Goal: Information Seeking & Learning: Learn about a topic

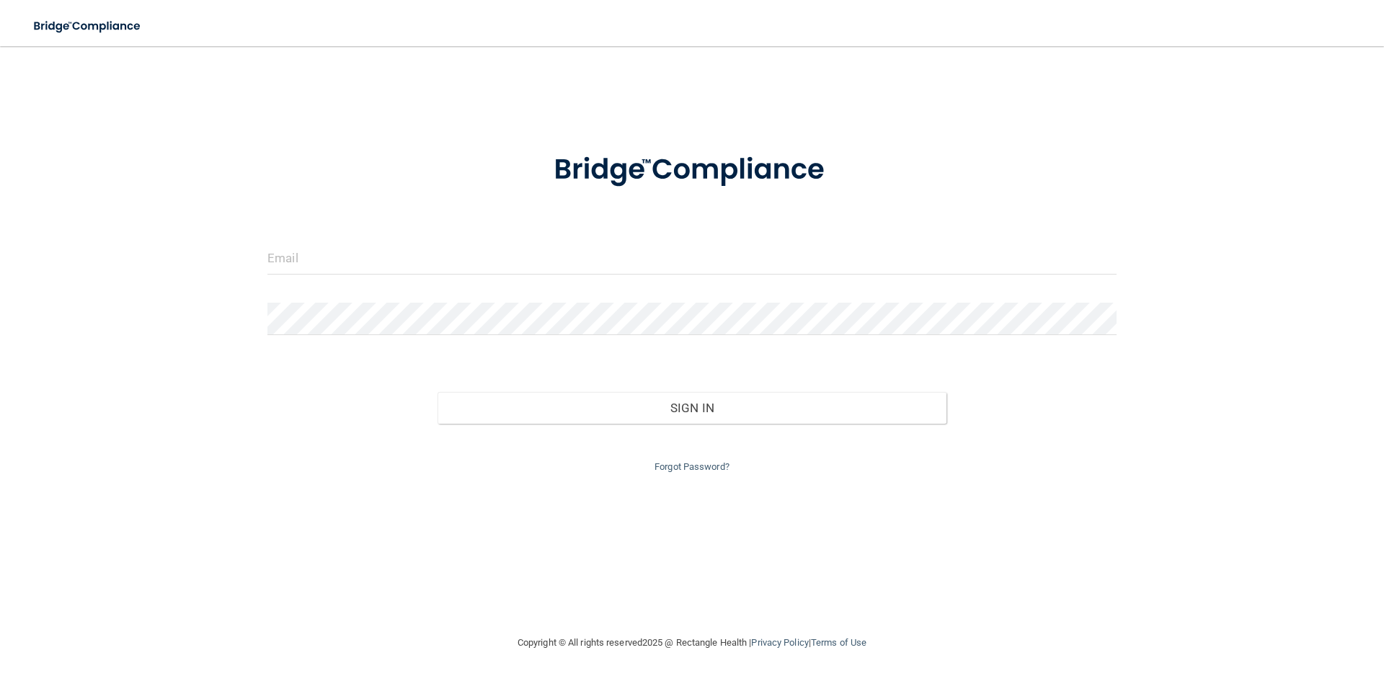
click at [302, 267] on input "email" at bounding box center [691, 258] width 849 height 32
type input "[PERSON_NAME][EMAIL_ADDRESS][DOMAIN_NAME]"
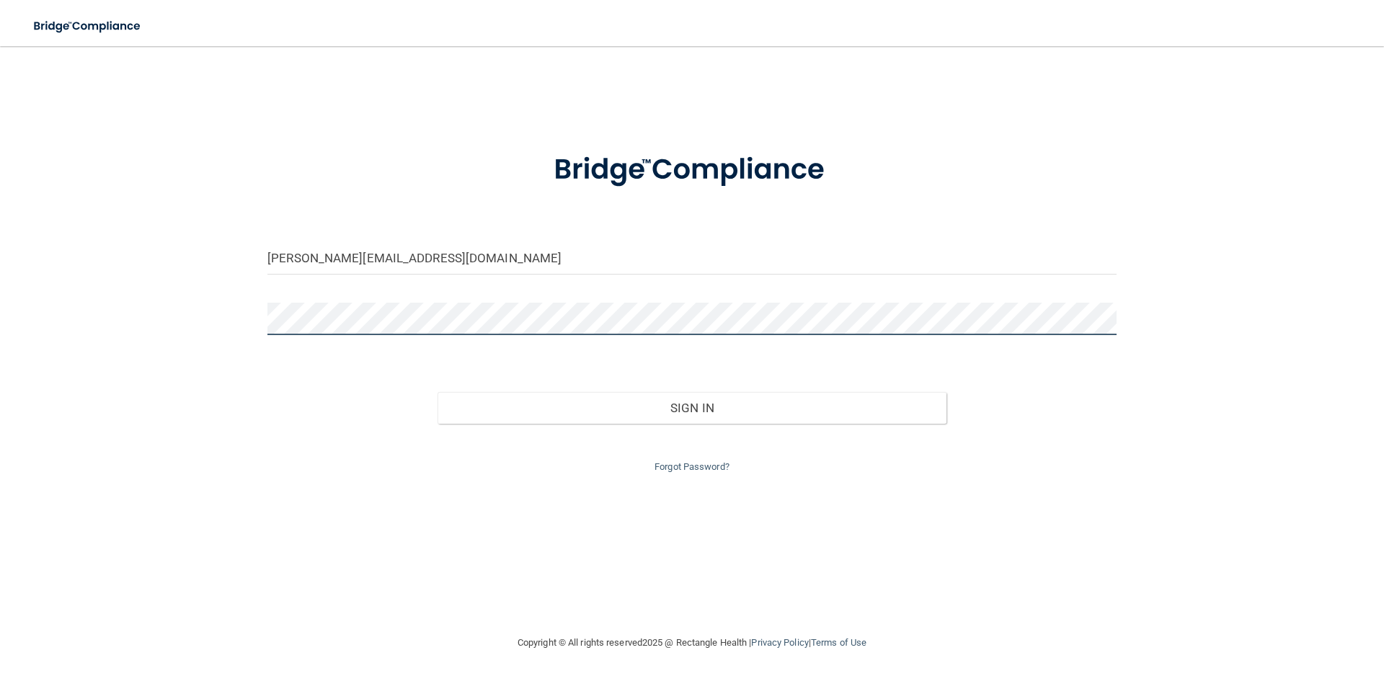
click at [437, 392] on button "Sign In" at bounding box center [692, 408] width 510 height 32
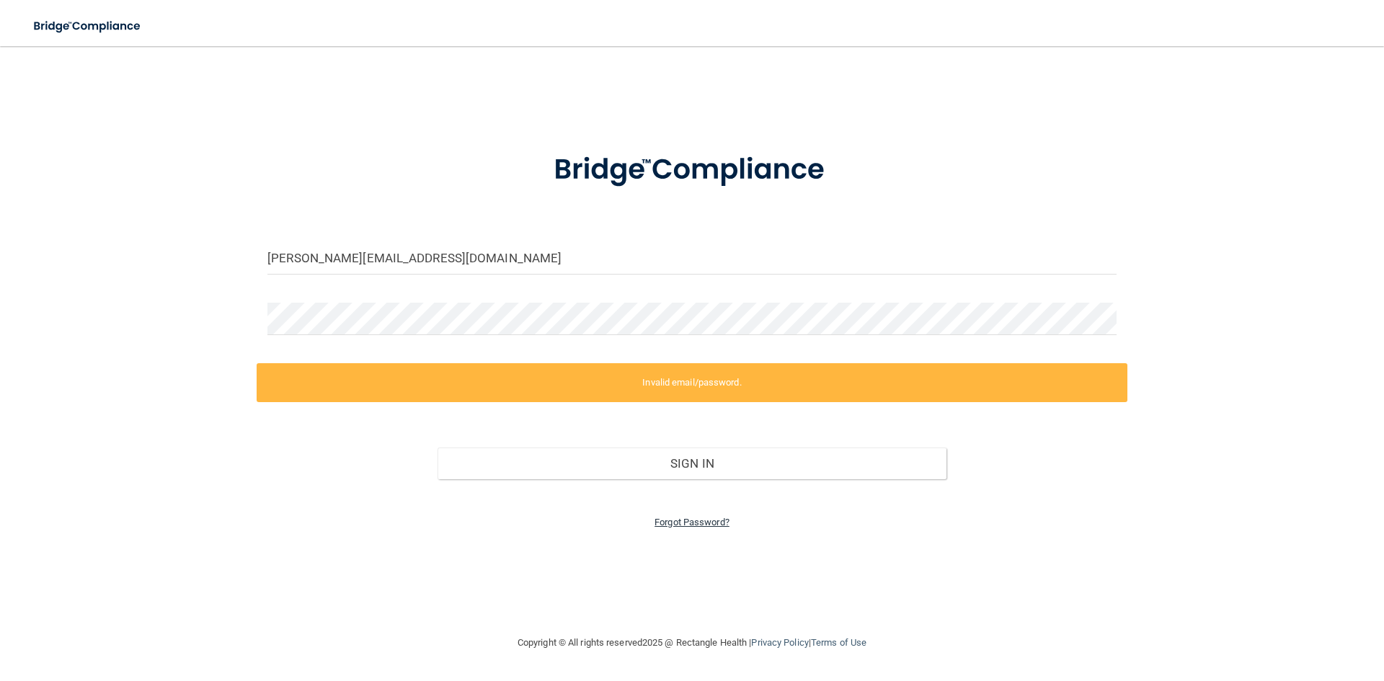
click at [698, 519] on link "Forgot Password?" at bounding box center [691, 522] width 75 height 11
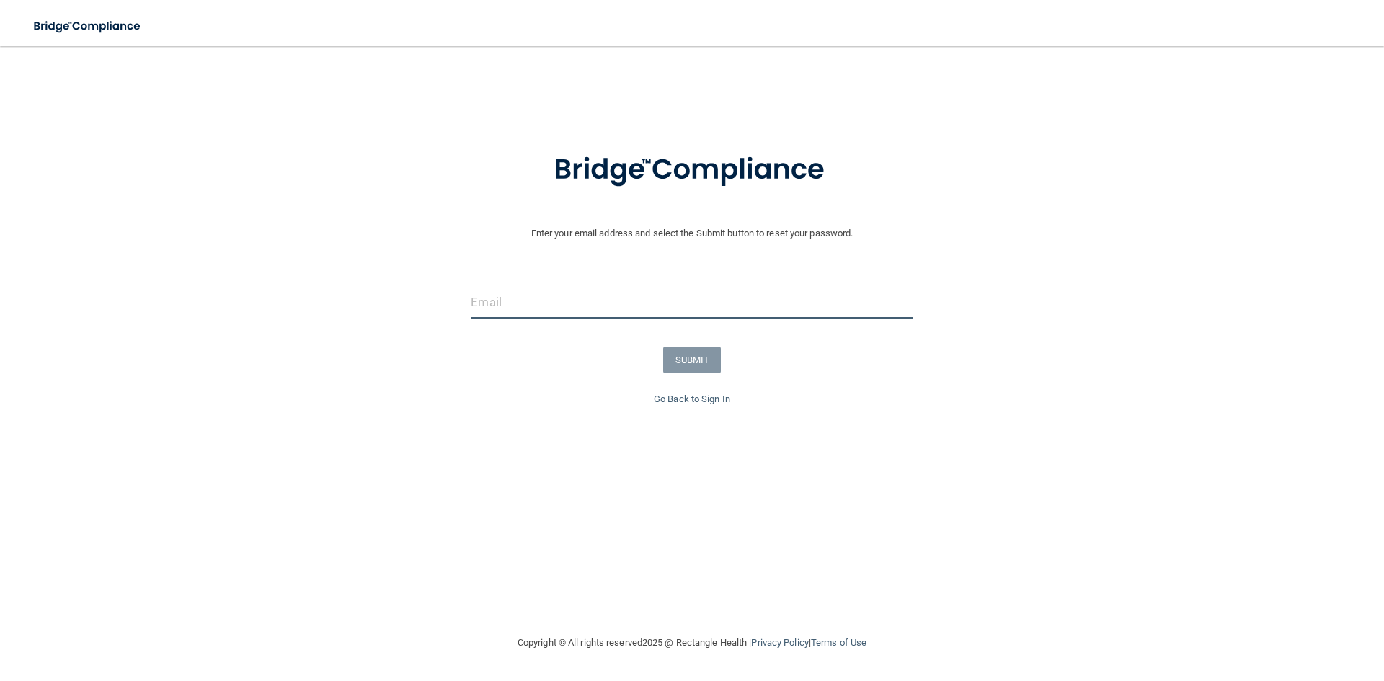
click at [561, 308] on input "email" at bounding box center [692, 302] width 442 height 32
type input "[PERSON_NAME][EMAIL_ADDRESS][DOMAIN_NAME]"
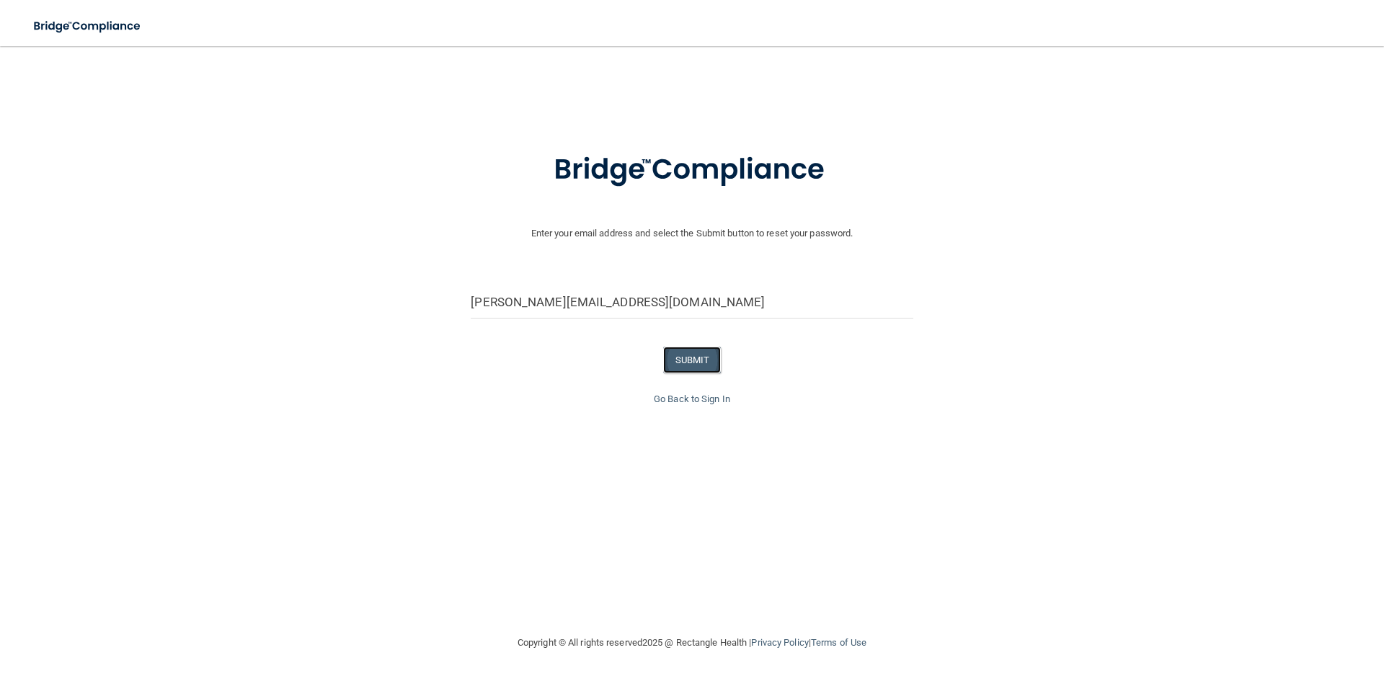
click at [674, 371] on button "SUBMIT" at bounding box center [692, 360] width 58 height 27
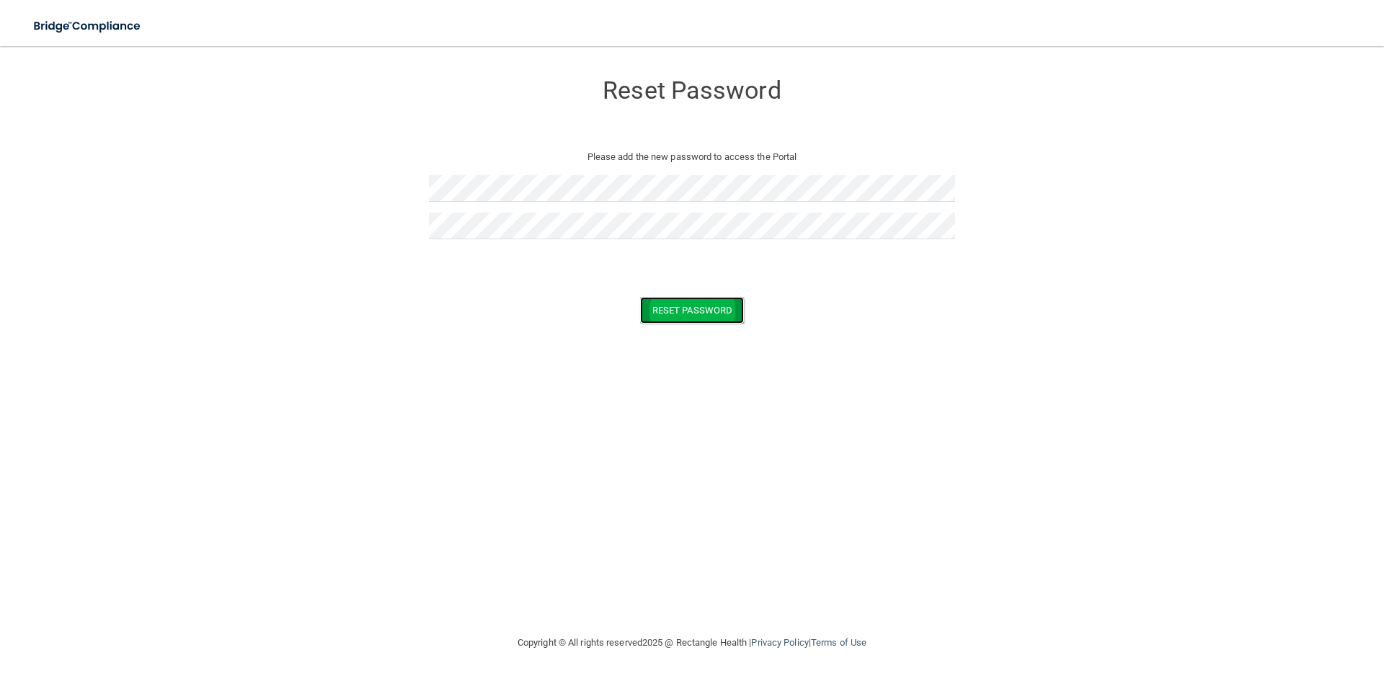
click at [695, 310] on button "Reset Password" at bounding box center [692, 310] width 104 height 27
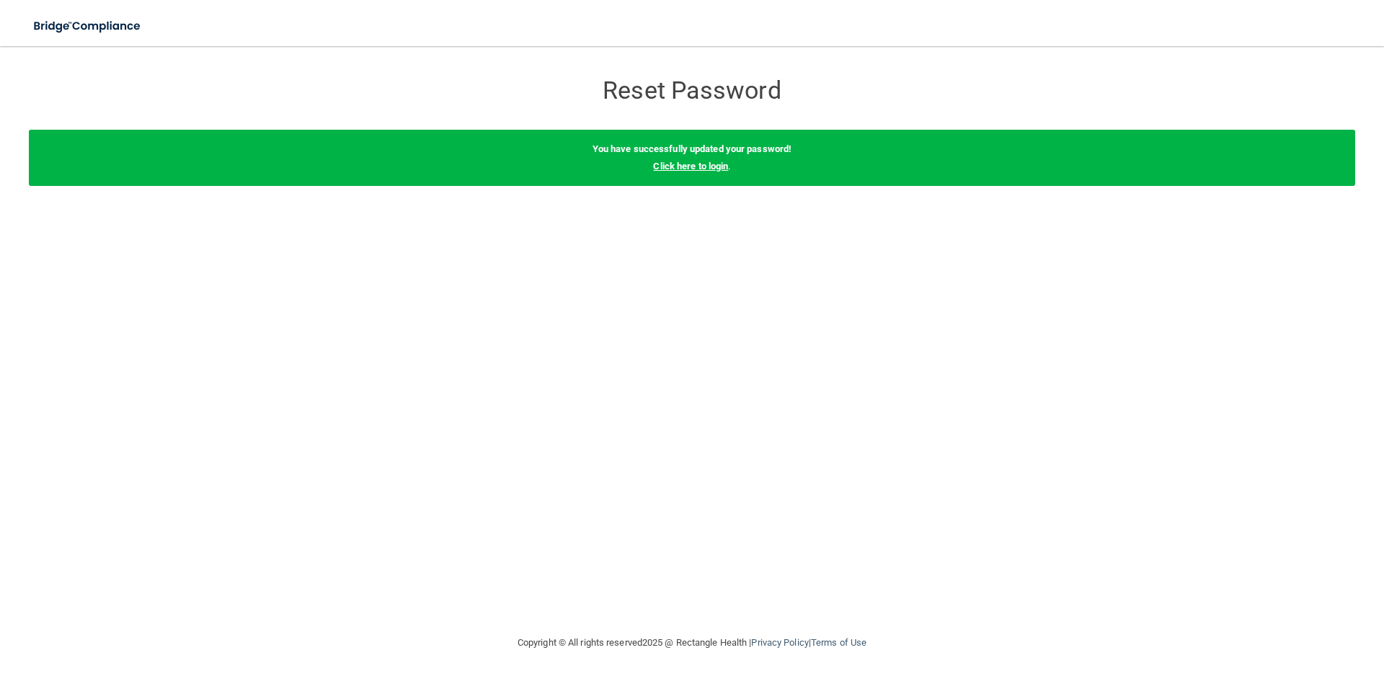
click at [714, 165] on link "Click here to login" at bounding box center [690, 166] width 75 height 11
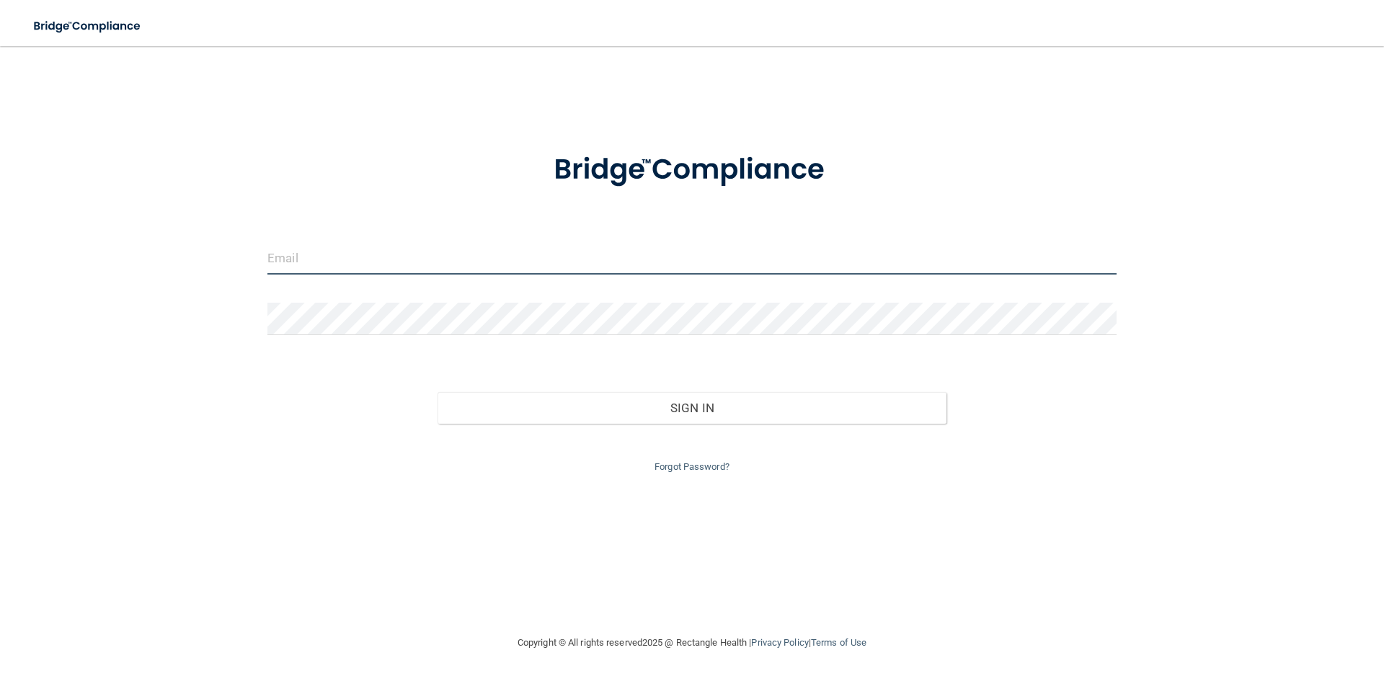
click at [522, 267] on input "email" at bounding box center [691, 258] width 849 height 32
type input "[PERSON_NAME][EMAIL_ADDRESS][DOMAIN_NAME]"
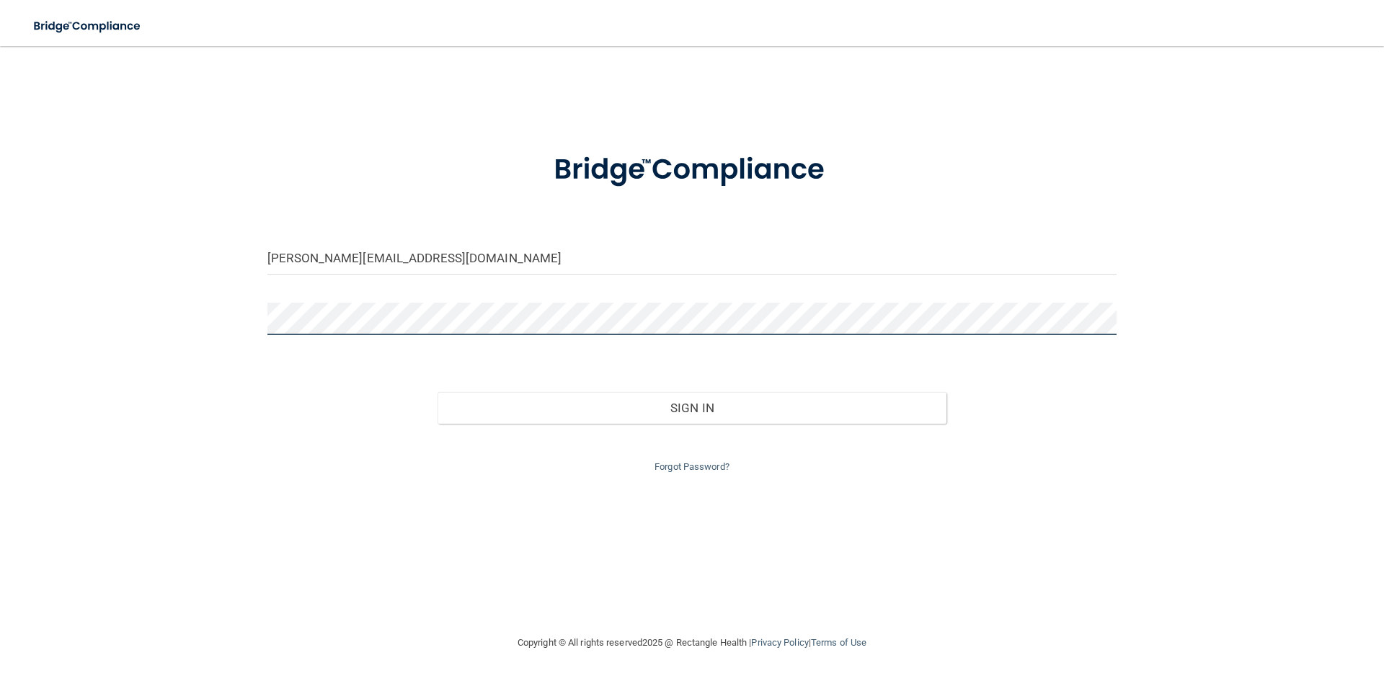
click at [437, 392] on button "Sign In" at bounding box center [692, 408] width 510 height 32
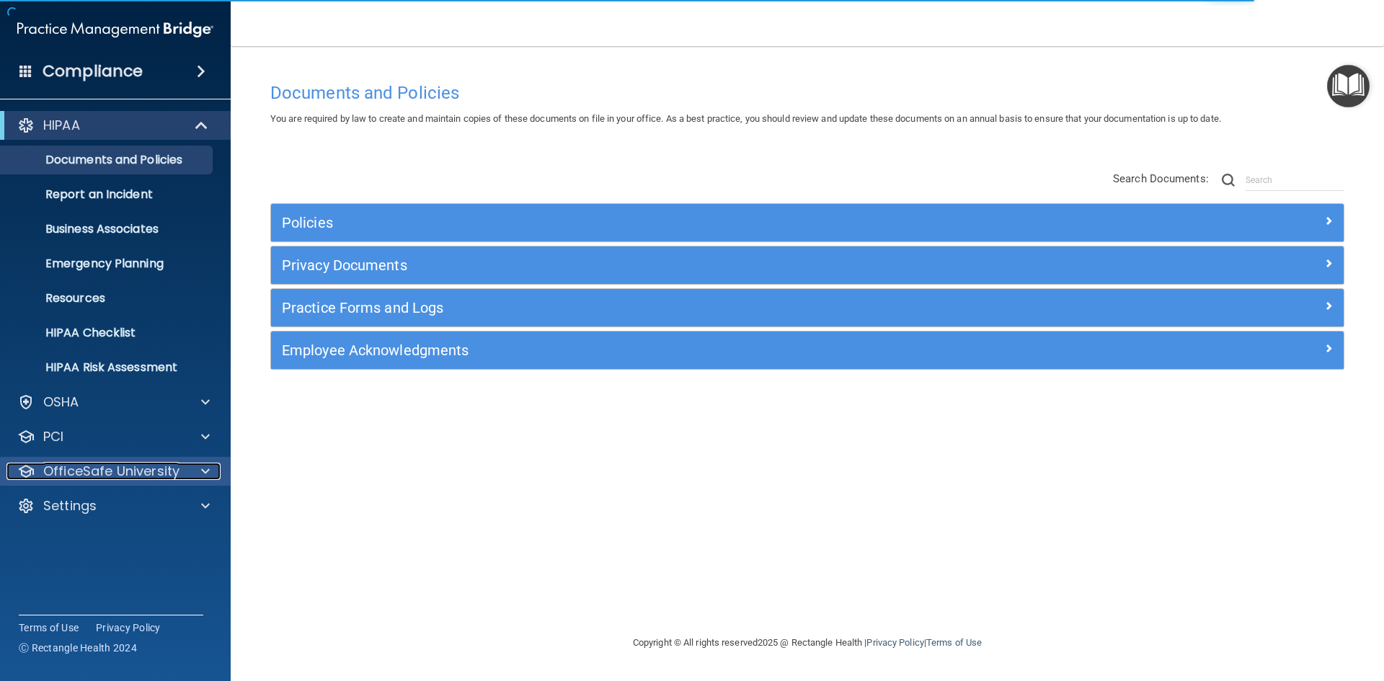
click at [97, 472] on p "OfficeSafe University" at bounding box center [111, 471] width 136 height 17
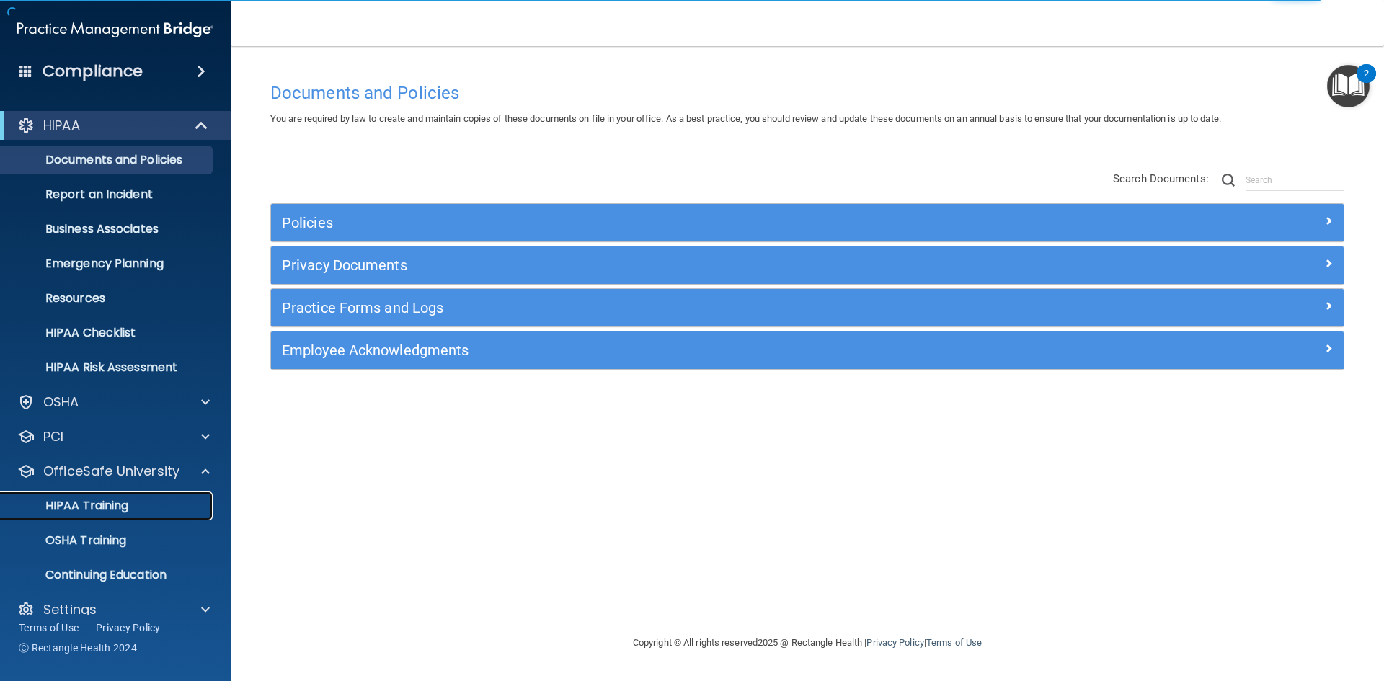
click at [121, 506] on p "HIPAA Training" at bounding box center [68, 506] width 119 height 14
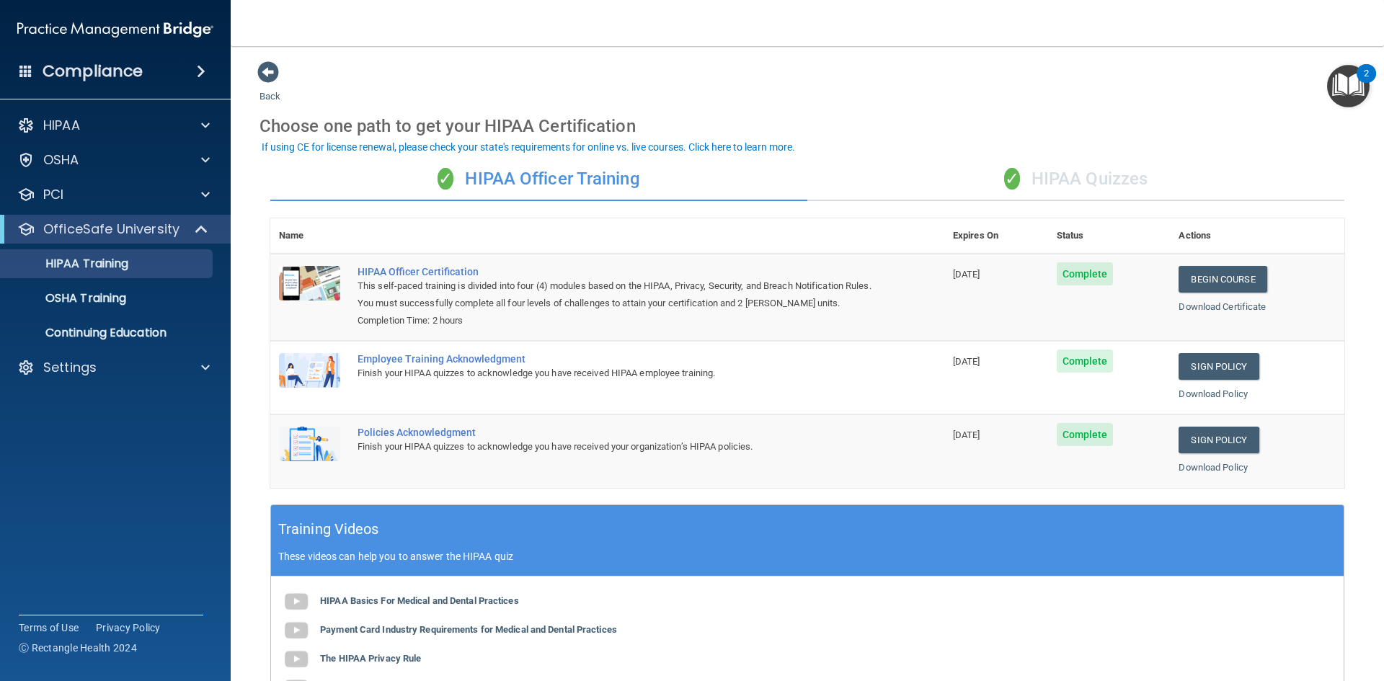
click at [1048, 181] on div "✓ HIPAA Quizzes" at bounding box center [1075, 179] width 537 height 43
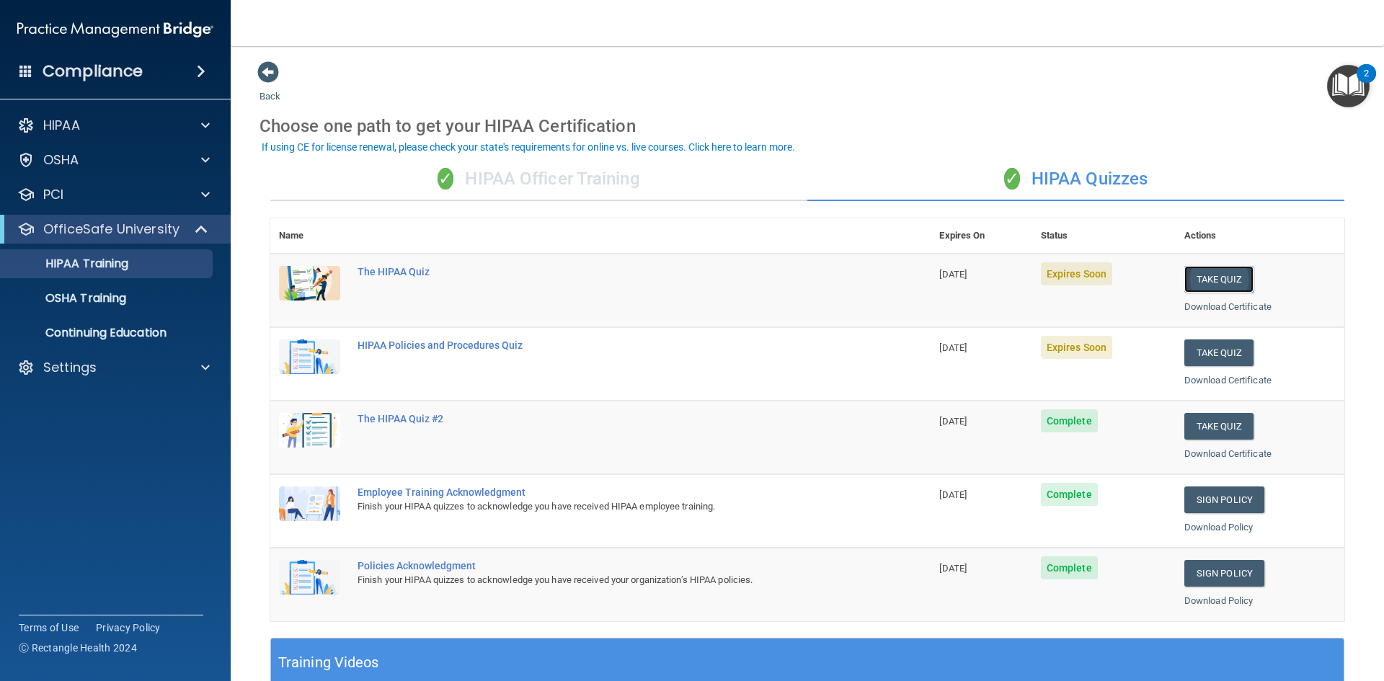
click at [1213, 271] on button "Take Quiz" at bounding box center [1218, 279] width 69 height 27
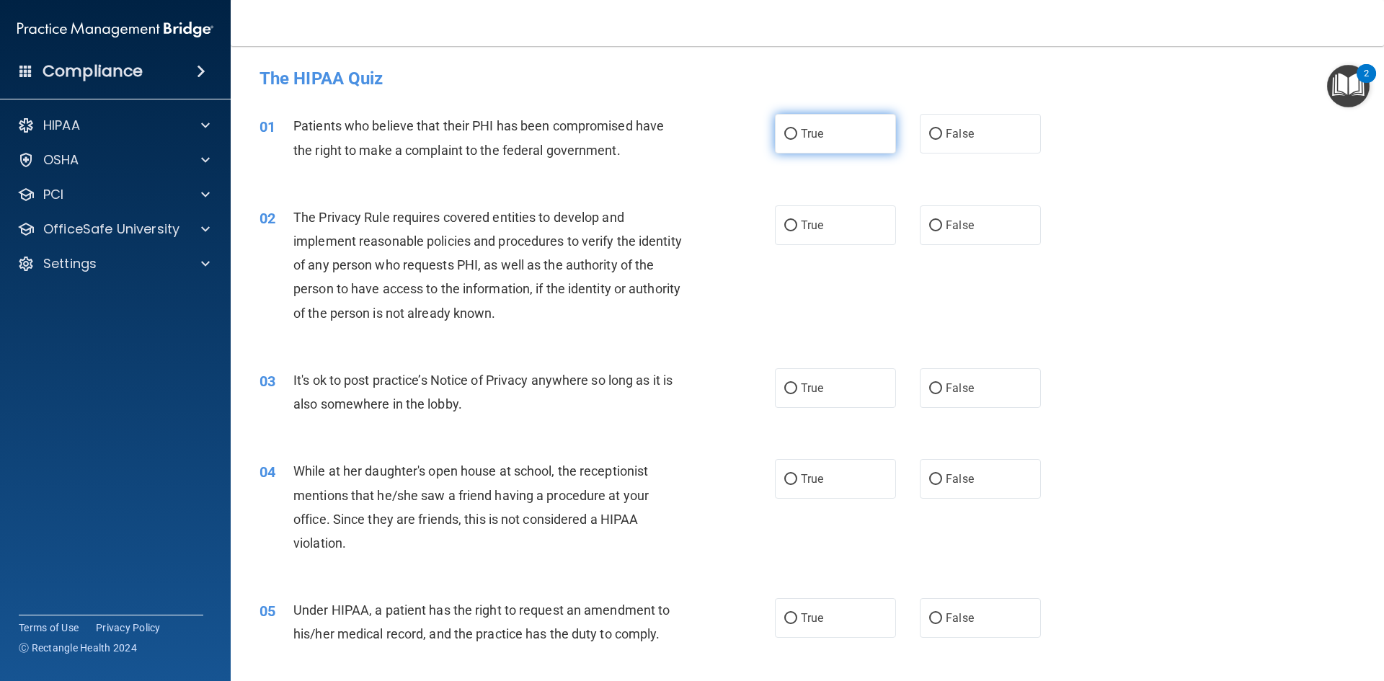
click at [801, 135] on span "True" at bounding box center [812, 134] width 22 height 14
click at [797, 135] on input "True" at bounding box center [790, 134] width 13 height 11
radio input "true"
click at [811, 223] on span "True" at bounding box center [812, 225] width 22 height 14
click at [797, 223] on input "True" at bounding box center [790, 226] width 13 height 11
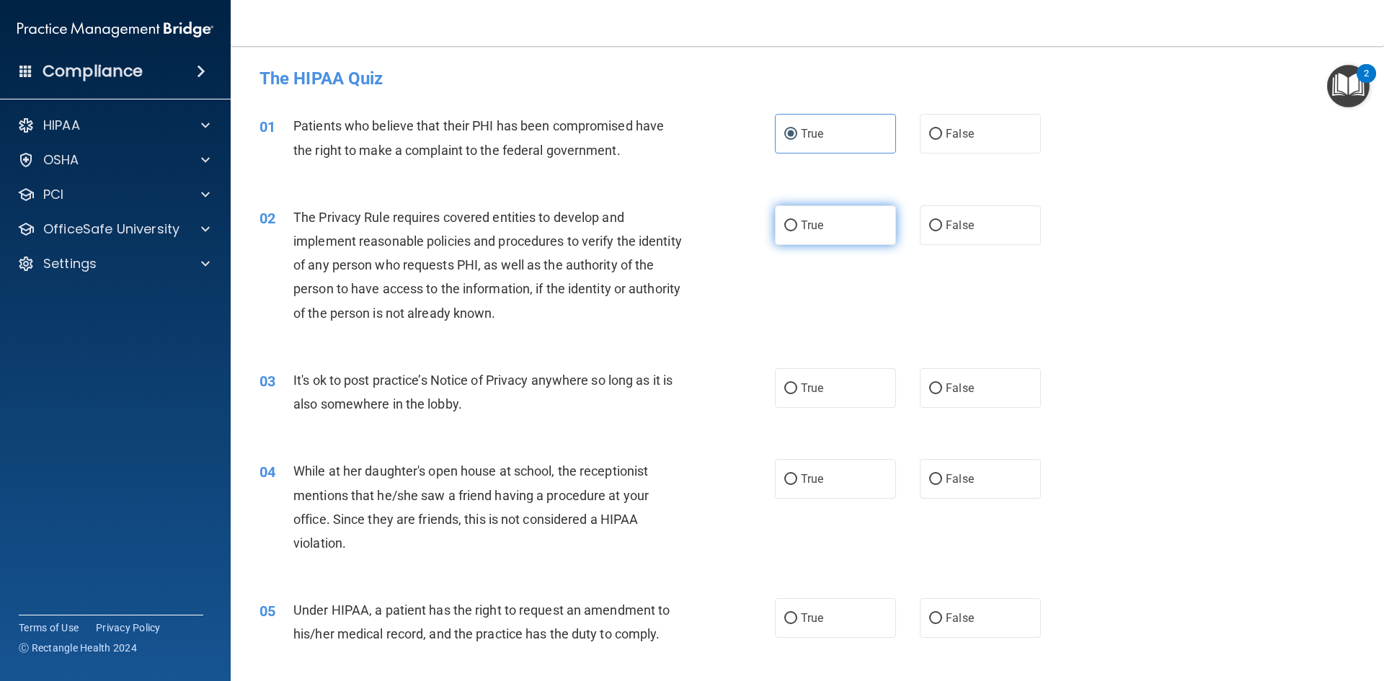
radio input "true"
click at [821, 386] on label "True" at bounding box center [835, 388] width 121 height 40
click at [797, 386] on input "True" at bounding box center [790, 388] width 13 height 11
radio input "true"
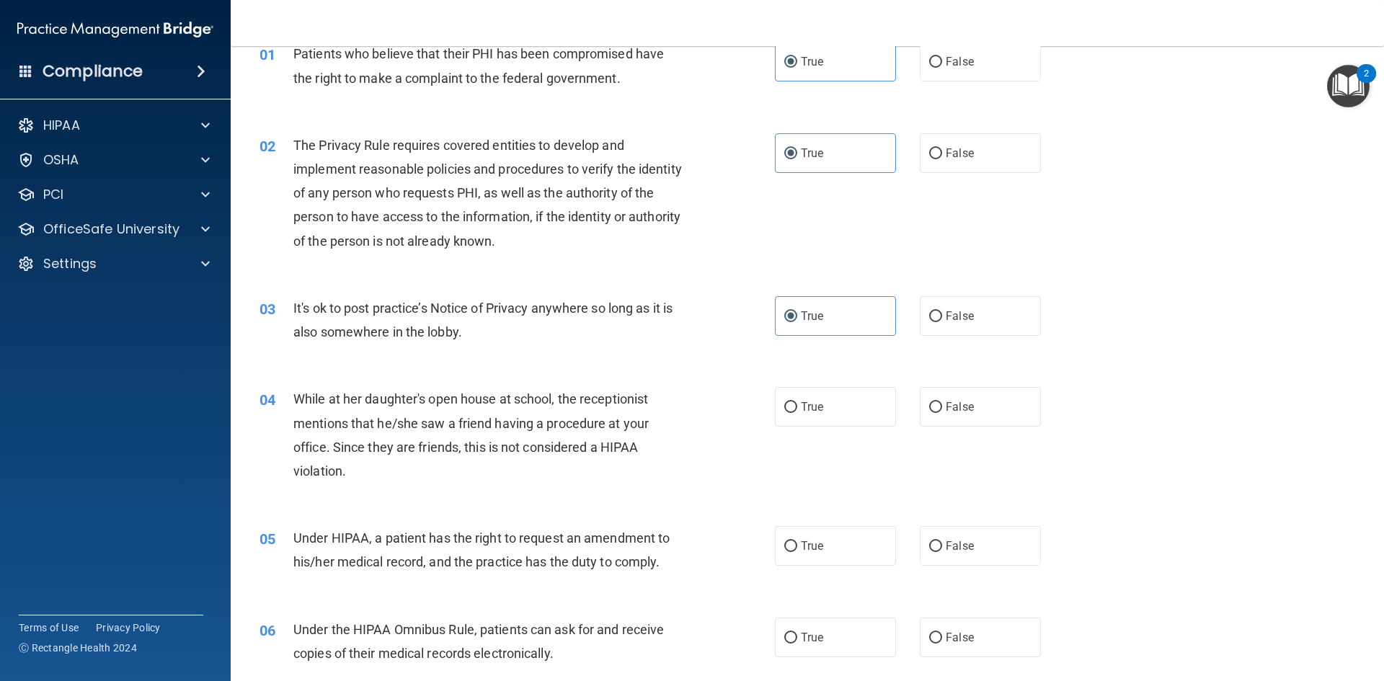
scroll to position [144, 0]
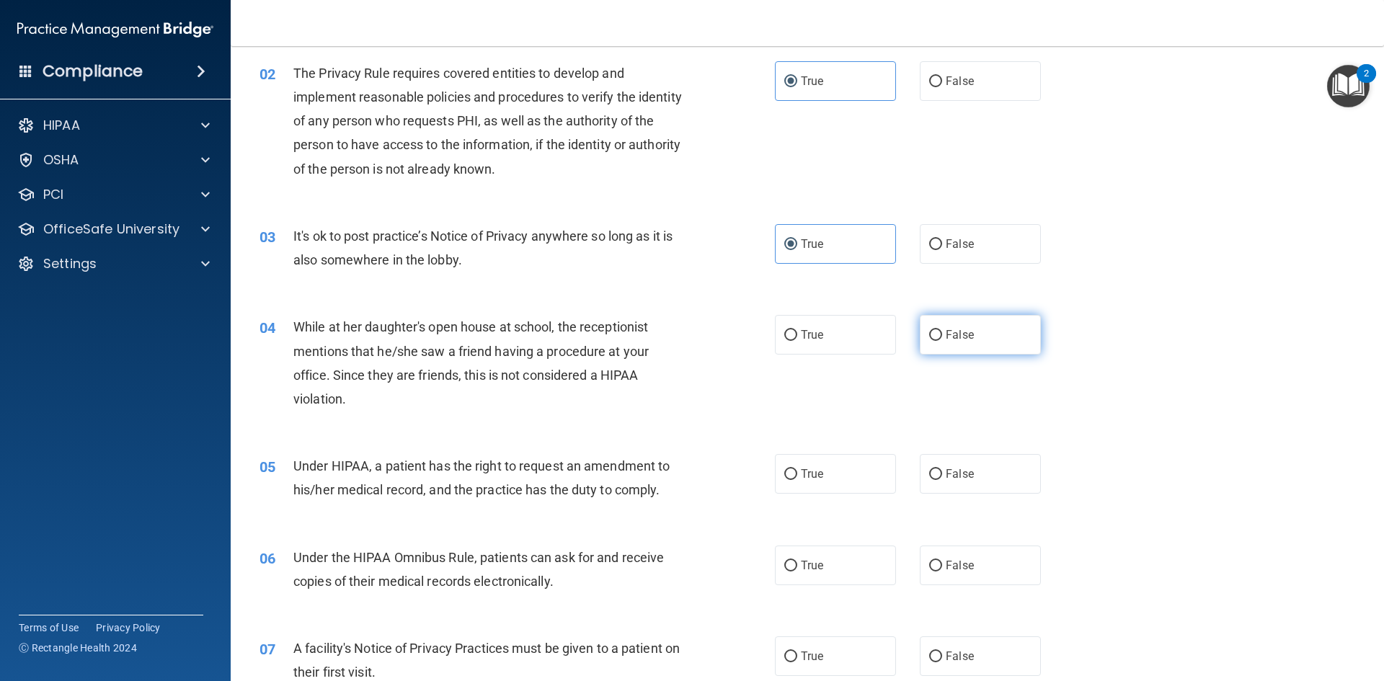
click at [932, 334] on input "False" at bounding box center [935, 335] width 13 height 11
radio input "true"
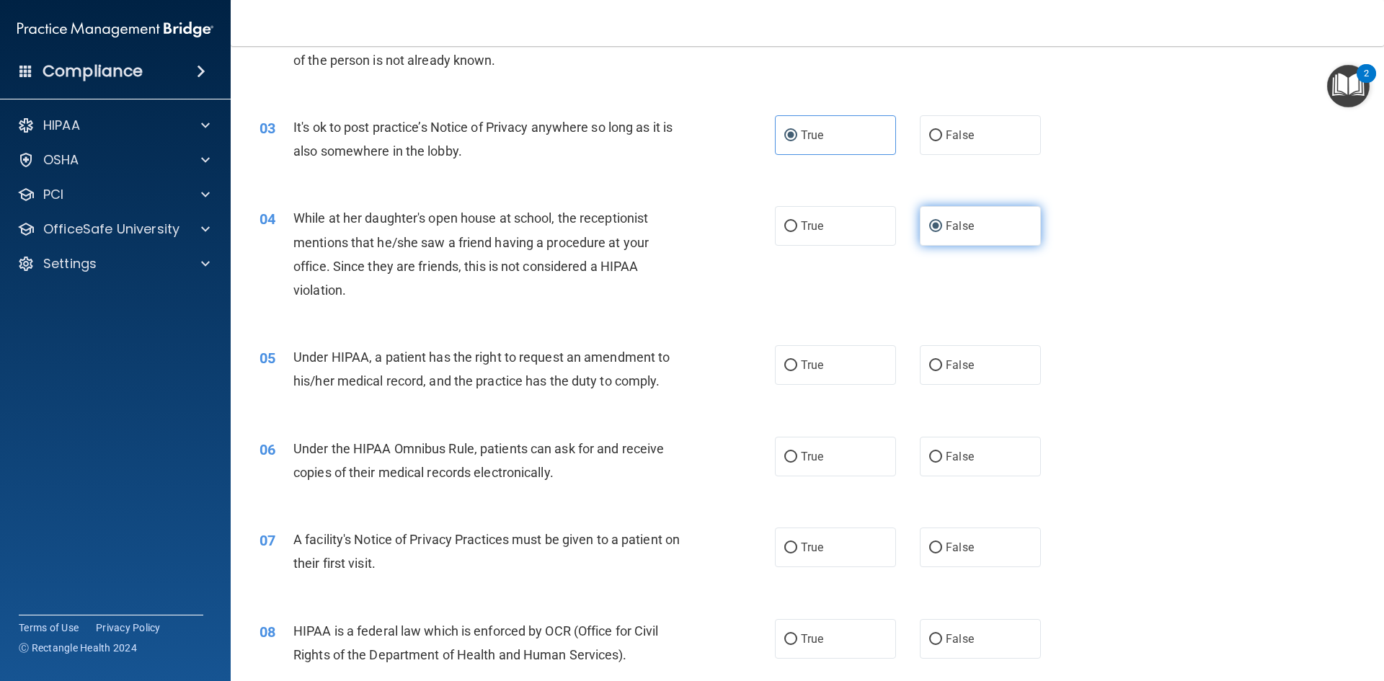
scroll to position [288, 0]
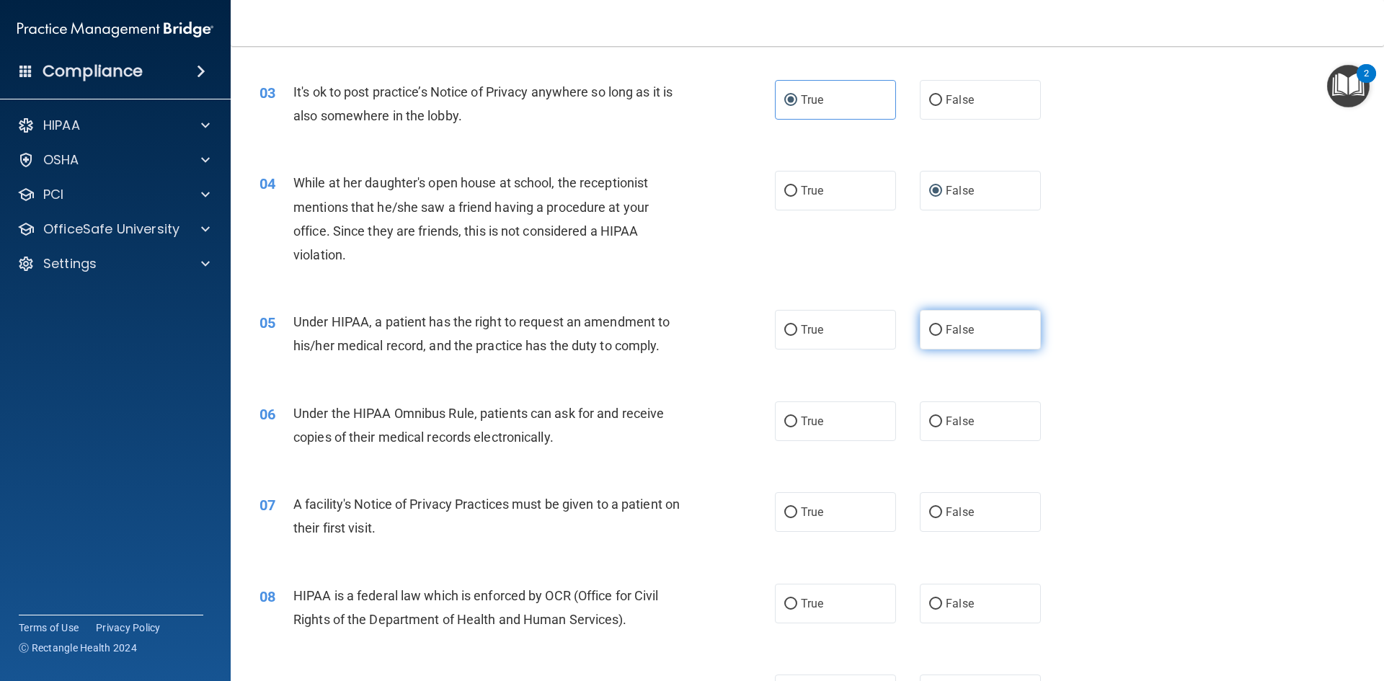
click at [932, 334] on input "False" at bounding box center [935, 330] width 13 height 11
radio input "true"
click at [784, 421] on input "True" at bounding box center [790, 422] width 13 height 11
radio input "true"
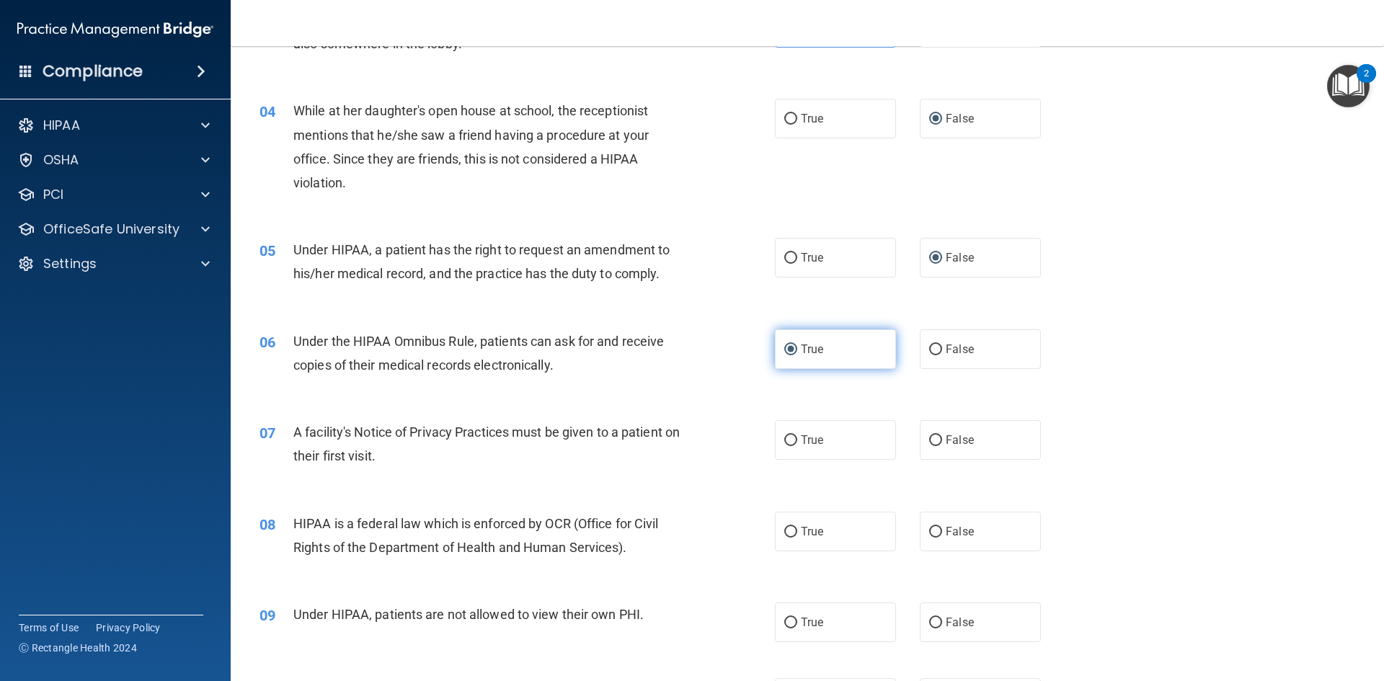
scroll to position [432, 0]
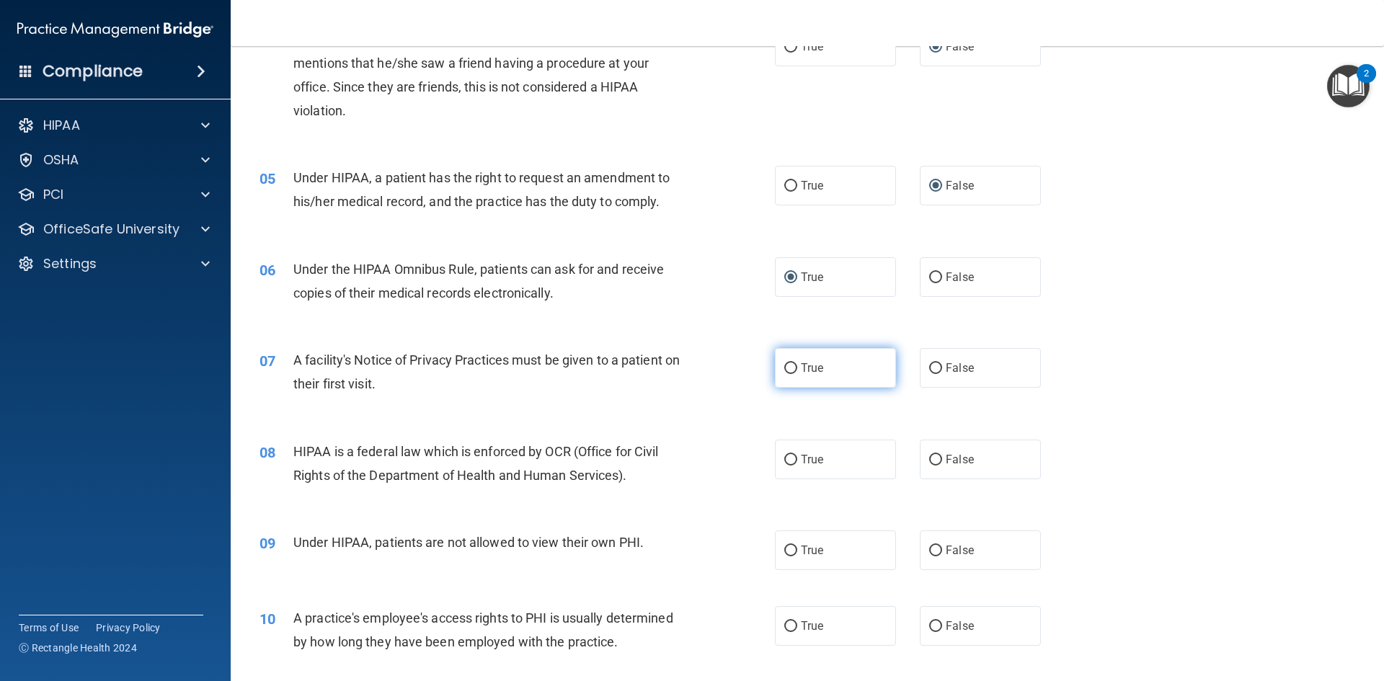
click at [792, 368] on label "True" at bounding box center [835, 368] width 121 height 40
click at [792, 368] on input "True" at bounding box center [790, 368] width 13 height 11
radio input "true"
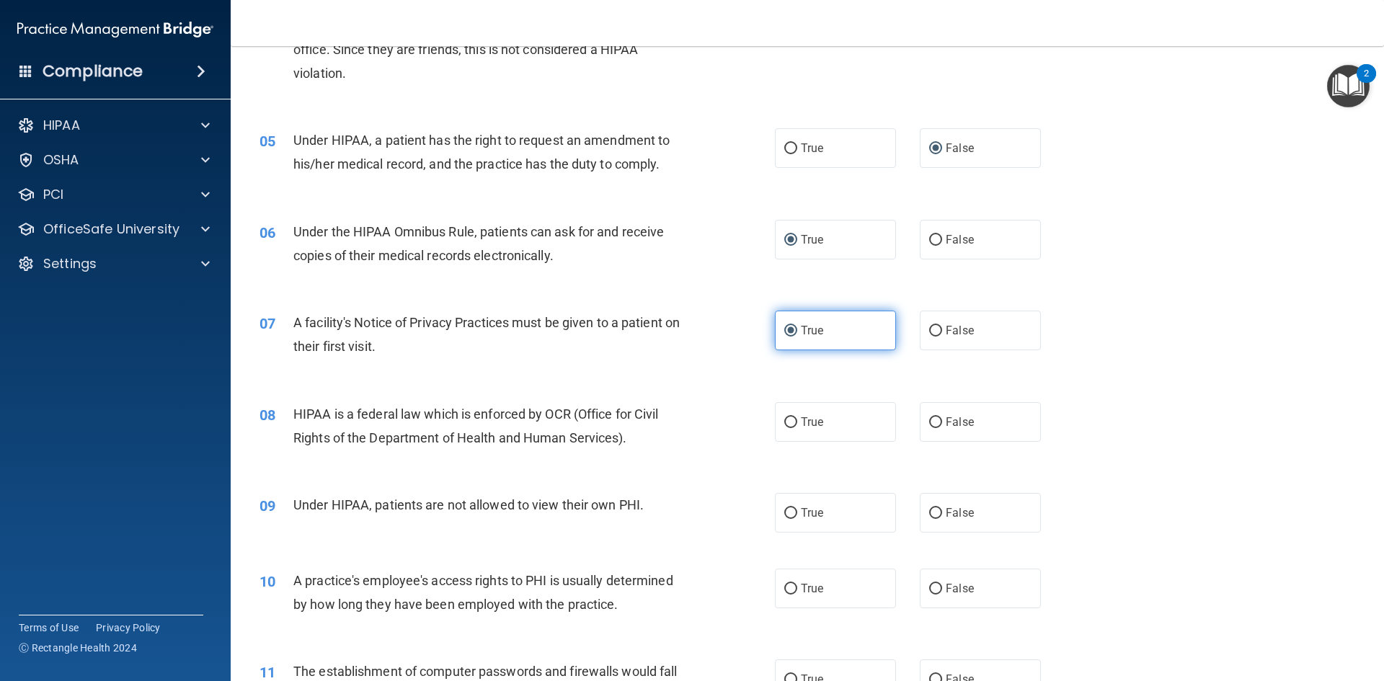
scroll to position [504, 0]
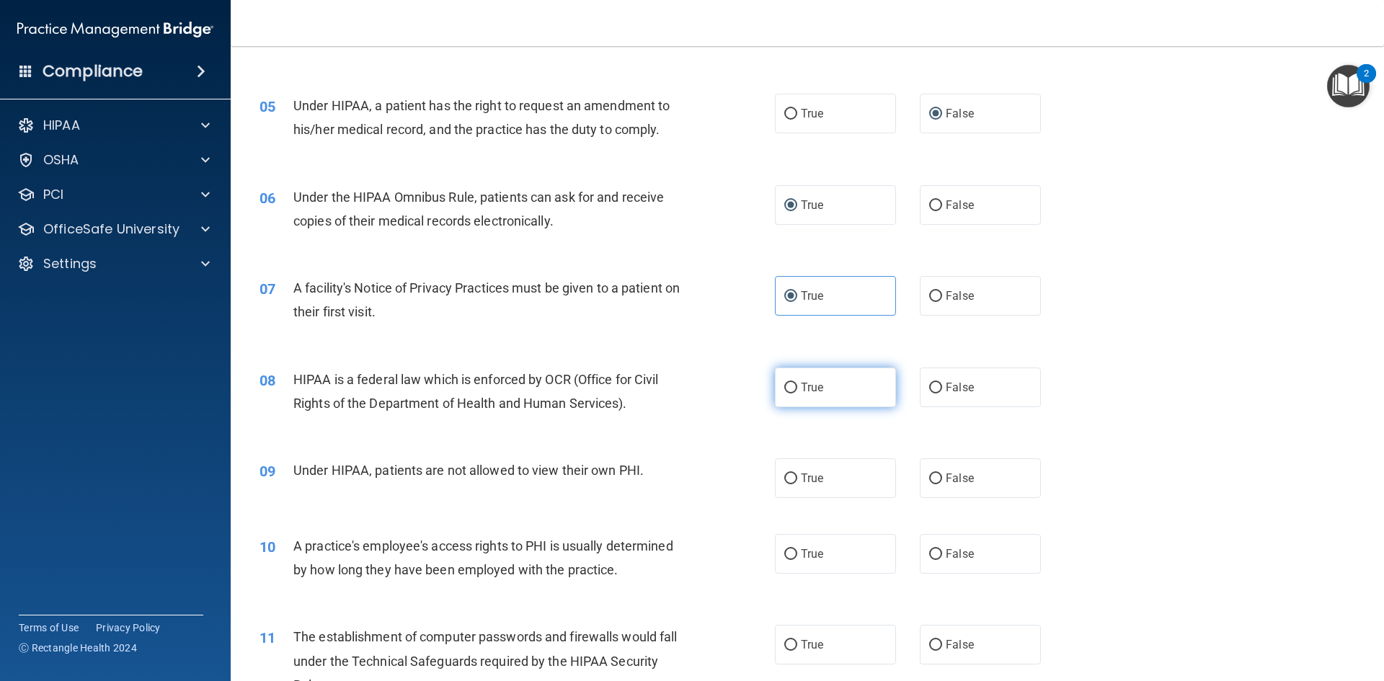
click at [794, 388] on label "True" at bounding box center [835, 388] width 121 height 40
click at [794, 388] on input "True" at bounding box center [790, 388] width 13 height 11
radio input "true"
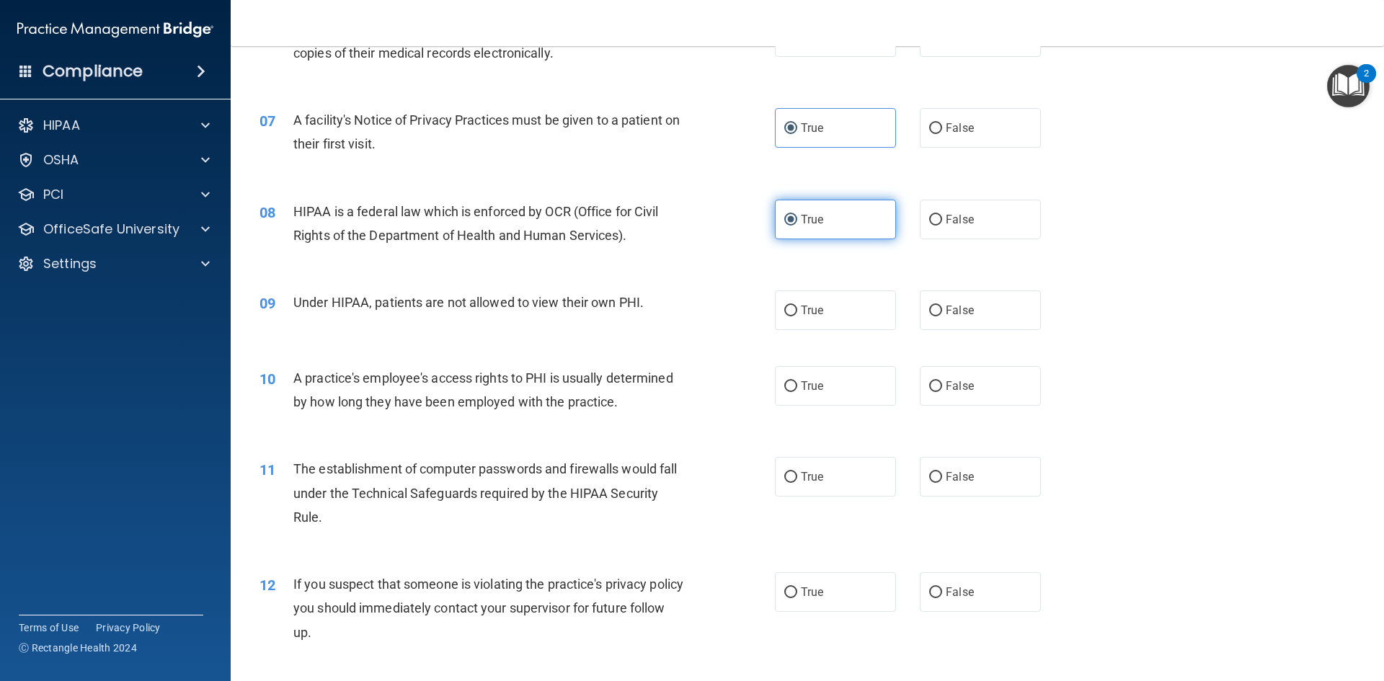
scroll to position [721, 0]
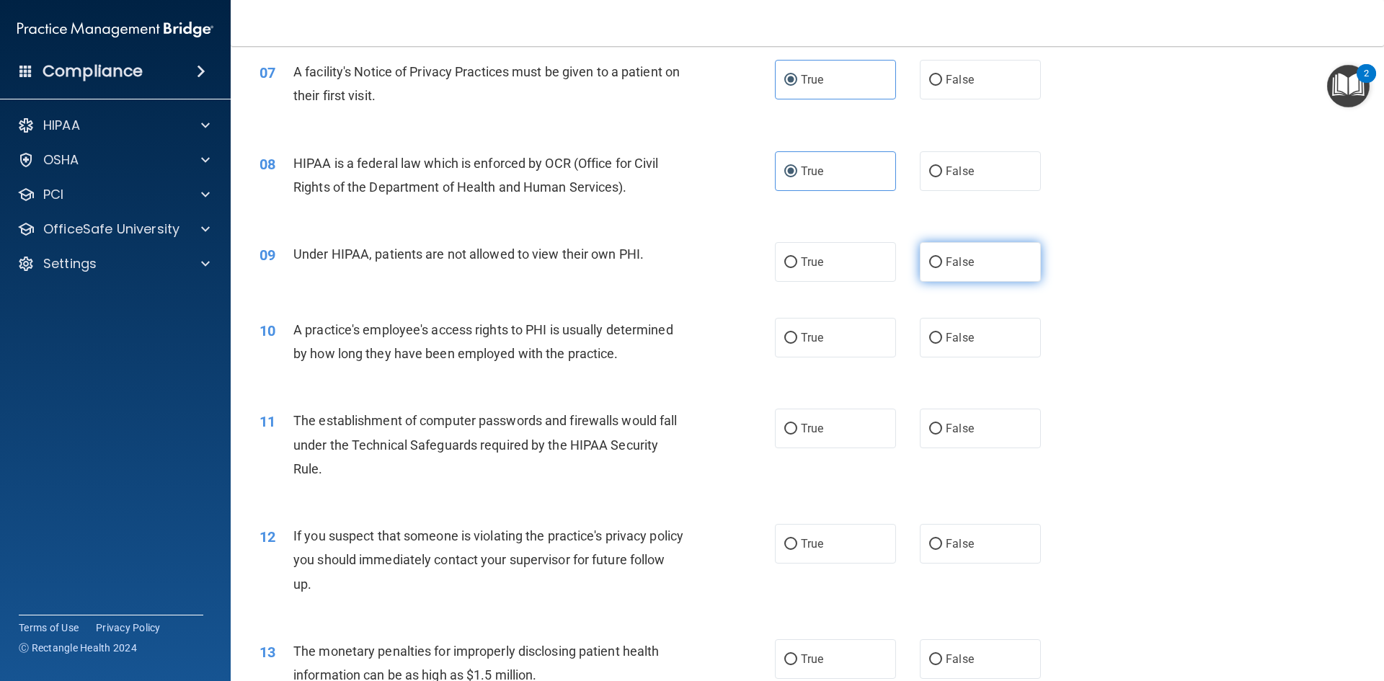
click at [931, 259] on input "False" at bounding box center [935, 262] width 13 height 11
radio input "true"
click at [930, 342] on input "False" at bounding box center [935, 338] width 13 height 11
radio input "true"
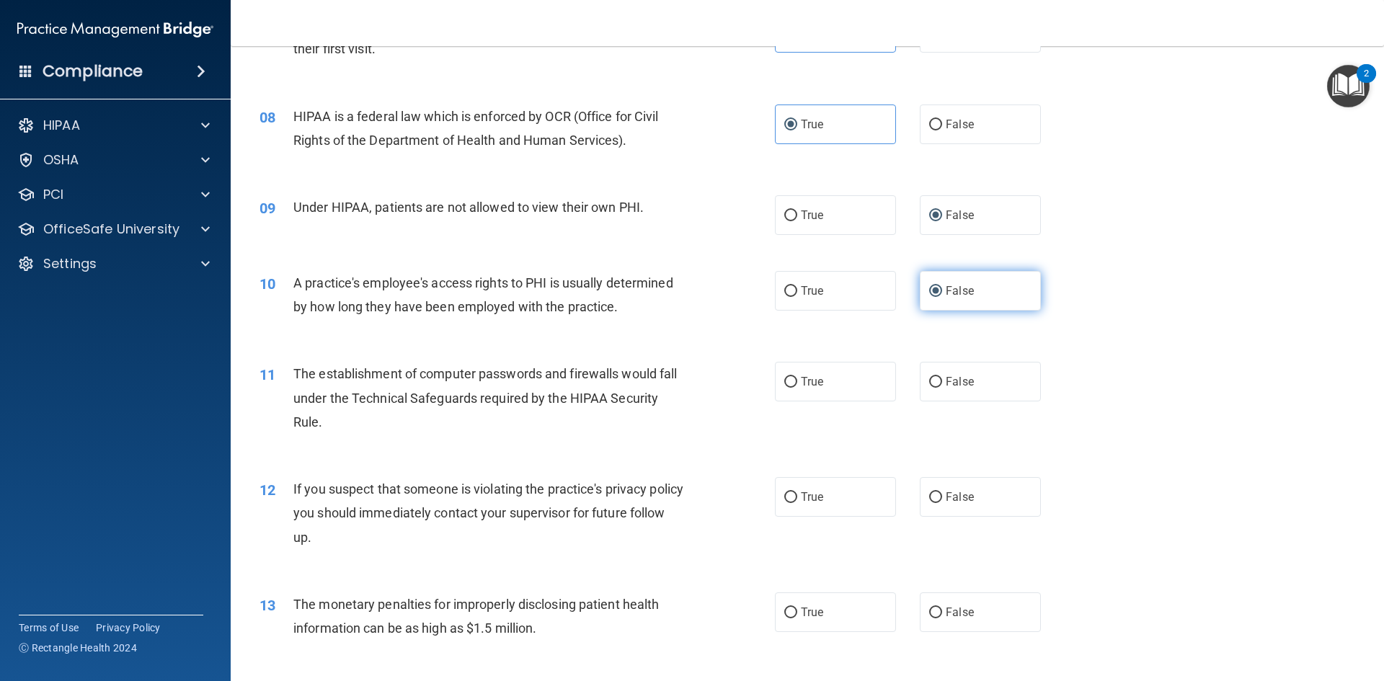
scroll to position [793, 0]
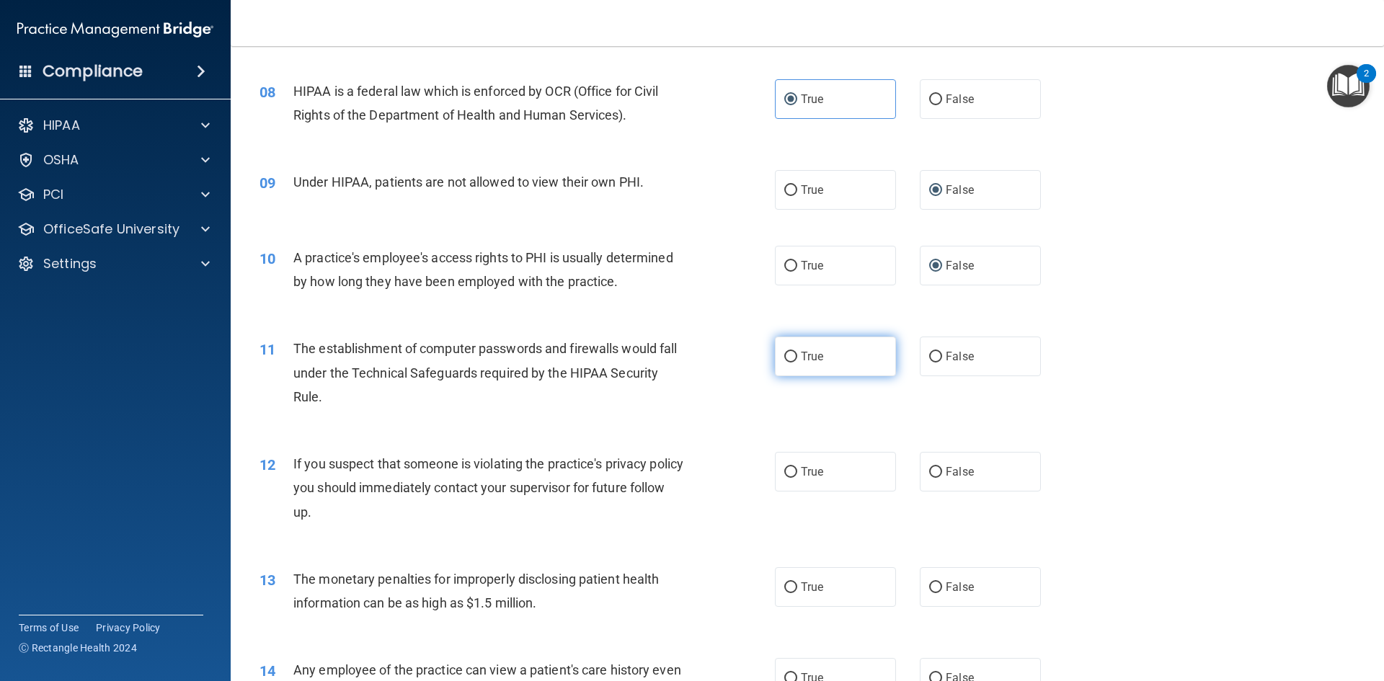
click at [806, 362] on span "True" at bounding box center [812, 357] width 22 height 14
click at [797, 362] on input "True" at bounding box center [790, 357] width 13 height 11
radio input "true"
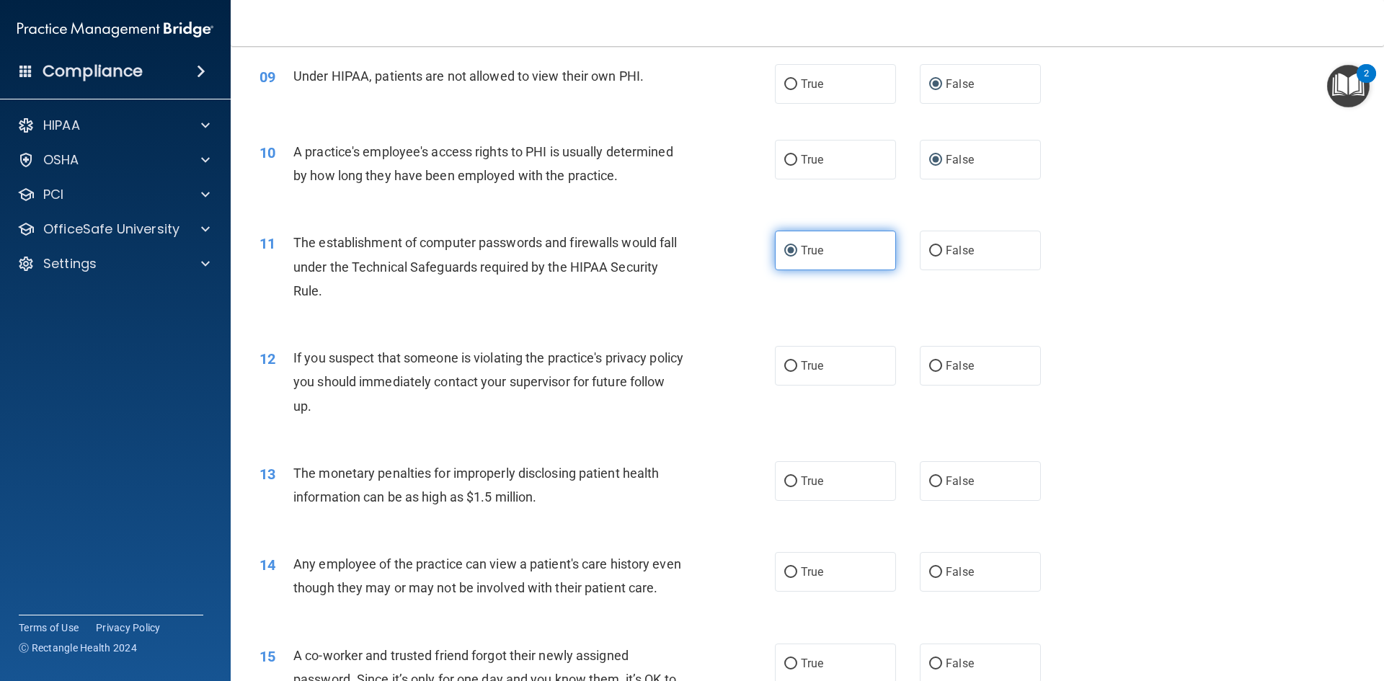
scroll to position [937, 0]
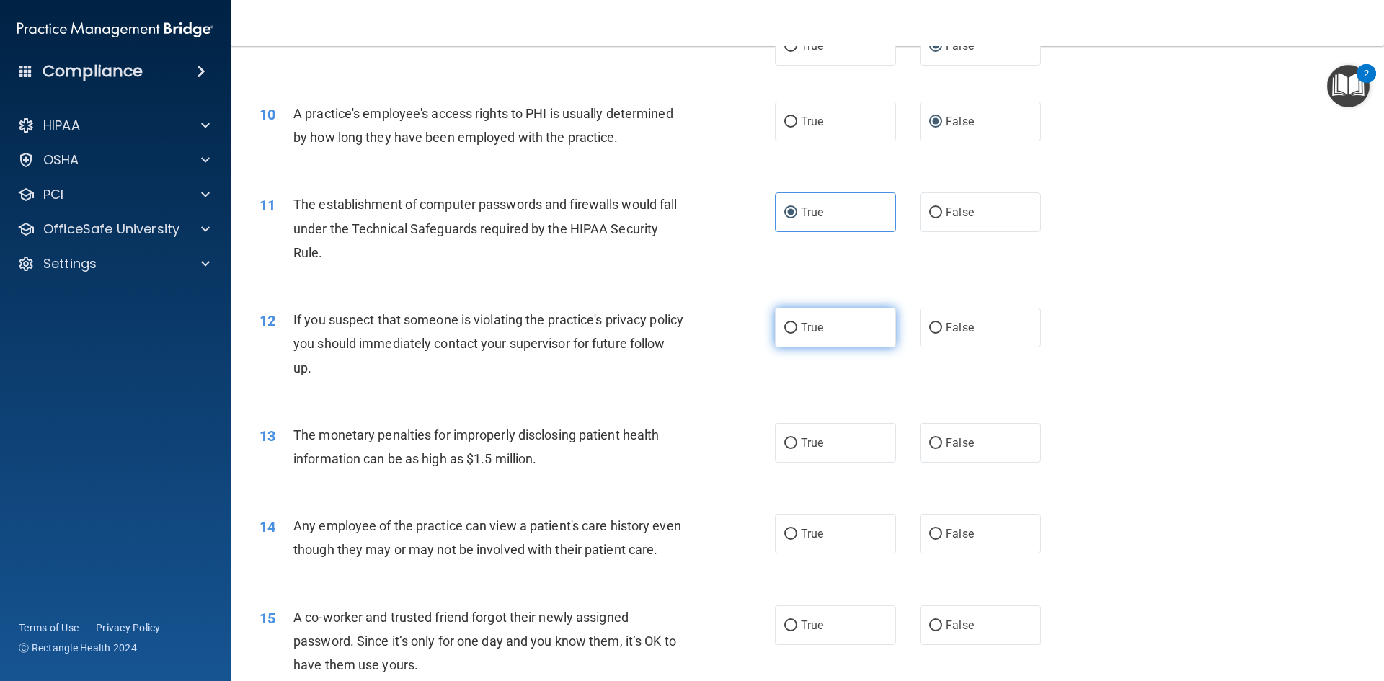
click at [801, 329] on span "True" at bounding box center [812, 328] width 22 height 14
click at [797, 329] on input "True" at bounding box center [790, 328] width 13 height 11
radio input "true"
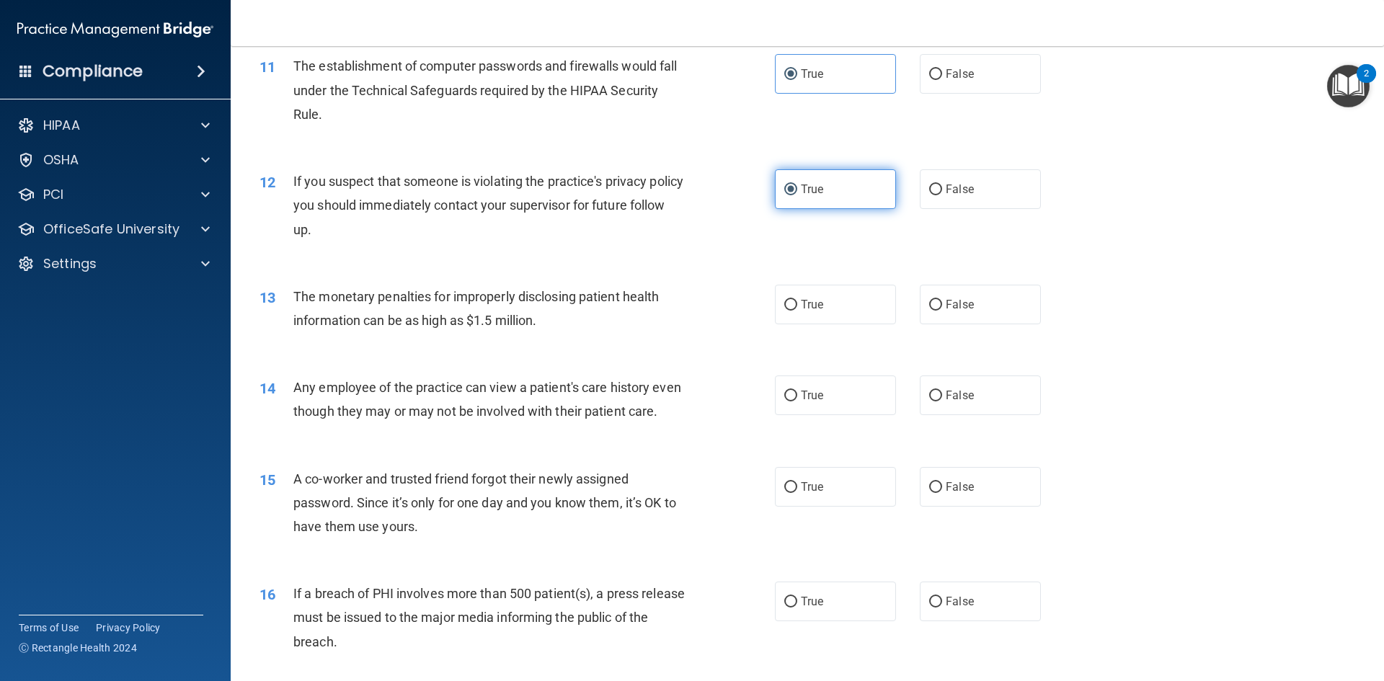
scroll to position [1081, 0]
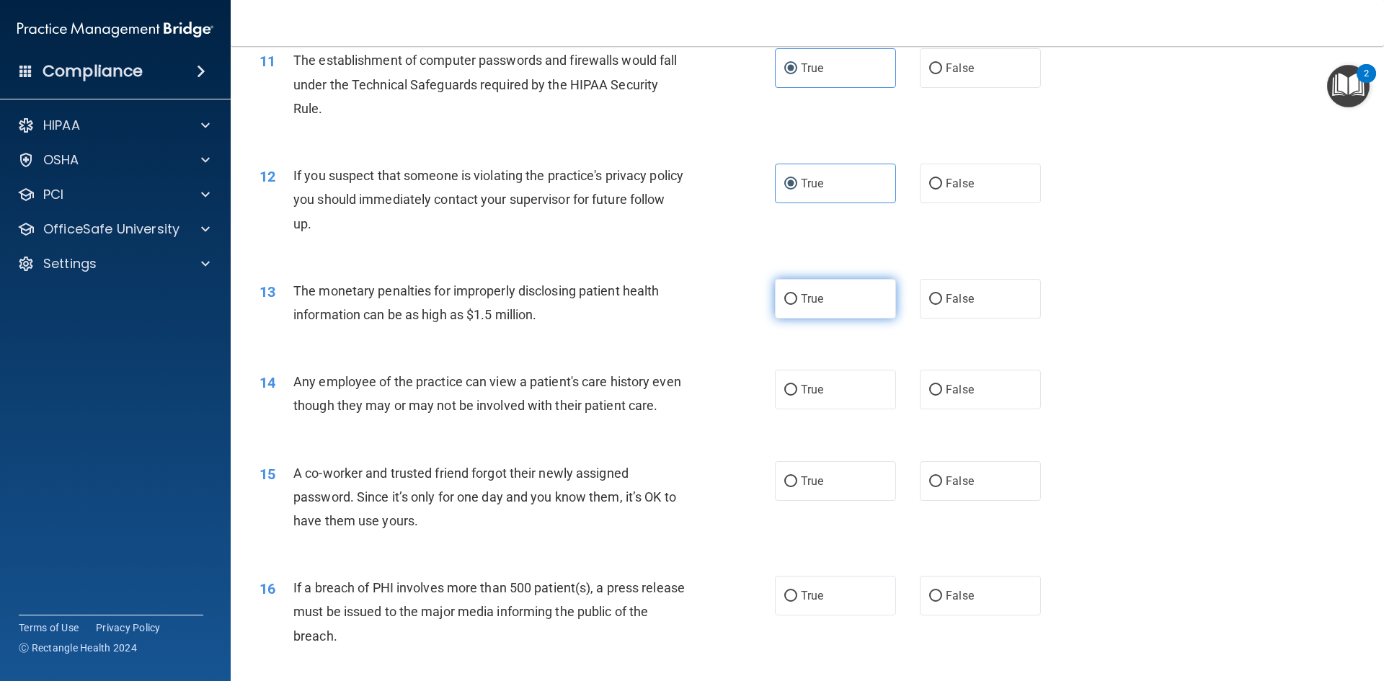
click at [801, 297] on span "True" at bounding box center [812, 299] width 22 height 14
click at [797, 297] on input "True" at bounding box center [790, 299] width 13 height 11
radio input "true"
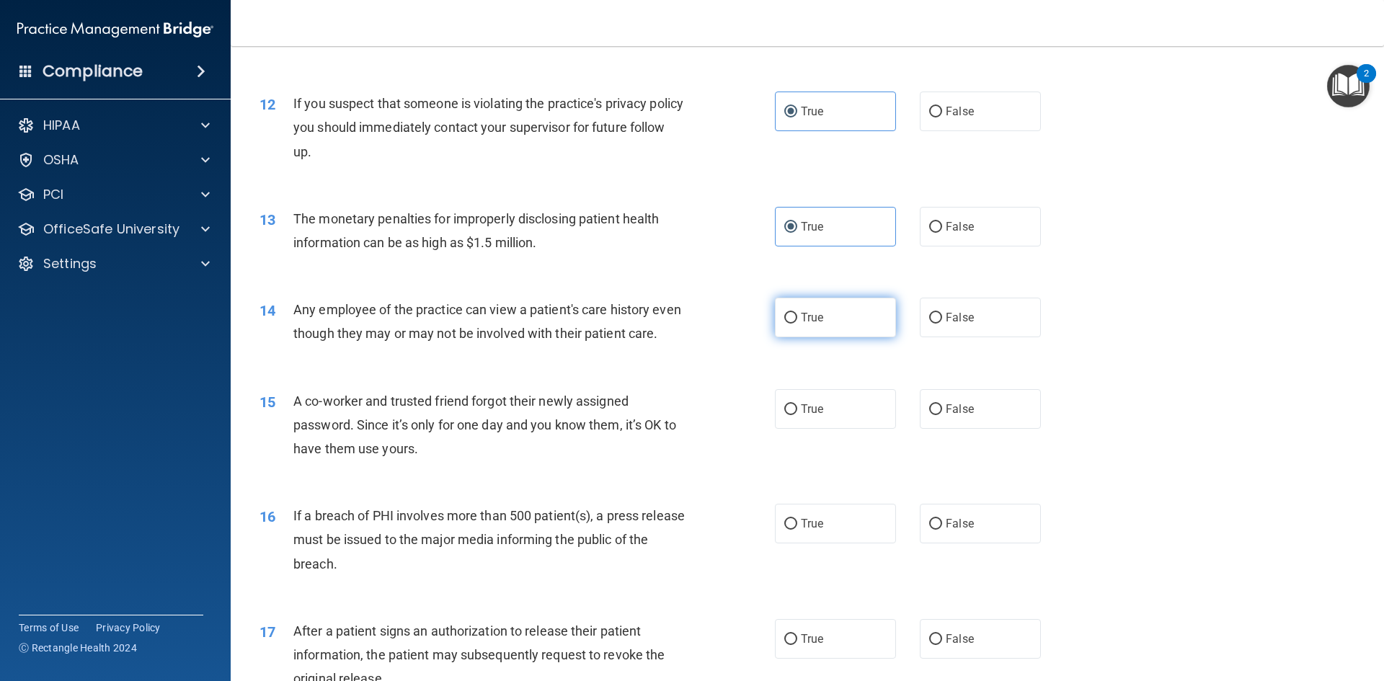
click at [801, 314] on span "True" at bounding box center [812, 318] width 22 height 14
click at [797, 314] on input "True" at bounding box center [790, 318] width 13 height 11
radio input "true"
click at [929, 319] on input "False" at bounding box center [935, 318] width 13 height 11
radio input "true"
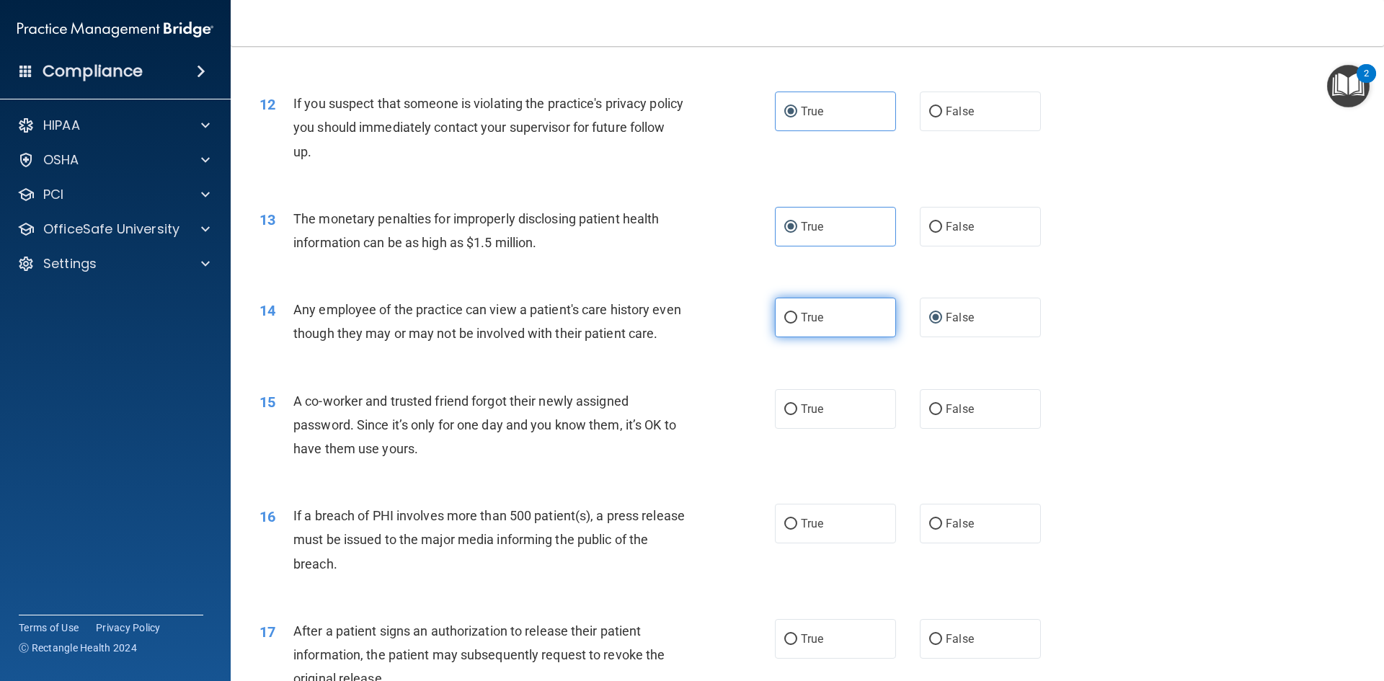
click at [801, 316] on span "True" at bounding box center [812, 318] width 22 height 14
click at [796, 316] on input "True" at bounding box center [790, 318] width 13 height 11
radio input "true"
radio input "false"
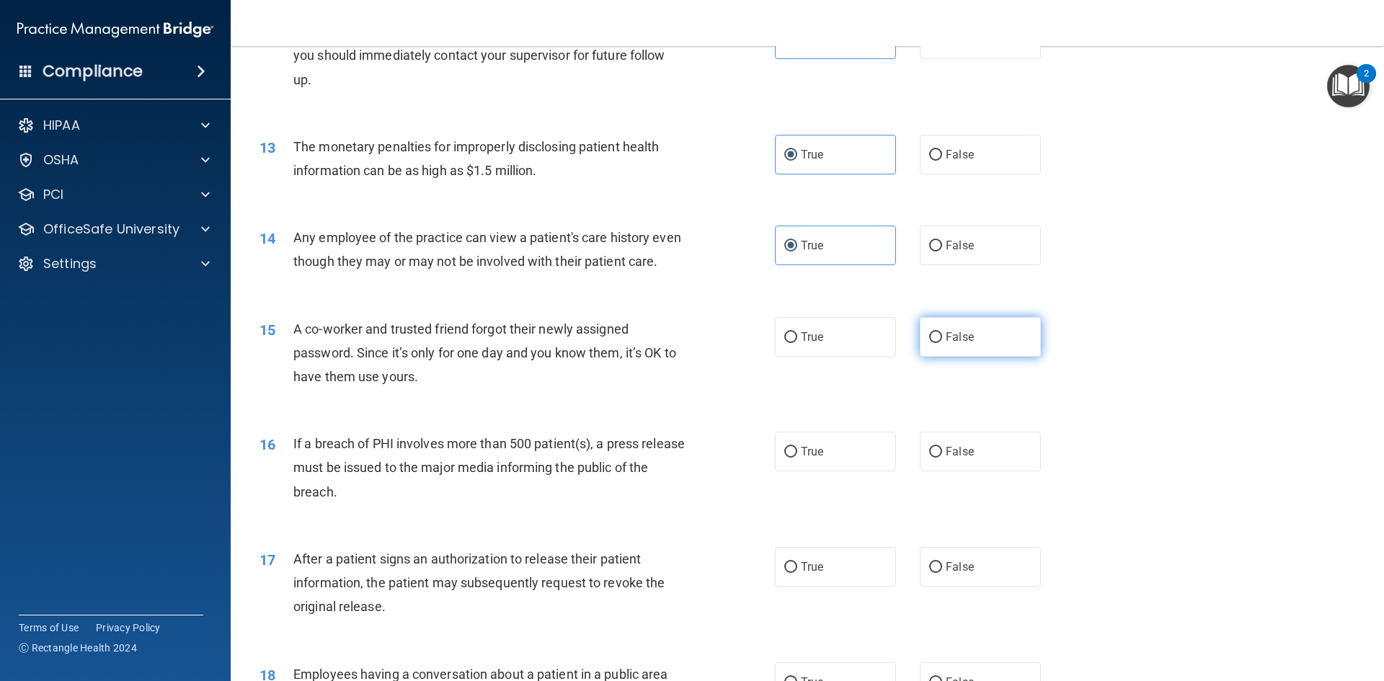
click at [956, 344] on span "False" at bounding box center [960, 337] width 28 height 14
click at [942, 343] on input "False" at bounding box center [935, 337] width 13 height 11
radio input "true"
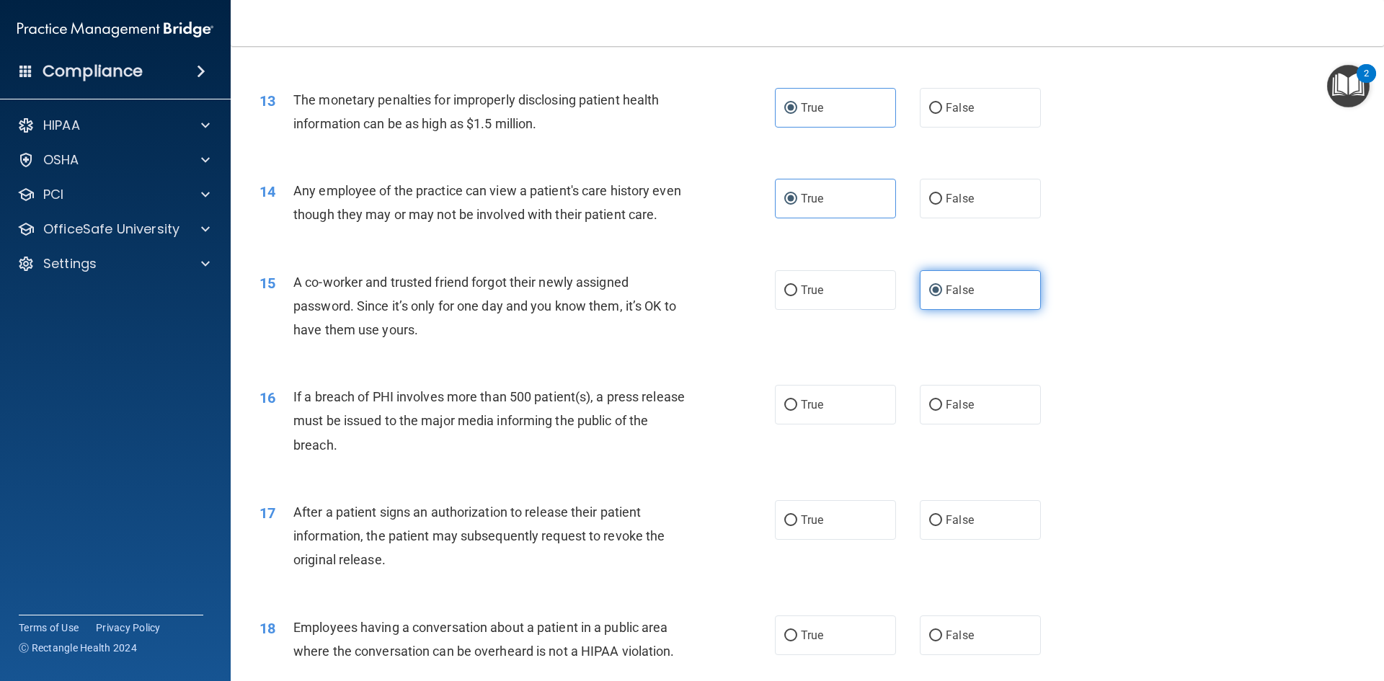
scroll to position [1297, 0]
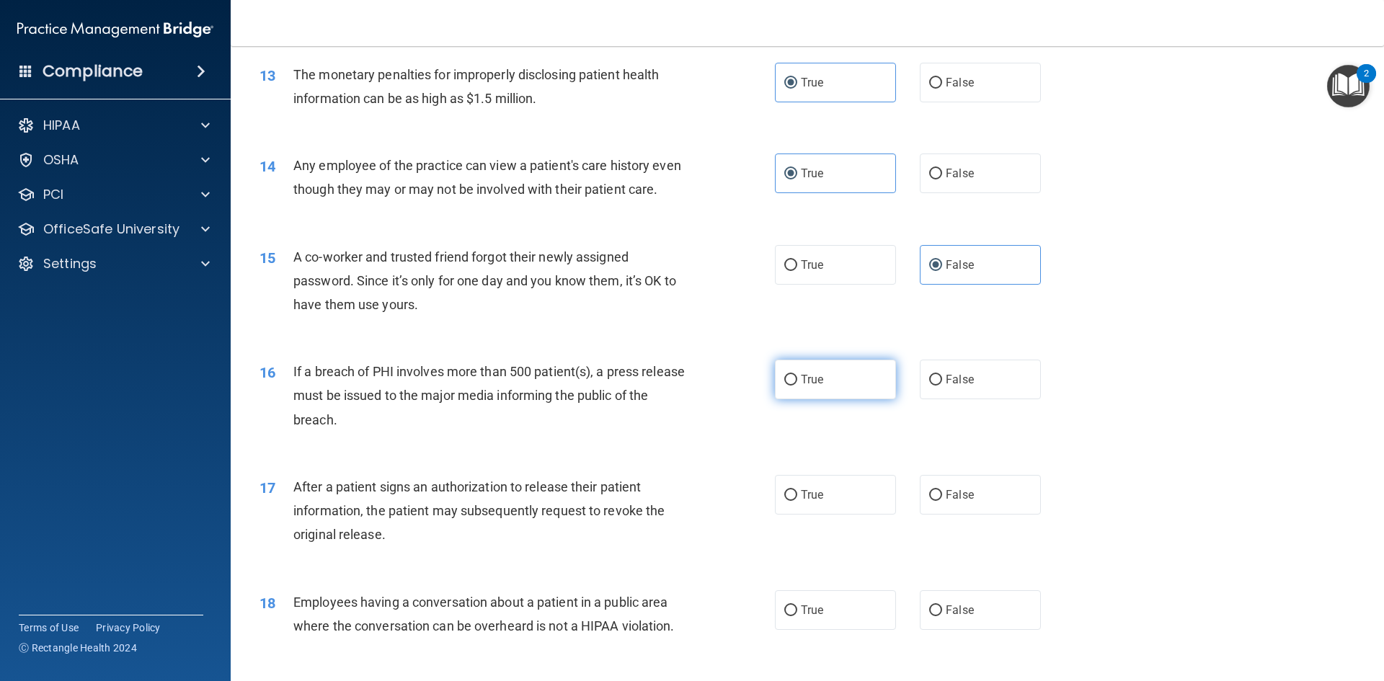
click at [809, 386] on span "True" at bounding box center [812, 380] width 22 height 14
click at [797, 386] on input "True" at bounding box center [790, 380] width 13 height 11
radio input "true"
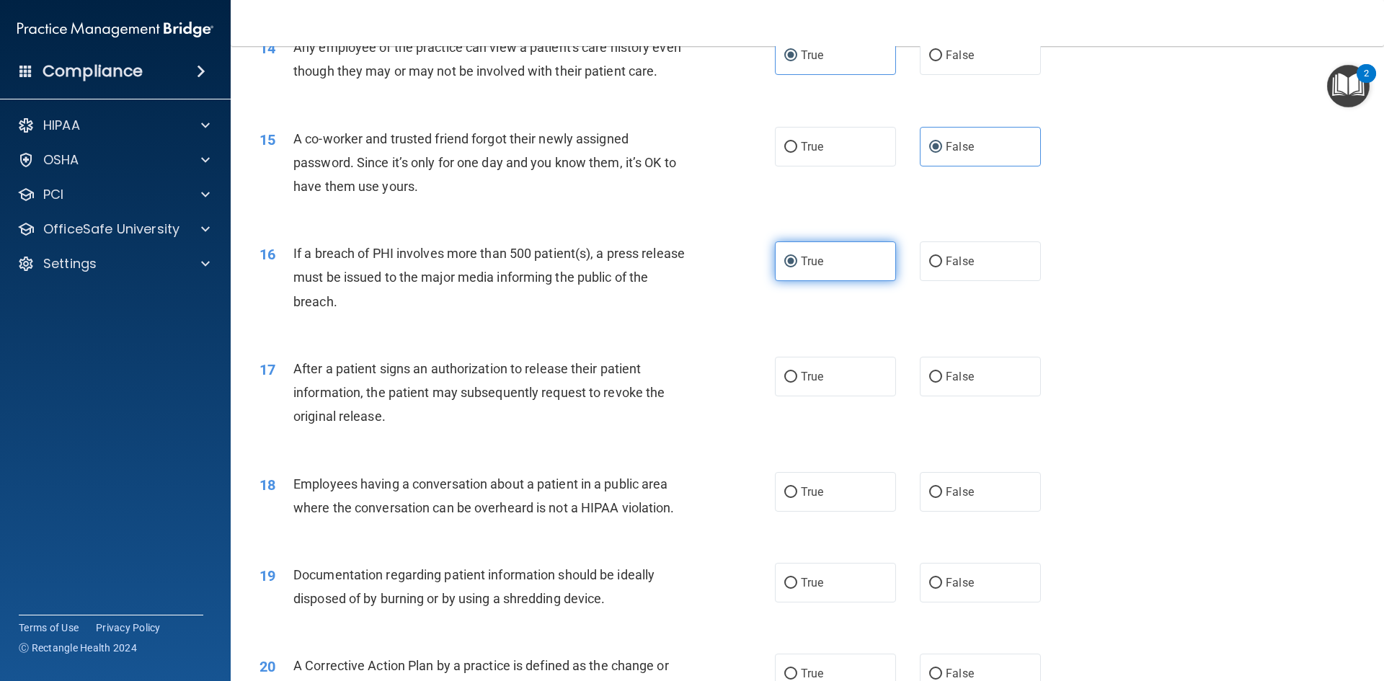
scroll to position [1441, 0]
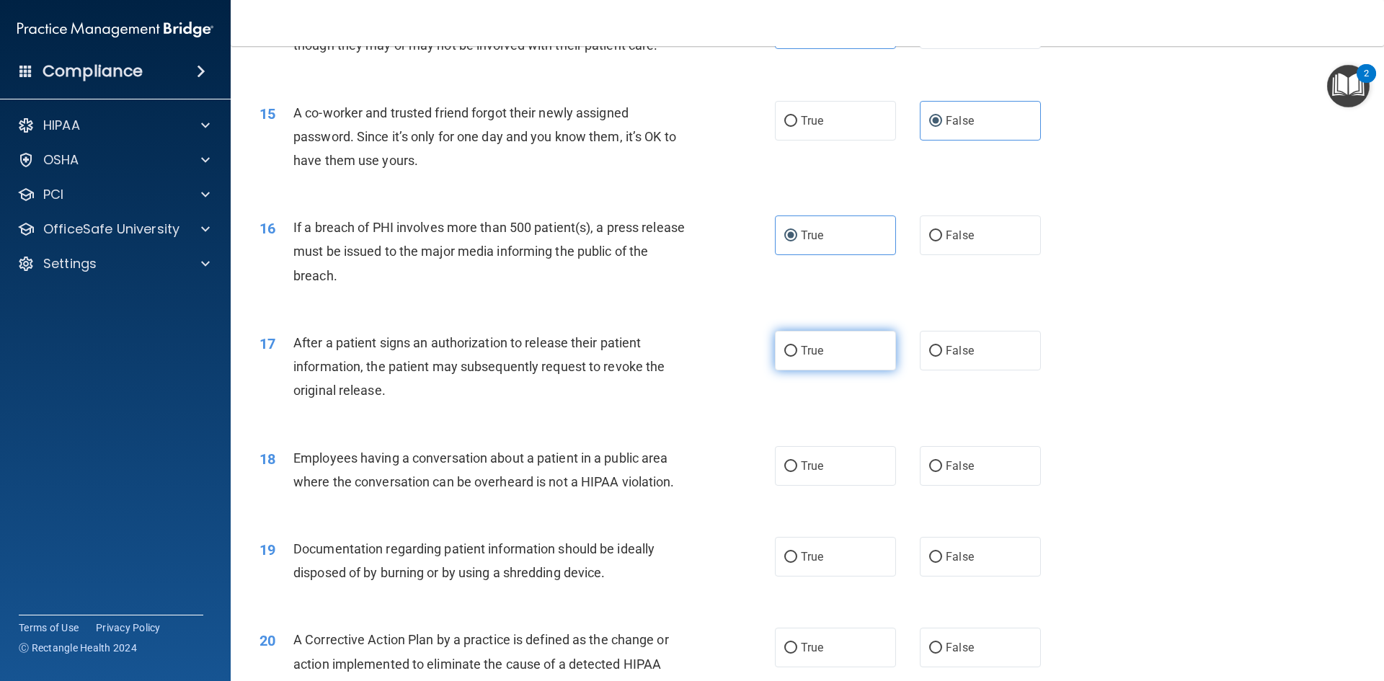
click at [805, 357] on span "True" at bounding box center [812, 351] width 22 height 14
click at [797, 357] on input "True" at bounding box center [790, 351] width 13 height 11
radio input "true"
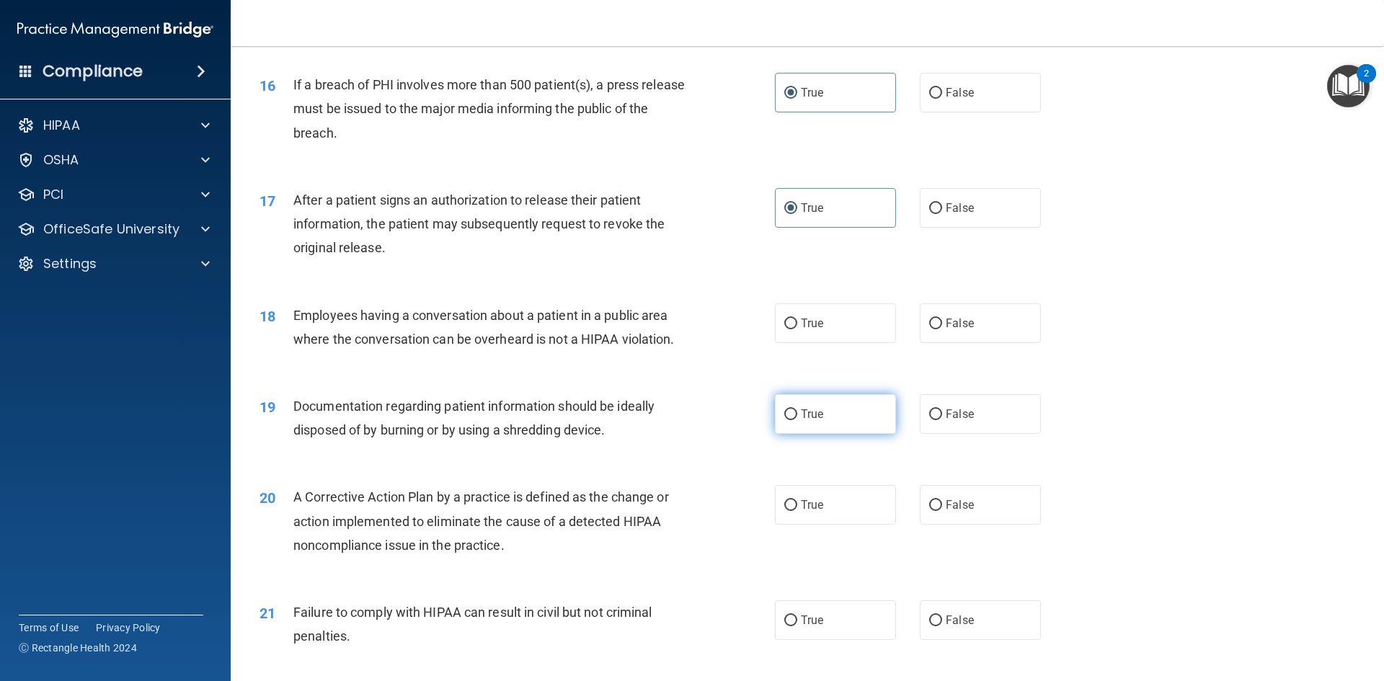
scroll to position [1586, 0]
click at [802, 329] on span "True" at bounding box center [812, 322] width 22 height 14
click at [797, 328] on input "True" at bounding box center [790, 322] width 13 height 11
radio input "true"
click at [811, 419] on span "True" at bounding box center [812, 413] width 22 height 14
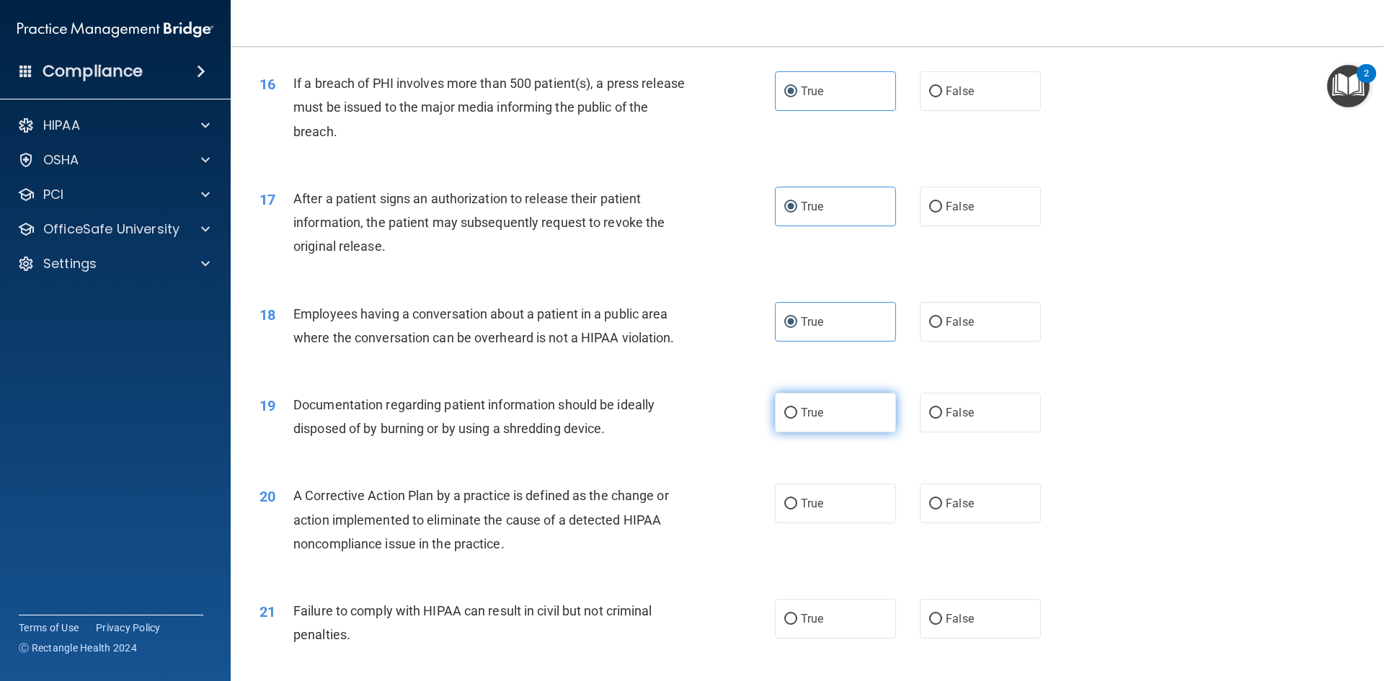
click at [797, 419] on input "True" at bounding box center [790, 413] width 13 height 11
radio input "true"
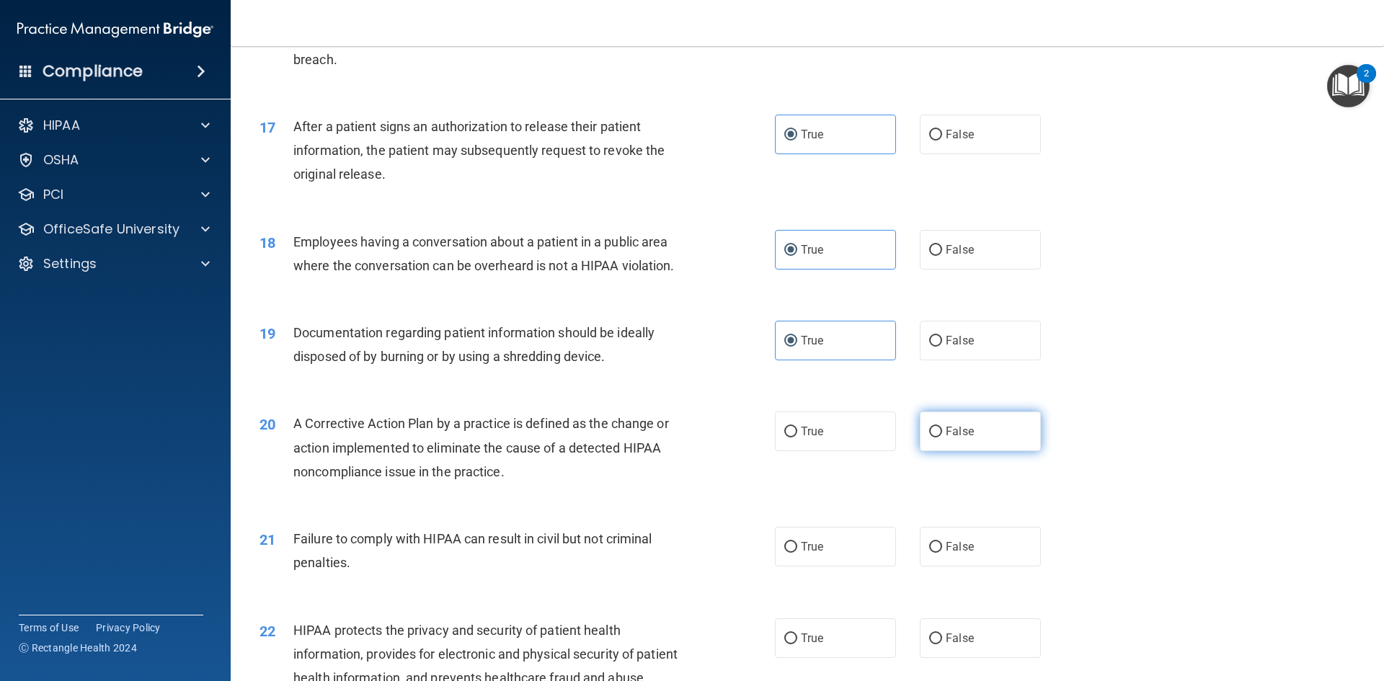
click at [975, 451] on label "False" at bounding box center [980, 432] width 121 height 40
click at [942, 437] on input "False" at bounding box center [935, 432] width 13 height 11
radio input "true"
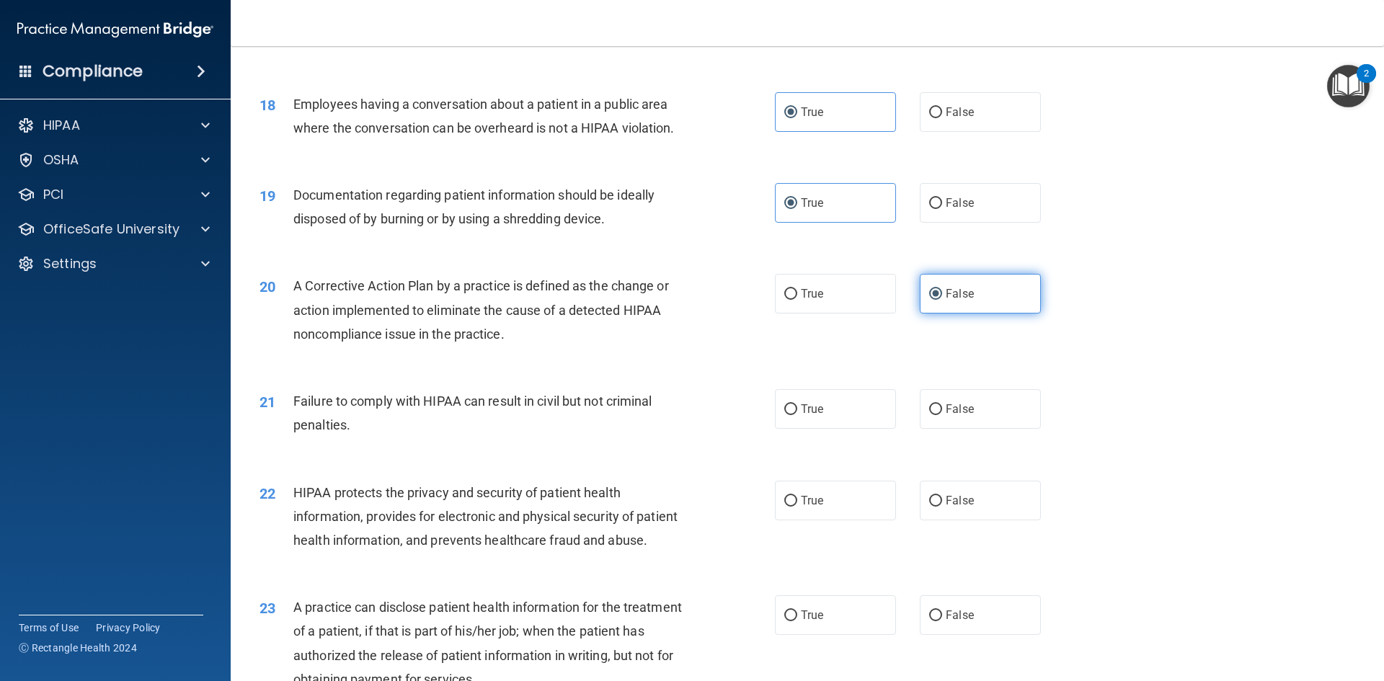
scroll to position [1802, 0]
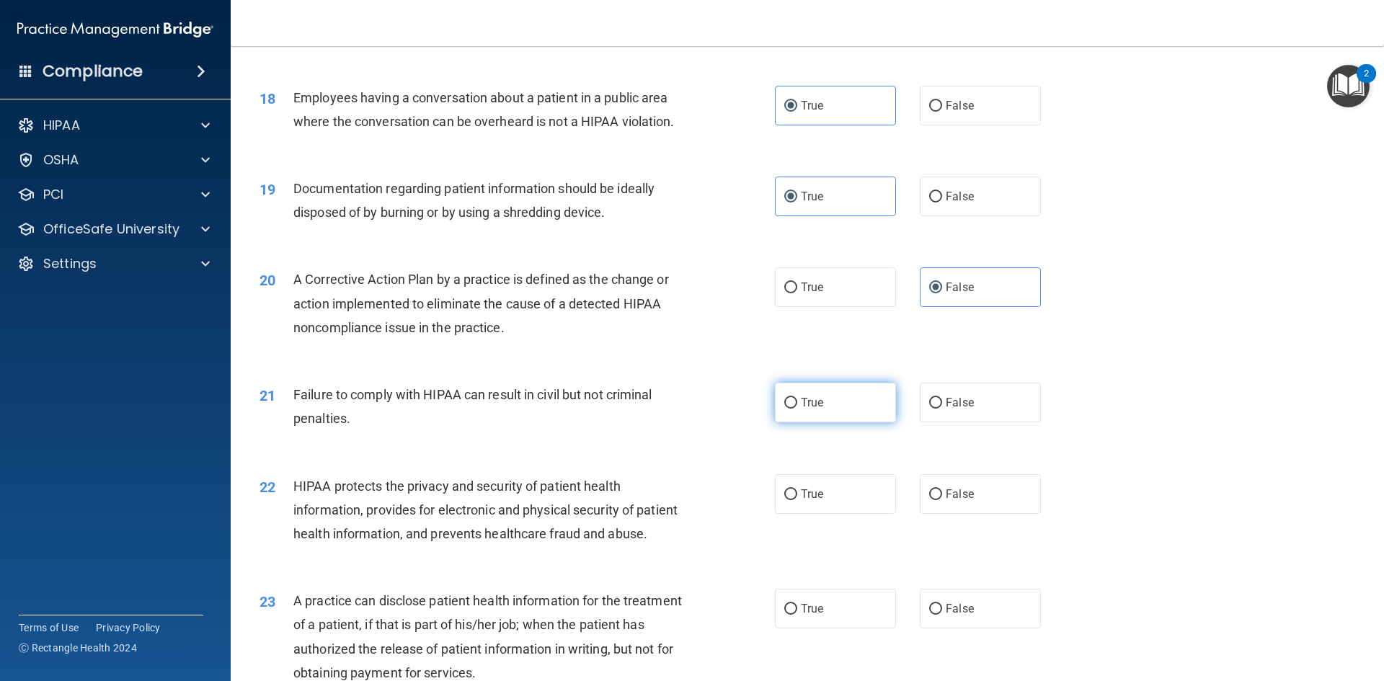
click at [775, 422] on label "True" at bounding box center [835, 403] width 121 height 40
click at [784, 409] on input "True" at bounding box center [790, 403] width 13 height 11
radio input "true"
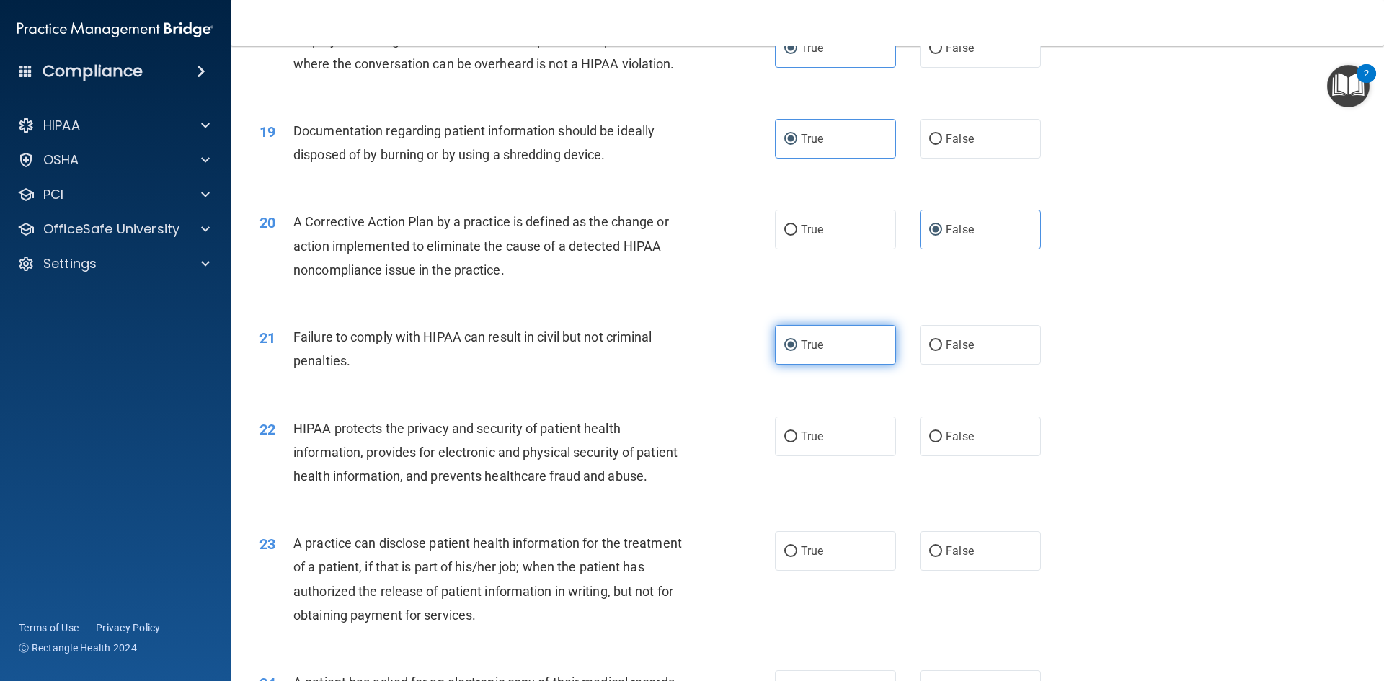
scroll to position [1946, 0]
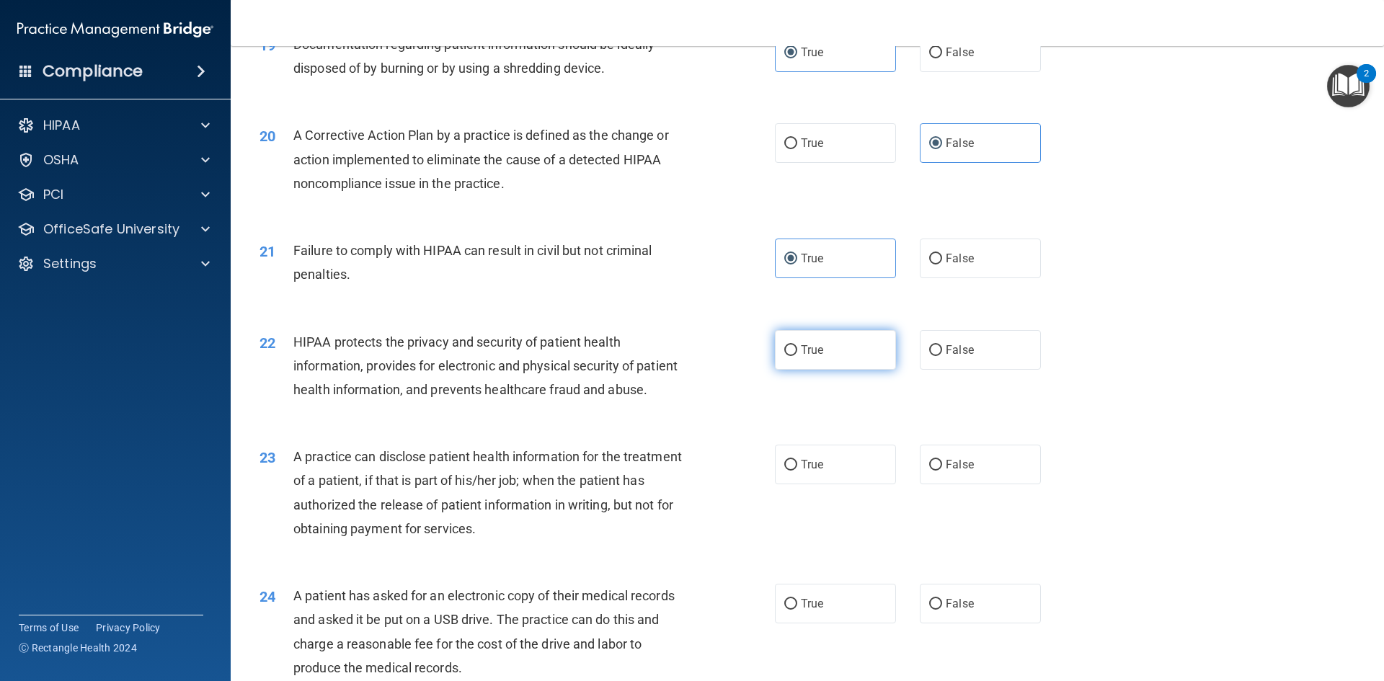
click at [810, 357] on span "True" at bounding box center [812, 350] width 22 height 14
click at [797, 356] on input "True" at bounding box center [790, 350] width 13 height 11
radio input "true"
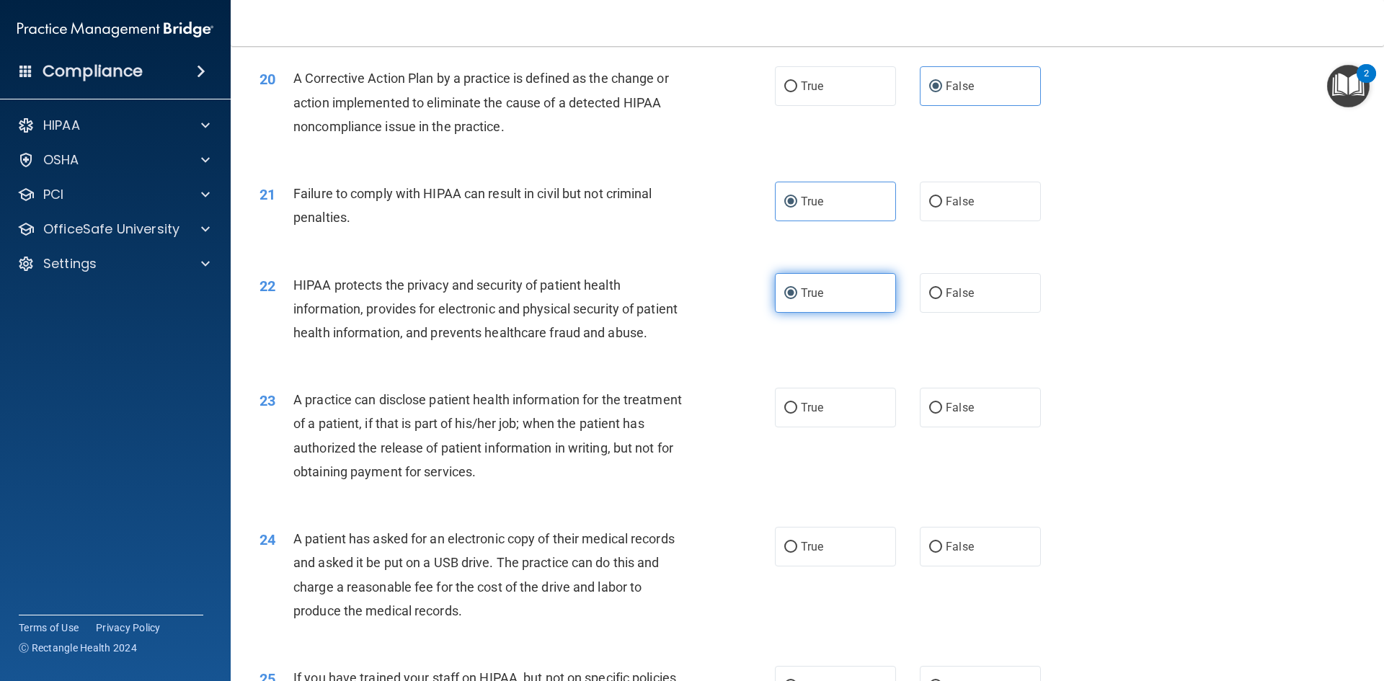
scroll to position [2090, 0]
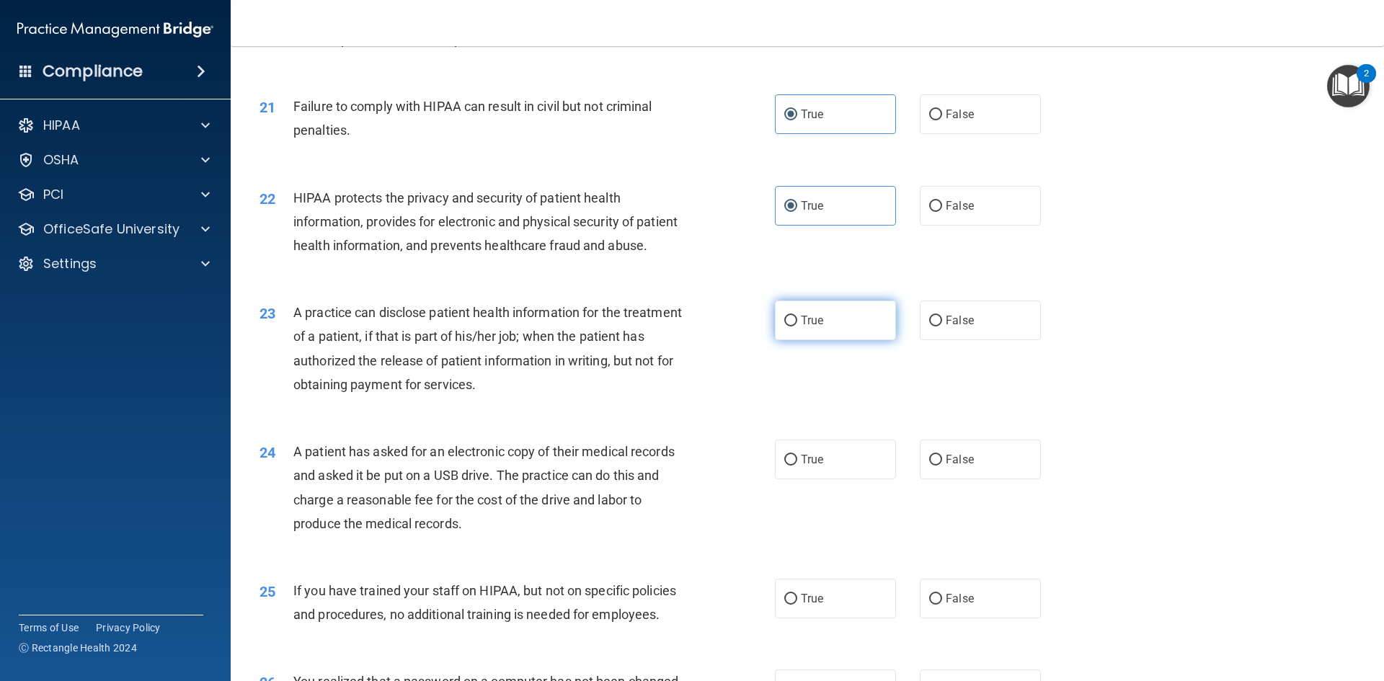
click at [811, 327] on span "True" at bounding box center [812, 320] width 22 height 14
click at [797, 326] on input "True" at bounding box center [790, 321] width 13 height 11
radio input "true"
click at [946, 327] on span "False" at bounding box center [960, 320] width 28 height 14
click at [942, 326] on input "False" at bounding box center [935, 321] width 13 height 11
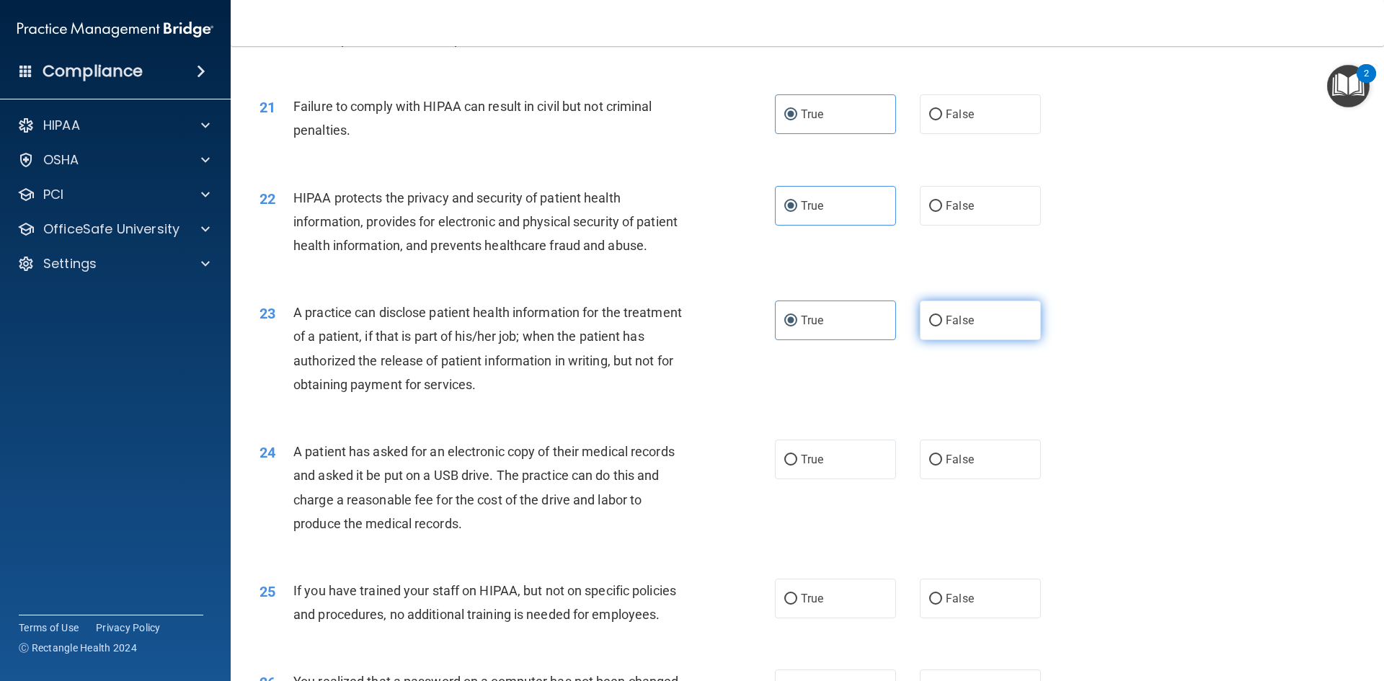
radio input "true"
radio input "false"
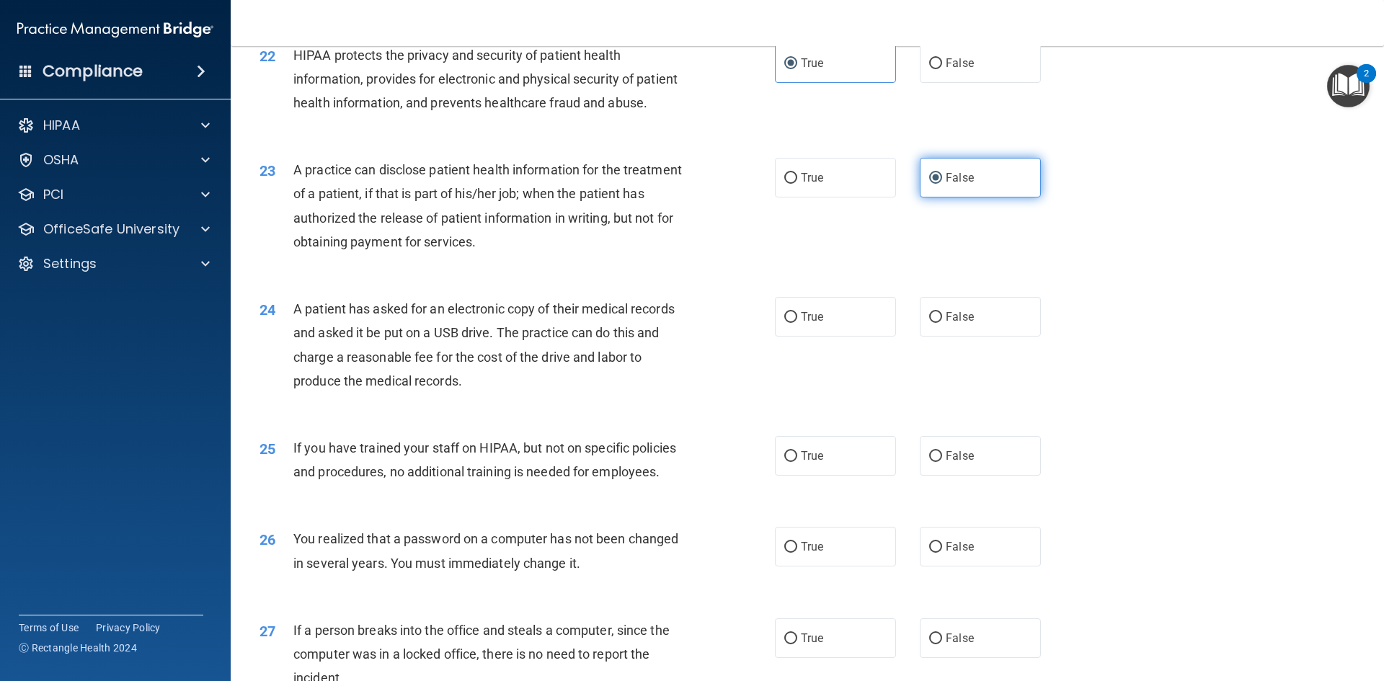
scroll to position [2234, 0]
click at [812, 322] on span "True" at bounding box center [812, 315] width 22 height 14
click at [797, 321] on input "True" at bounding box center [790, 316] width 13 height 11
radio input "true"
click at [812, 322] on span "True" at bounding box center [812, 315] width 22 height 14
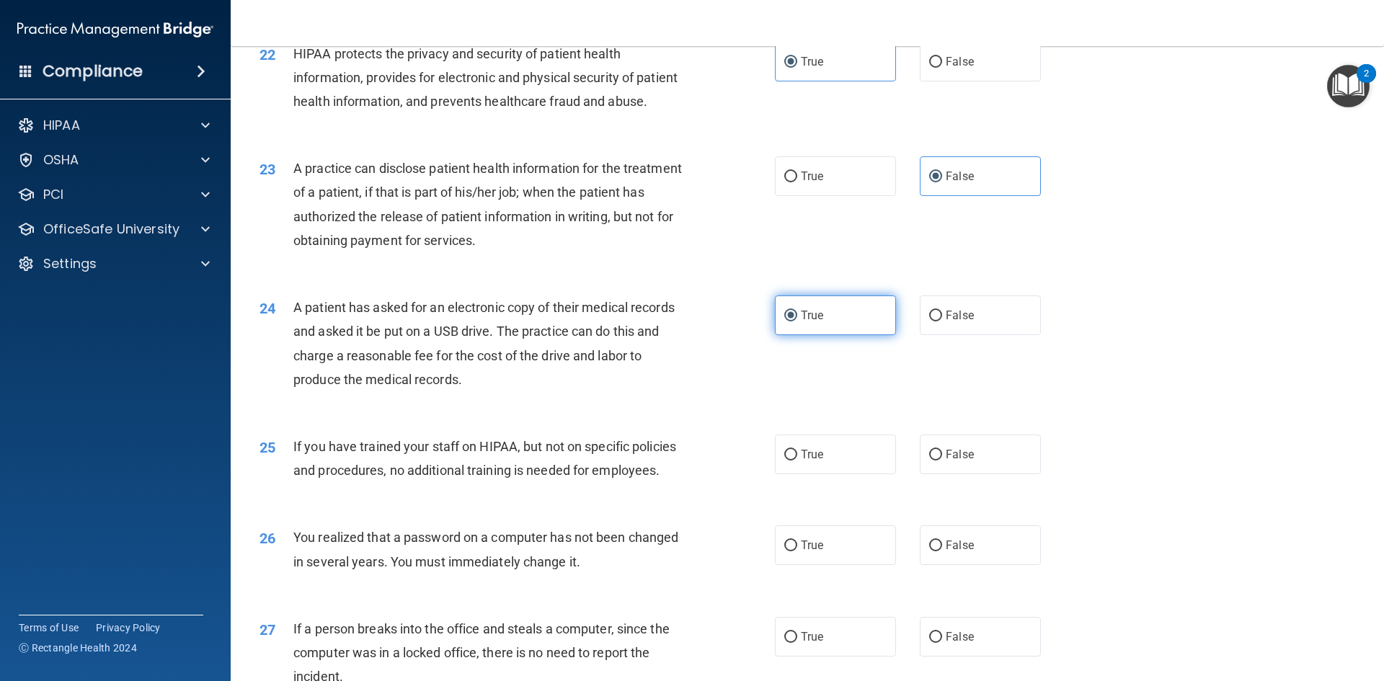
click at [797, 321] on input "True" at bounding box center [790, 316] width 13 height 11
click at [952, 322] on span "False" at bounding box center [960, 315] width 28 height 14
click at [942, 321] on input "False" at bounding box center [935, 316] width 13 height 11
radio input "true"
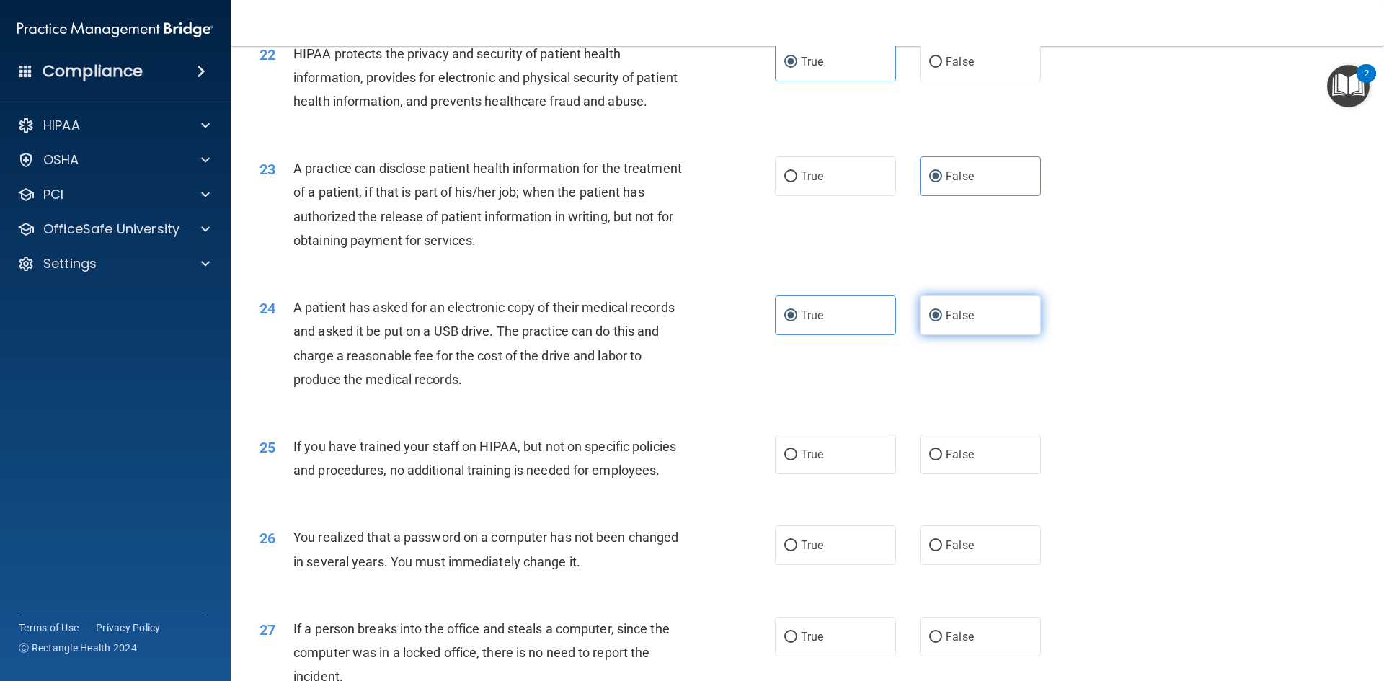
radio input "false"
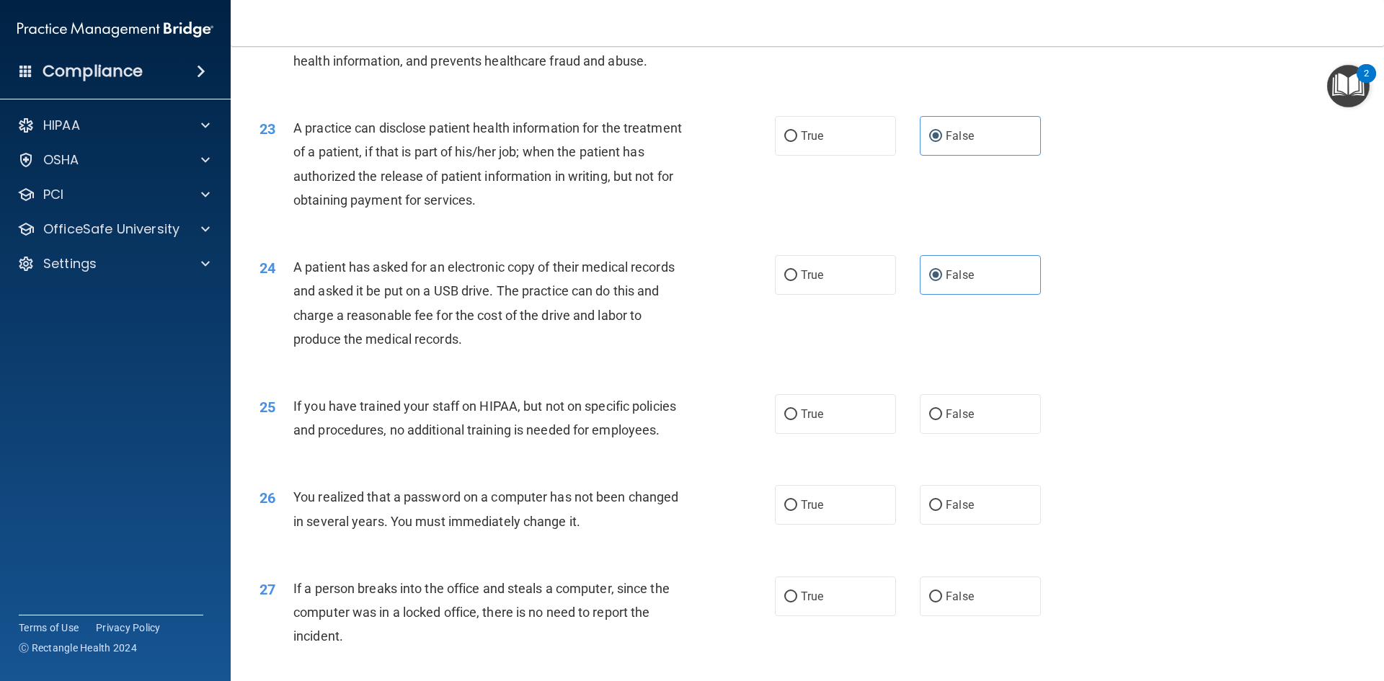
scroll to position [2306, 0]
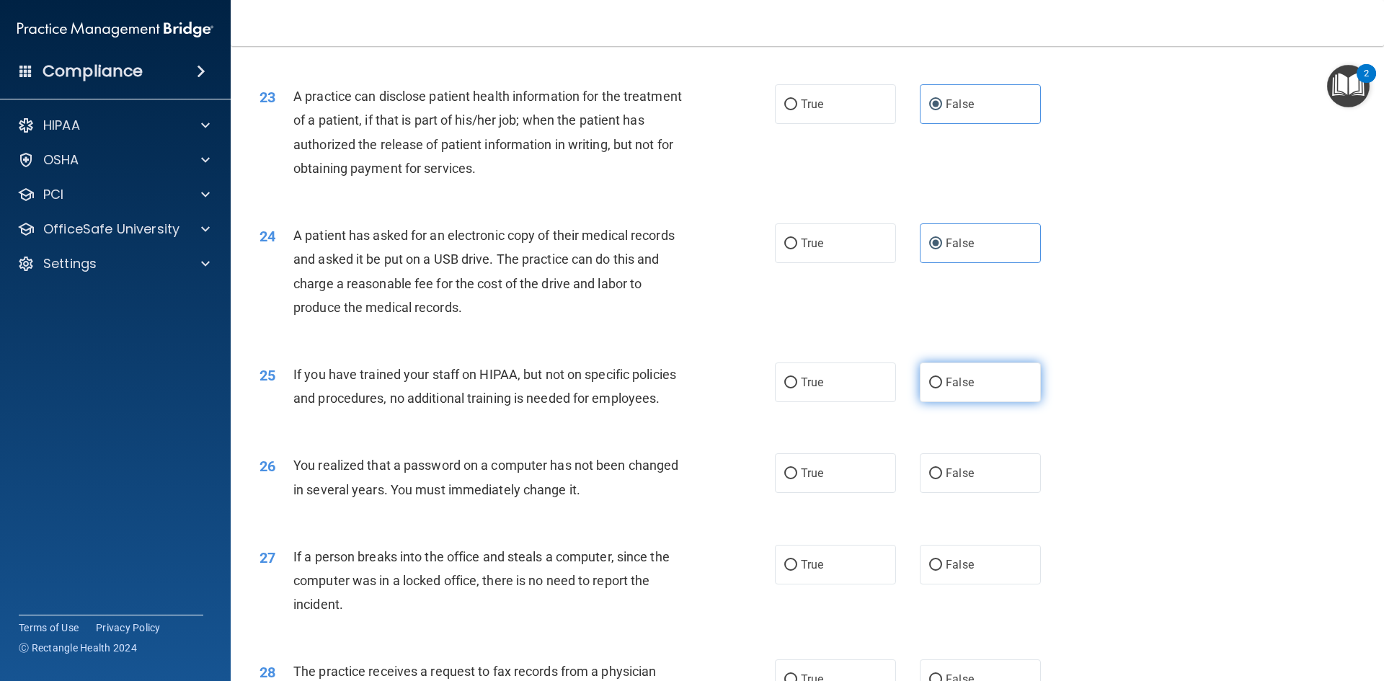
click at [938, 402] on label "False" at bounding box center [980, 383] width 121 height 40
click at [938, 388] on input "False" at bounding box center [935, 383] width 13 height 11
radio input "true"
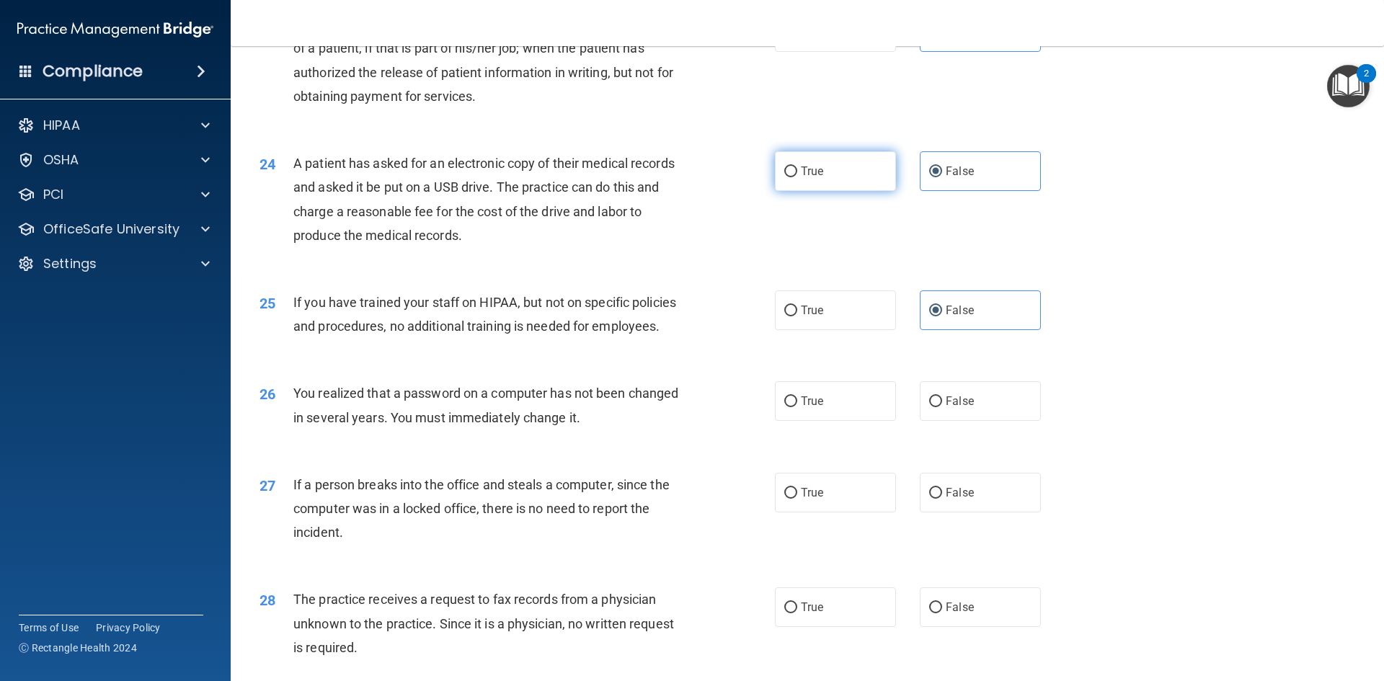
click at [784, 177] on input "True" at bounding box center [790, 171] width 13 height 11
radio input "true"
radio input "false"
click at [807, 421] on label "True" at bounding box center [835, 401] width 121 height 40
click at [797, 407] on input "True" at bounding box center [790, 401] width 13 height 11
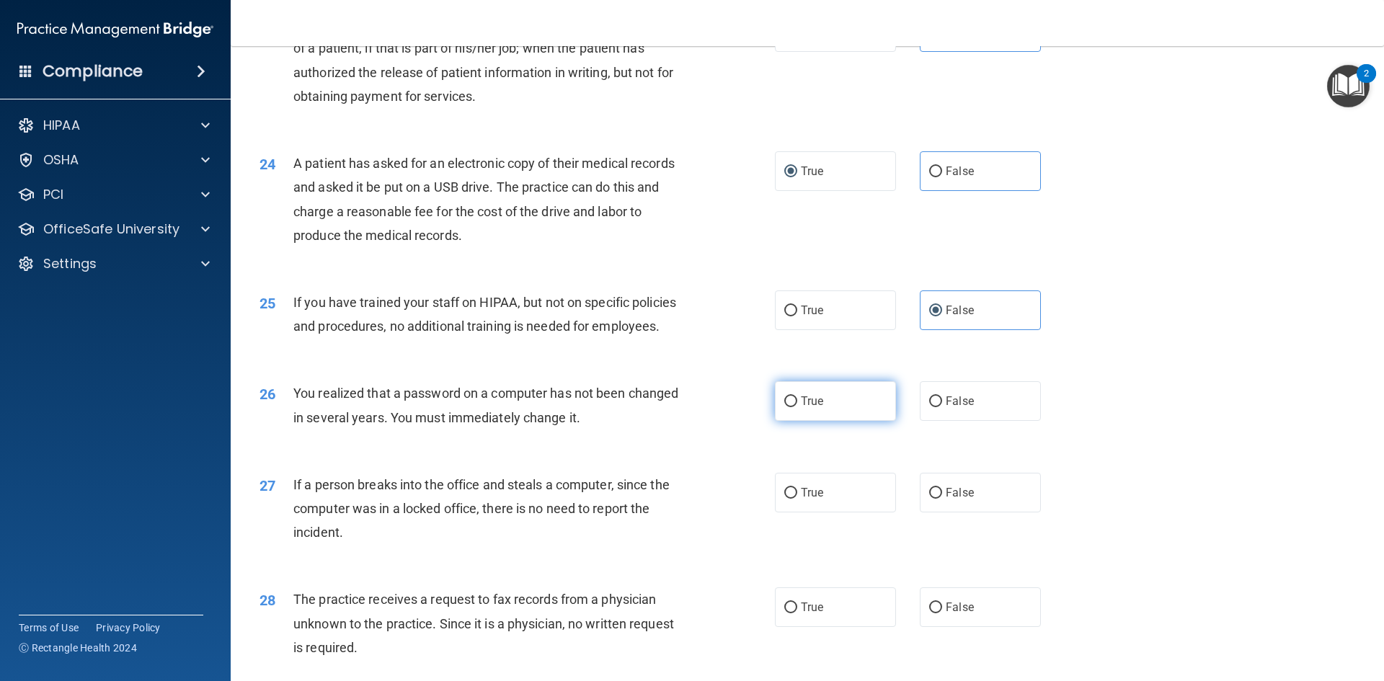
radio input "true"
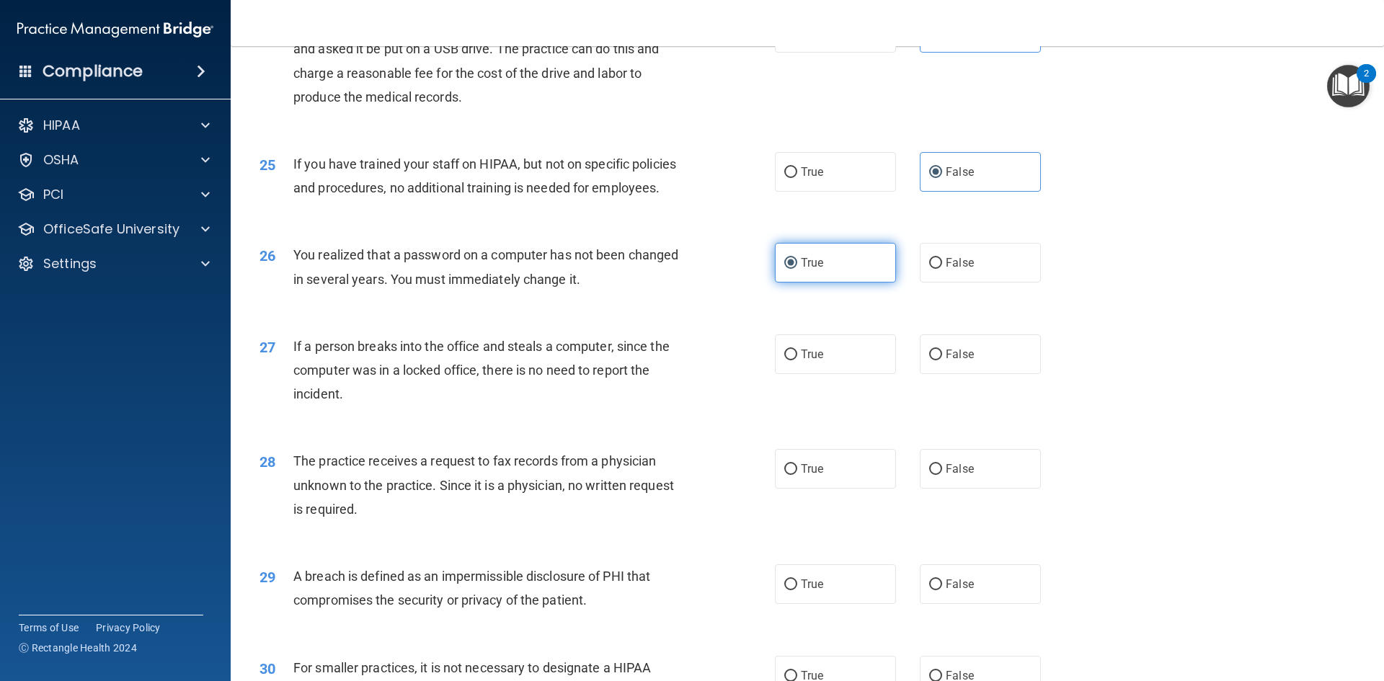
scroll to position [2522, 0]
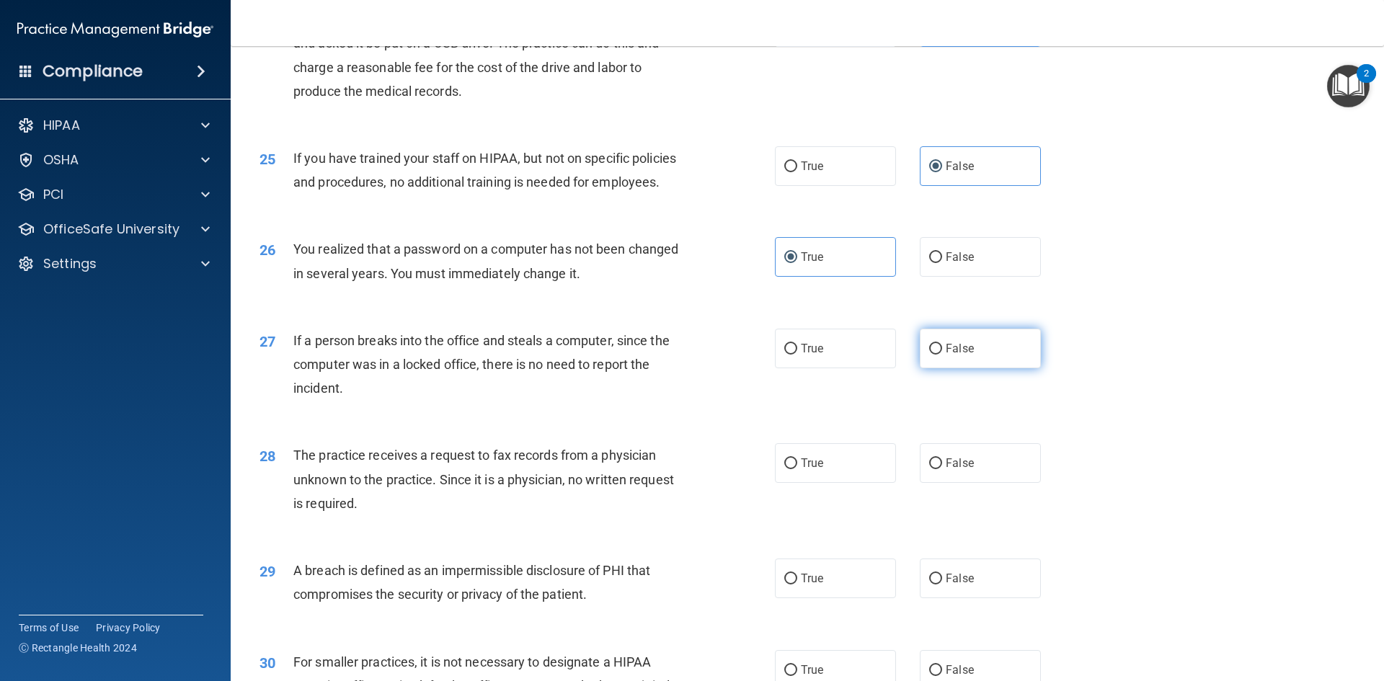
click at [953, 355] on span "False" at bounding box center [960, 349] width 28 height 14
click at [942, 355] on input "False" at bounding box center [935, 349] width 13 height 11
radio input "true"
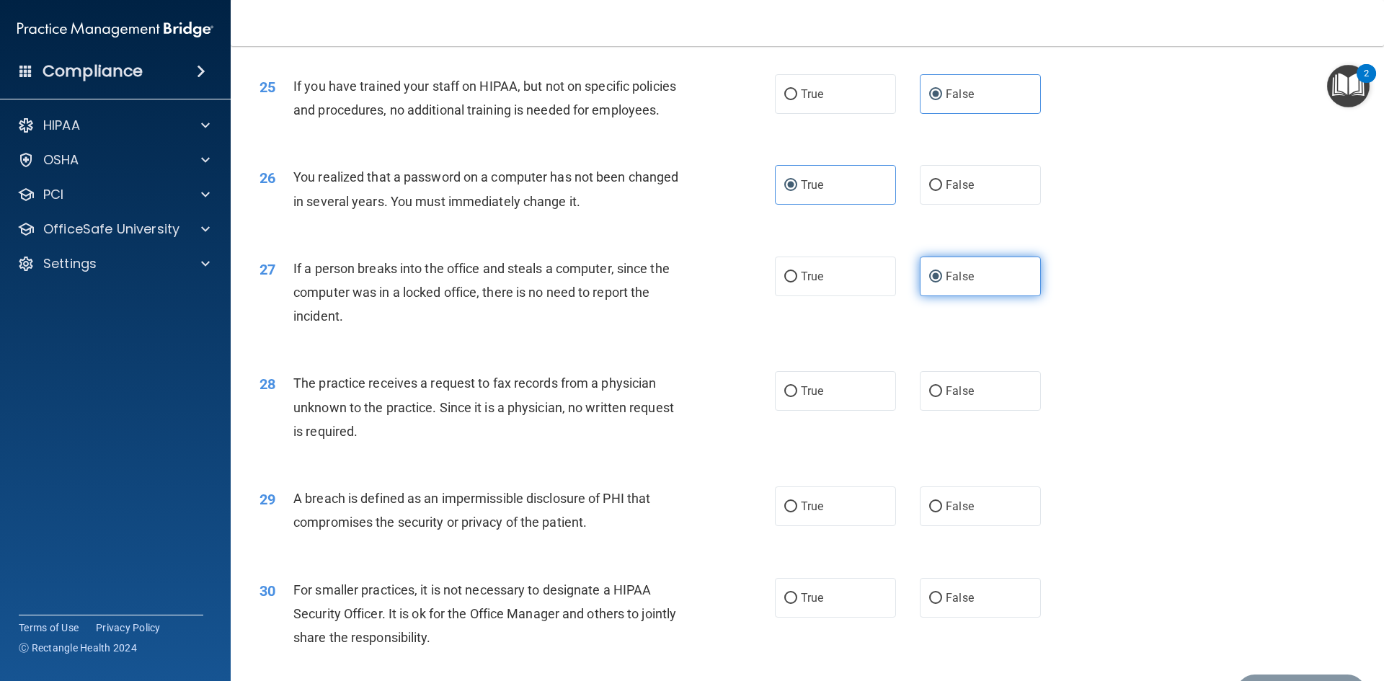
scroll to position [2667, 0]
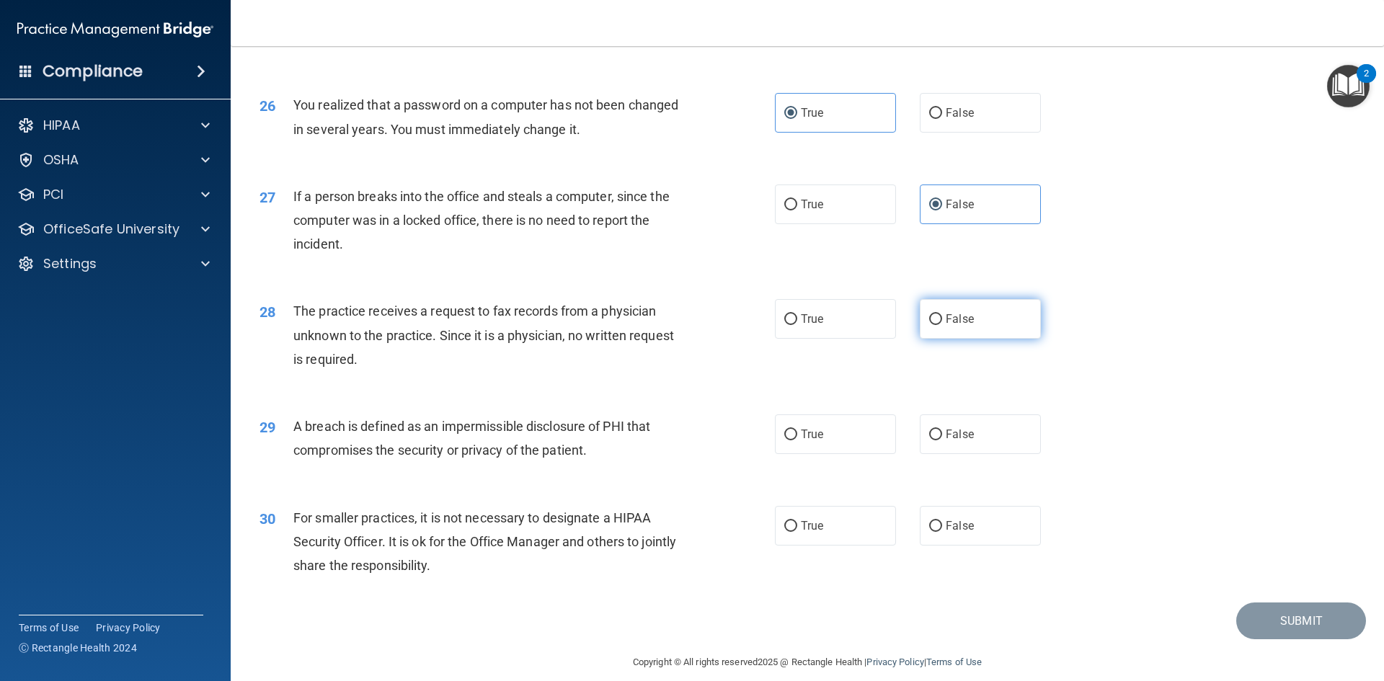
click at [952, 339] on label "False" at bounding box center [980, 319] width 121 height 40
click at [942, 325] on input "False" at bounding box center [935, 319] width 13 height 11
radio input "true"
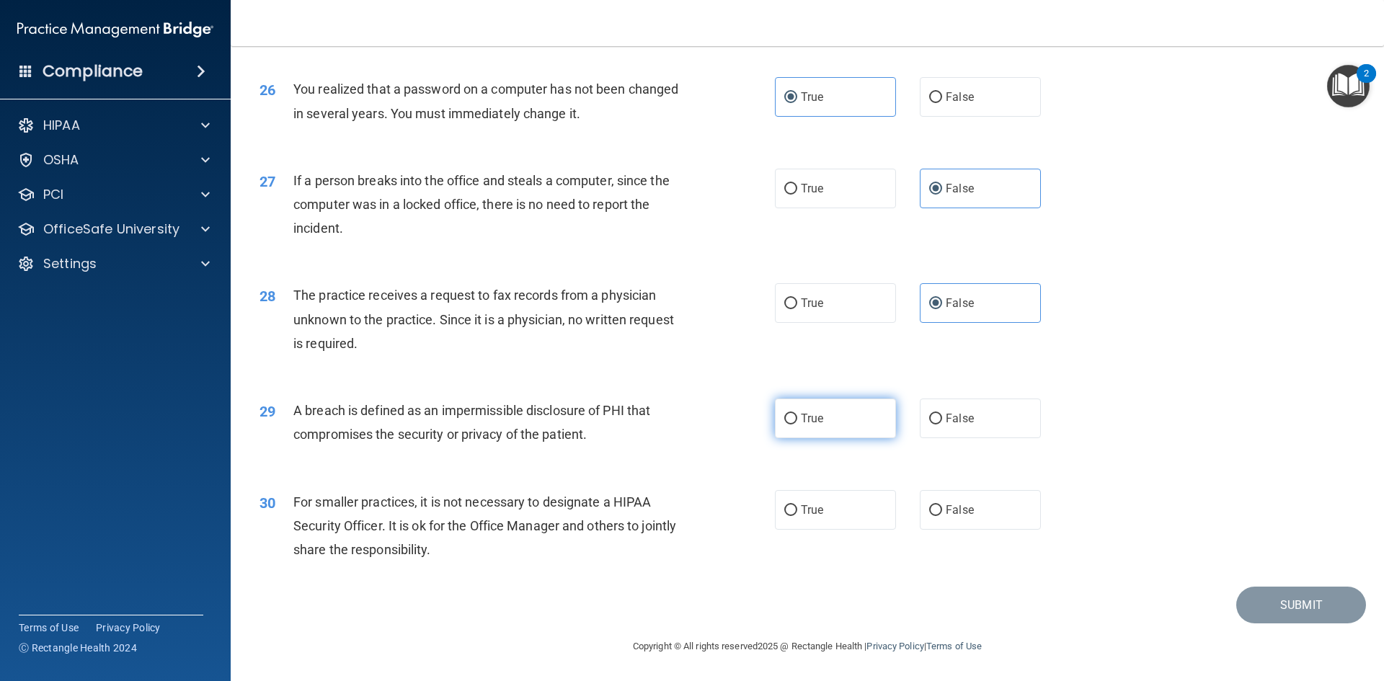
click at [806, 421] on span "True" at bounding box center [812, 419] width 22 height 14
click at [797, 421] on input "True" at bounding box center [790, 419] width 13 height 11
radio input "true"
click at [969, 517] on label "False" at bounding box center [980, 510] width 121 height 40
click at [942, 516] on input "False" at bounding box center [935, 510] width 13 height 11
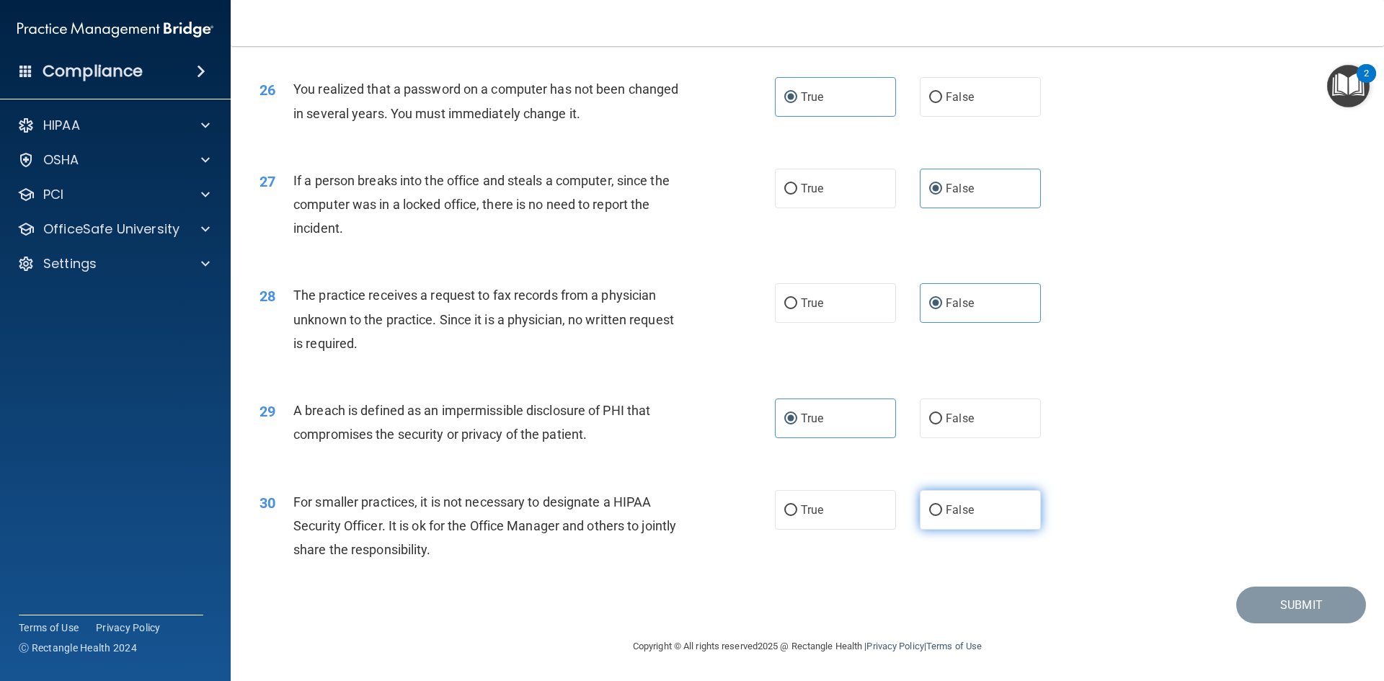
radio input "true"
click at [1291, 602] on button "Submit" at bounding box center [1301, 605] width 130 height 37
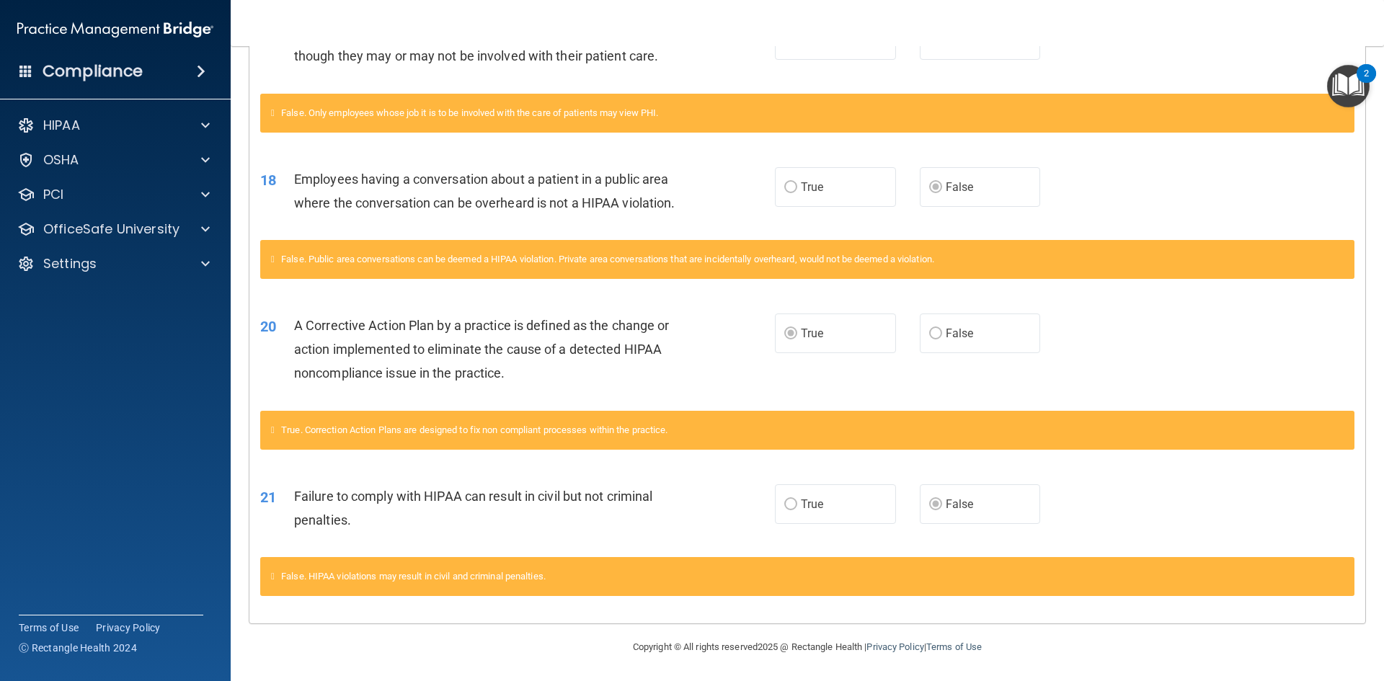
scroll to position [556, 0]
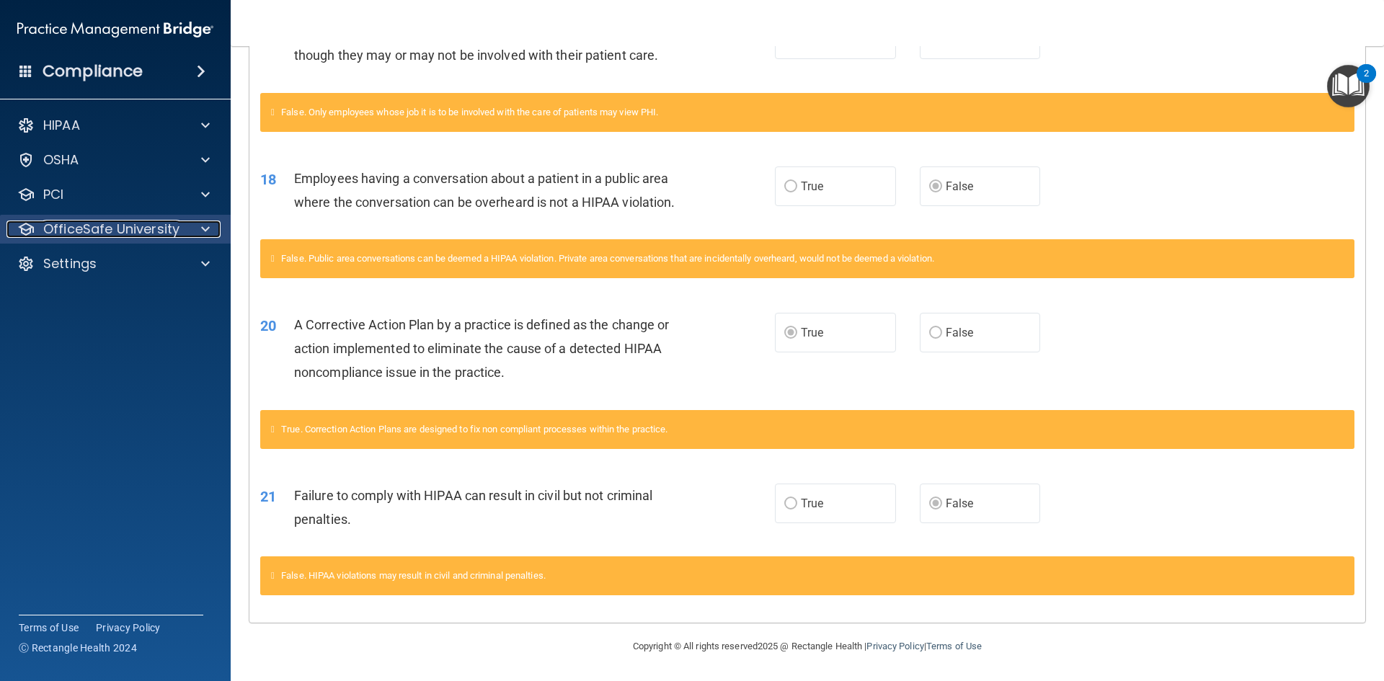
click at [98, 232] on p "OfficeSafe University" at bounding box center [111, 229] width 136 height 17
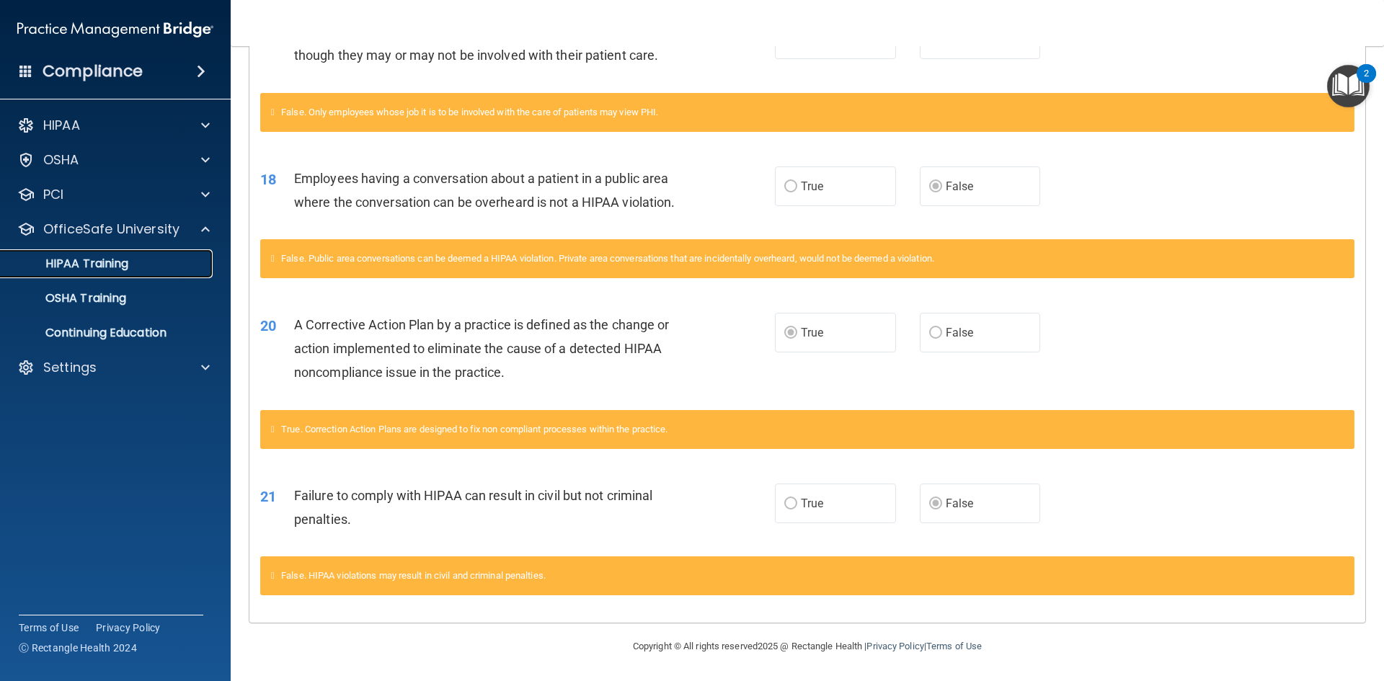
click at [102, 265] on p "HIPAA Training" at bounding box center [68, 264] width 119 height 14
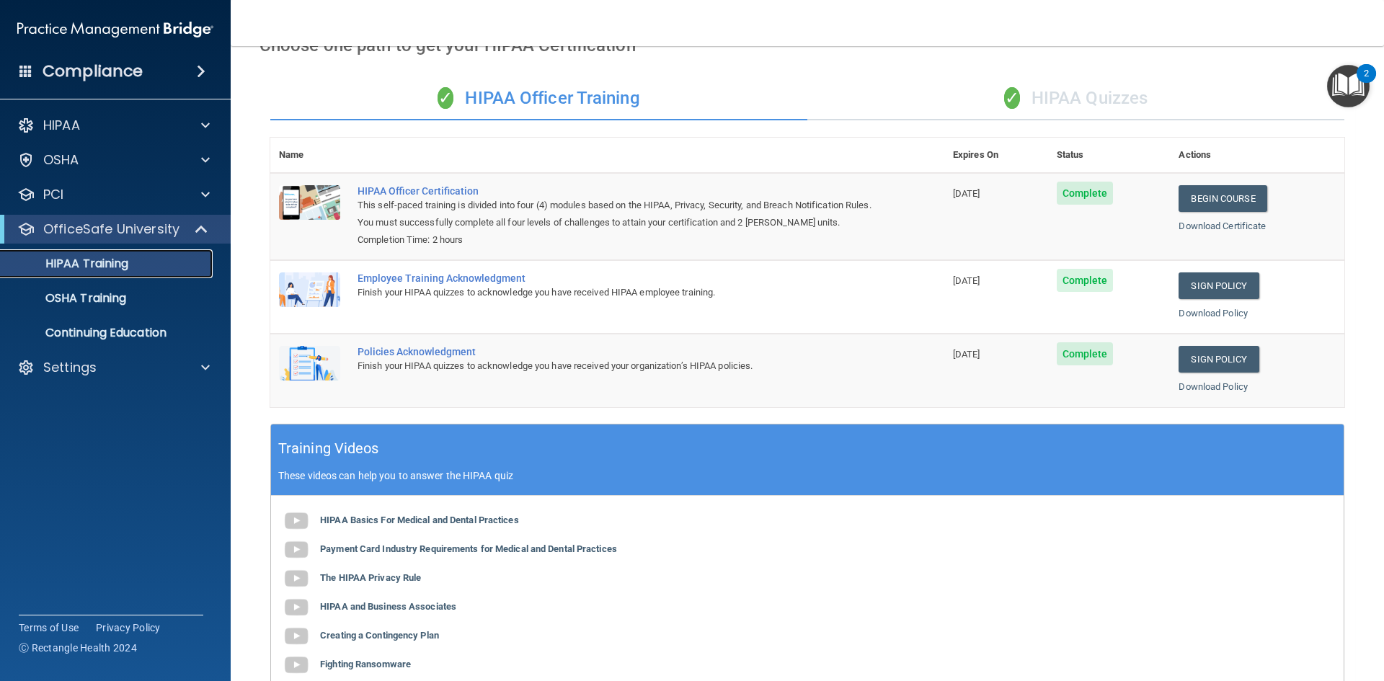
scroll to position [55, 0]
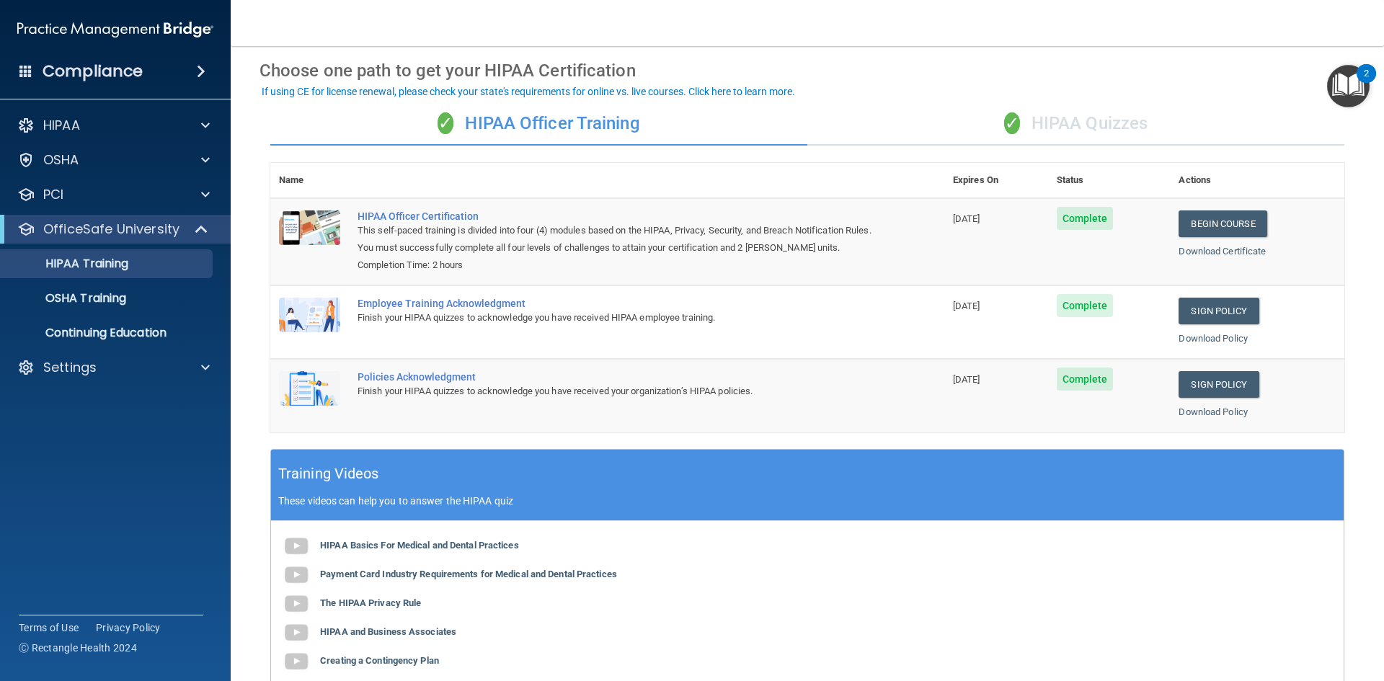
click at [1088, 127] on div "✓ HIPAA Quizzes" at bounding box center [1075, 123] width 537 height 43
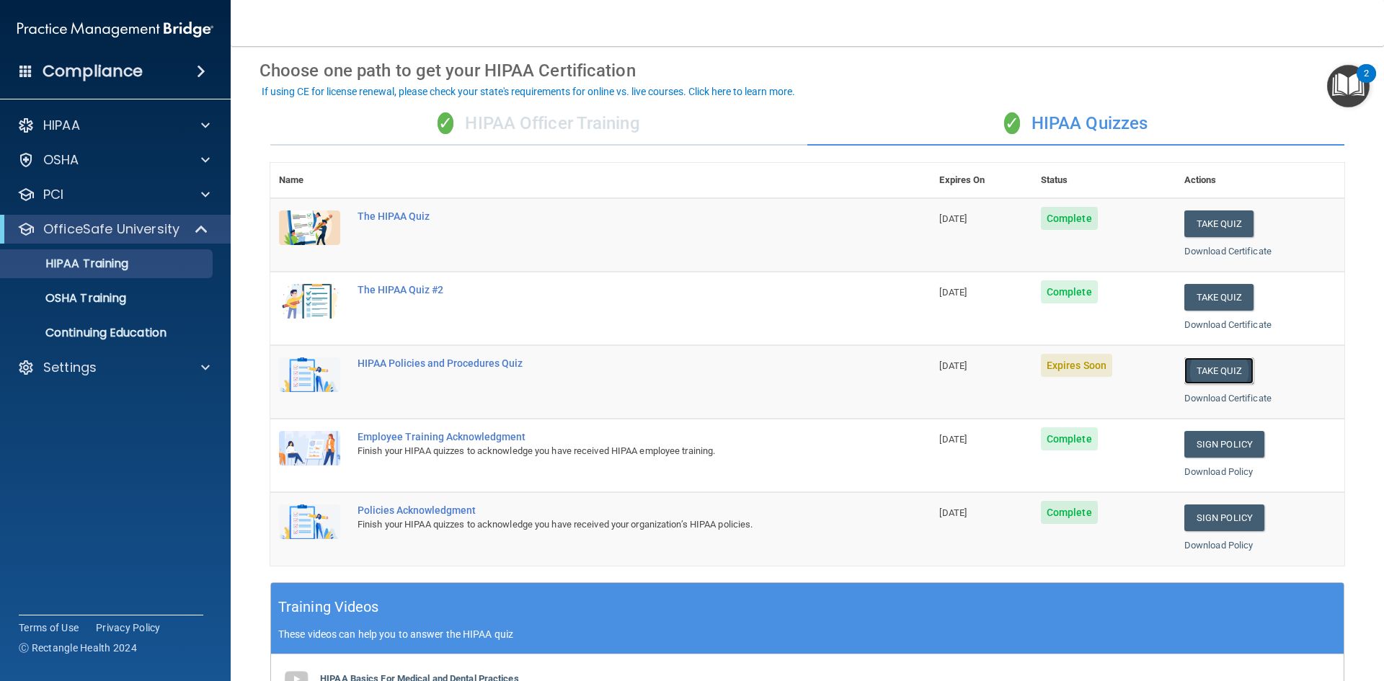
click at [1211, 366] on button "Take Quiz" at bounding box center [1218, 370] width 69 height 27
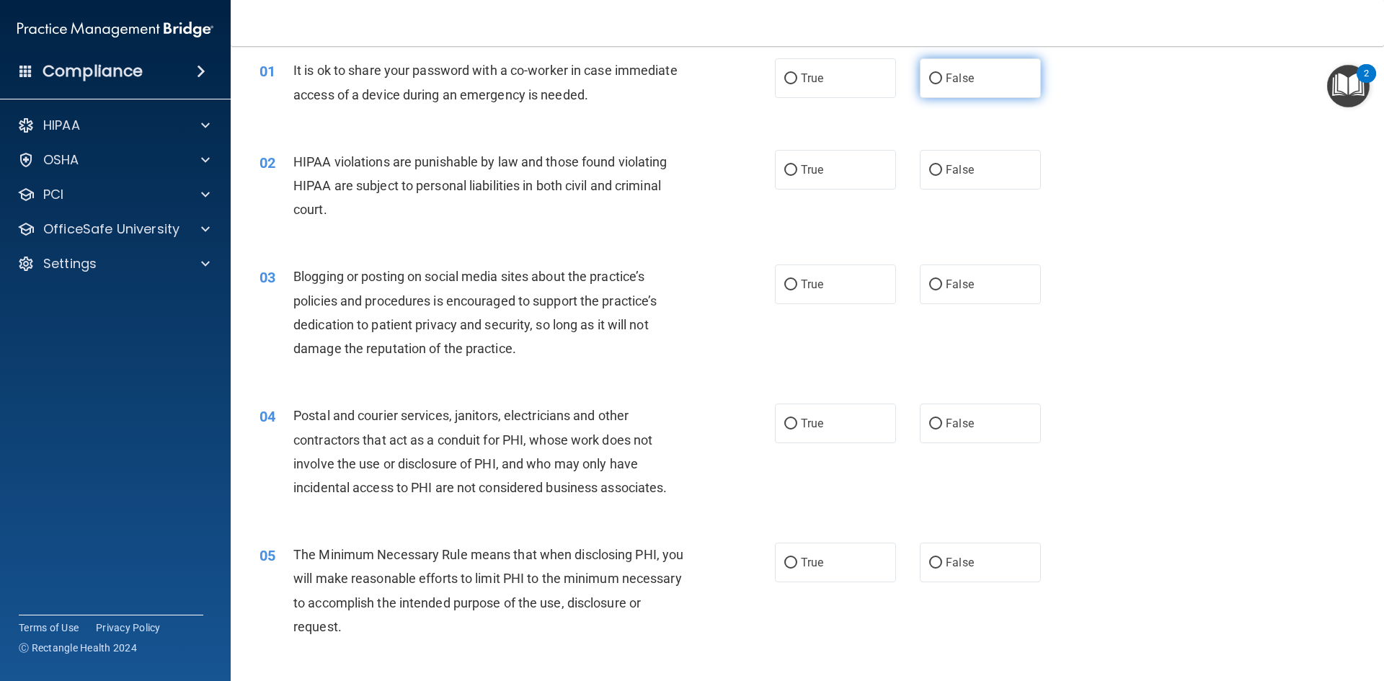
click at [946, 72] on span "False" at bounding box center [960, 78] width 28 height 14
click at [942, 74] on input "False" at bounding box center [935, 79] width 13 height 11
radio input "true"
click at [801, 171] on span "True" at bounding box center [812, 170] width 22 height 14
click at [797, 171] on input "True" at bounding box center [790, 170] width 13 height 11
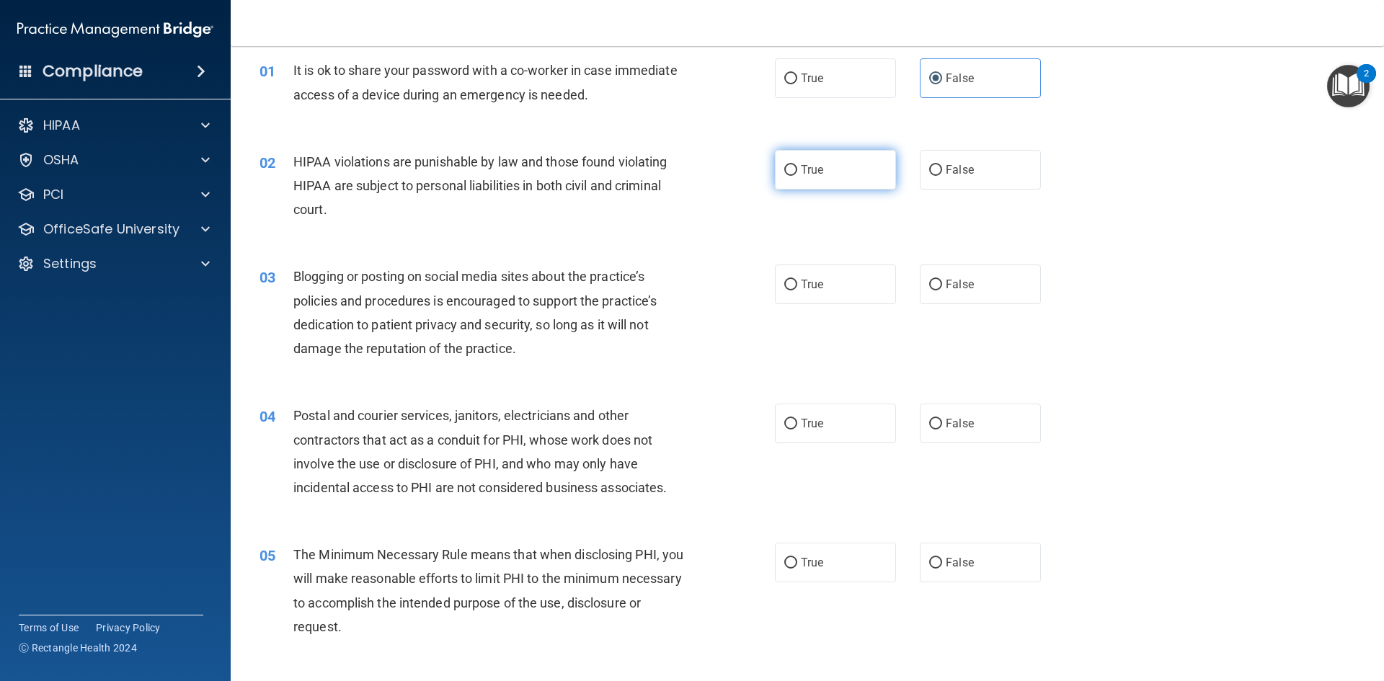
radio input "true"
click at [946, 282] on span "False" at bounding box center [960, 284] width 28 height 14
click at [940, 282] on input "False" at bounding box center [935, 285] width 13 height 11
radio input "true"
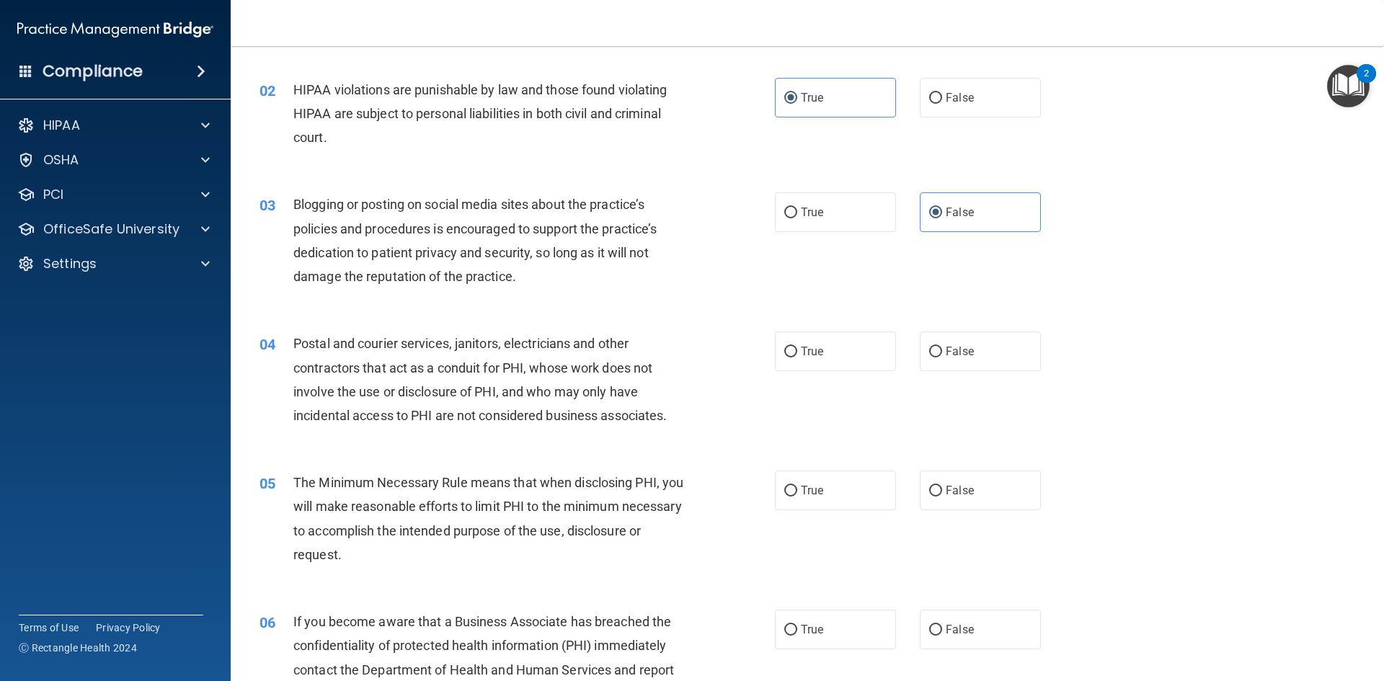
scroll to position [200, 0]
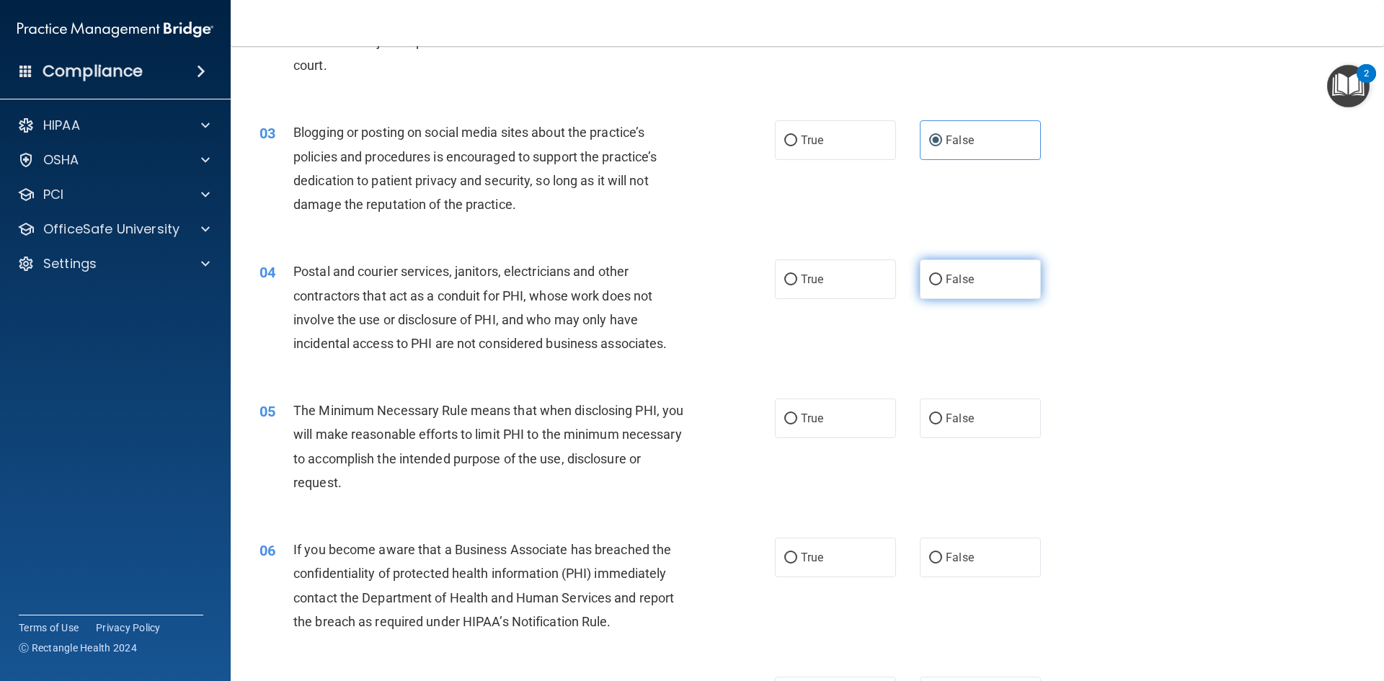
click at [929, 277] on input "False" at bounding box center [935, 280] width 13 height 11
radio input "true"
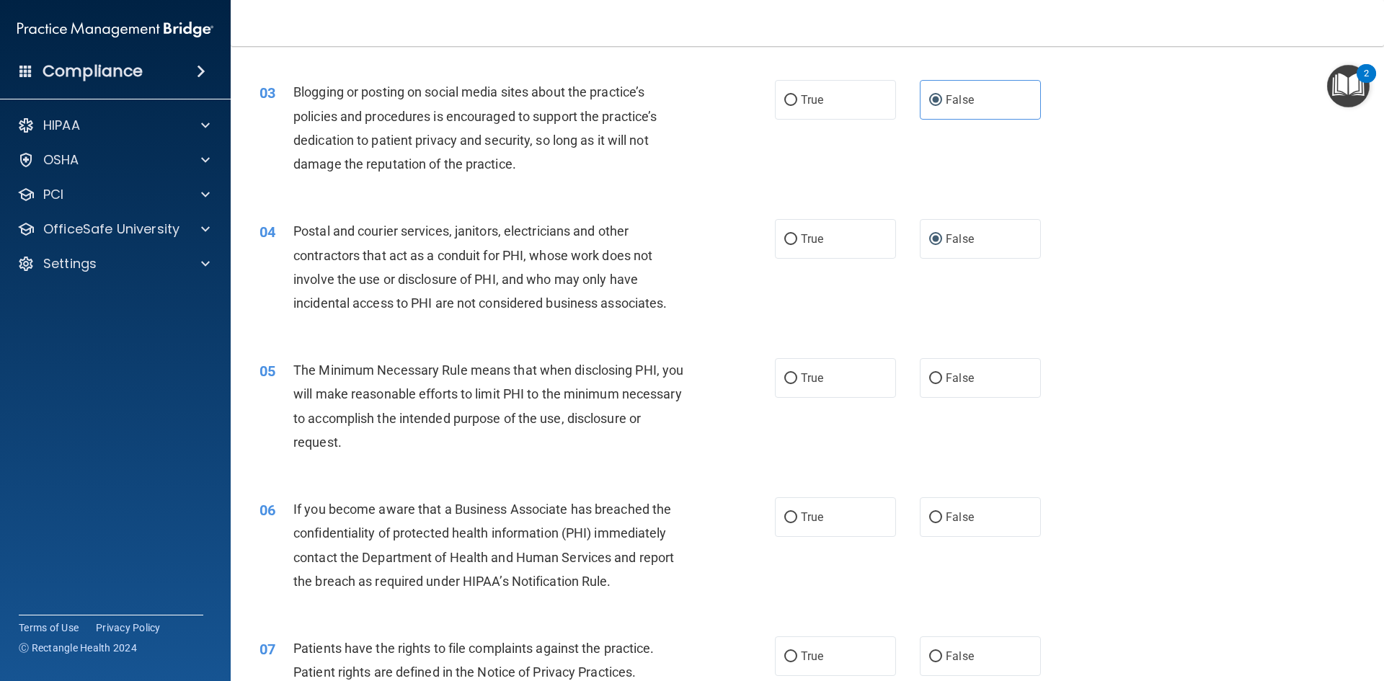
scroll to position [272, 0]
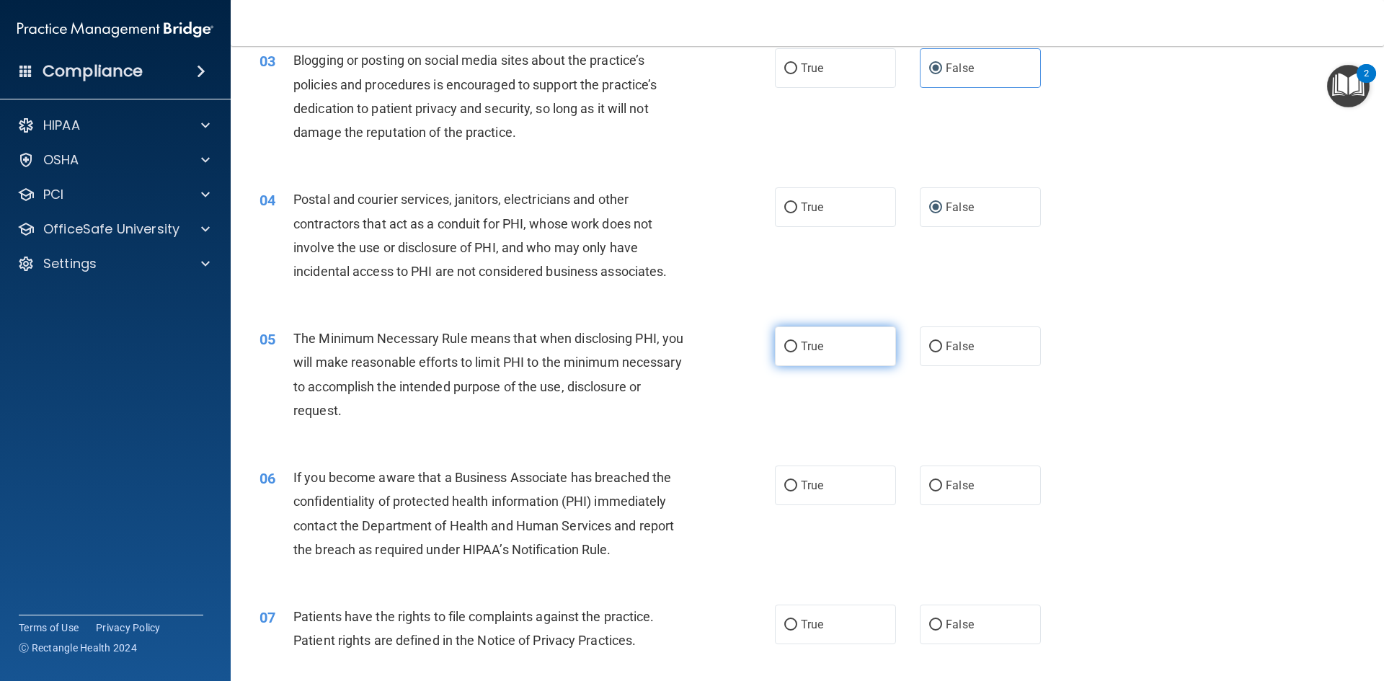
click at [806, 347] on span "True" at bounding box center [812, 346] width 22 height 14
click at [797, 347] on input "True" at bounding box center [790, 347] width 13 height 11
radio input "true"
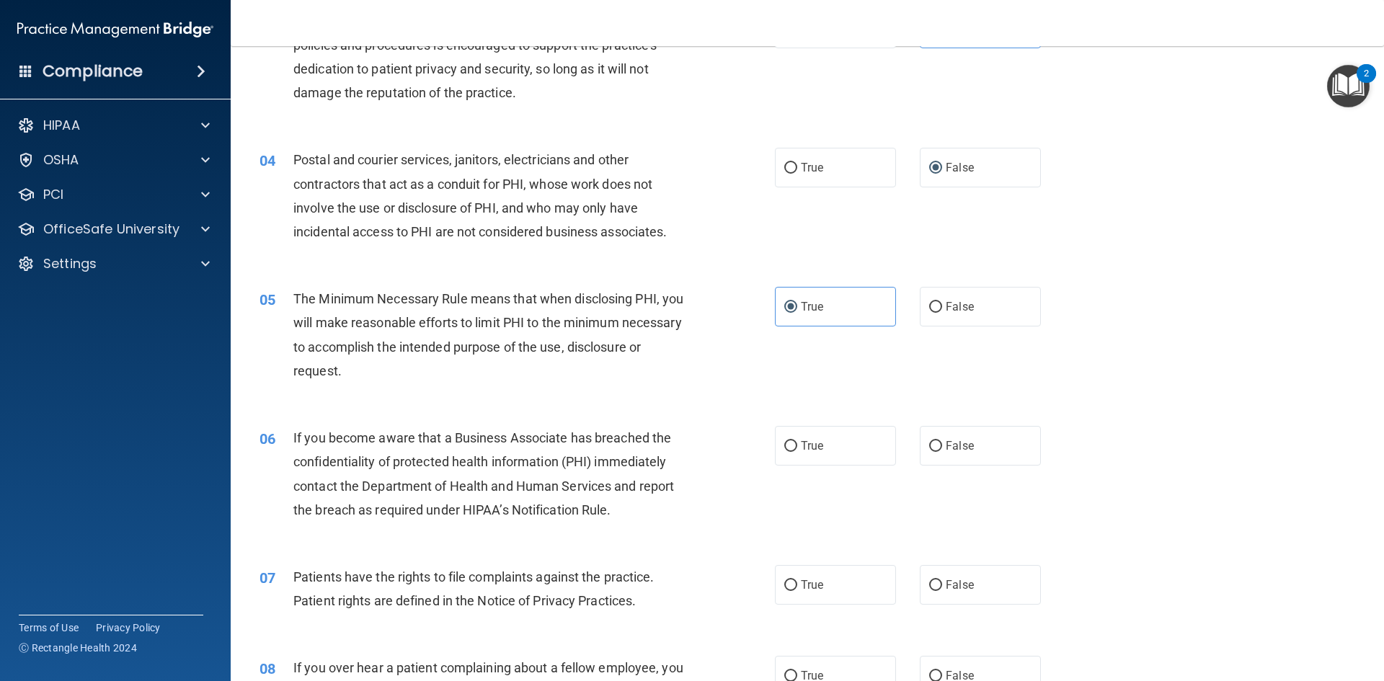
scroll to position [344, 0]
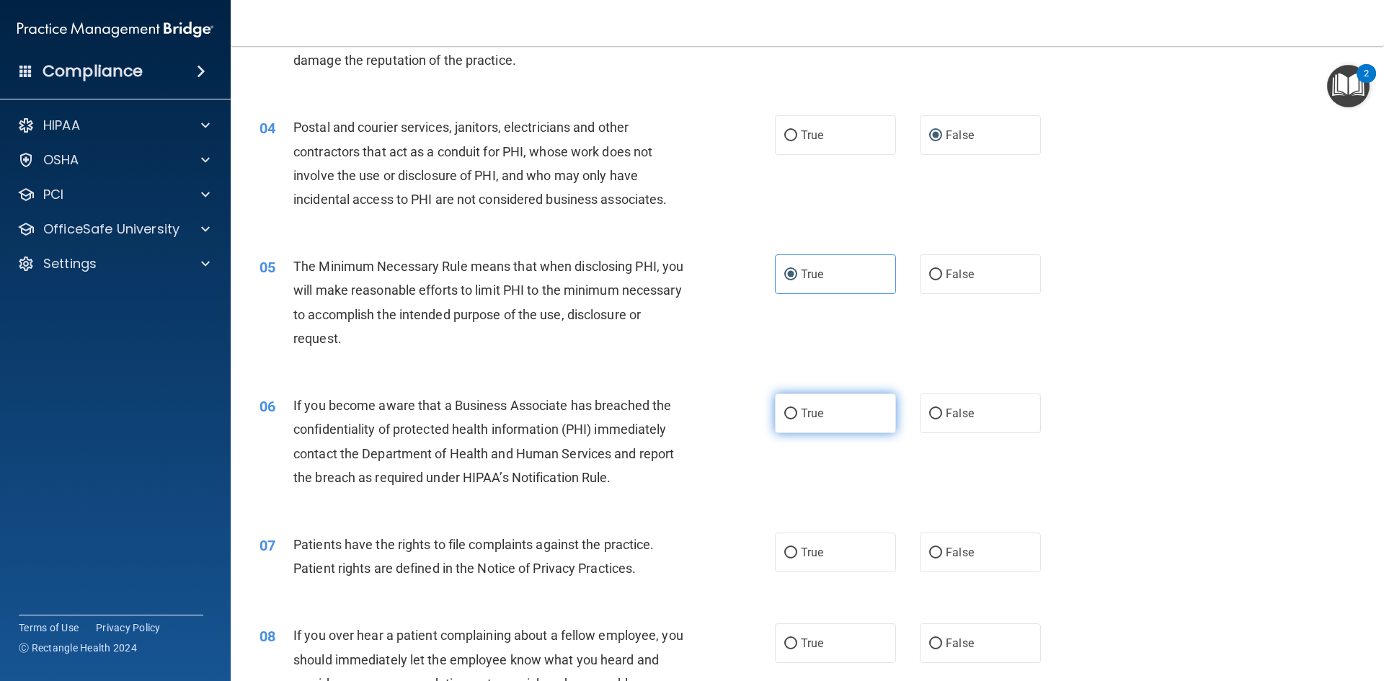
click at [831, 414] on label "True" at bounding box center [835, 413] width 121 height 40
click at [797, 414] on input "True" at bounding box center [790, 414] width 13 height 11
radio input "true"
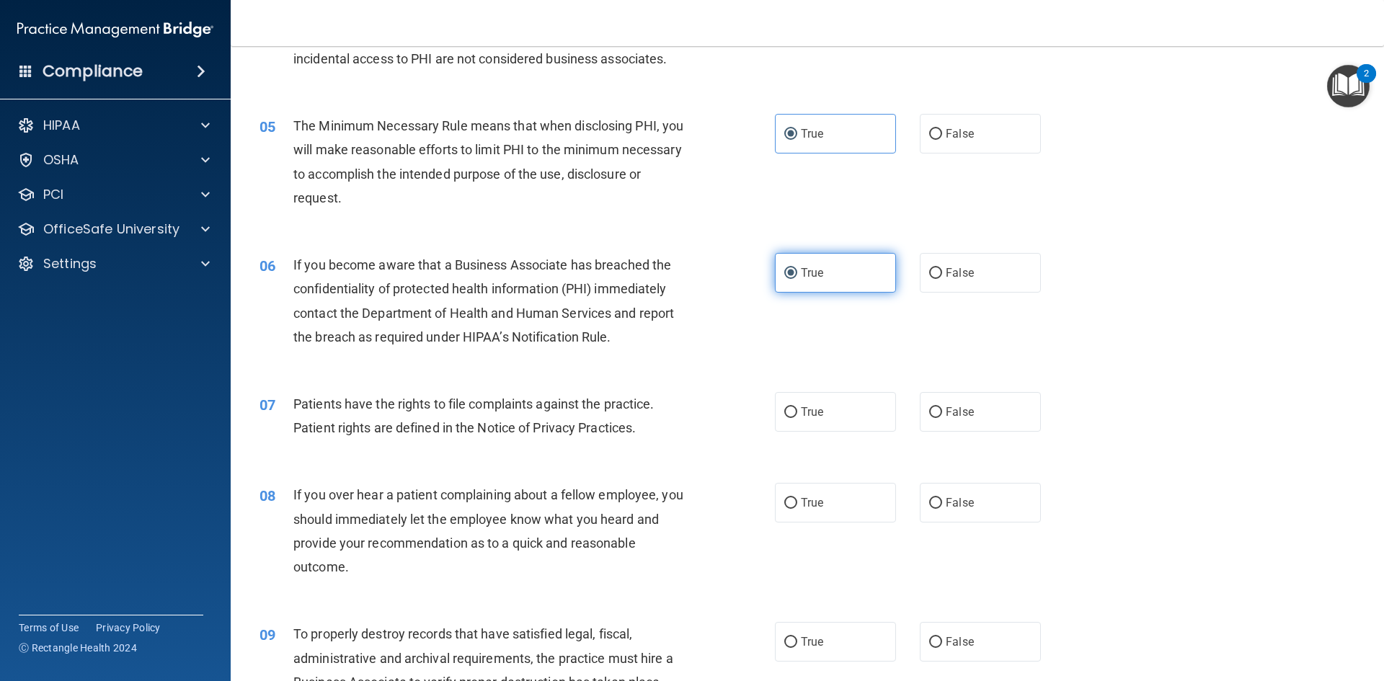
scroll to position [488, 0]
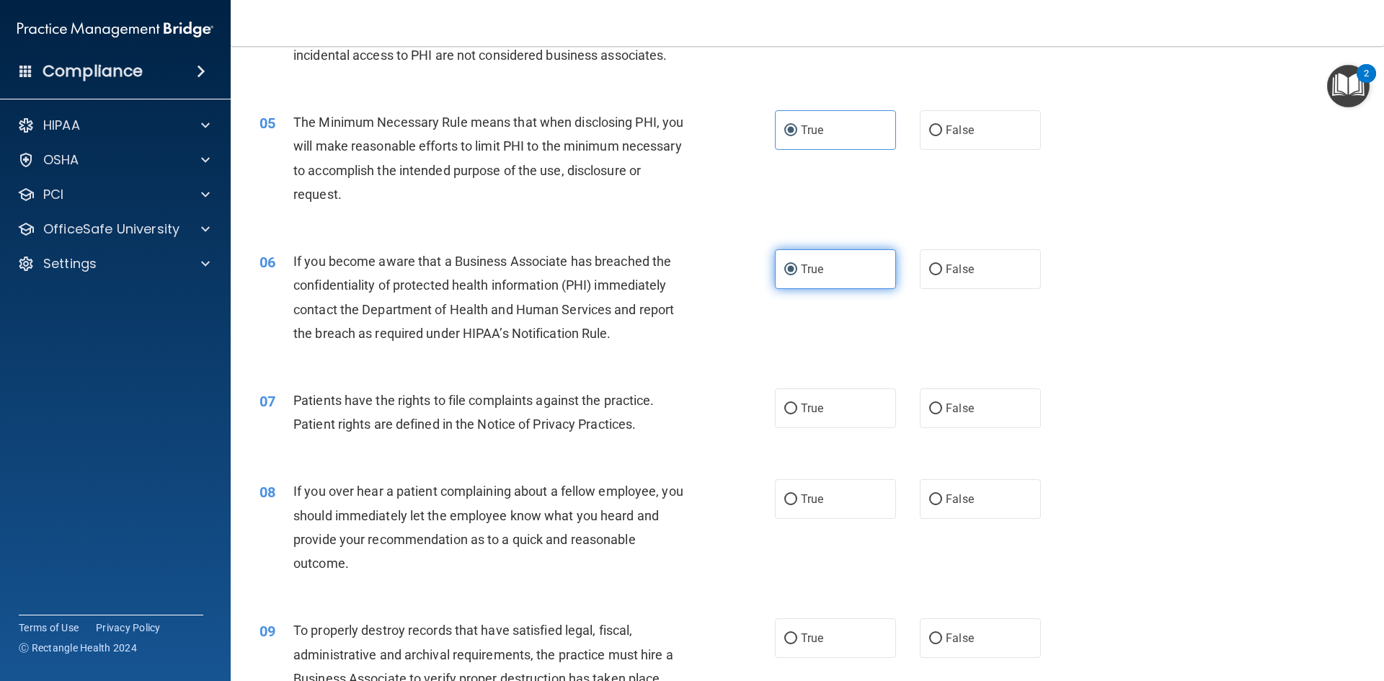
click at [831, 415] on label "True" at bounding box center [835, 408] width 121 height 40
click at [797, 414] on input "True" at bounding box center [790, 409] width 13 height 11
radio input "true"
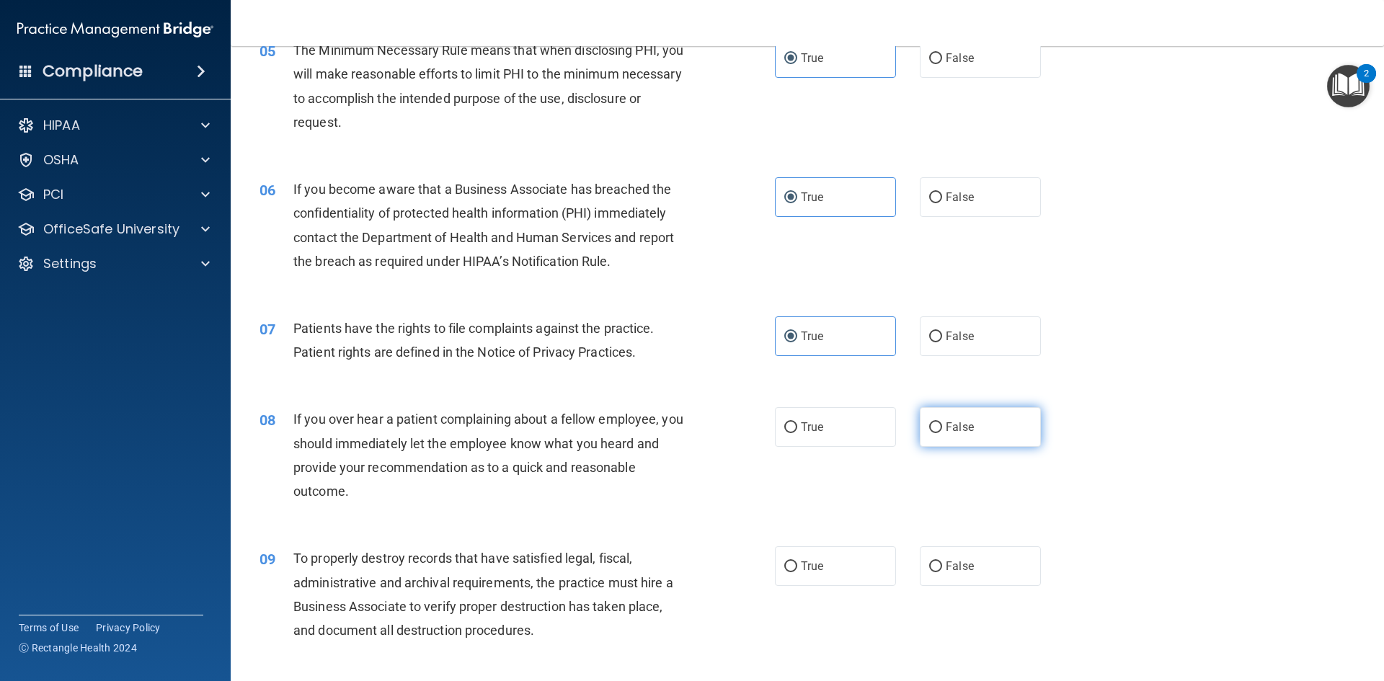
click at [930, 428] on input "False" at bounding box center [935, 427] width 13 height 11
radio input "true"
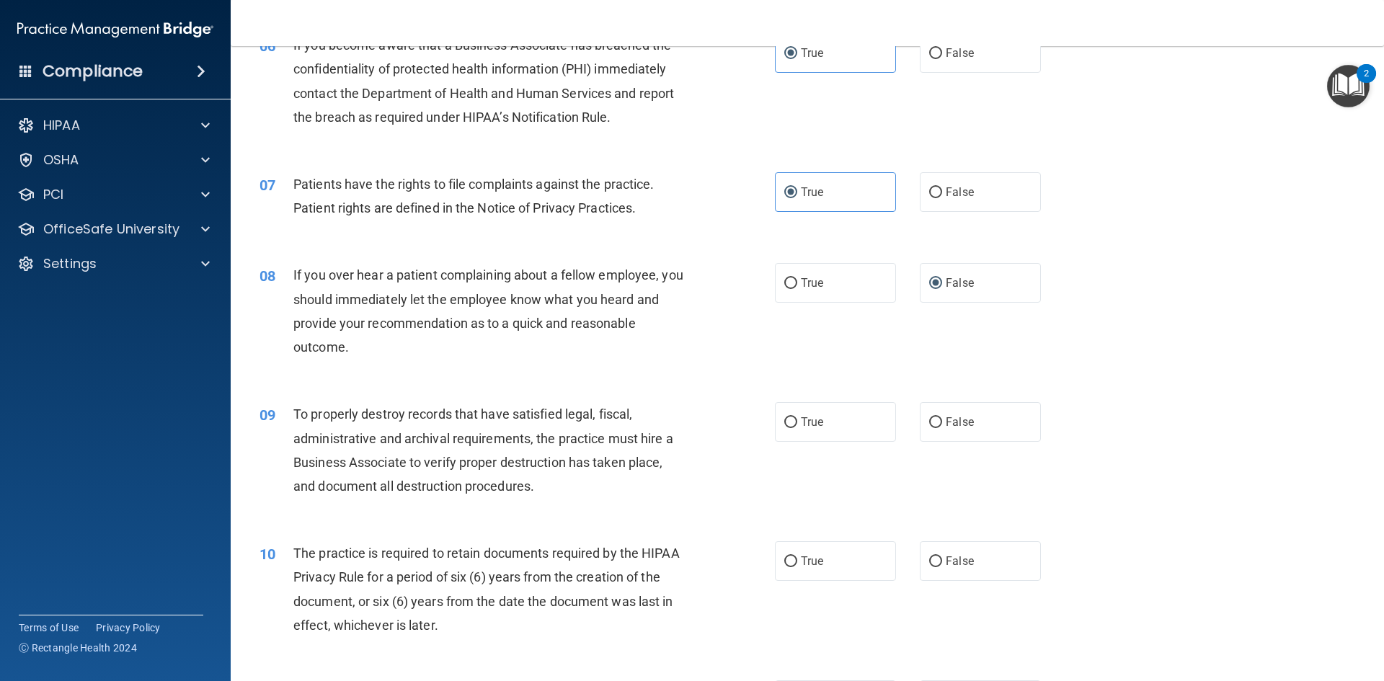
scroll to position [776, 0]
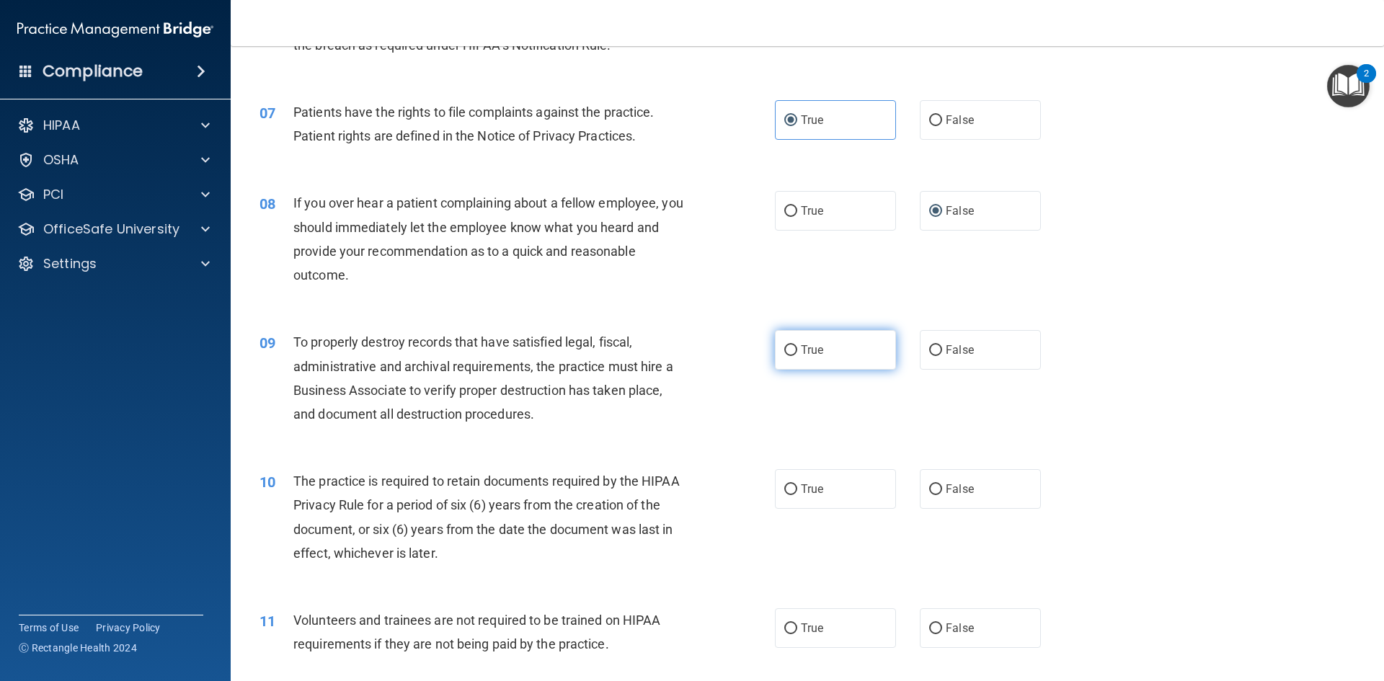
click at [784, 356] on input "True" at bounding box center [790, 350] width 13 height 11
radio input "true"
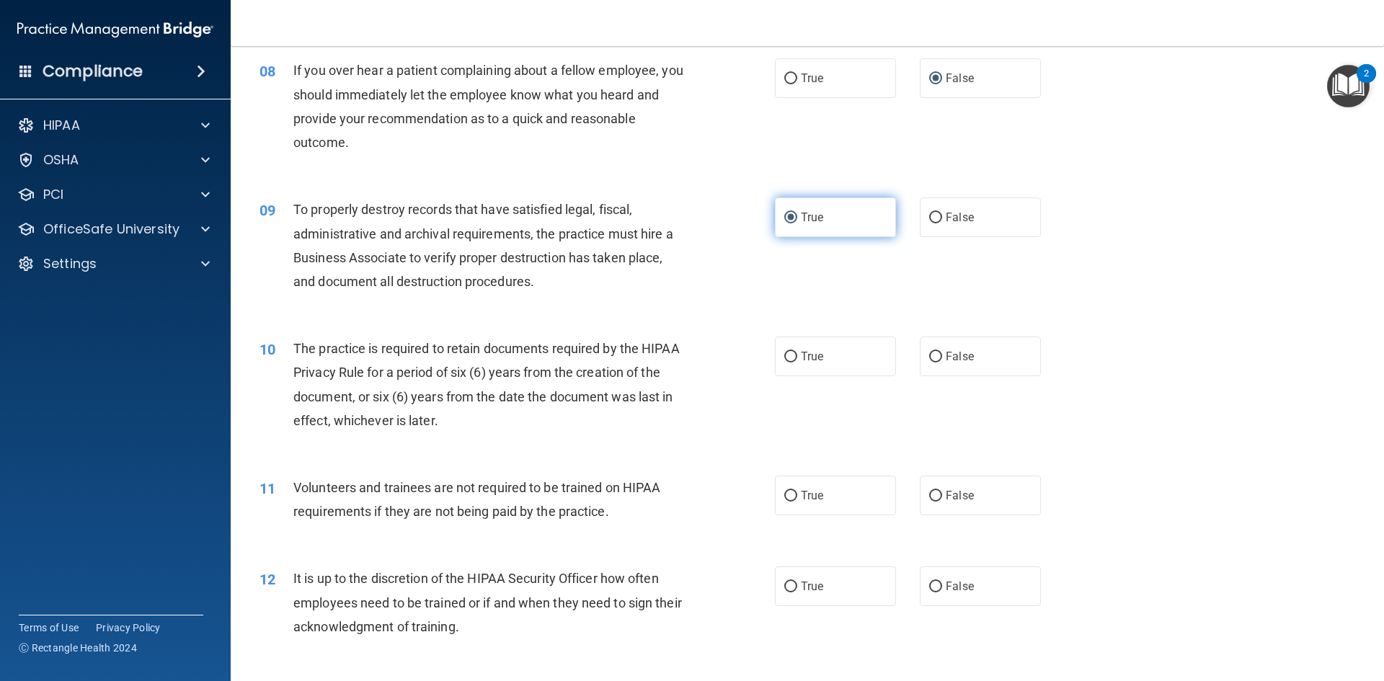
scroll to position [920, 0]
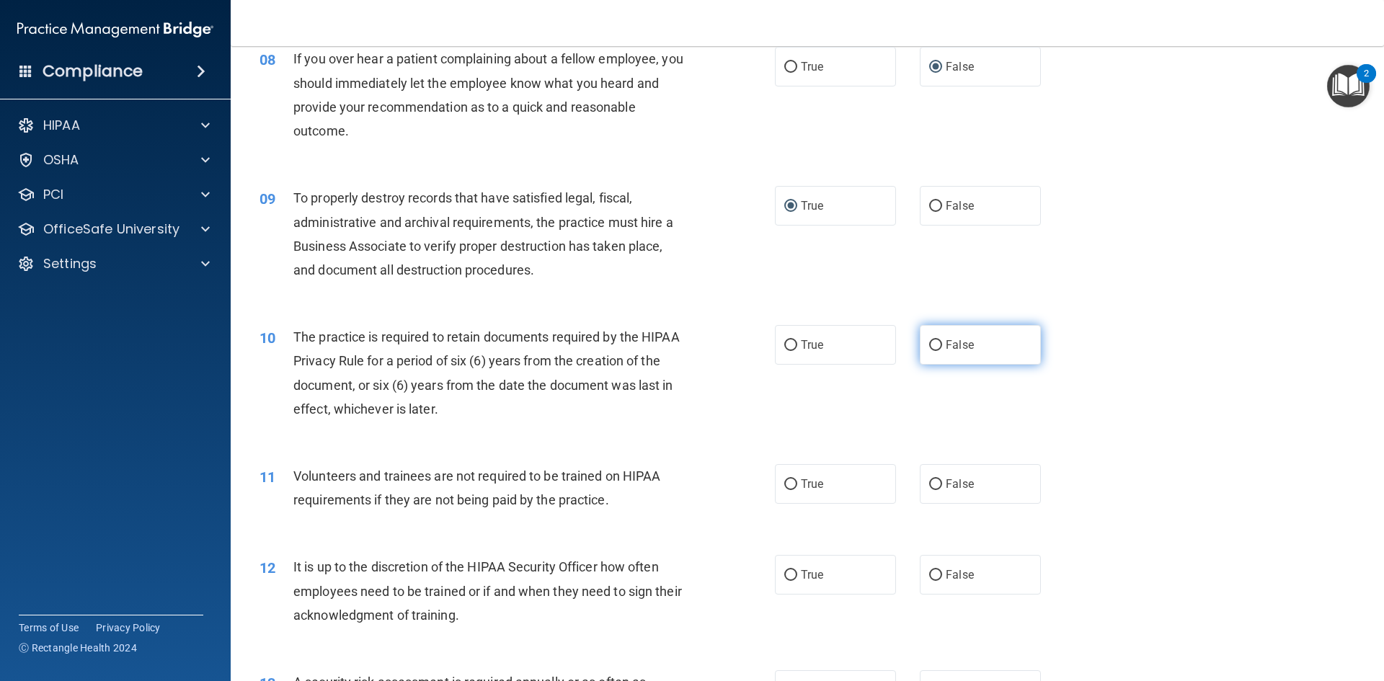
click at [929, 345] on input "False" at bounding box center [935, 345] width 13 height 11
radio input "true"
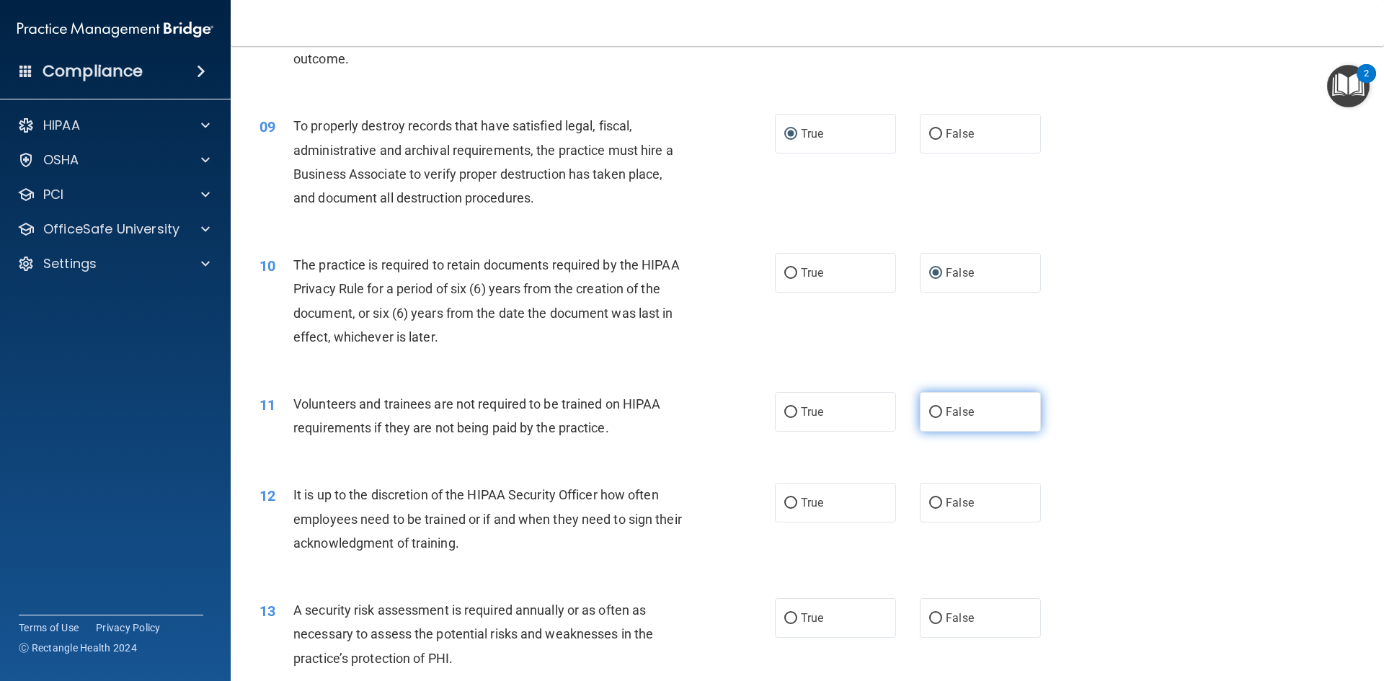
click at [932, 414] on input "False" at bounding box center [935, 412] width 13 height 11
radio input "true"
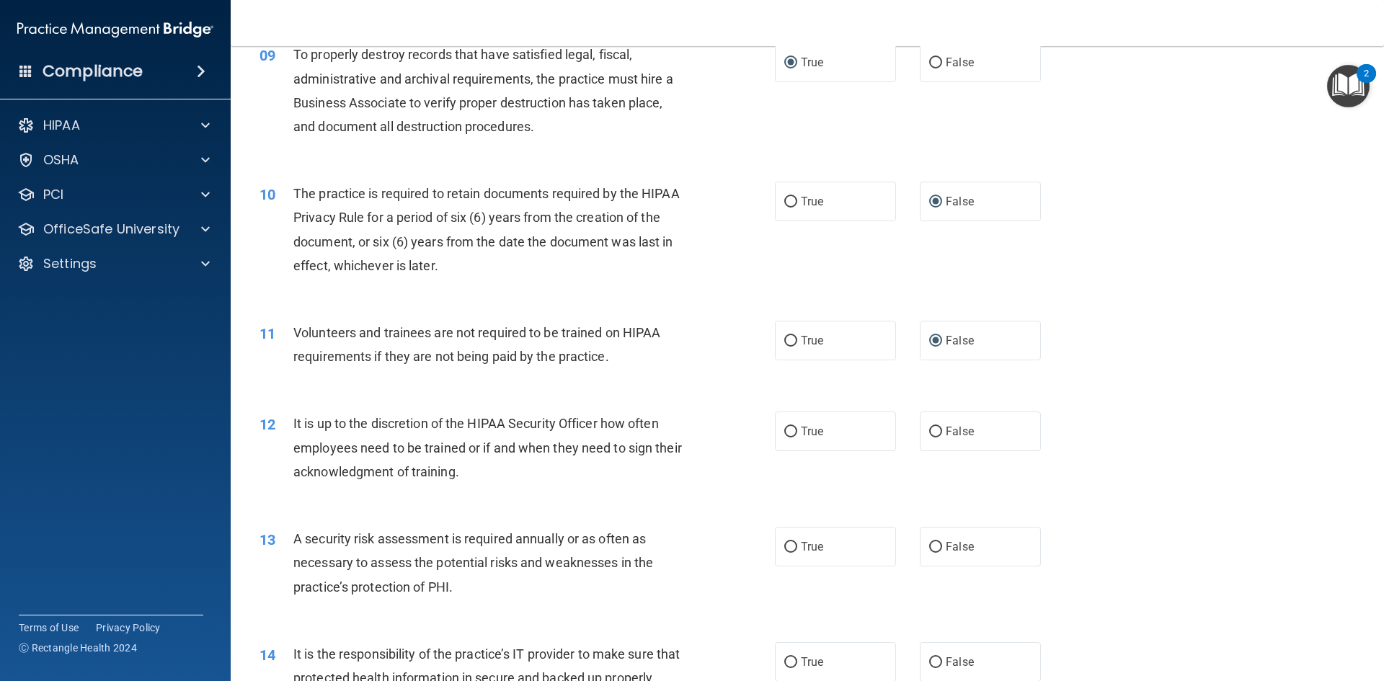
scroll to position [1064, 0]
click at [949, 427] on span "False" at bounding box center [960, 431] width 28 height 14
click at [942, 427] on input "False" at bounding box center [935, 431] width 13 height 11
radio input "true"
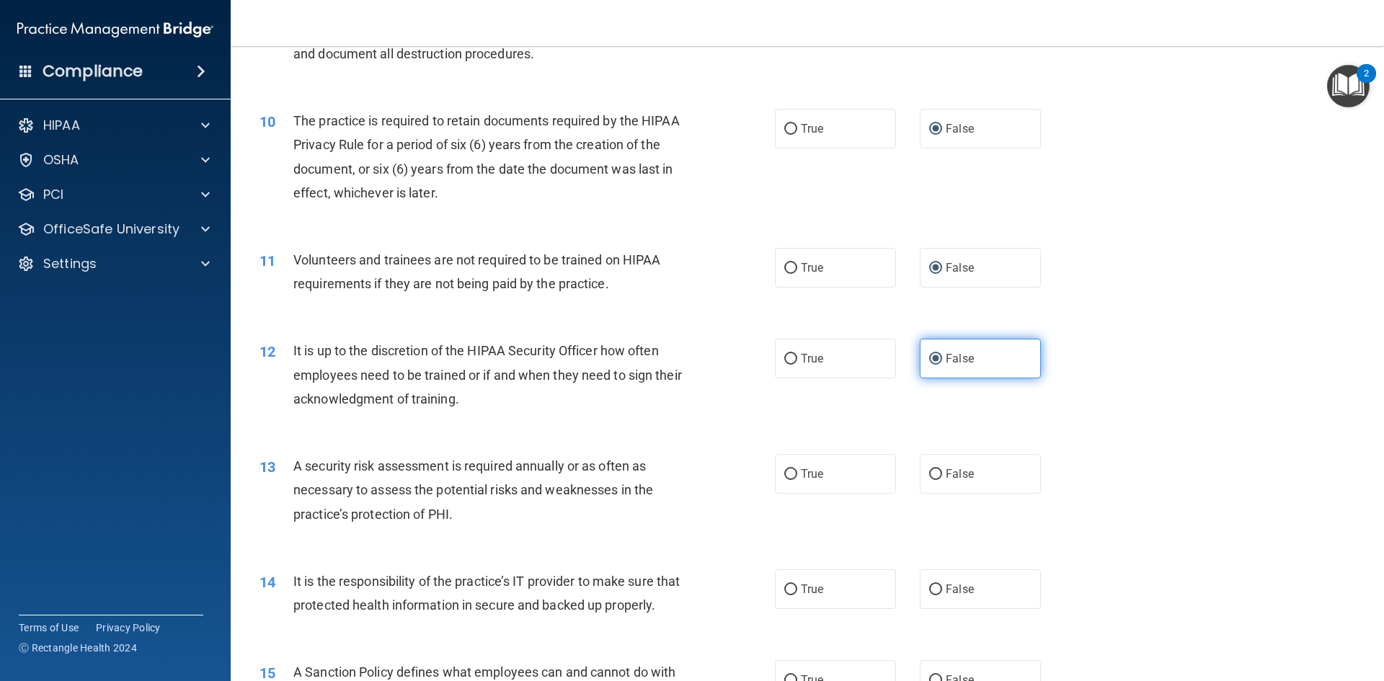
scroll to position [1209, 0]
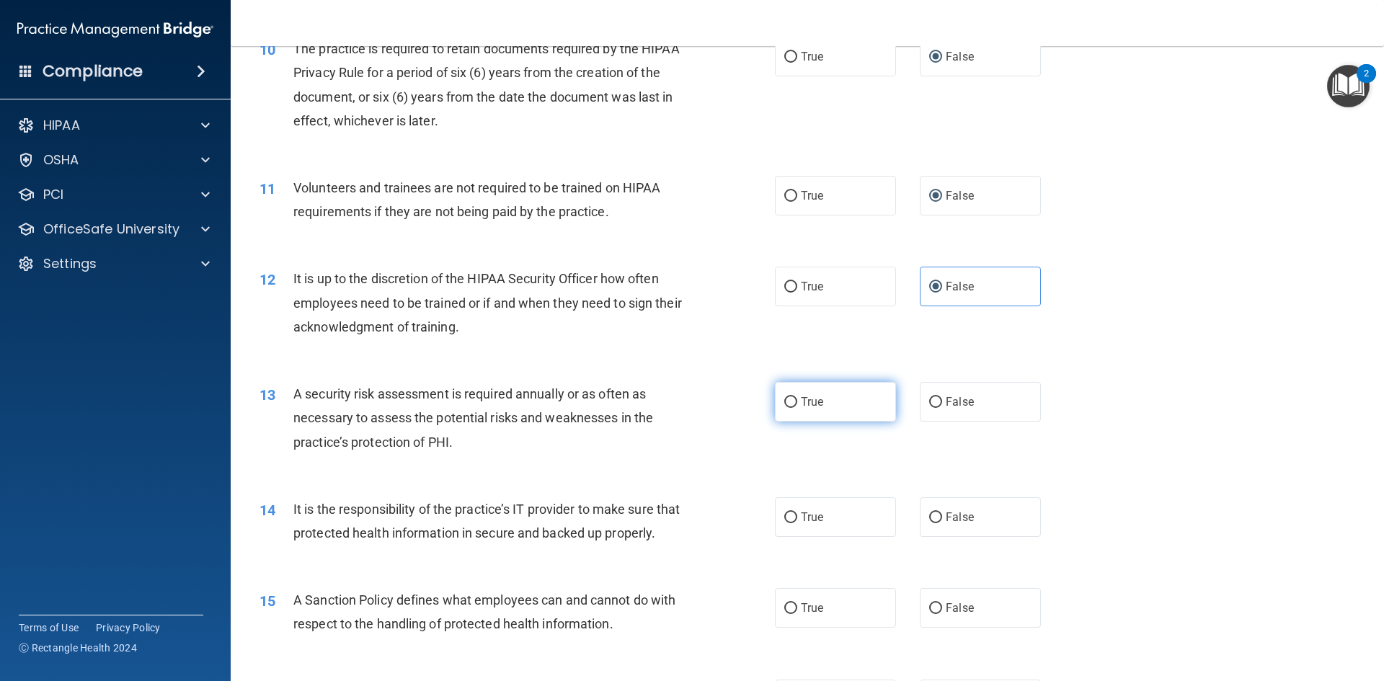
click at [815, 406] on span "True" at bounding box center [812, 402] width 22 height 14
click at [797, 406] on input "True" at bounding box center [790, 402] width 13 height 11
radio input "true"
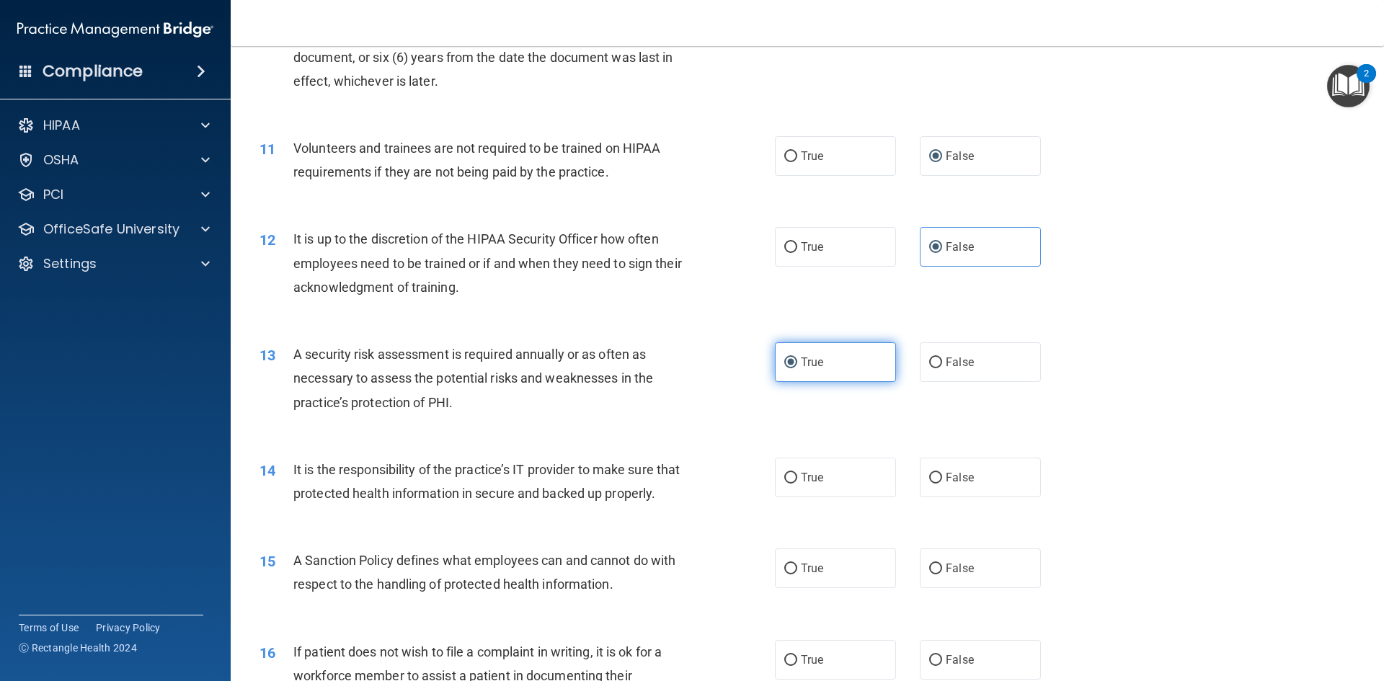
scroll to position [1281, 0]
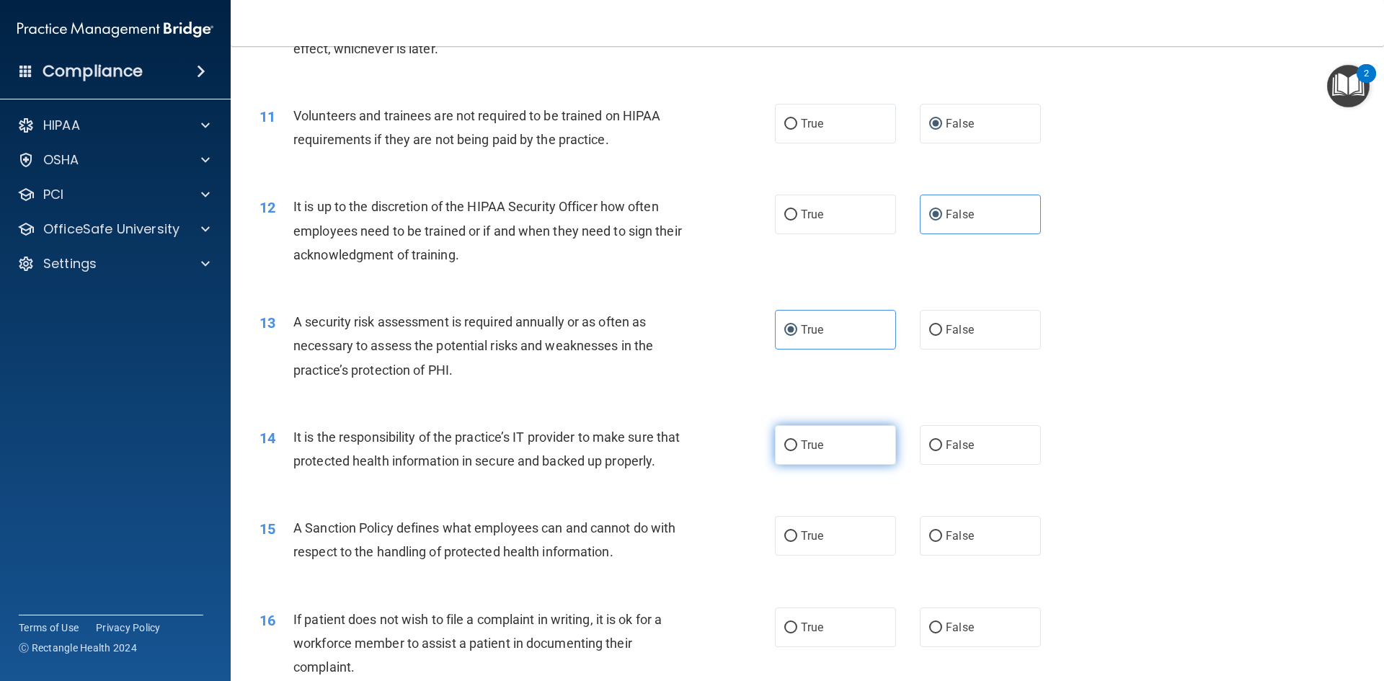
click at [818, 449] on span "True" at bounding box center [812, 445] width 22 height 14
click at [797, 449] on input "True" at bounding box center [790, 445] width 13 height 11
radio input "true"
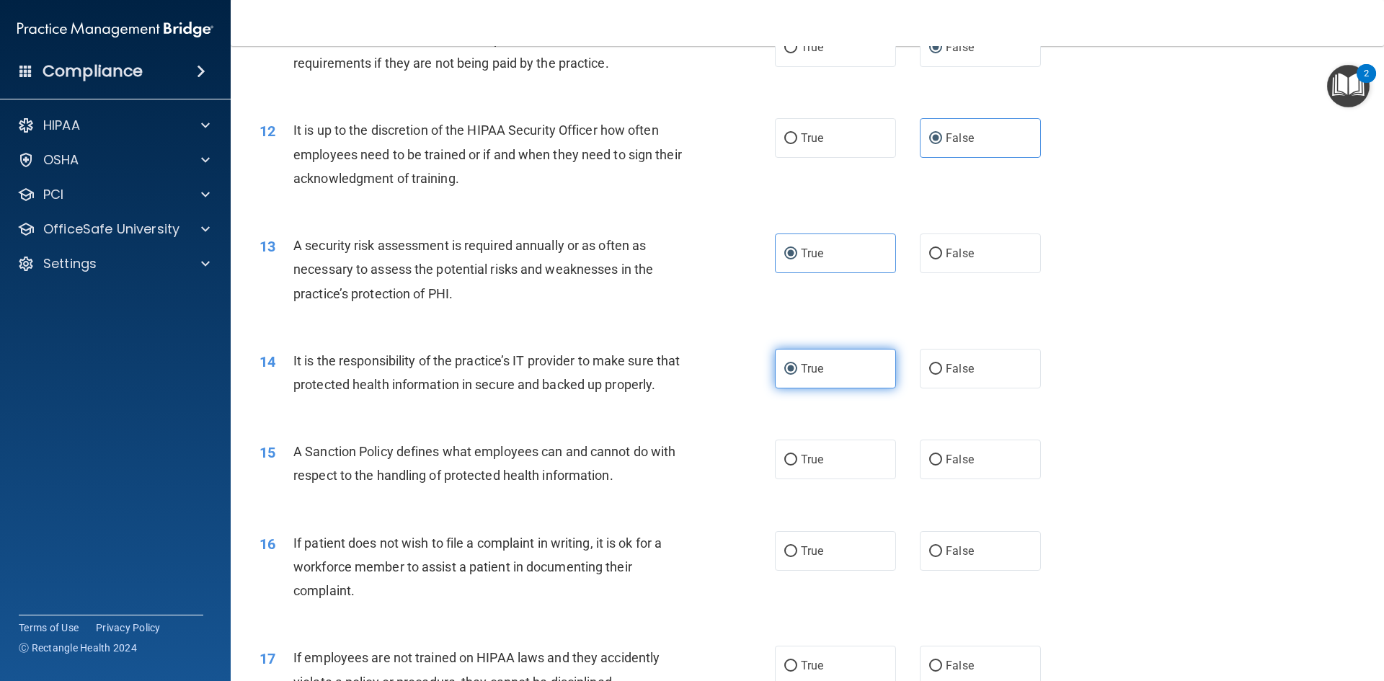
scroll to position [1425, 0]
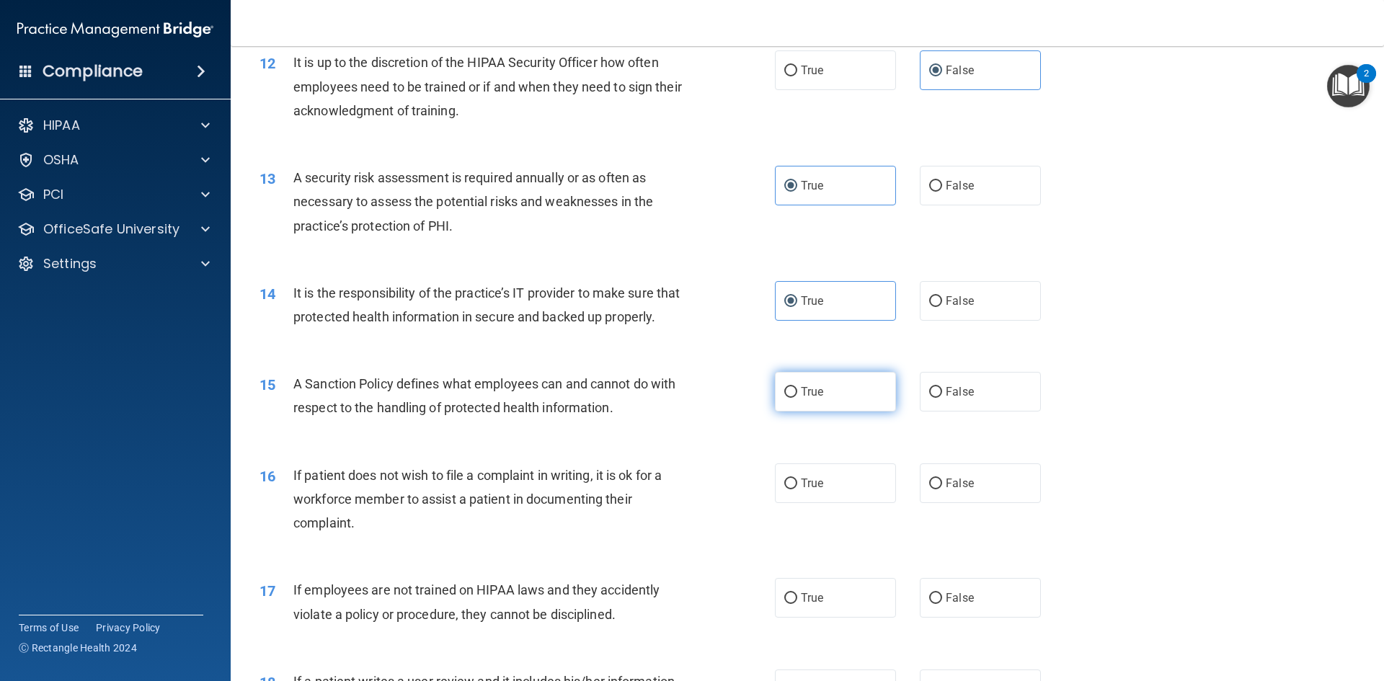
click at [812, 407] on label "True" at bounding box center [835, 392] width 121 height 40
click at [797, 398] on input "True" at bounding box center [790, 392] width 13 height 11
radio input "true"
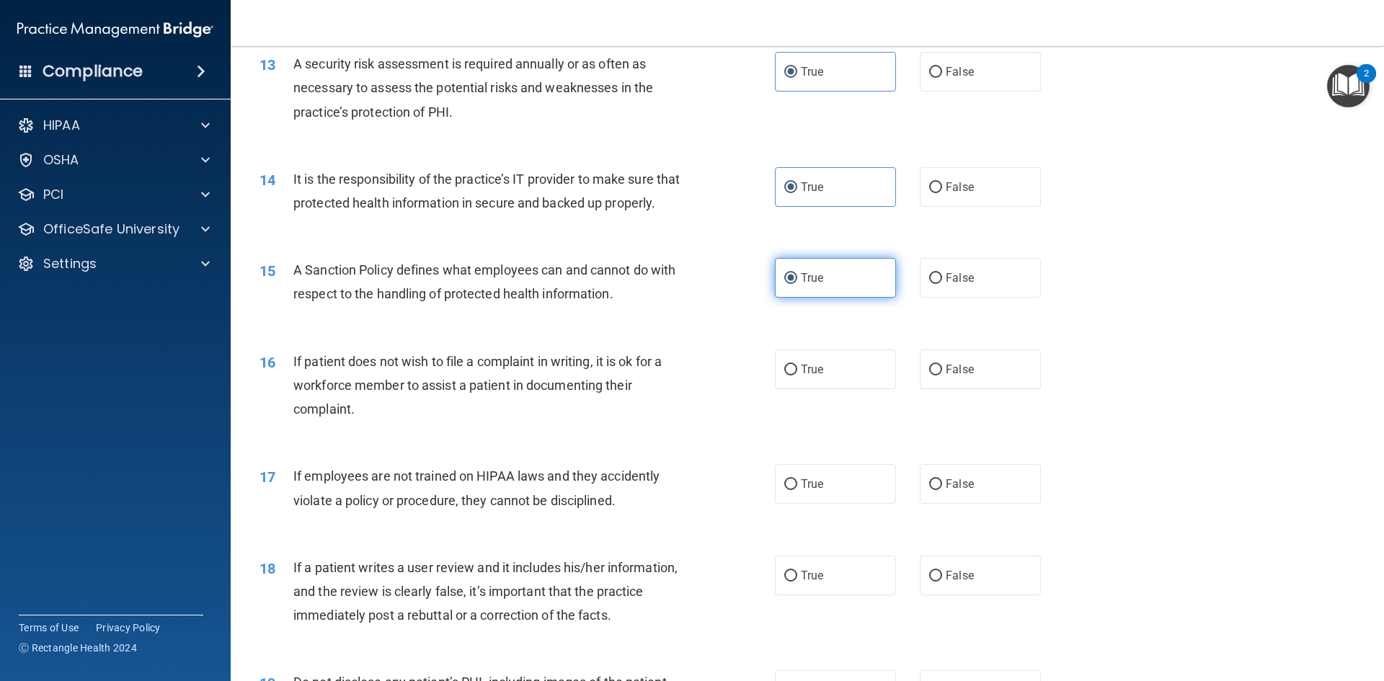
scroll to position [1569, 0]
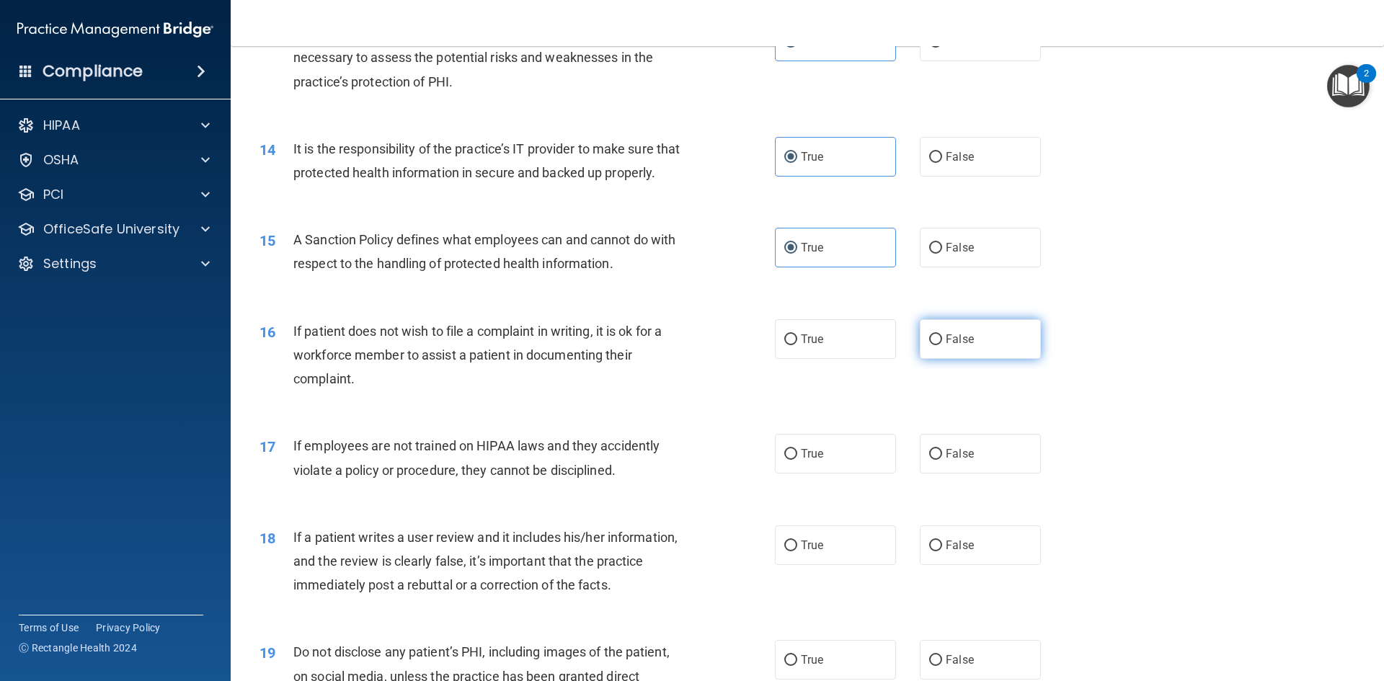
click at [938, 359] on label "False" at bounding box center [980, 339] width 121 height 40
click at [938, 345] on input "False" at bounding box center [935, 339] width 13 height 11
radio input "true"
click at [947, 461] on span "False" at bounding box center [960, 454] width 28 height 14
click at [942, 460] on input "False" at bounding box center [935, 454] width 13 height 11
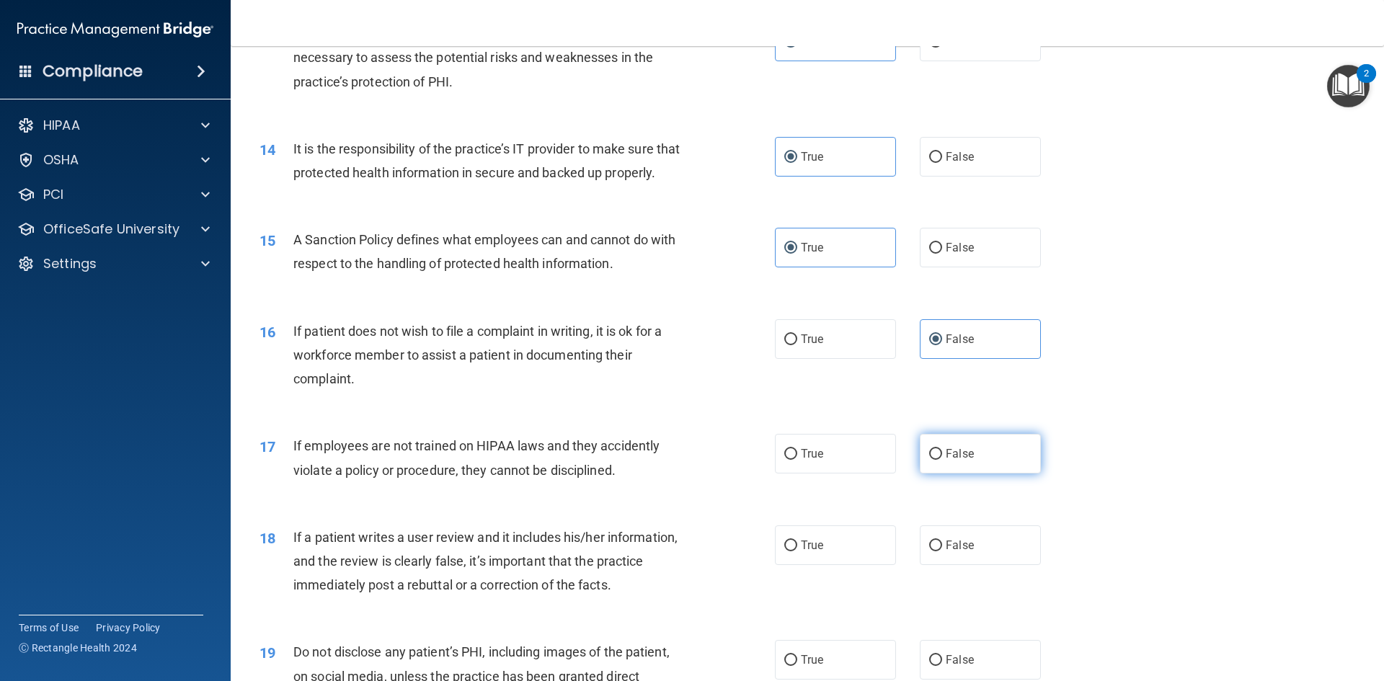
radio input "true"
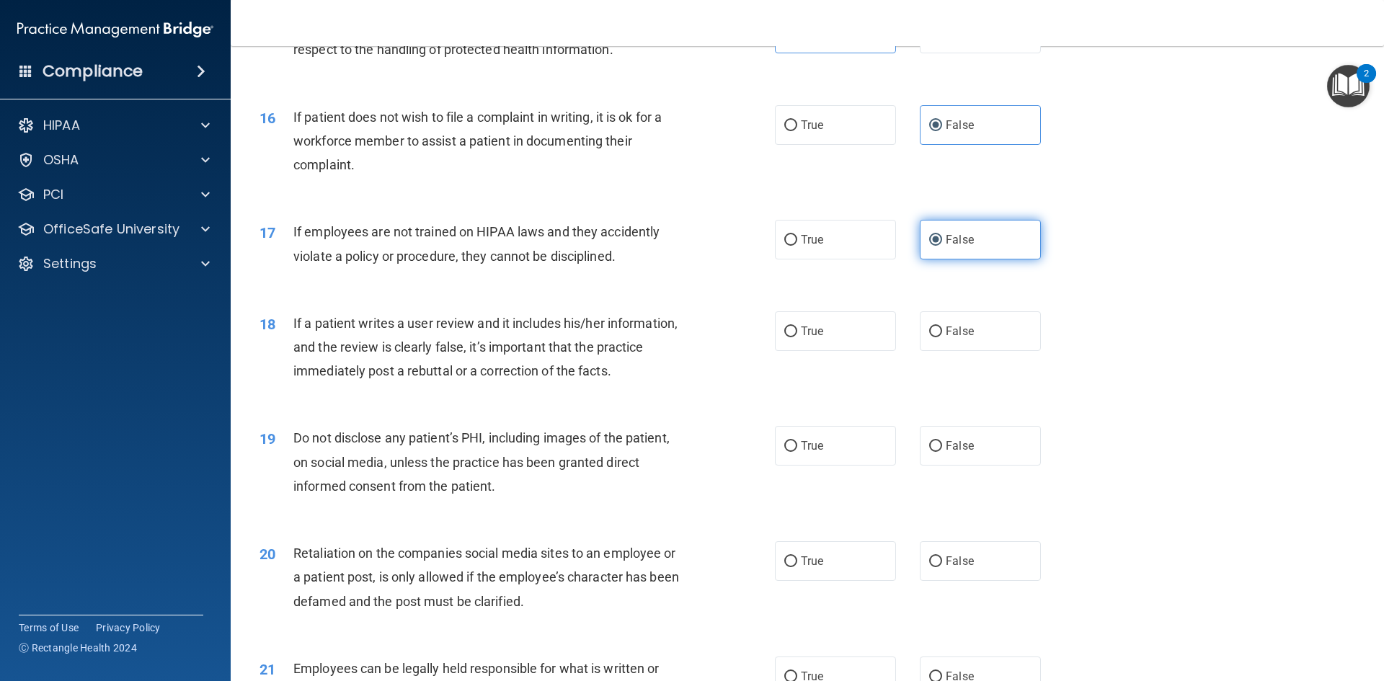
scroll to position [1785, 0]
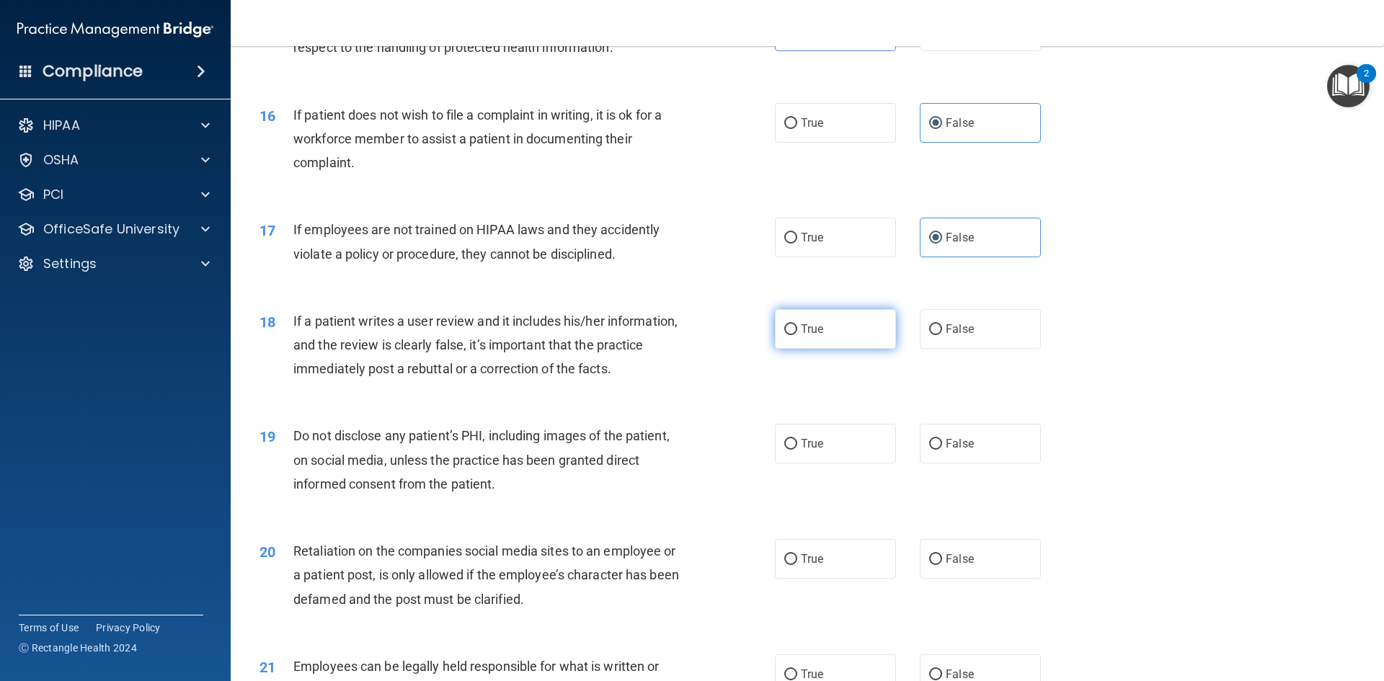
click at [826, 349] on label "True" at bounding box center [835, 329] width 121 height 40
click at [797, 335] on input "True" at bounding box center [790, 329] width 13 height 11
radio input "true"
click at [969, 349] on label "False" at bounding box center [980, 329] width 121 height 40
click at [942, 335] on input "False" at bounding box center [935, 329] width 13 height 11
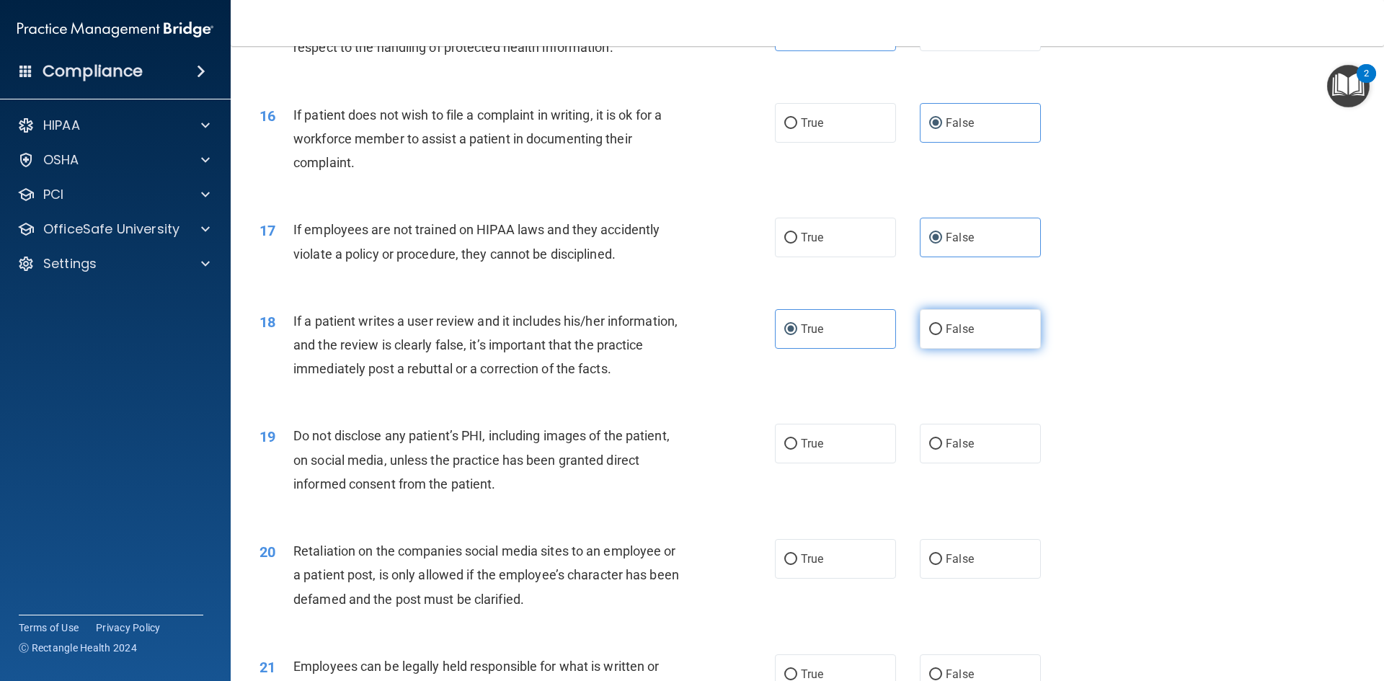
radio input "true"
radio input "false"
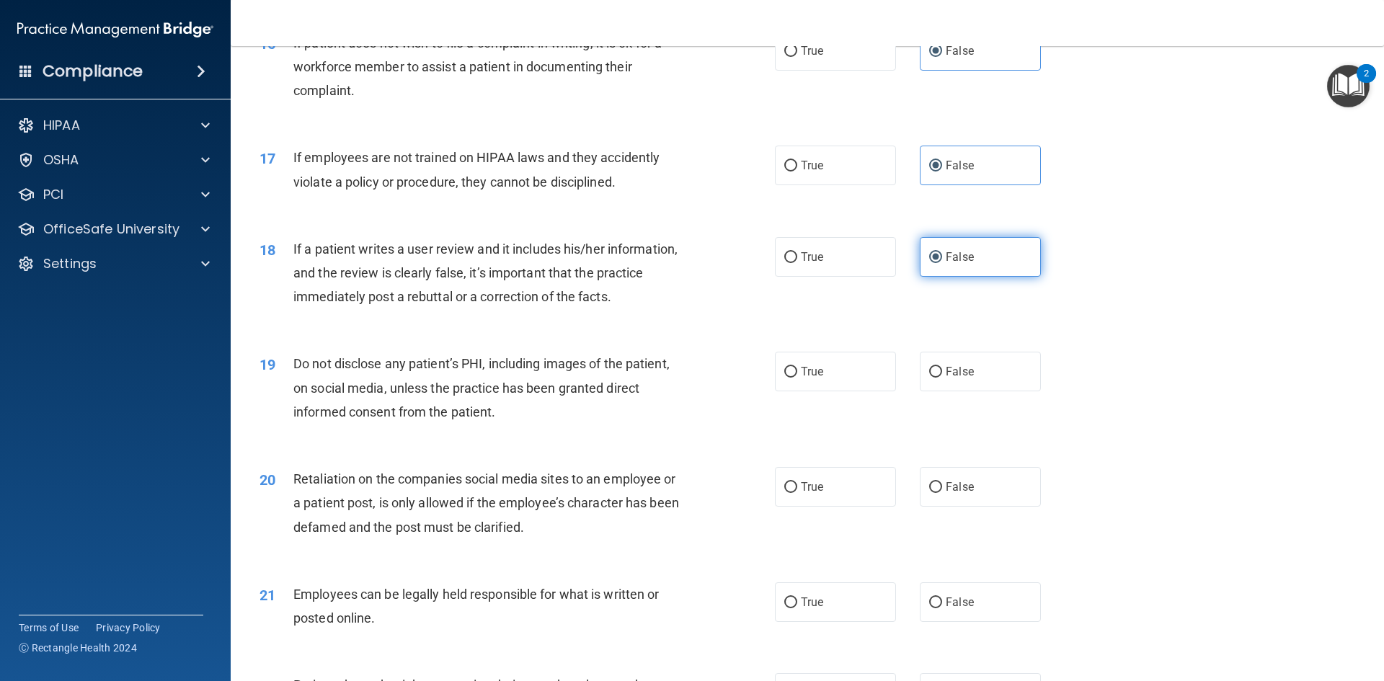
scroll to position [1929, 0]
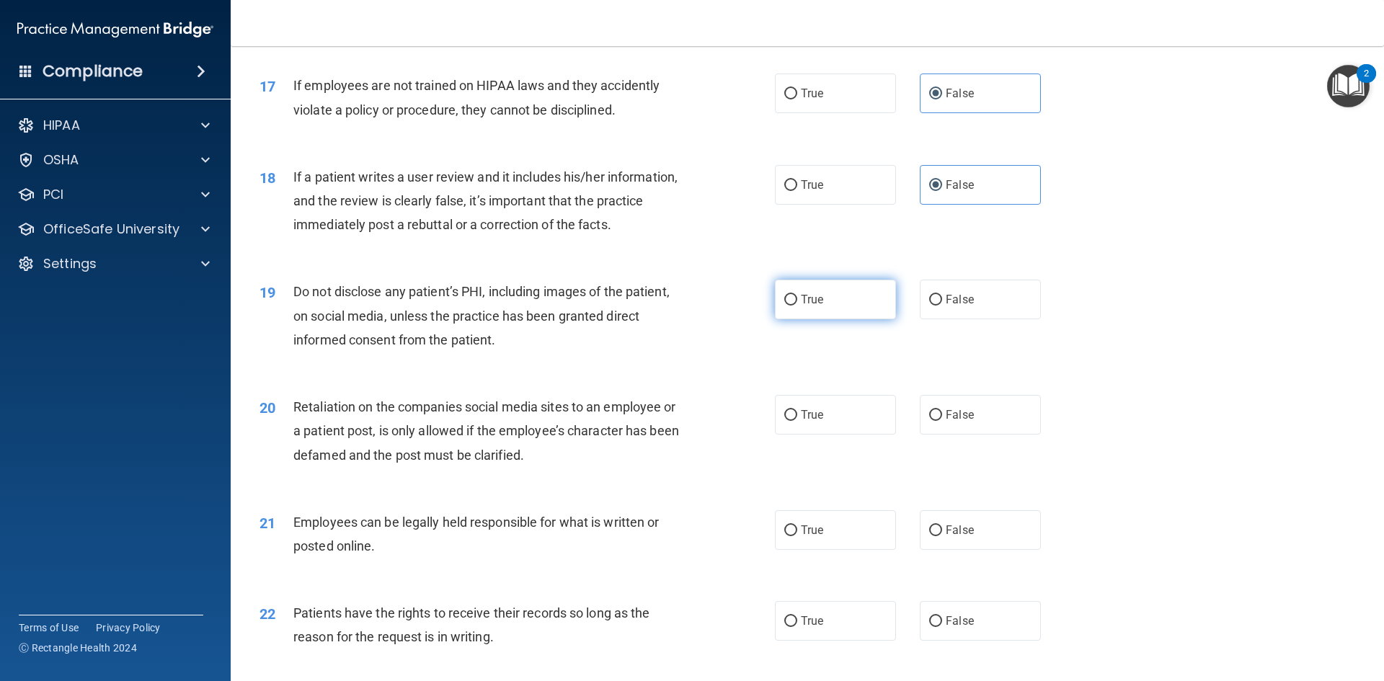
click at [790, 306] on input "True" at bounding box center [790, 300] width 13 height 11
radio input "true"
click at [953, 422] on span "False" at bounding box center [960, 415] width 28 height 14
click at [942, 421] on input "False" at bounding box center [935, 415] width 13 height 11
radio input "true"
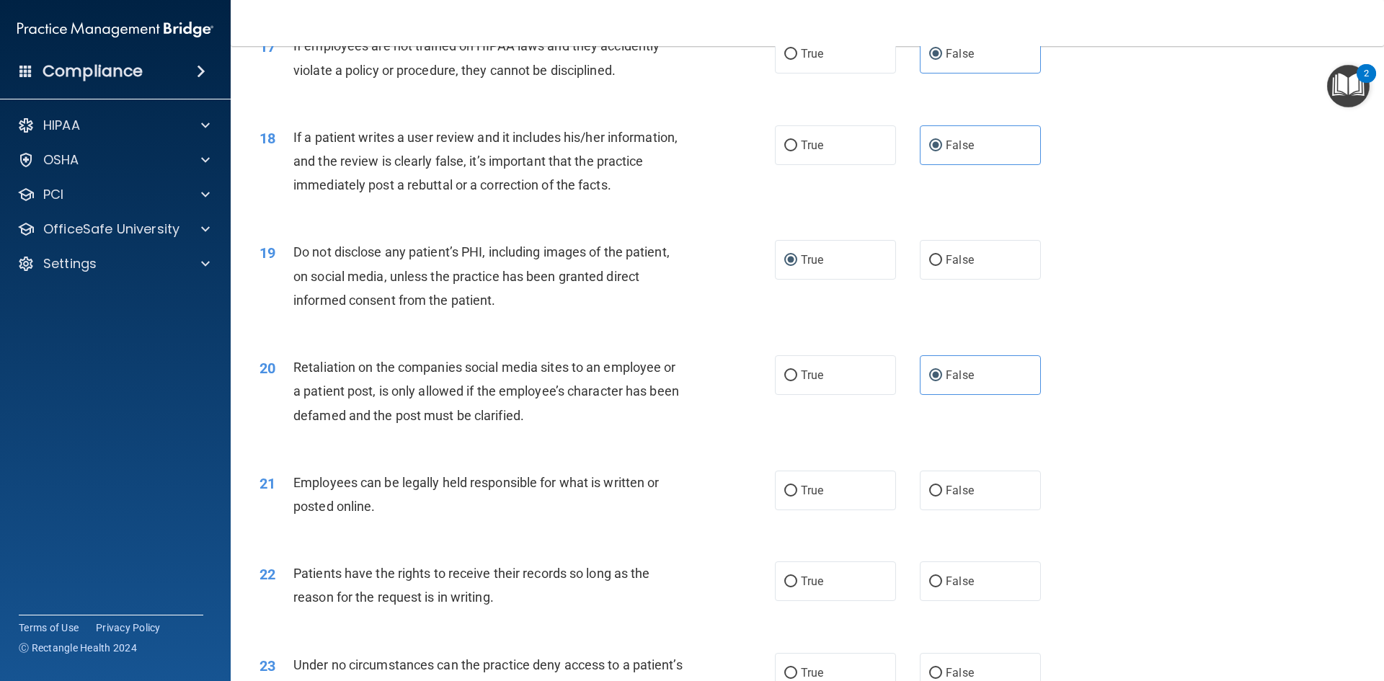
scroll to position [2001, 0]
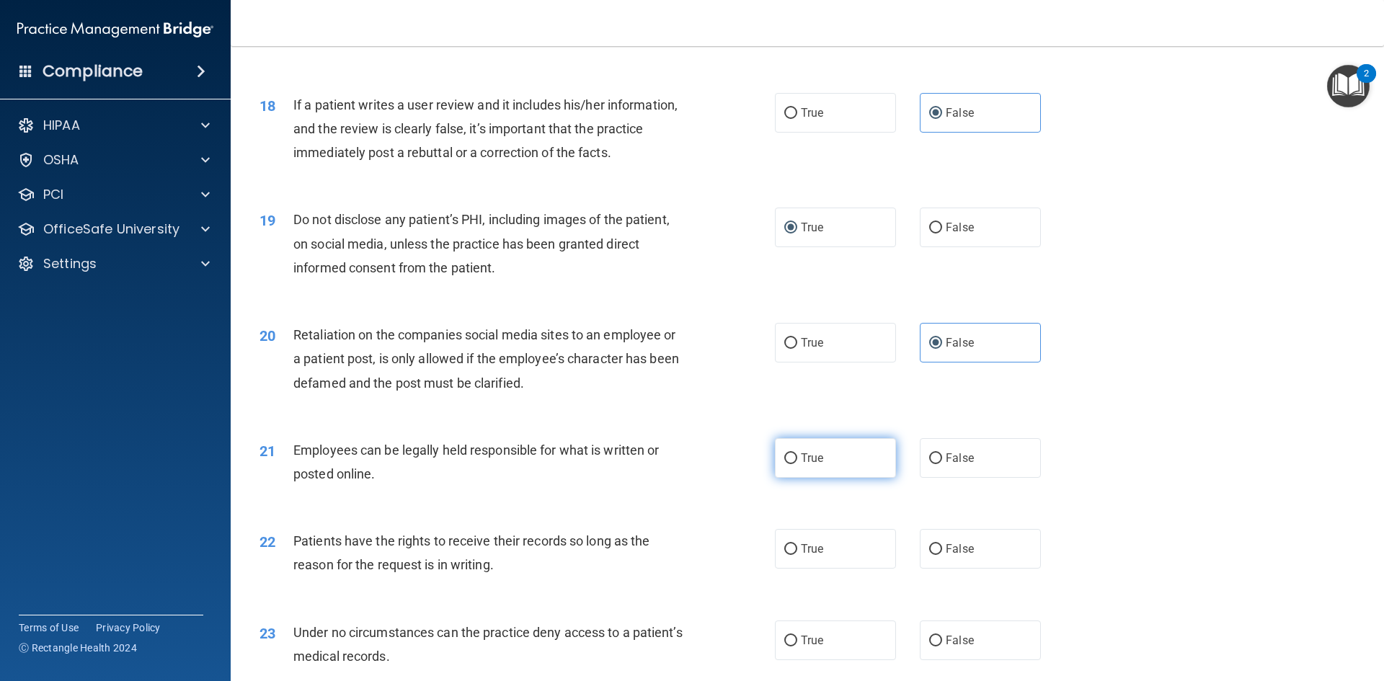
click at [809, 465] on span "True" at bounding box center [812, 458] width 22 height 14
click at [797, 464] on input "True" at bounding box center [790, 458] width 13 height 11
radio input "true"
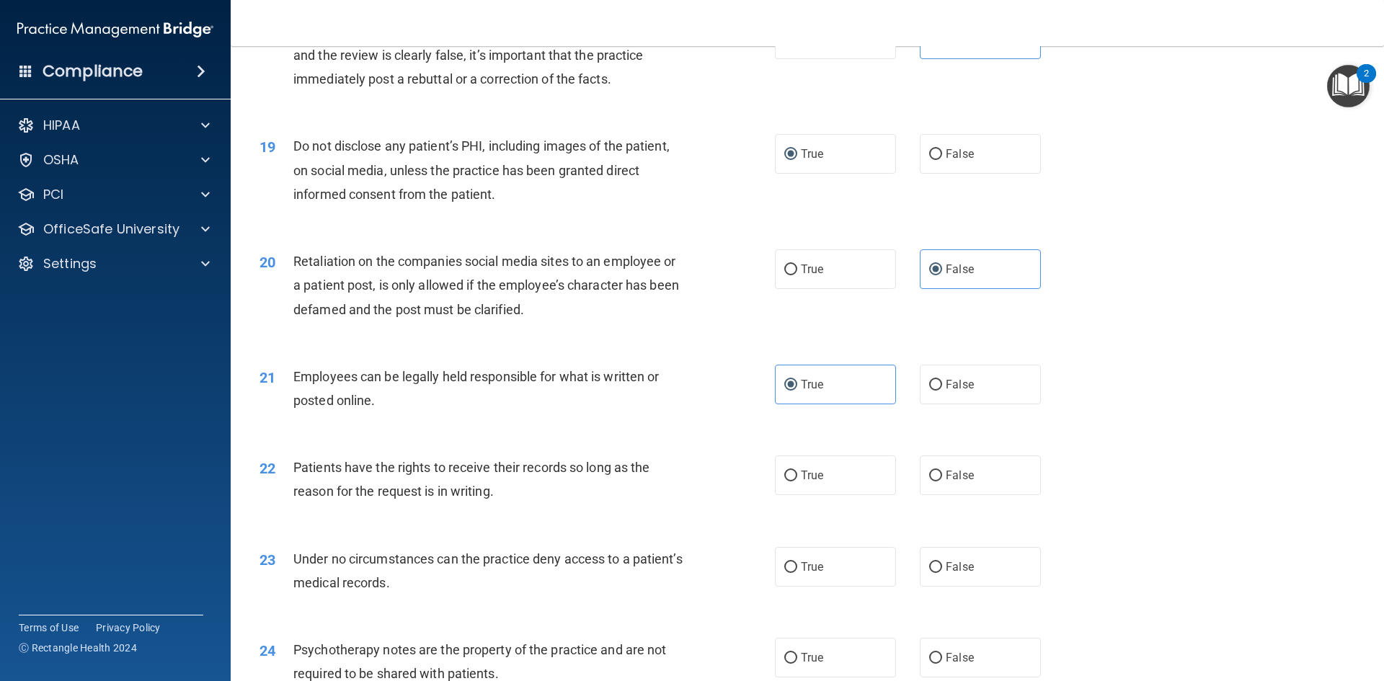
scroll to position [2145, 0]
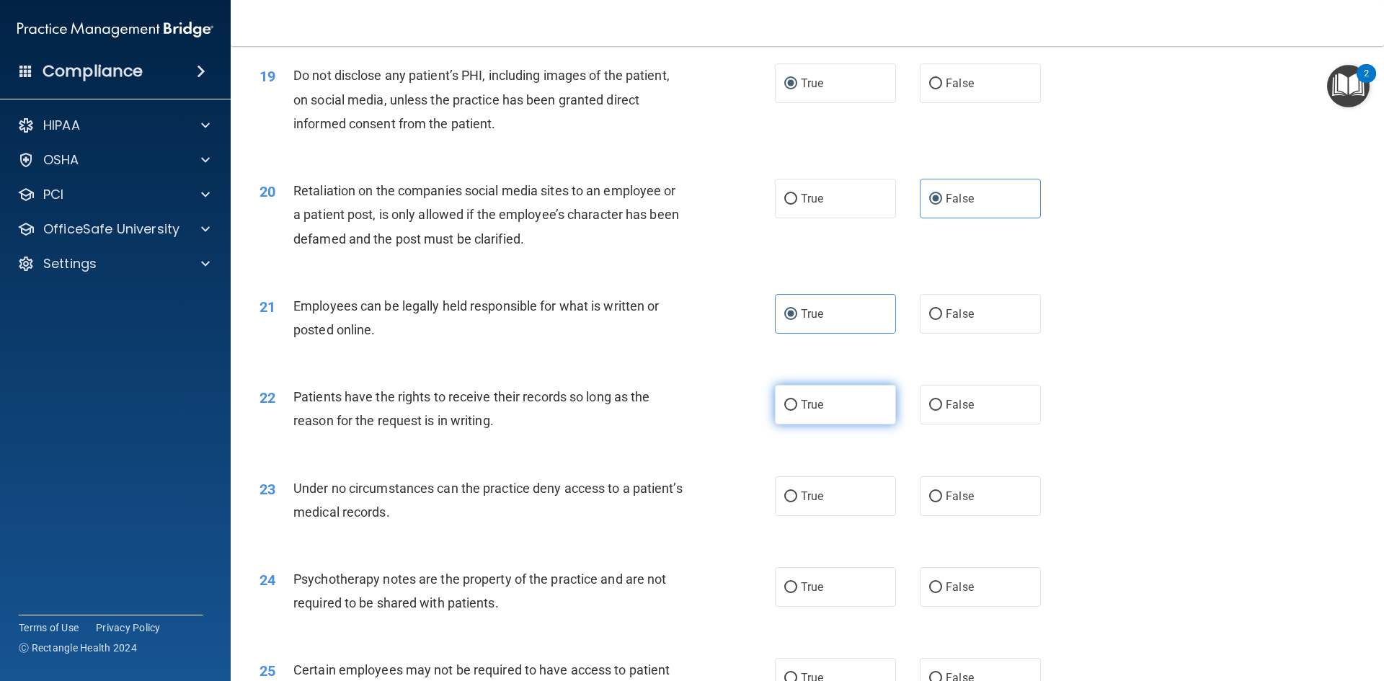
click at [806, 412] on span "True" at bounding box center [812, 405] width 22 height 14
click at [797, 411] on input "True" at bounding box center [790, 405] width 13 height 11
radio input "true"
click at [929, 411] on input "False" at bounding box center [935, 405] width 13 height 11
radio input "true"
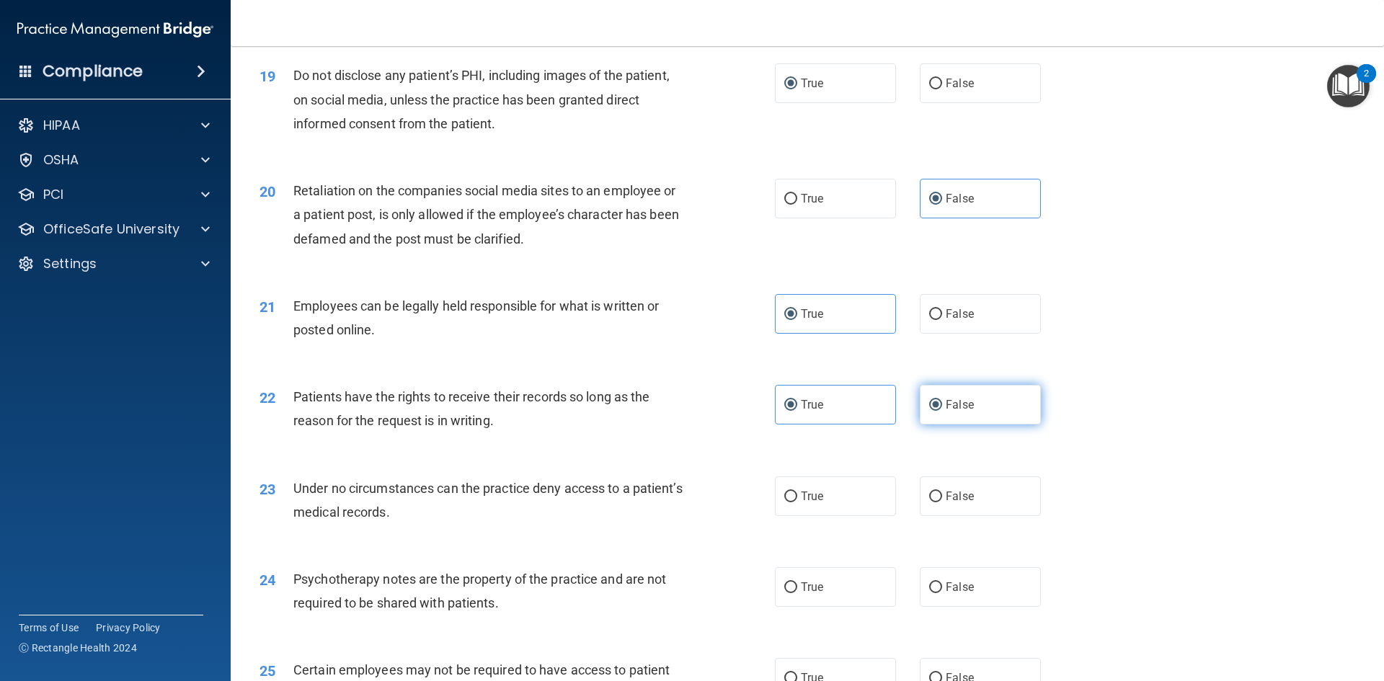
radio input "false"
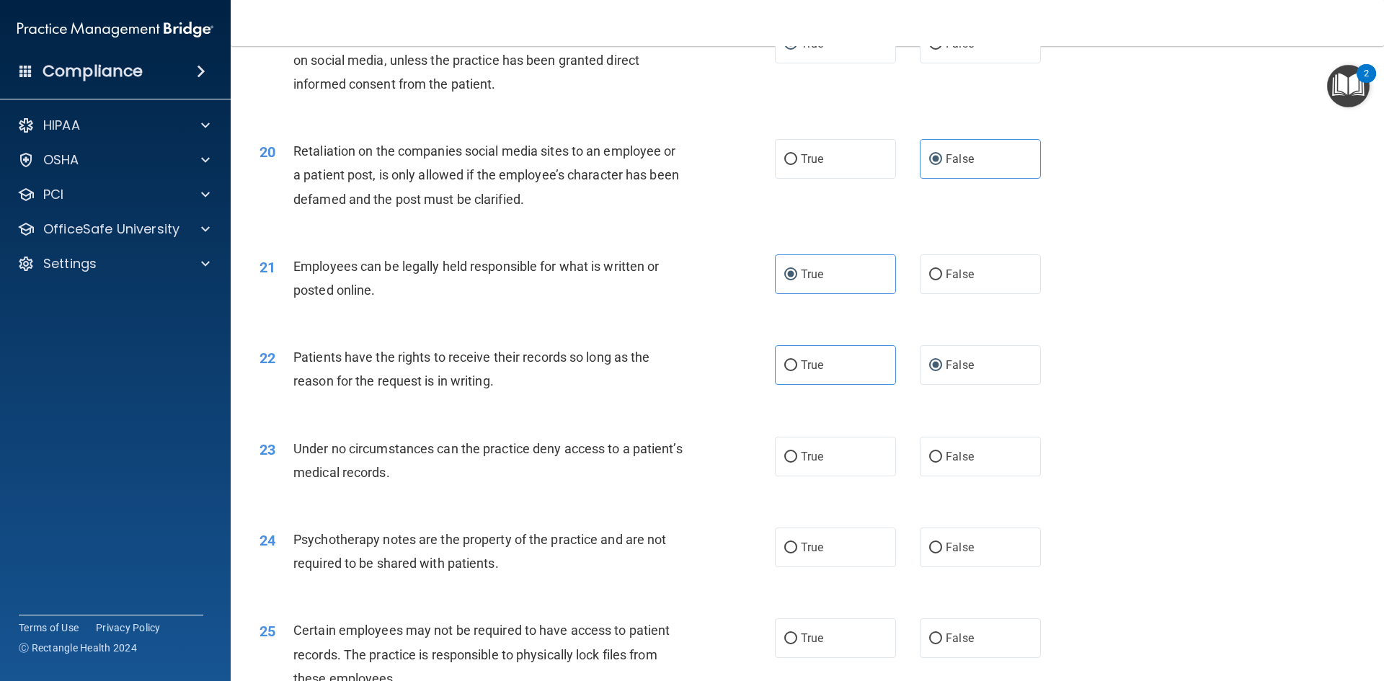
scroll to position [2218, 0]
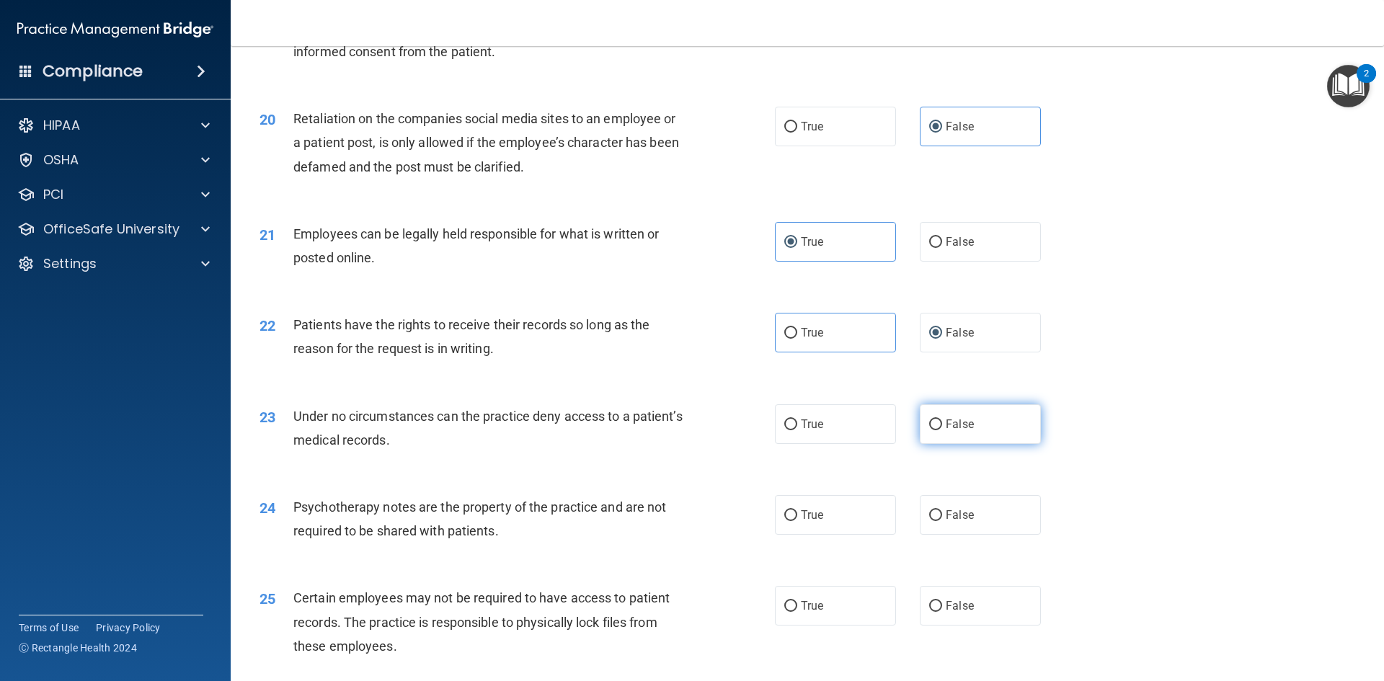
click at [930, 440] on label "False" at bounding box center [980, 424] width 121 height 40
click at [930, 430] on input "False" at bounding box center [935, 424] width 13 height 11
radio input "true"
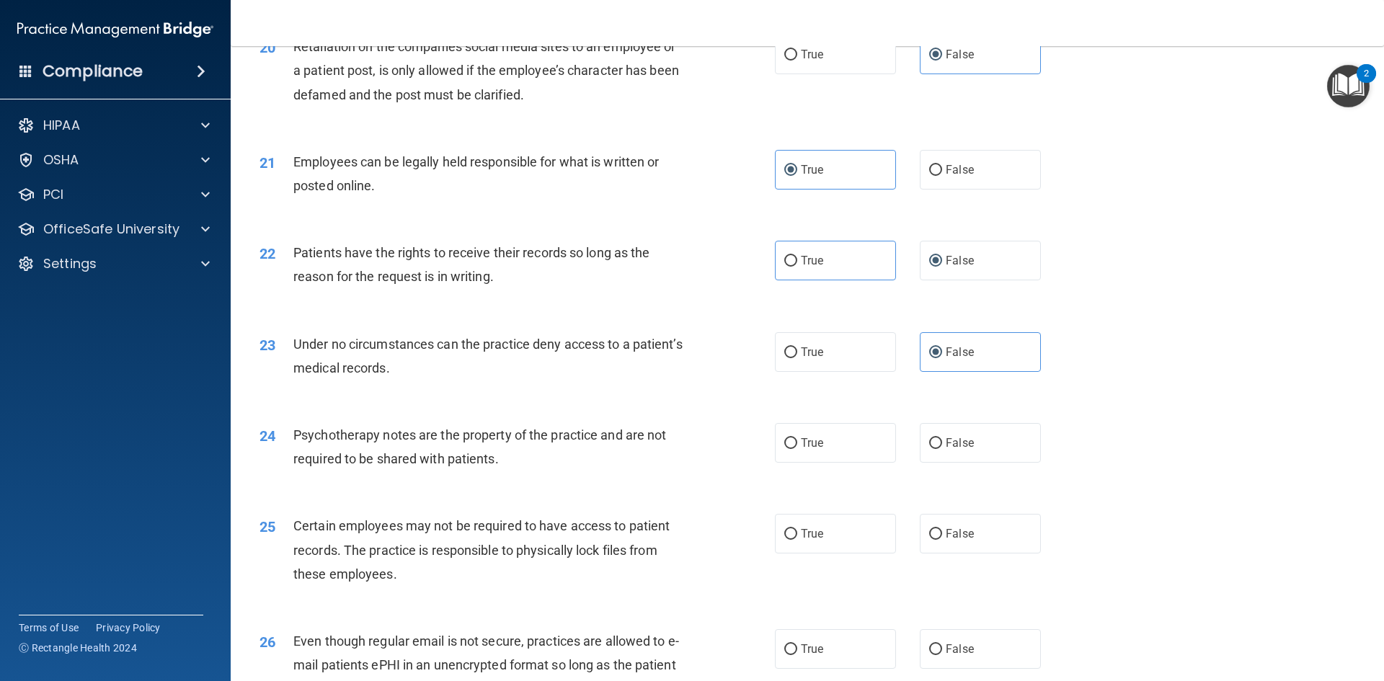
scroll to position [2434, 0]
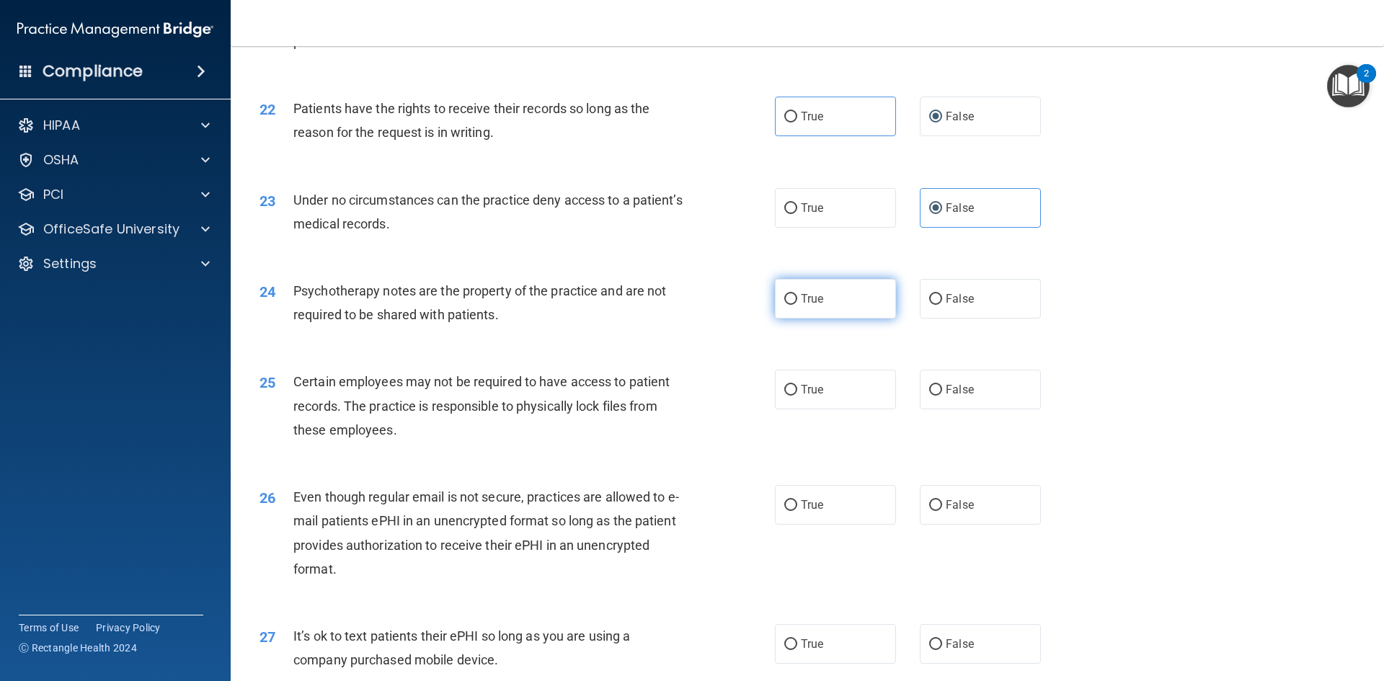
click at [809, 319] on label "True" at bounding box center [835, 299] width 121 height 40
click at [797, 305] on input "True" at bounding box center [790, 299] width 13 height 11
radio input "true"
click at [801, 396] on span "True" at bounding box center [812, 390] width 22 height 14
click at [797, 396] on input "True" at bounding box center [790, 390] width 13 height 11
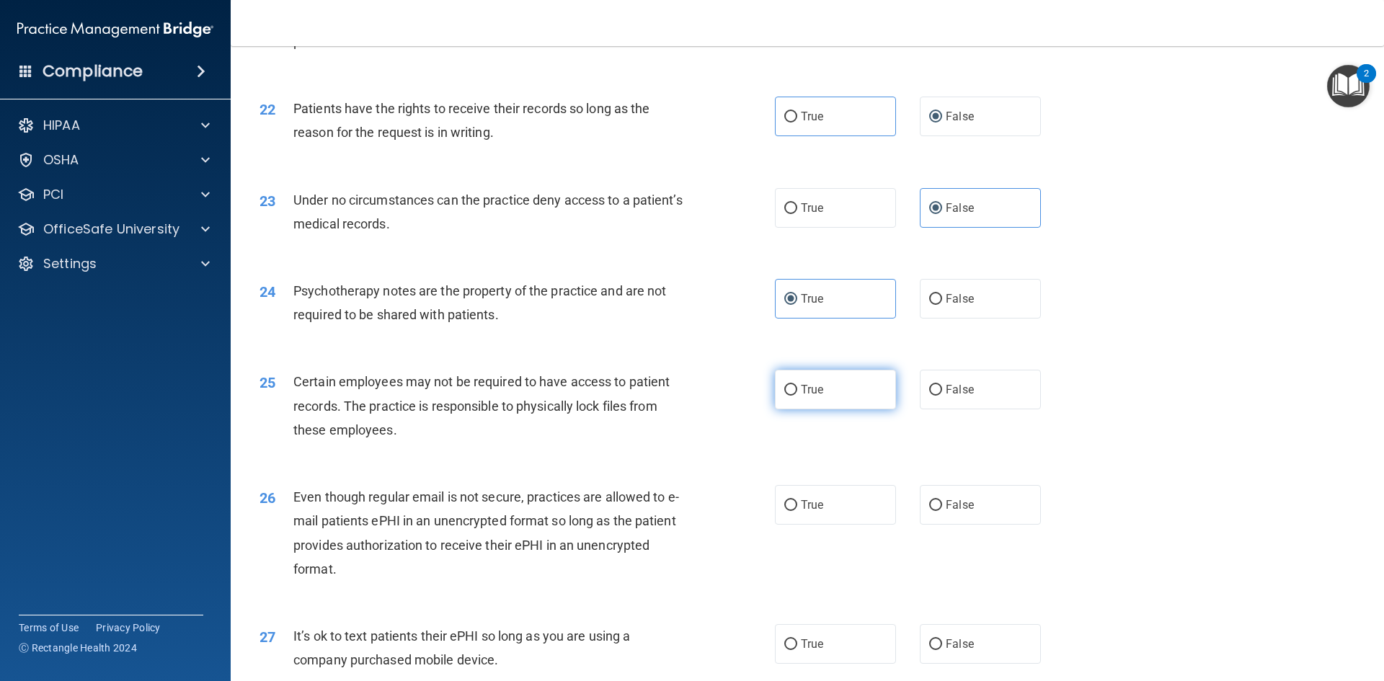
radio input "true"
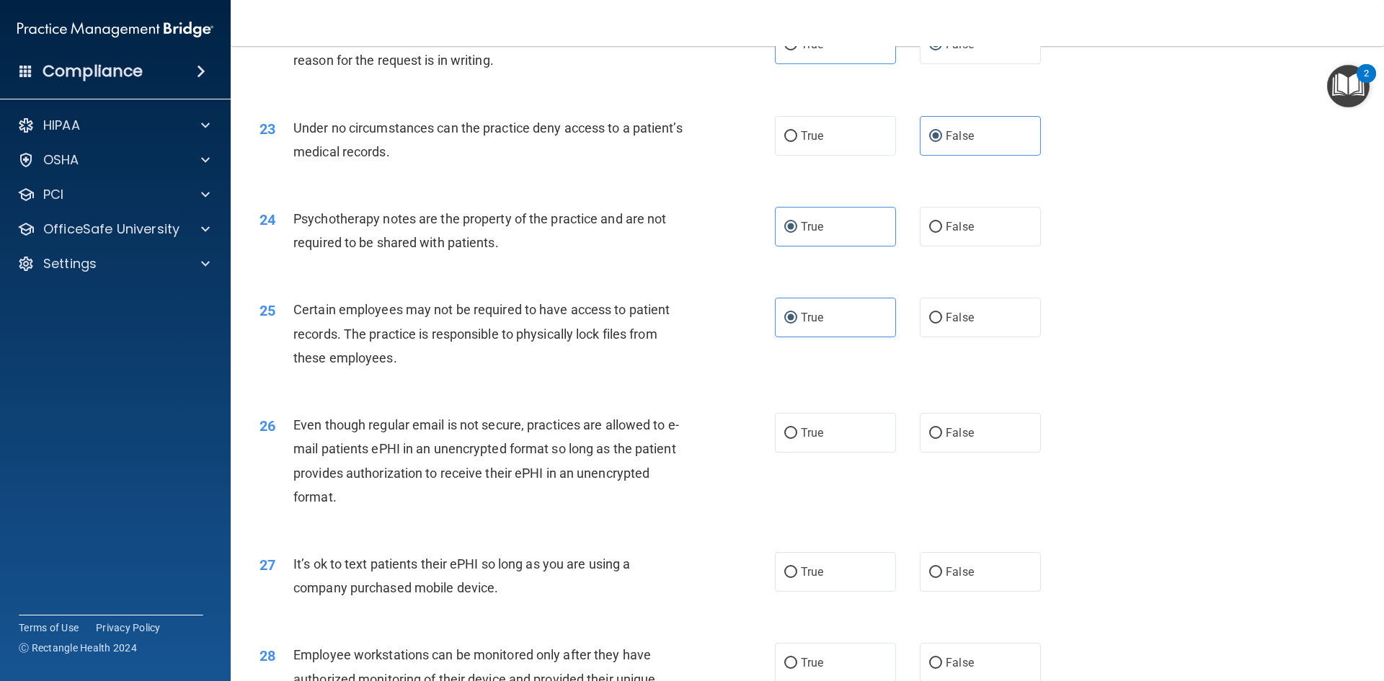
scroll to position [2578, 0]
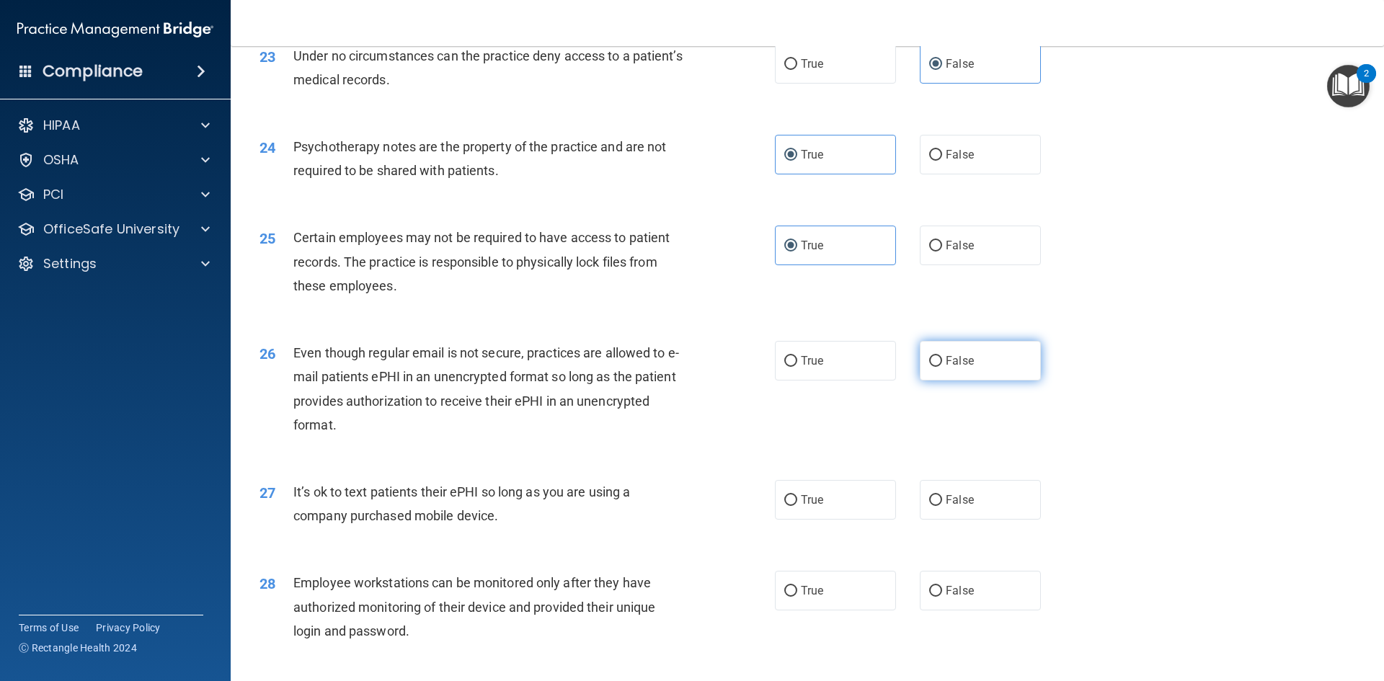
click at [972, 381] on label "False" at bounding box center [980, 361] width 121 height 40
click at [942, 367] on input "False" at bounding box center [935, 361] width 13 height 11
radio input "true"
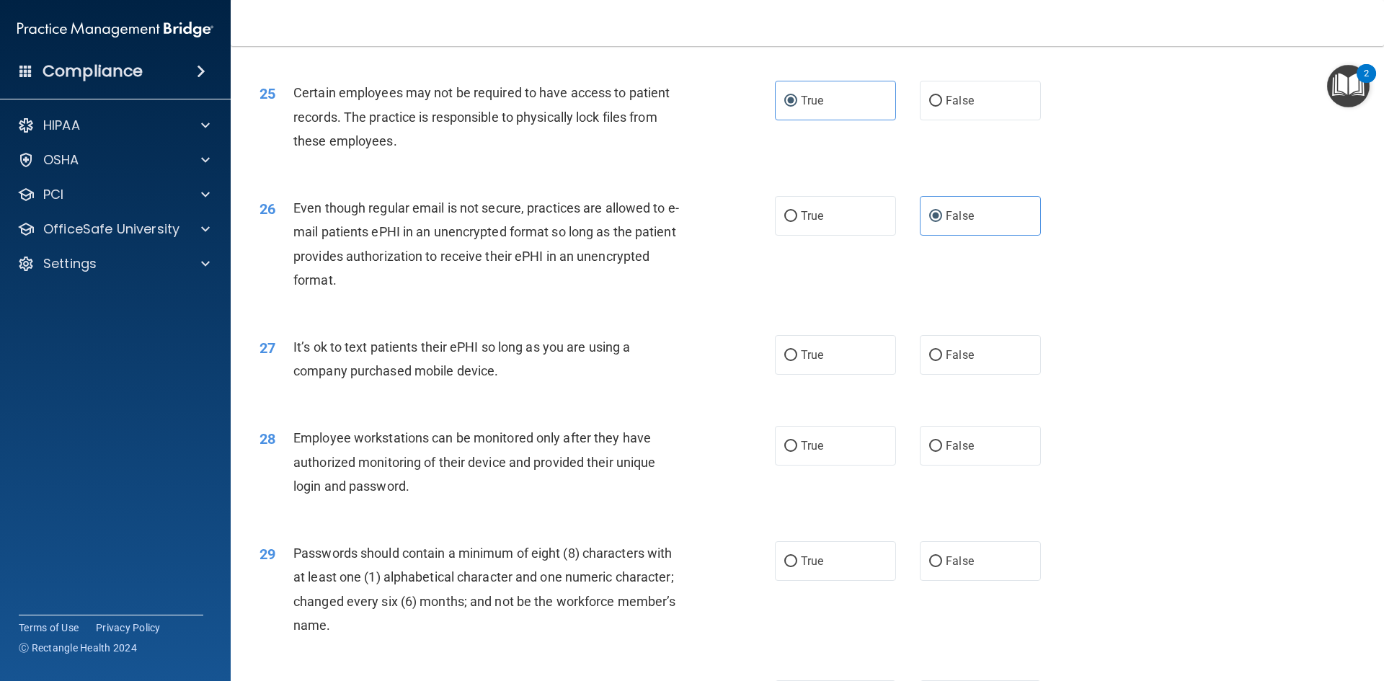
scroll to position [2794, 0]
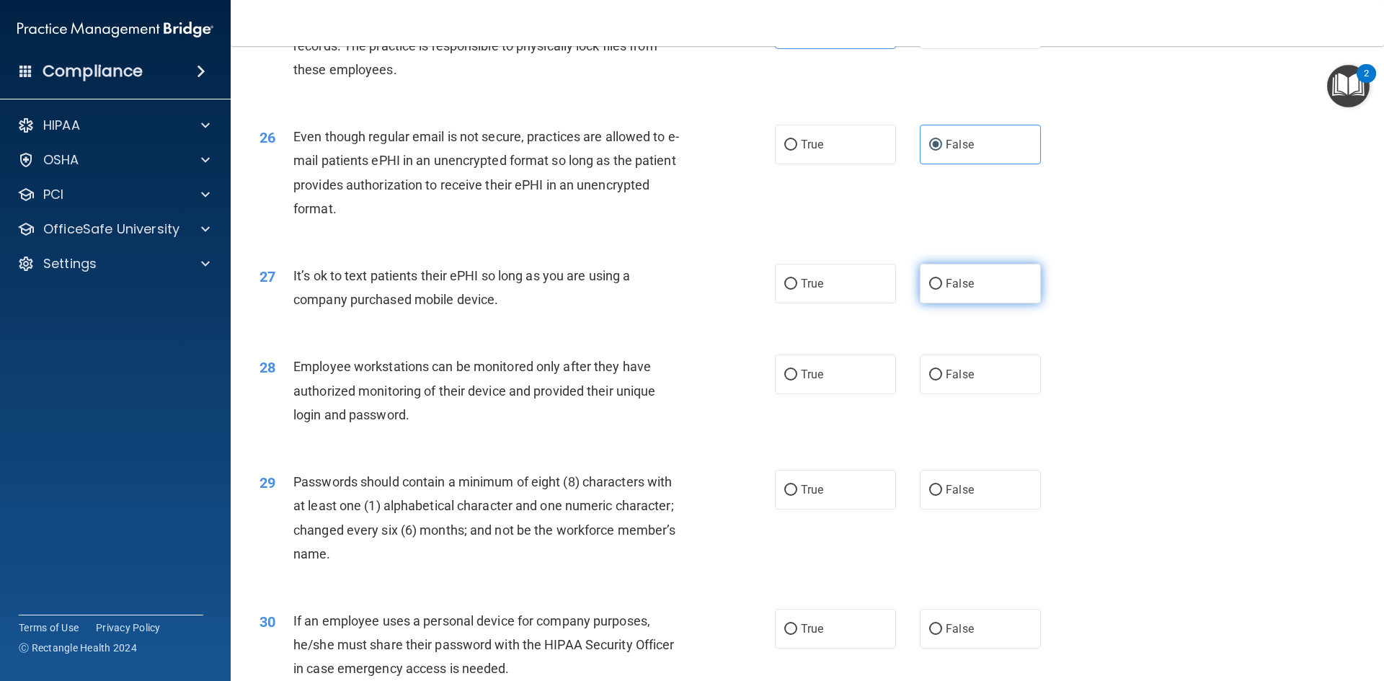
click at [965, 290] on span "False" at bounding box center [960, 284] width 28 height 14
click at [942, 290] on input "False" at bounding box center [935, 284] width 13 height 11
radio input "true"
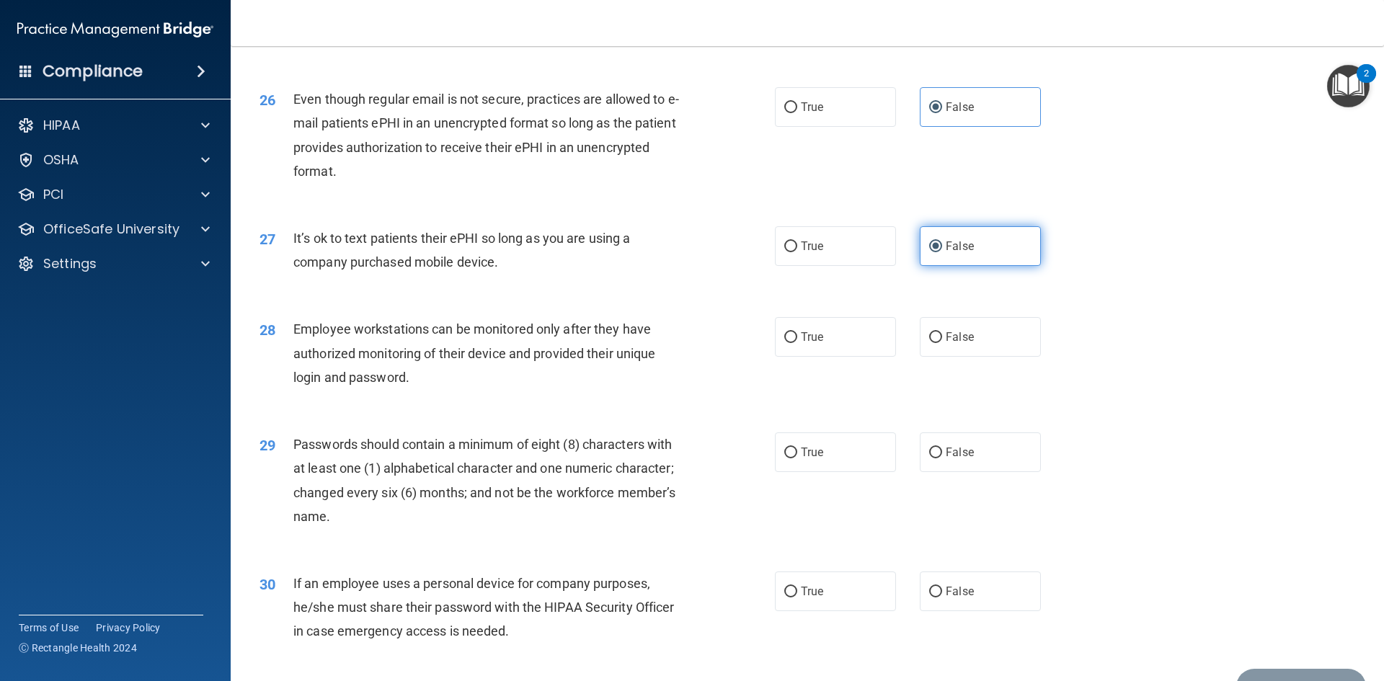
scroll to position [2866, 0]
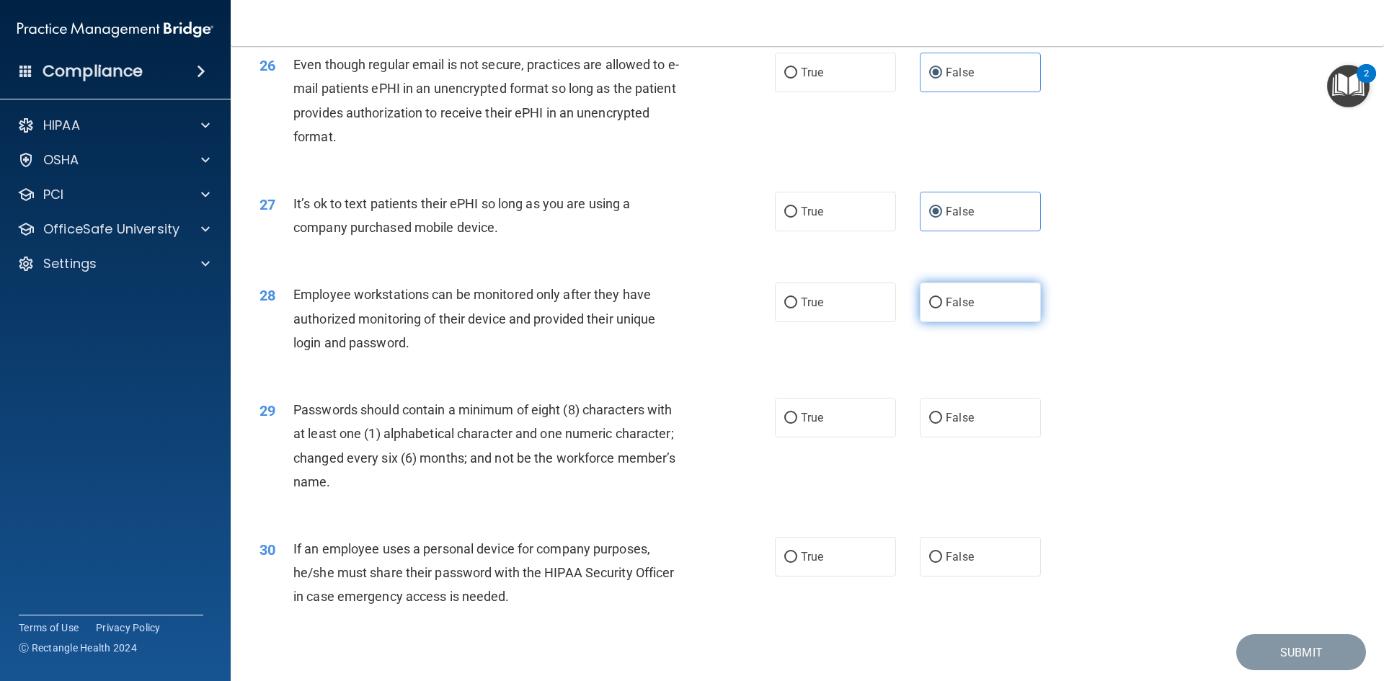
click at [955, 309] on span "False" at bounding box center [960, 302] width 28 height 14
click at [942, 308] on input "False" at bounding box center [935, 303] width 13 height 11
radio input "true"
click at [801, 424] on span "True" at bounding box center [812, 418] width 22 height 14
click at [797, 424] on input "True" at bounding box center [790, 418] width 13 height 11
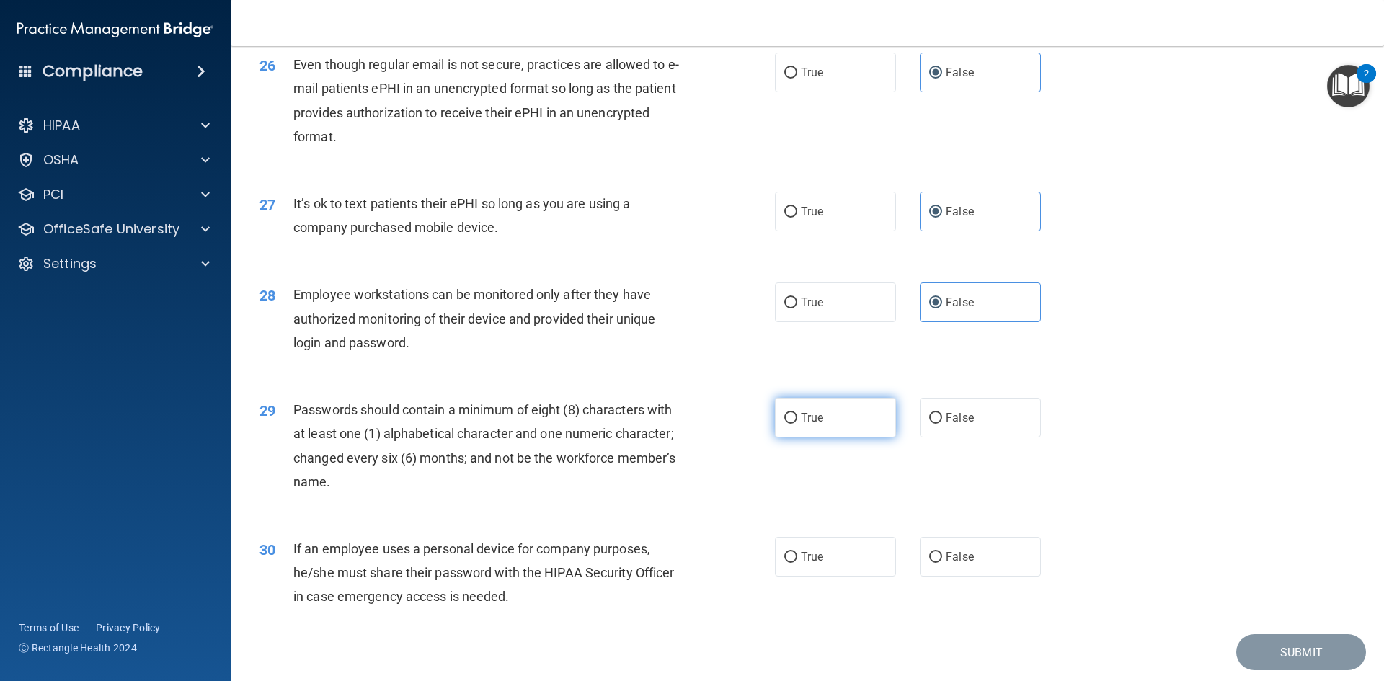
radio input "true"
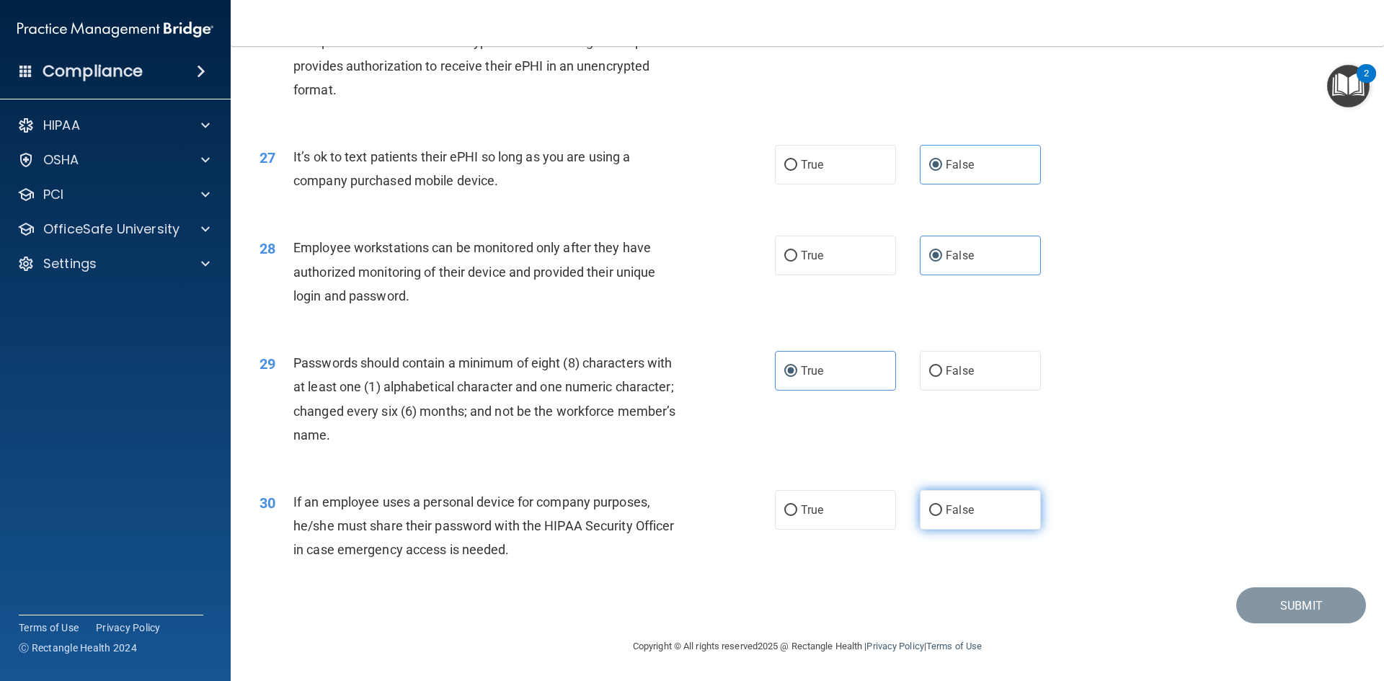
click at [946, 507] on span "False" at bounding box center [960, 510] width 28 height 14
click at [941, 507] on input "False" at bounding box center [935, 510] width 13 height 11
radio input "true"
click at [1264, 597] on button "Submit" at bounding box center [1301, 605] width 130 height 37
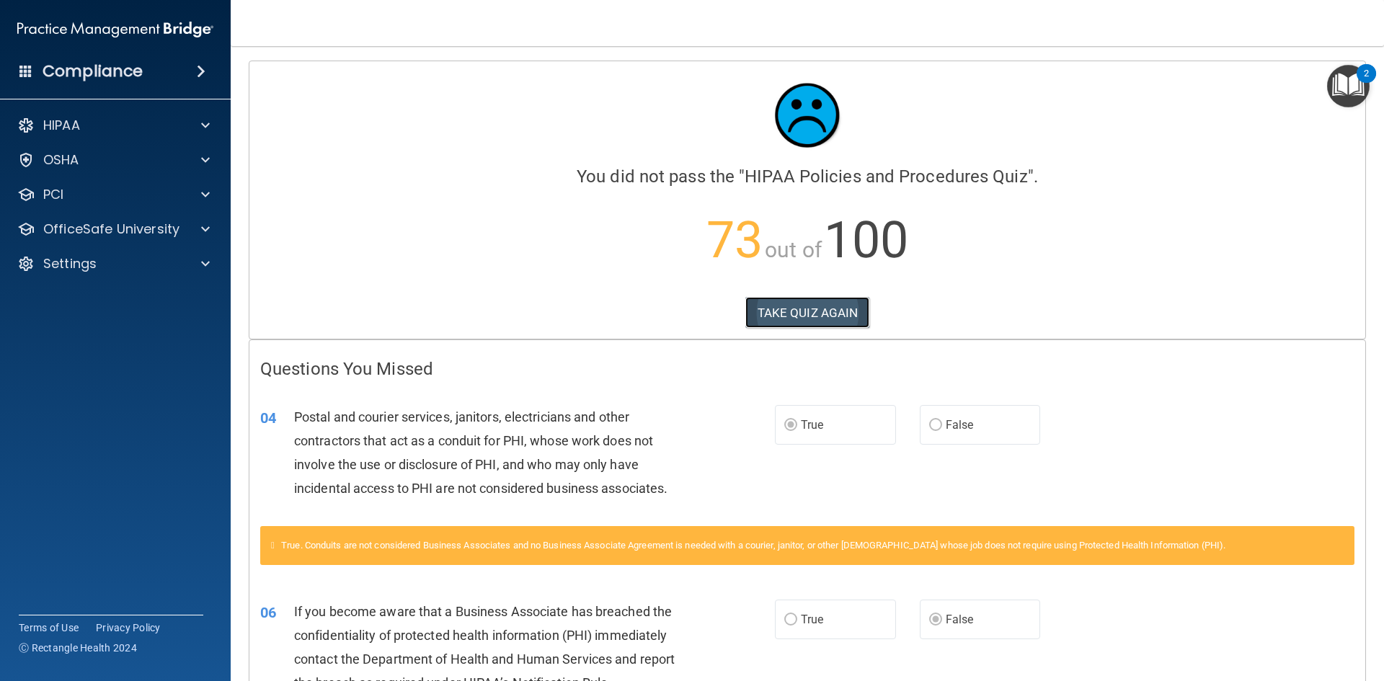
click at [801, 313] on button "TAKE QUIZ AGAIN" at bounding box center [807, 313] width 125 height 32
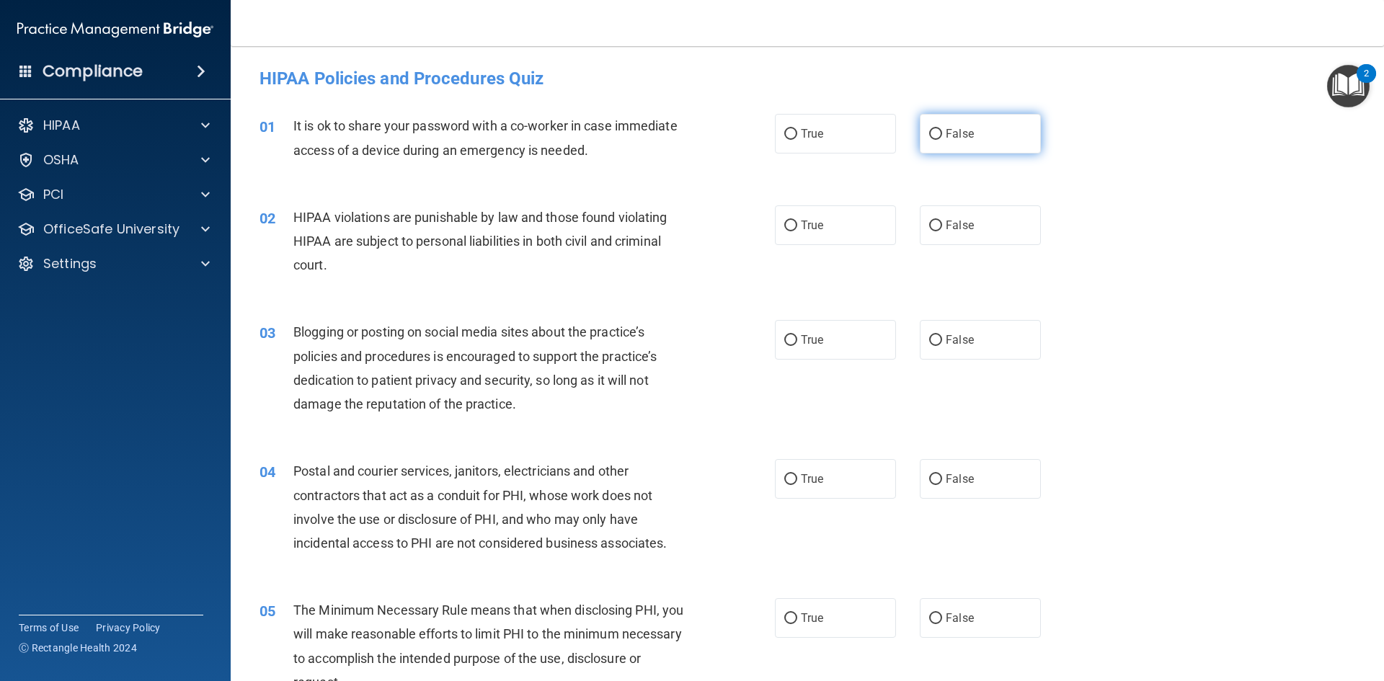
click at [930, 135] on input "False" at bounding box center [935, 134] width 13 height 11
radio input "true"
click at [784, 221] on input "True" at bounding box center [790, 226] width 13 height 11
radio input "true"
click at [786, 226] on input "True" at bounding box center [790, 226] width 13 height 11
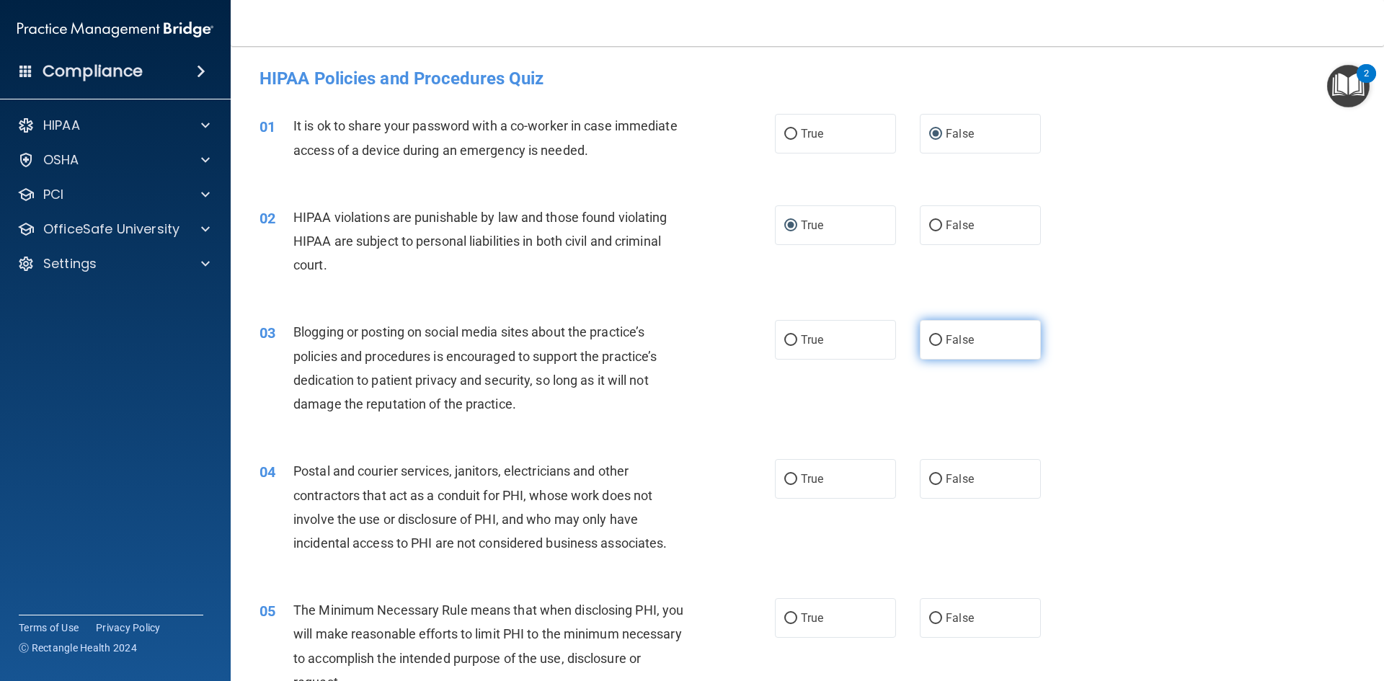
click at [929, 336] on input "False" at bounding box center [935, 340] width 13 height 11
radio input "true"
click at [786, 479] on input "True" at bounding box center [790, 479] width 13 height 11
radio input "true"
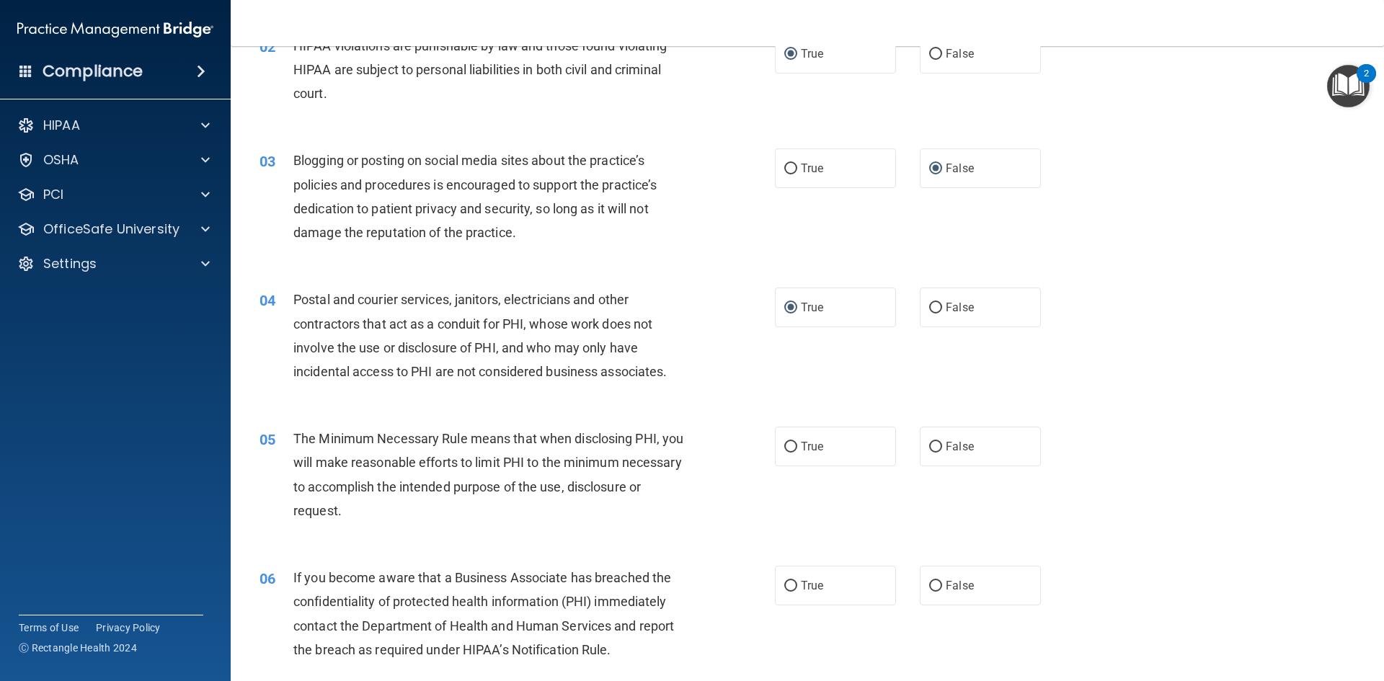
scroll to position [216, 0]
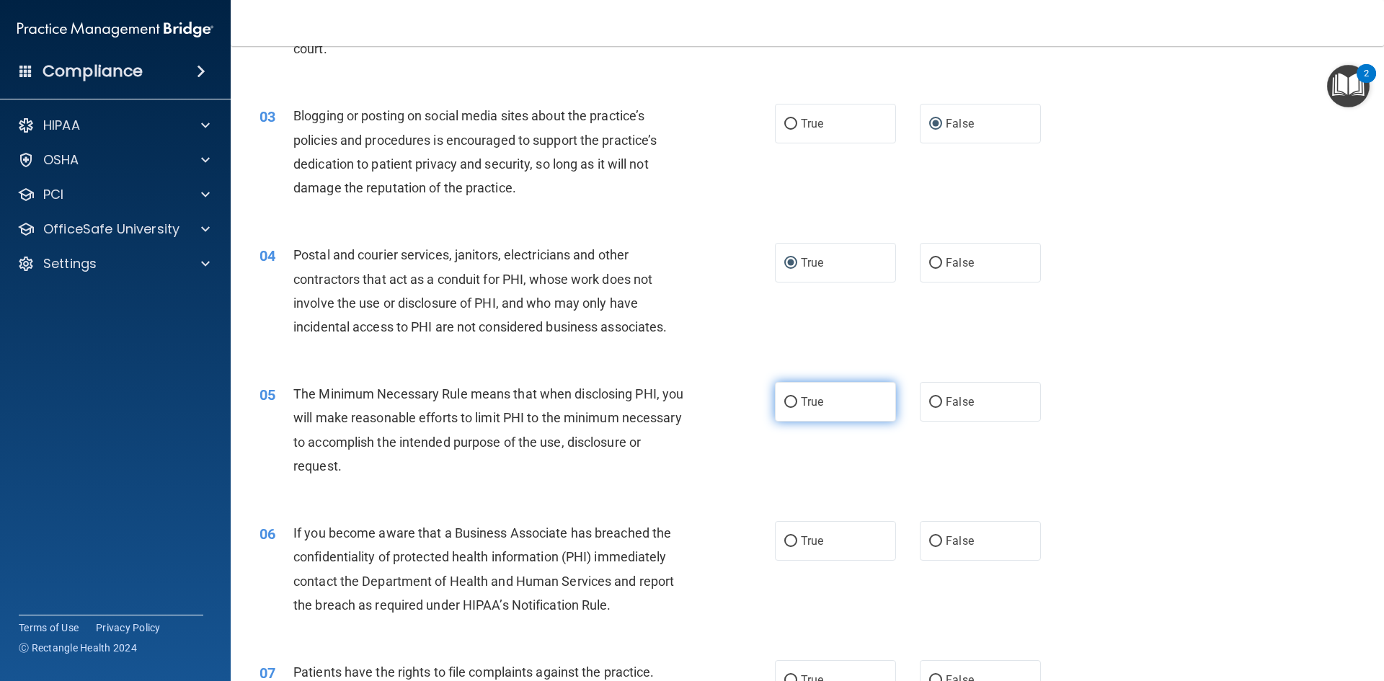
click at [784, 401] on input "True" at bounding box center [790, 402] width 13 height 11
radio input "true"
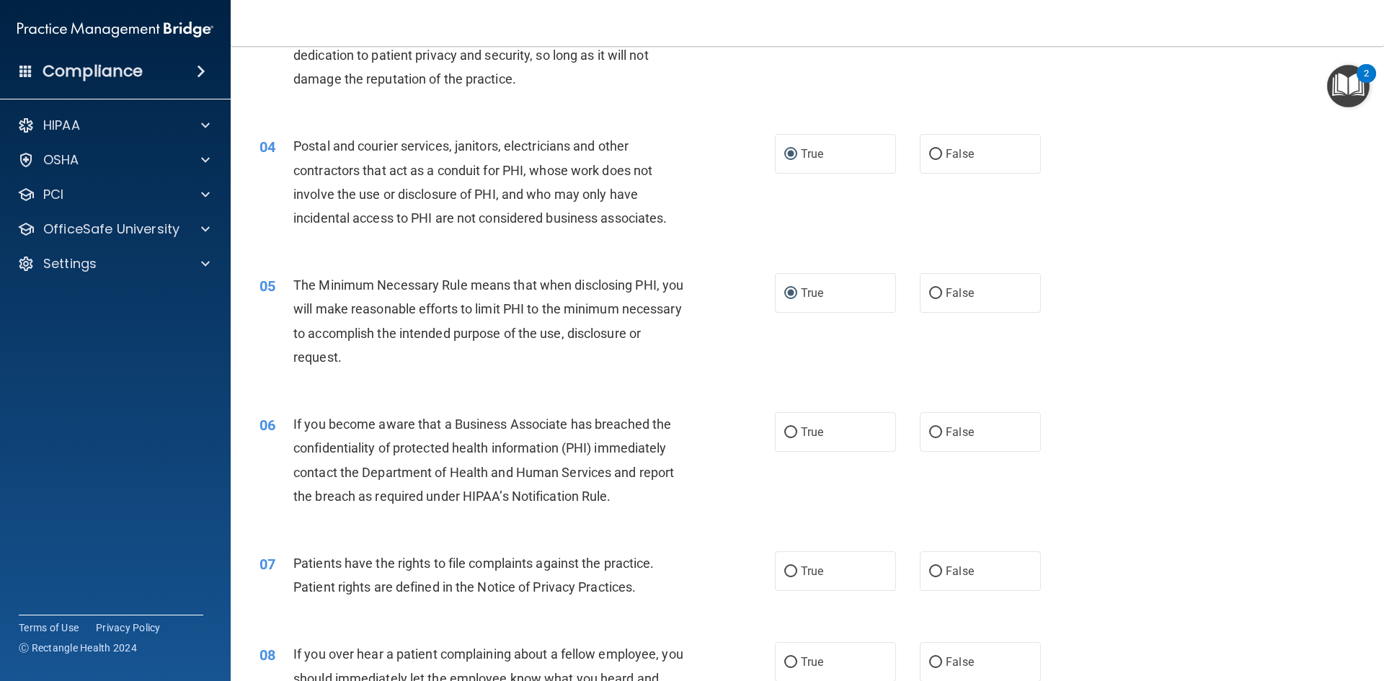
scroll to position [360, 0]
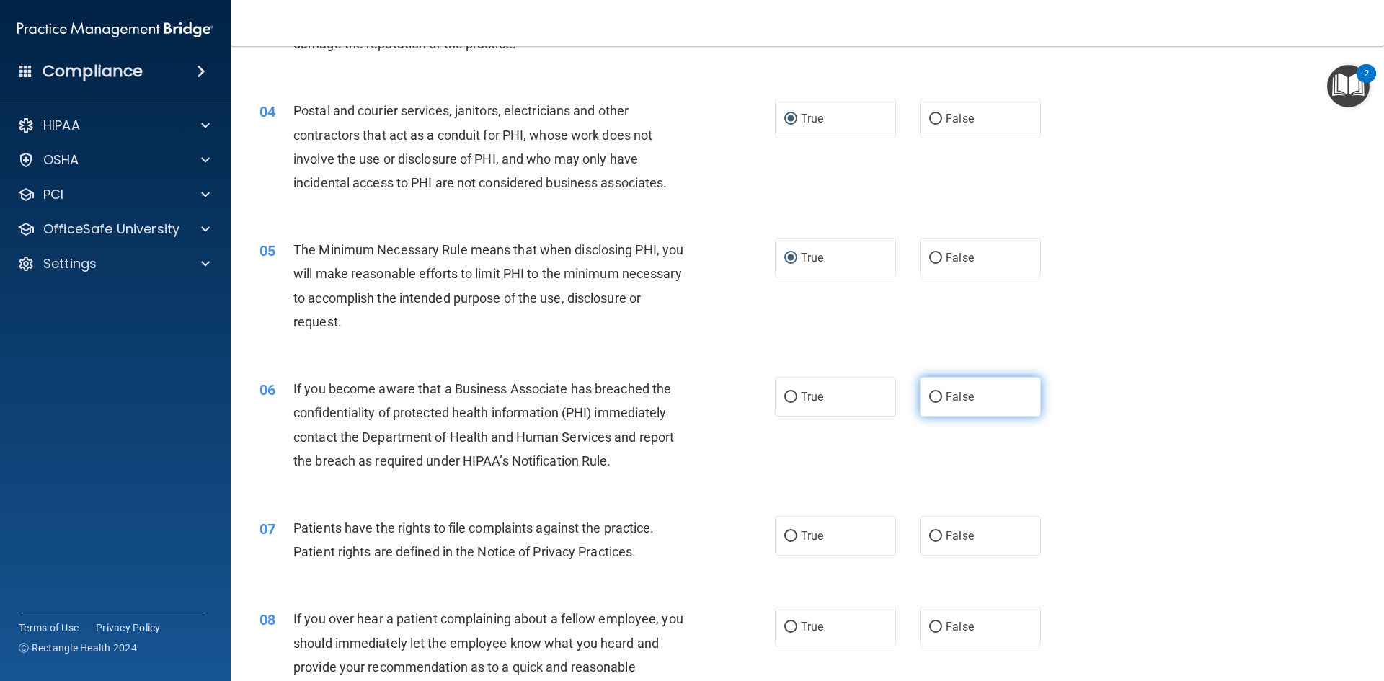
click at [929, 397] on input "False" at bounding box center [935, 397] width 13 height 11
radio input "true"
click at [801, 533] on span "True" at bounding box center [812, 536] width 22 height 14
click at [797, 533] on input "True" at bounding box center [790, 536] width 13 height 11
radio input "true"
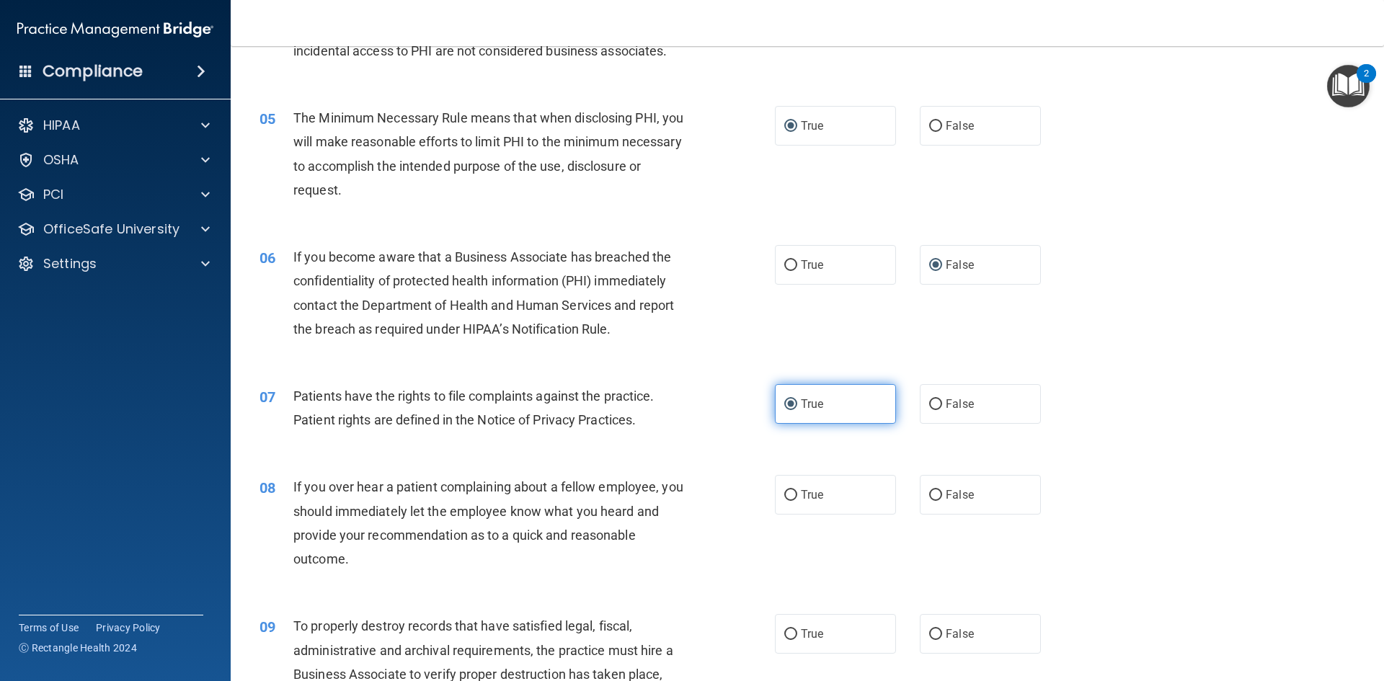
scroll to position [504, 0]
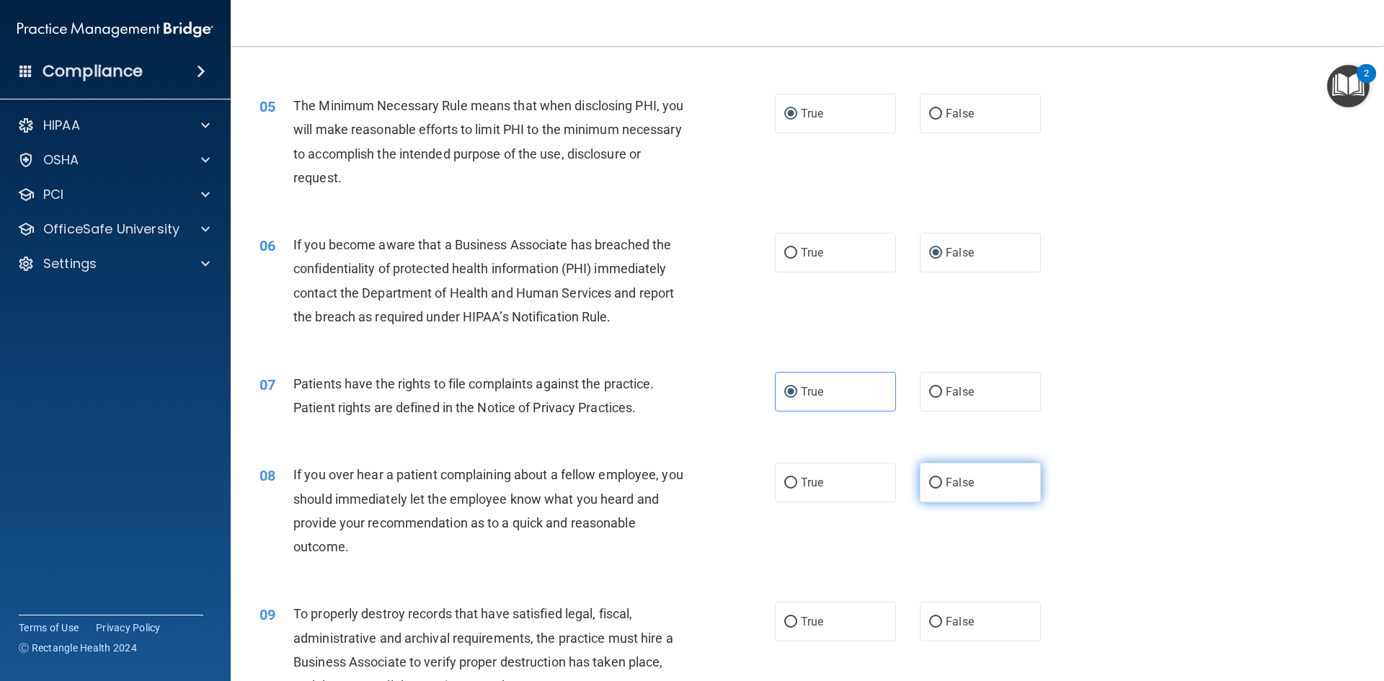
click at [946, 477] on span "False" at bounding box center [960, 483] width 28 height 14
click at [942, 478] on input "False" at bounding box center [935, 483] width 13 height 11
radio input "true"
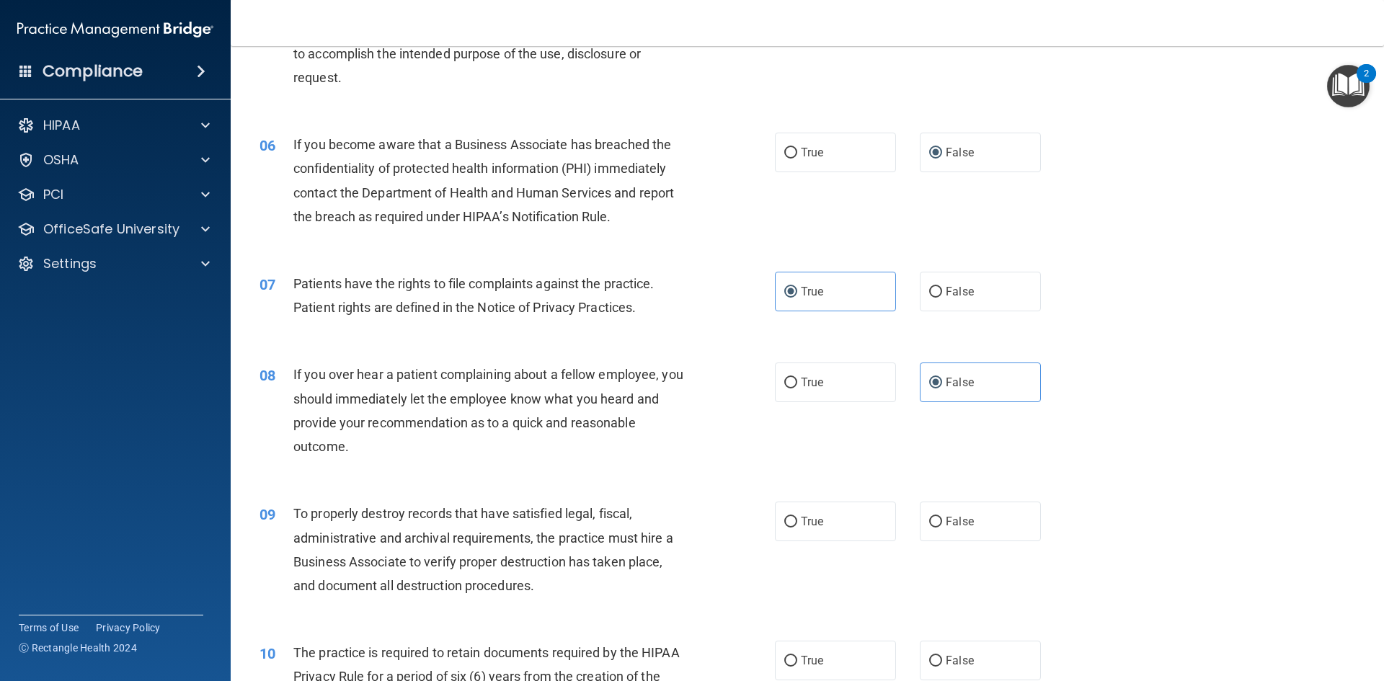
scroll to position [649, 0]
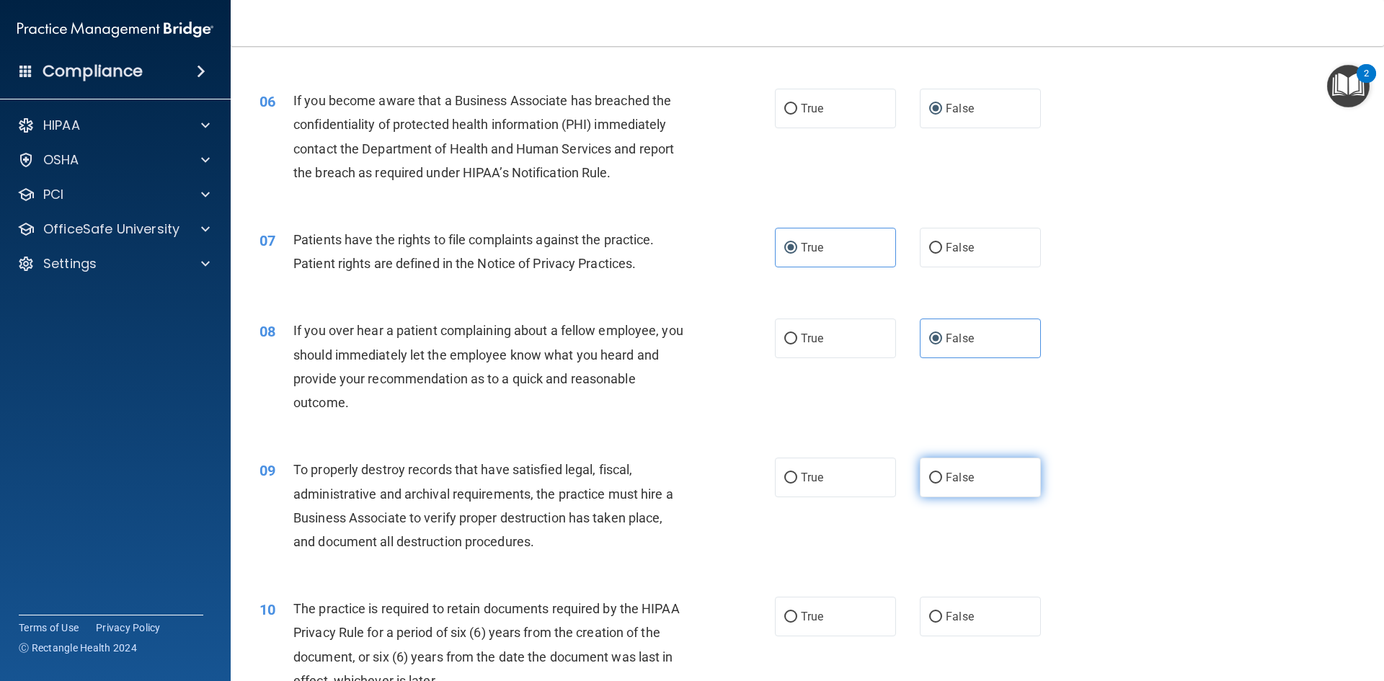
click at [929, 479] on input "False" at bounding box center [935, 478] width 13 height 11
radio input "true"
click at [784, 613] on input "True" at bounding box center [790, 617] width 13 height 11
radio input "true"
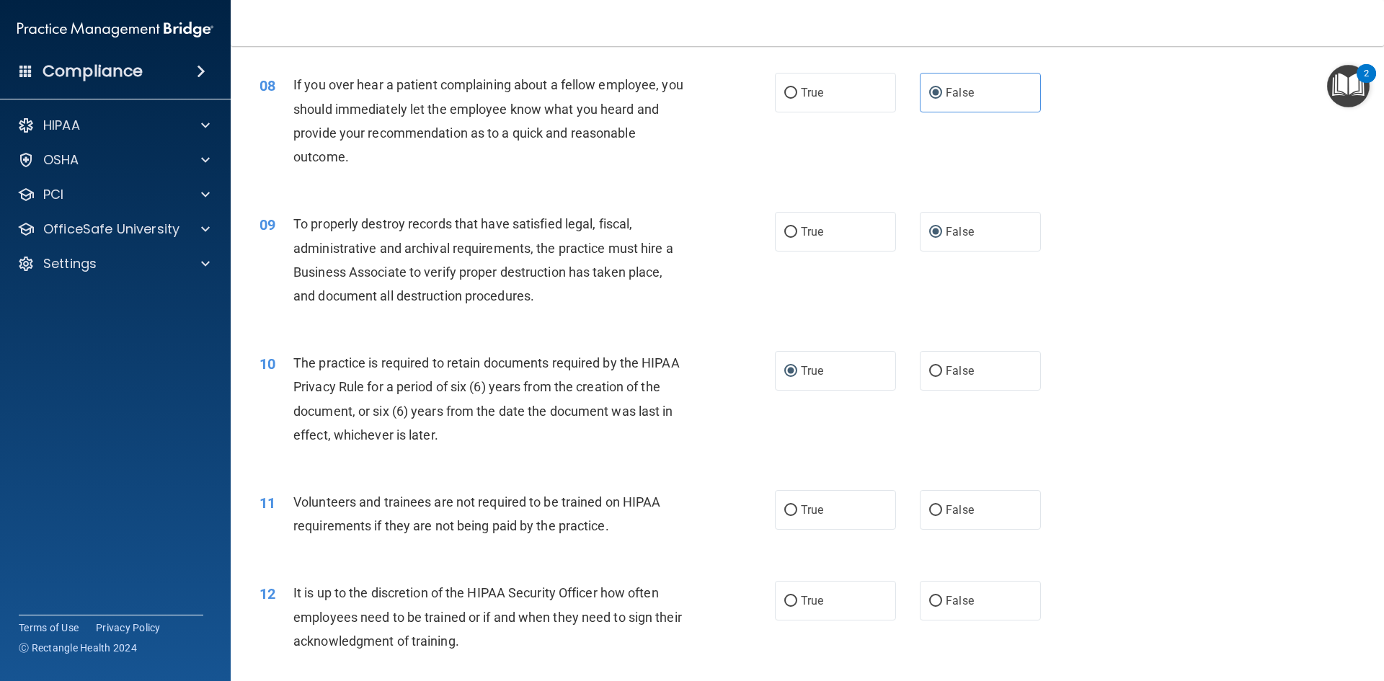
scroll to position [937, 0]
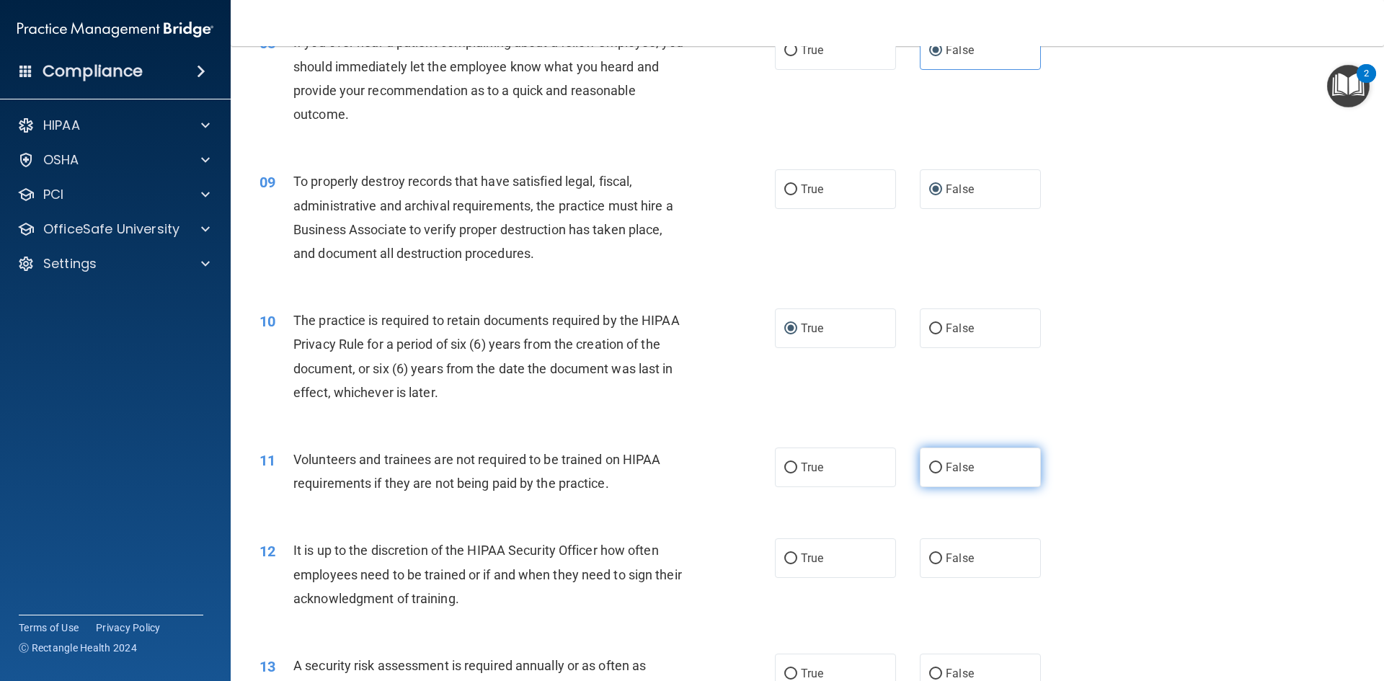
click at [946, 463] on span "False" at bounding box center [960, 468] width 28 height 14
click at [940, 463] on input "False" at bounding box center [935, 468] width 13 height 11
radio input "true"
click at [946, 558] on span "False" at bounding box center [960, 558] width 28 height 14
click at [942, 558] on input "False" at bounding box center [935, 558] width 13 height 11
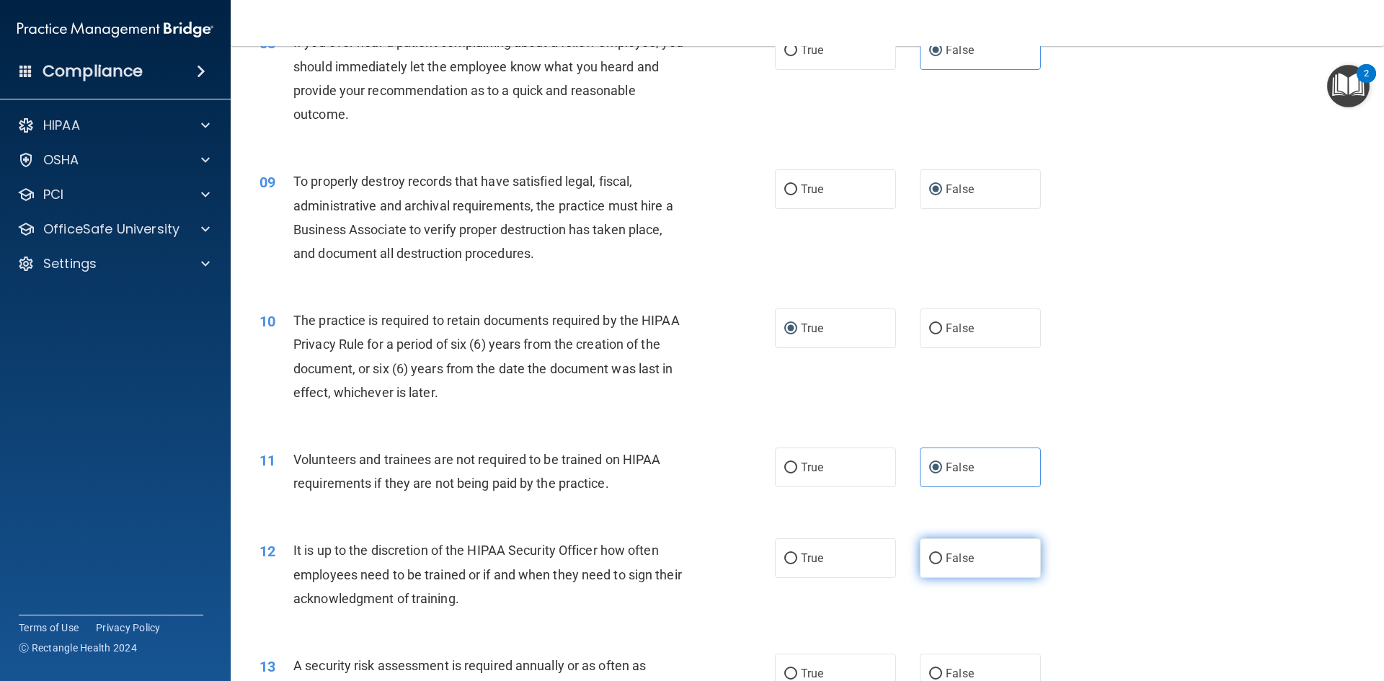
radio input "true"
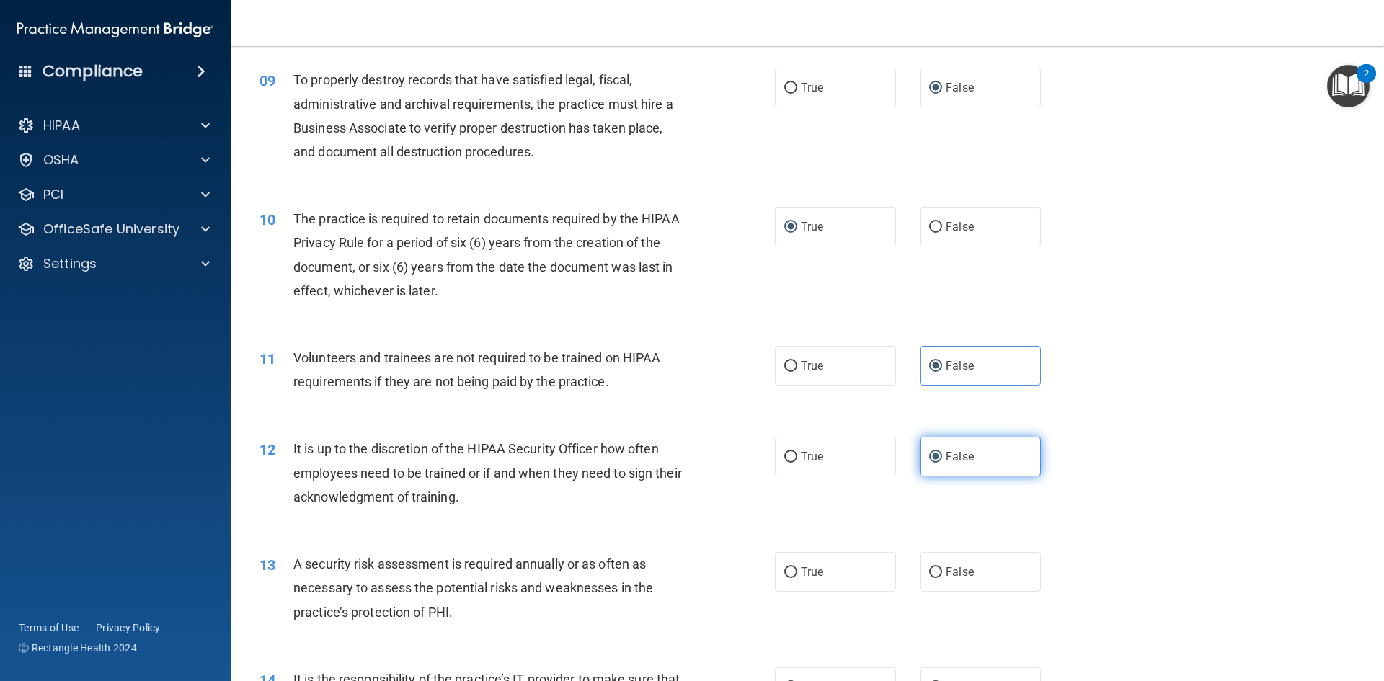
scroll to position [1081, 0]
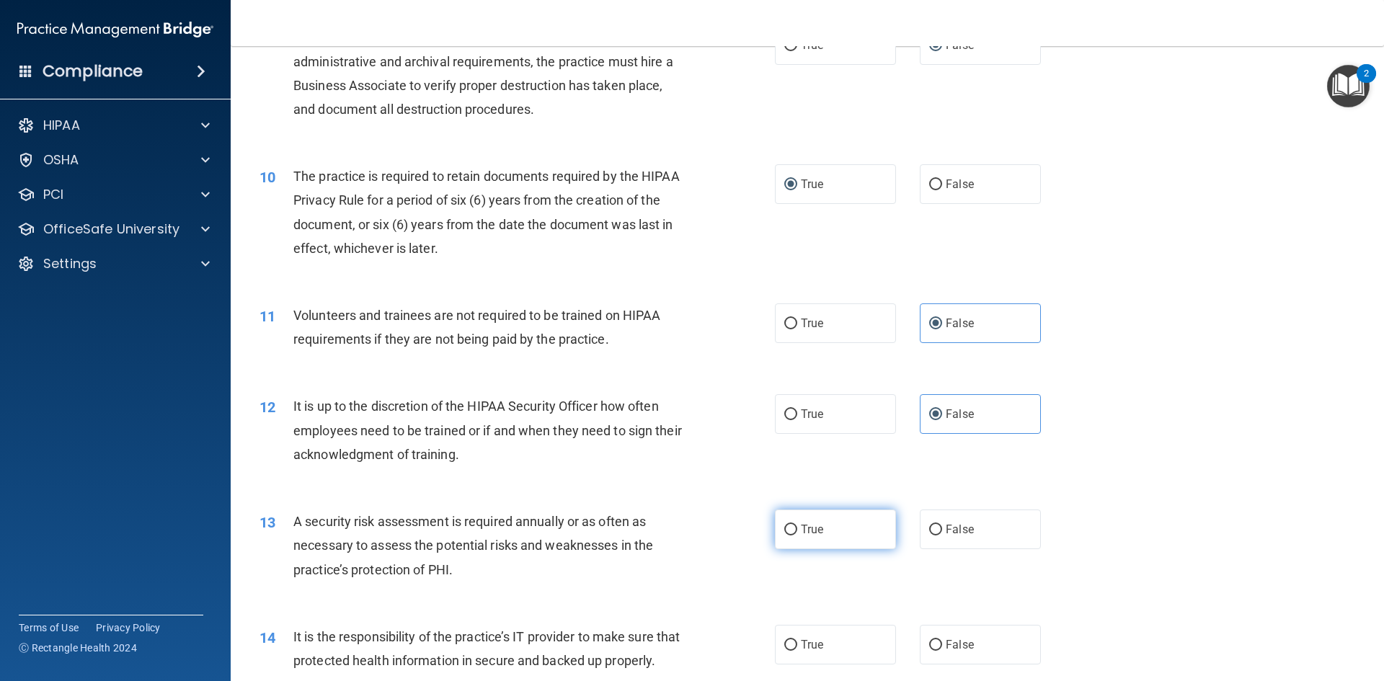
click at [813, 532] on span "True" at bounding box center [812, 529] width 22 height 14
click at [797, 532] on input "True" at bounding box center [790, 530] width 13 height 11
radio input "true"
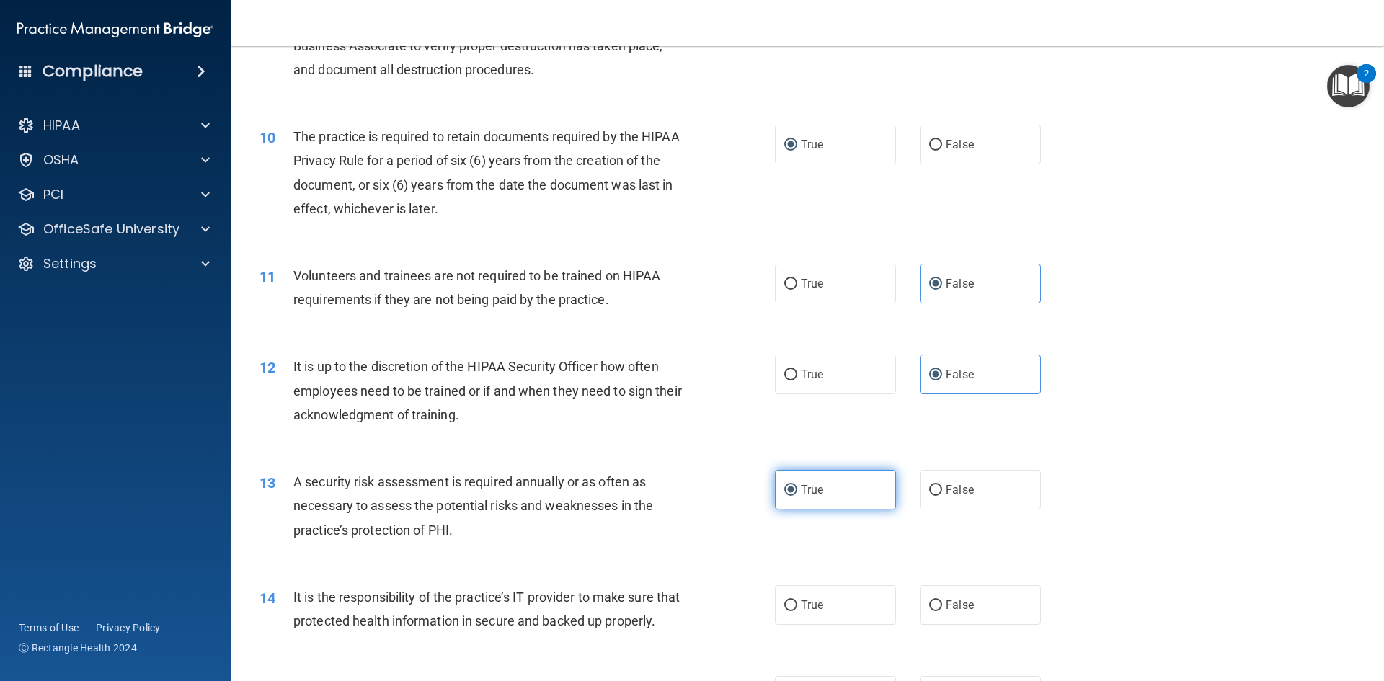
scroll to position [1225, 0]
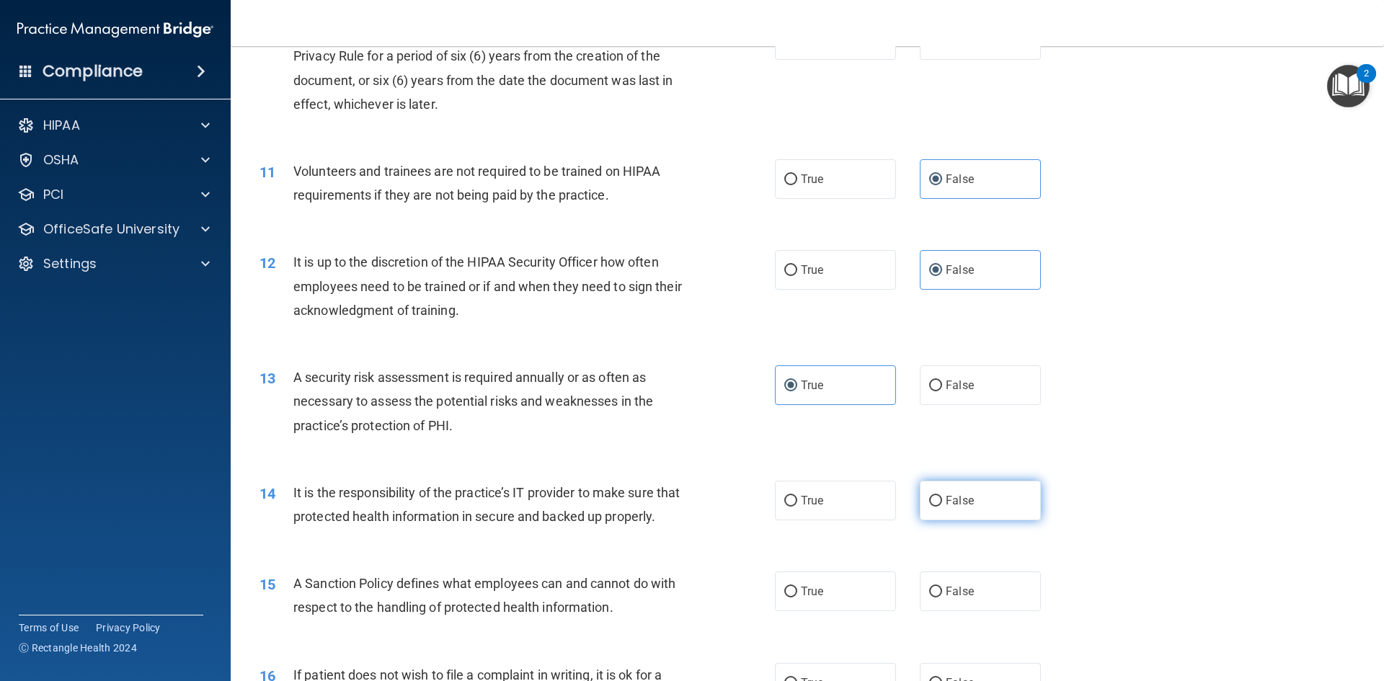
click at [946, 498] on span "False" at bounding box center [960, 501] width 28 height 14
click at [942, 498] on input "False" at bounding box center [935, 501] width 13 height 11
radio input "true"
click at [951, 598] on span "False" at bounding box center [960, 591] width 28 height 14
click at [942, 597] on input "False" at bounding box center [935, 592] width 13 height 11
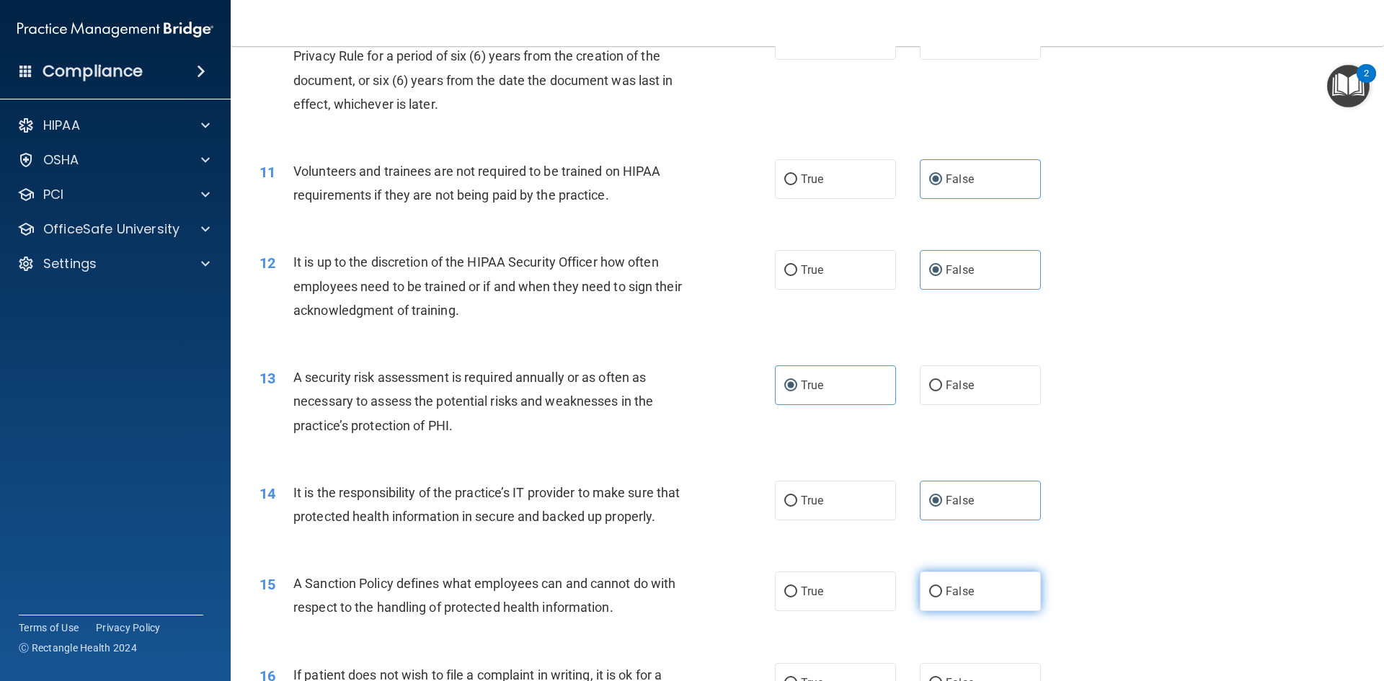
radio input "true"
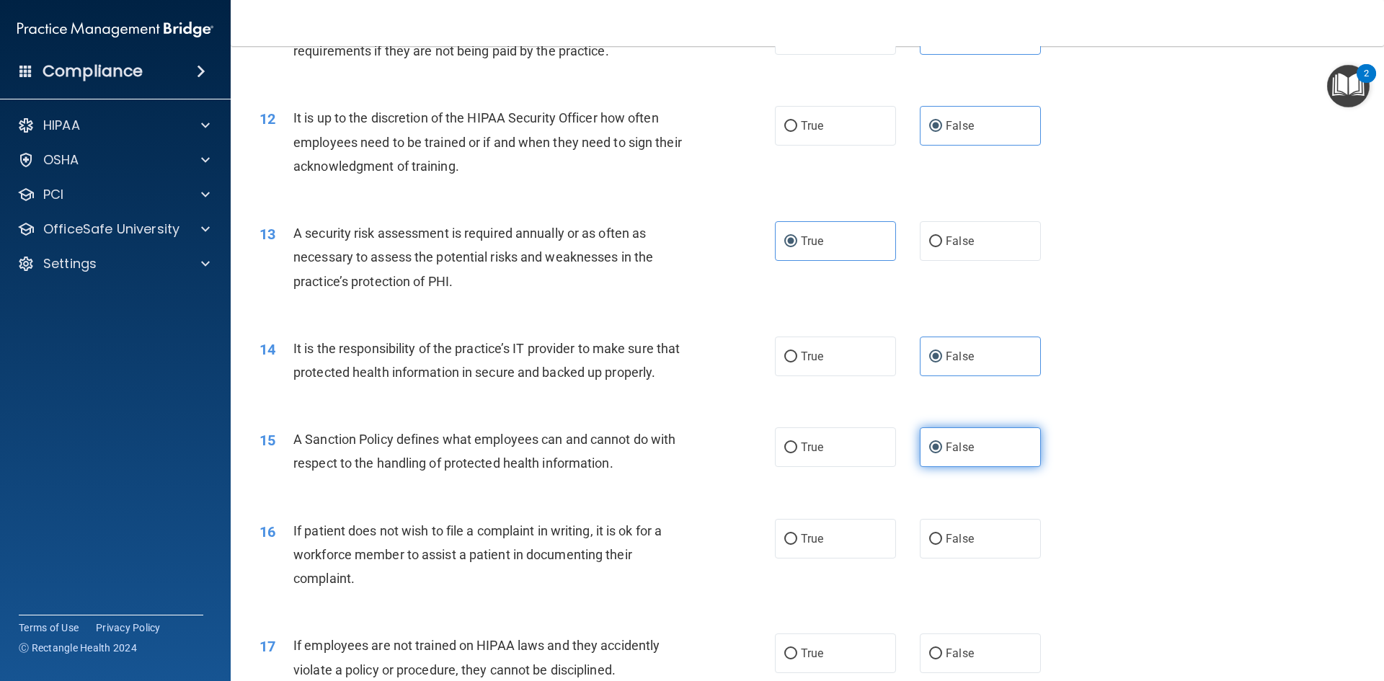
scroll to position [1441, 0]
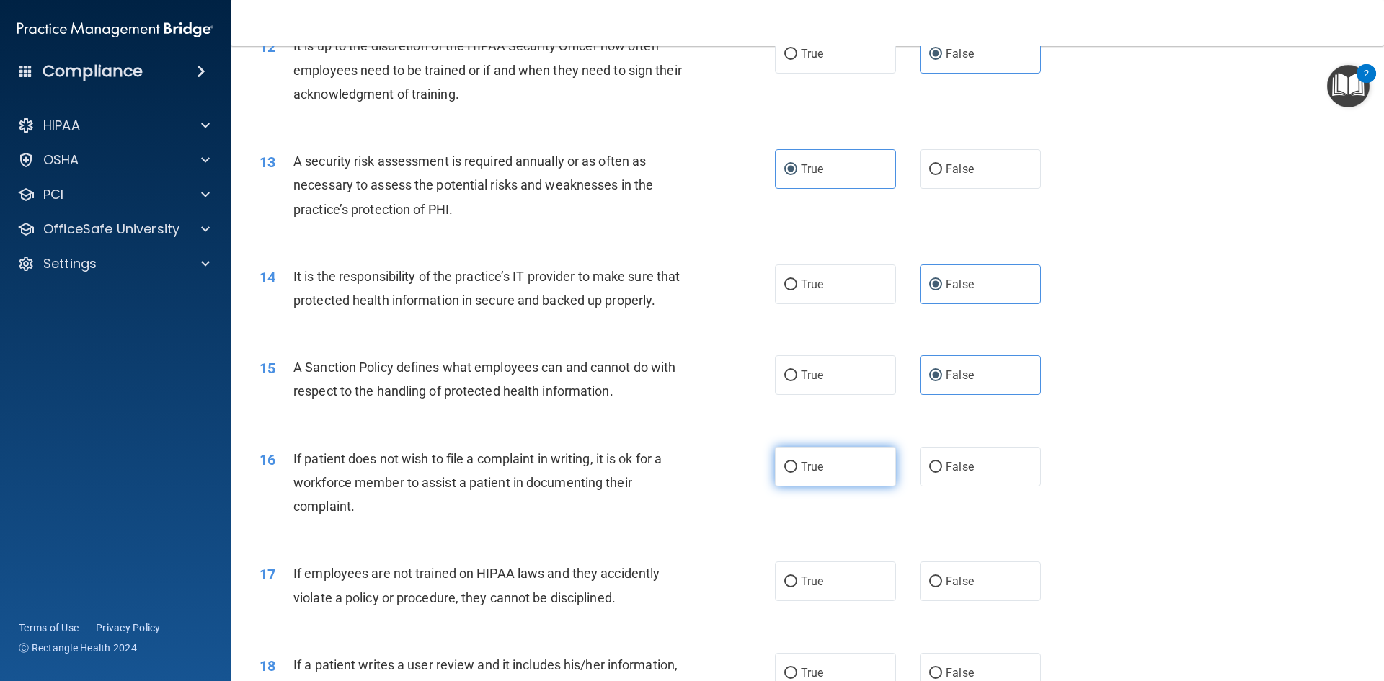
click at [784, 473] on input "True" at bounding box center [790, 467] width 13 height 11
radio input "true"
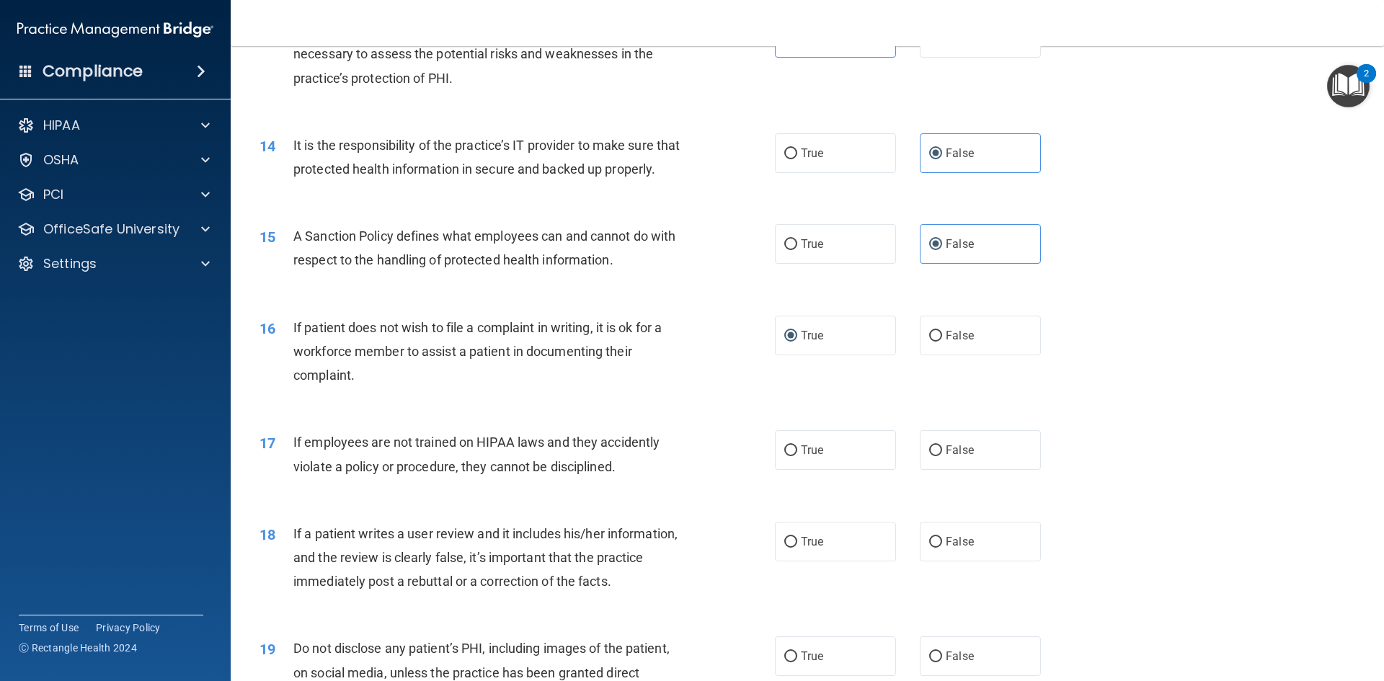
scroll to position [1586, 0]
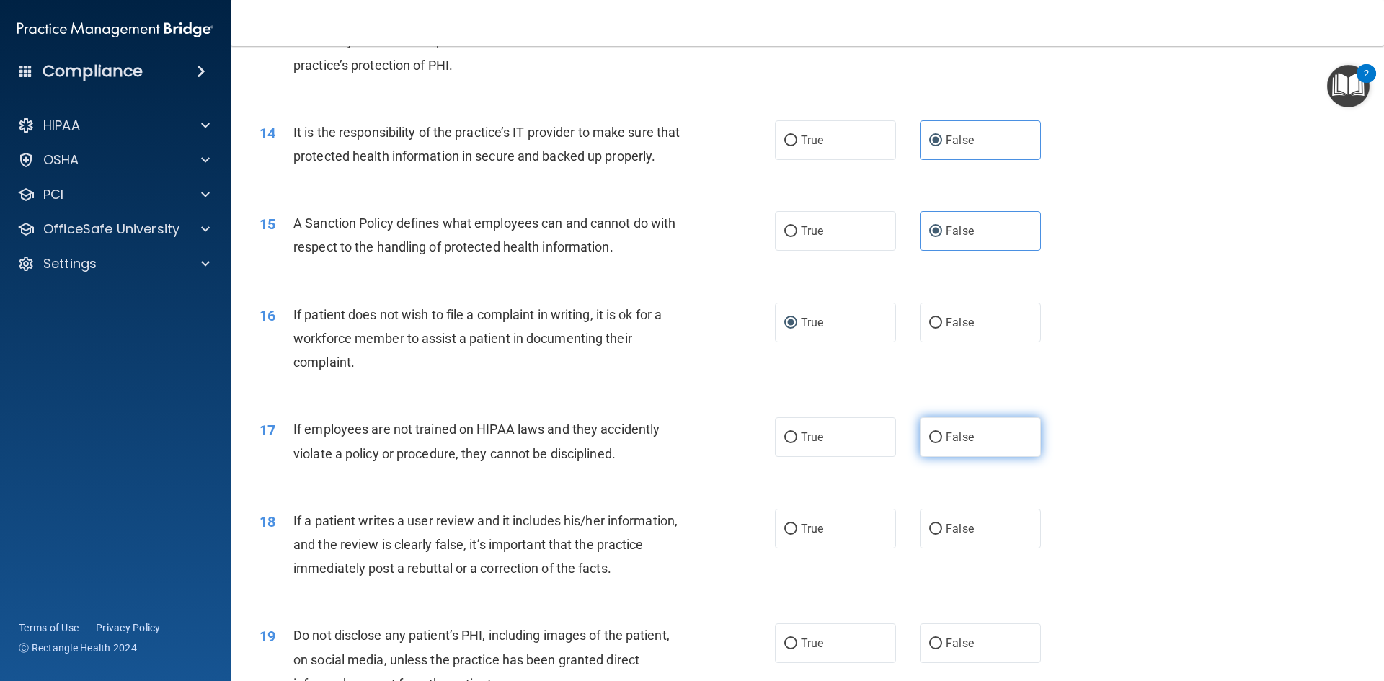
click at [937, 457] on label "False" at bounding box center [980, 437] width 121 height 40
click at [937, 443] on input "False" at bounding box center [935, 437] width 13 height 11
radio input "true"
click at [935, 535] on input "False" at bounding box center [935, 529] width 13 height 11
radio input "true"
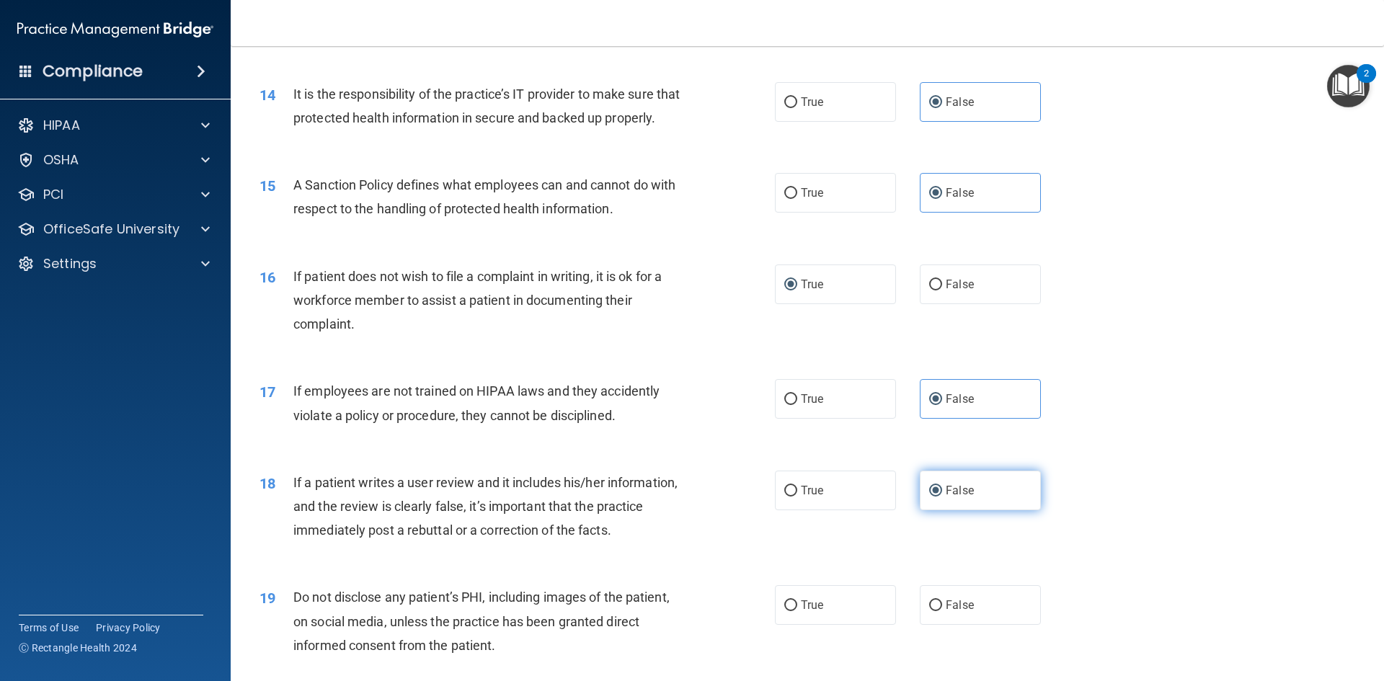
scroll to position [1658, 0]
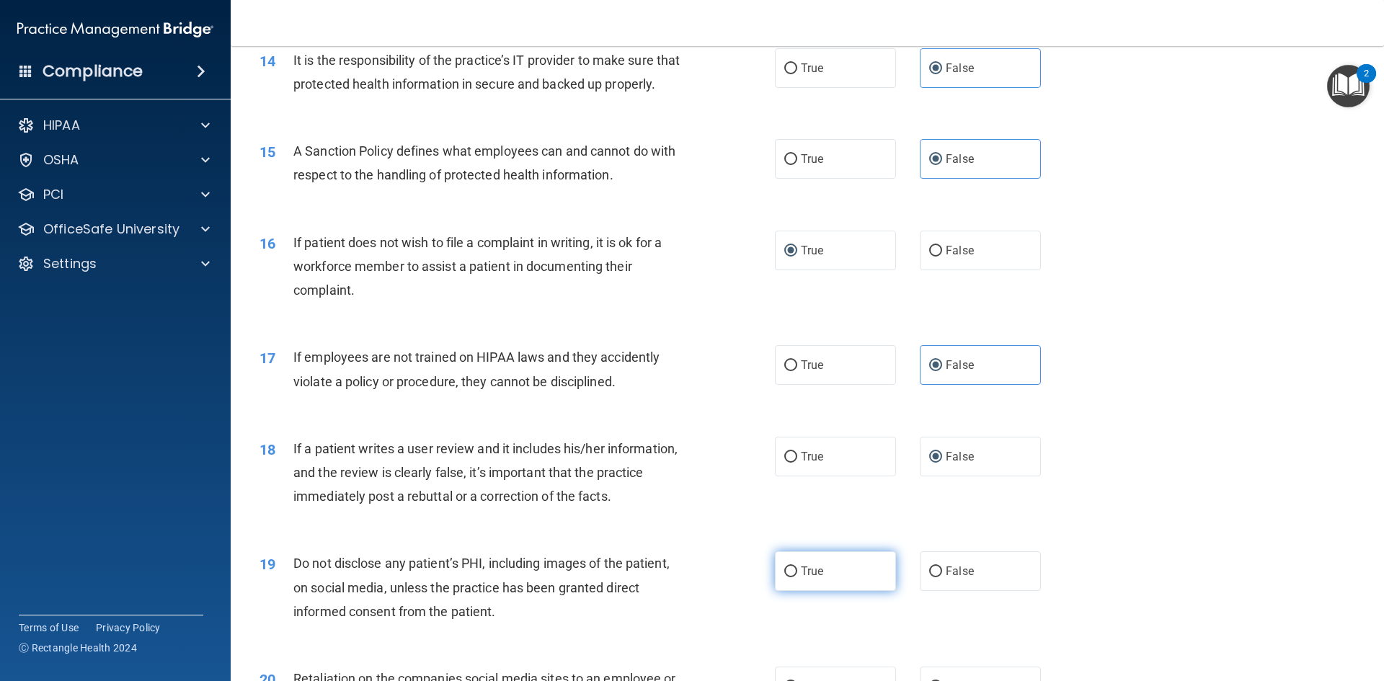
click at [810, 578] on span "True" at bounding box center [812, 571] width 22 height 14
click at [797, 577] on input "True" at bounding box center [790, 571] width 13 height 11
radio input "true"
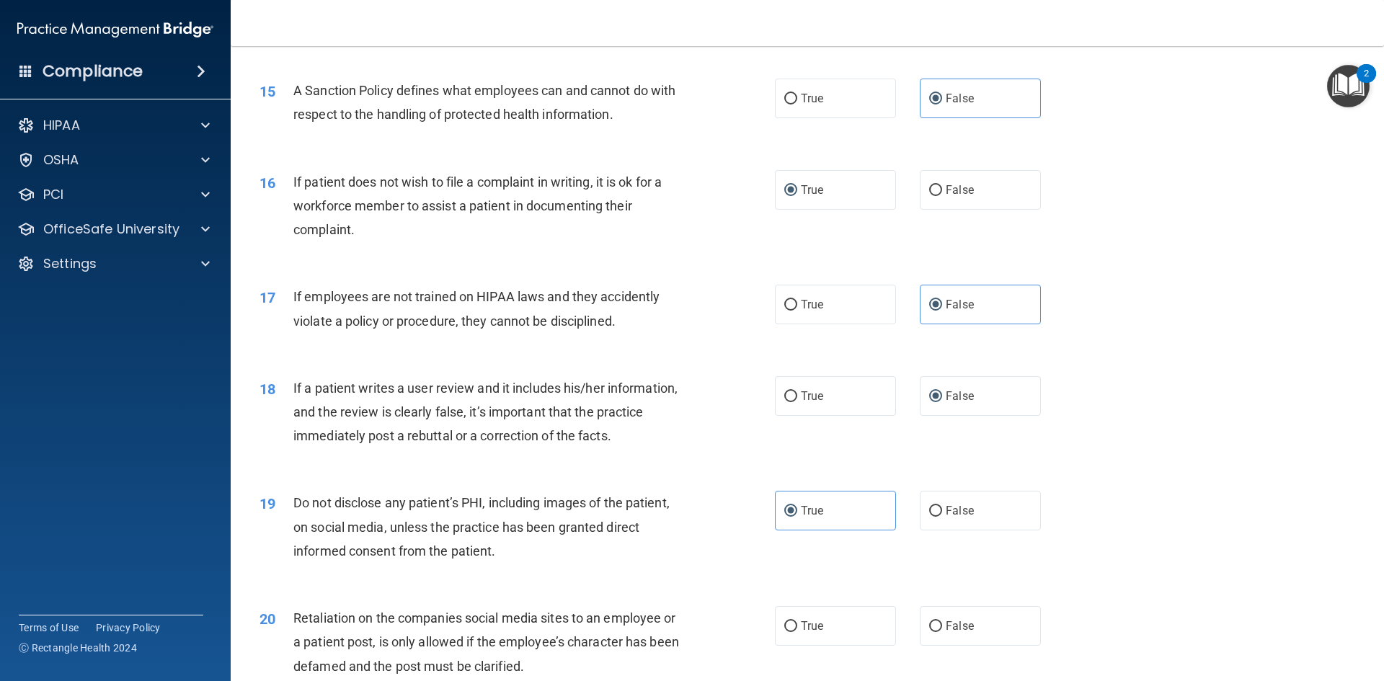
scroll to position [1802, 0]
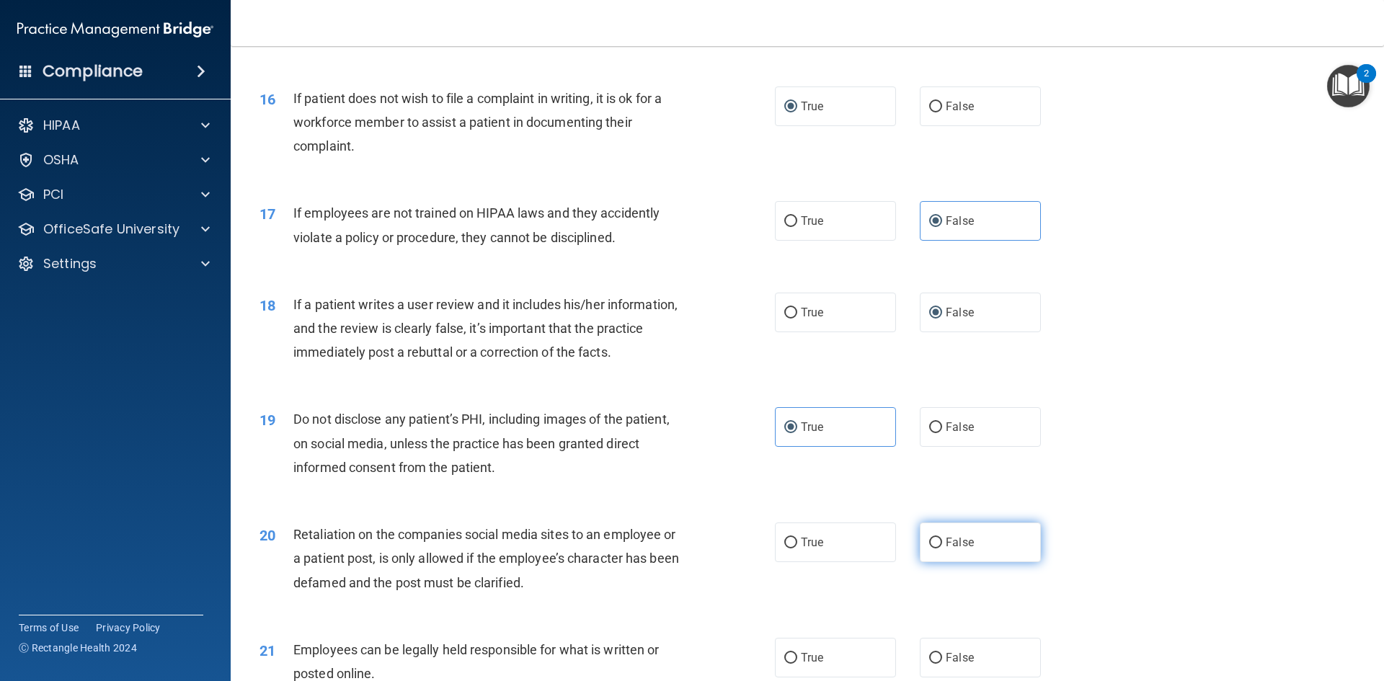
click at [935, 562] on label "False" at bounding box center [980, 542] width 121 height 40
click at [935, 548] on input "False" at bounding box center [935, 543] width 13 height 11
radio input "true"
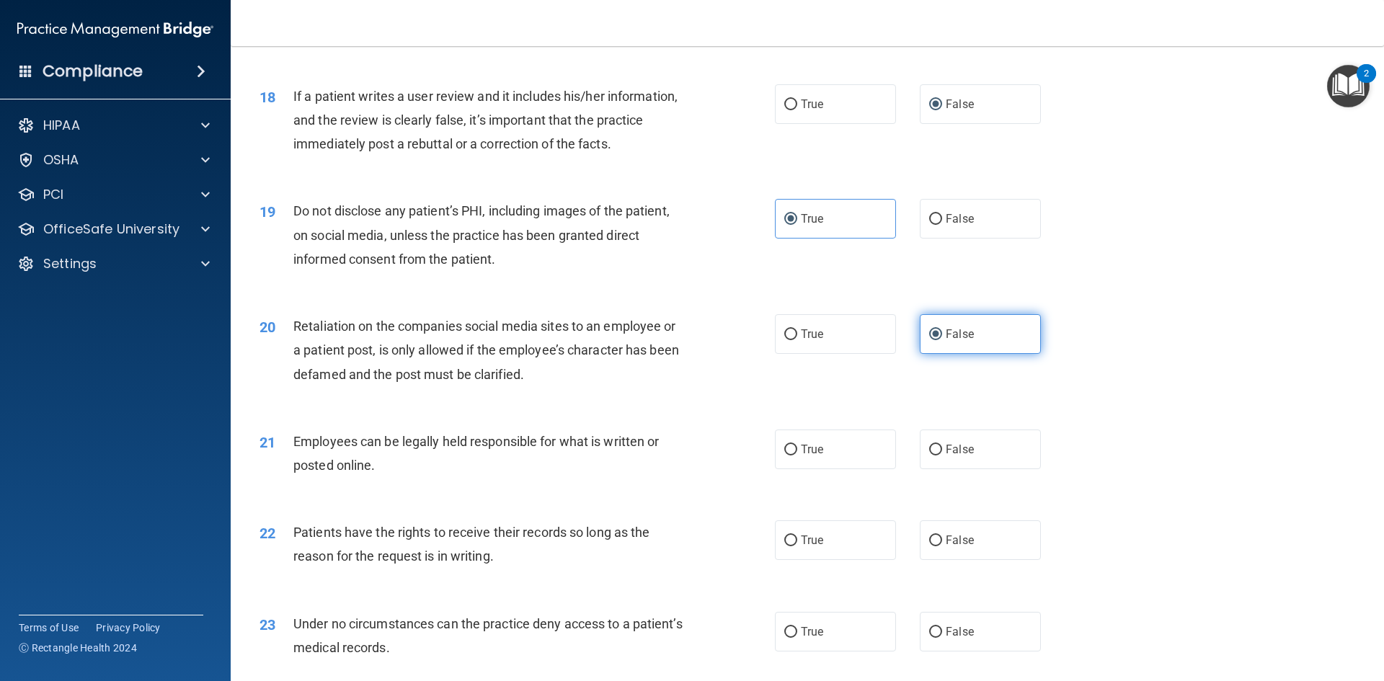
scroll to position [2018, 0]
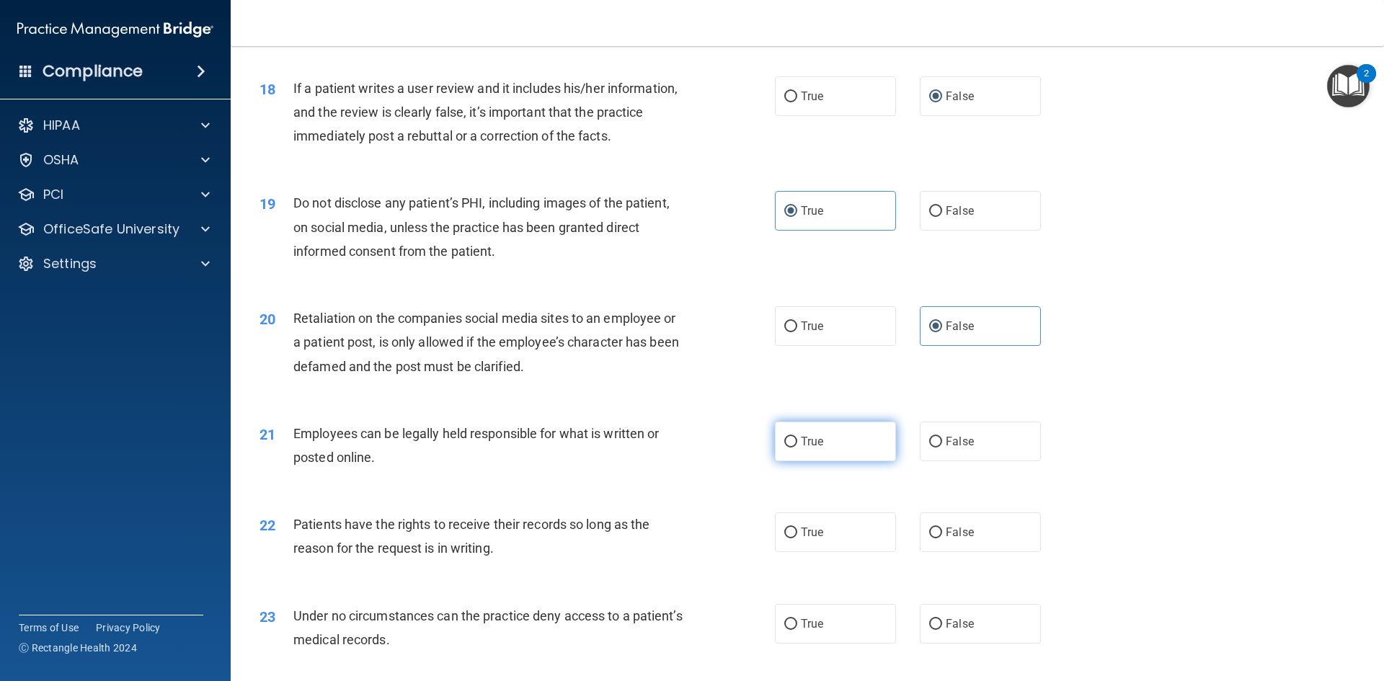
click at [803, 461] on label "True" at bounding box center [835, 442] width 121 height 40
click at [797, 448] on input "True" at bounding box center [790, 442] width 13 height 11
radio input "true"
click at [970, 552] on label "False" at bounding box center [980, 532] width 121 height 40
click at [942, 538] on input "False" at bounding box center [935, 533] width 13 height 11
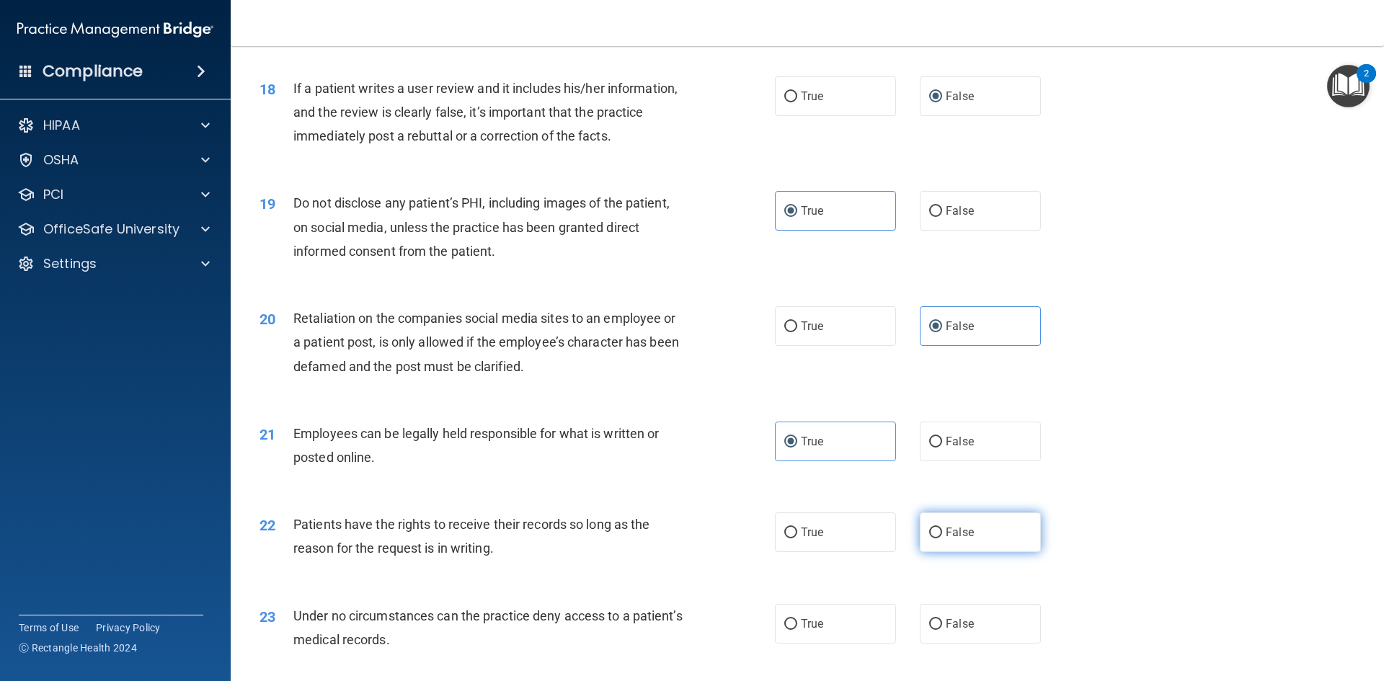
radio input "true"
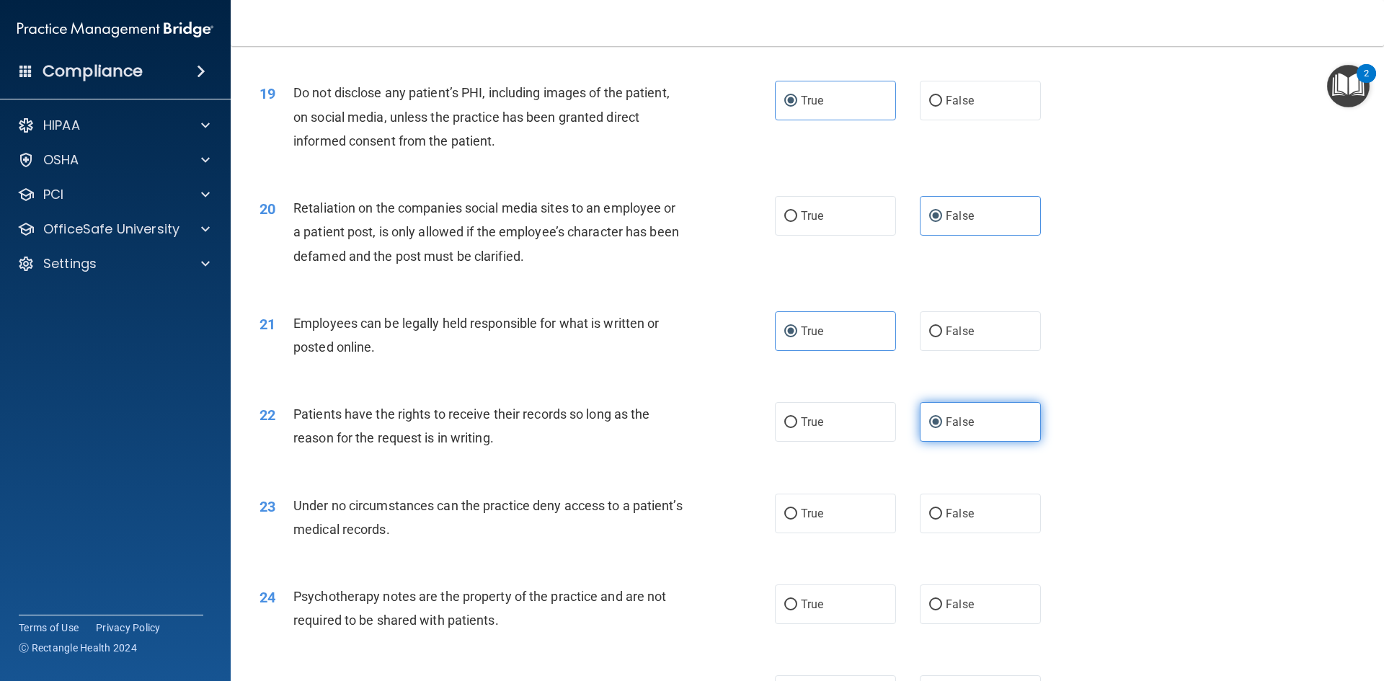
scroll to position [2162, 0]
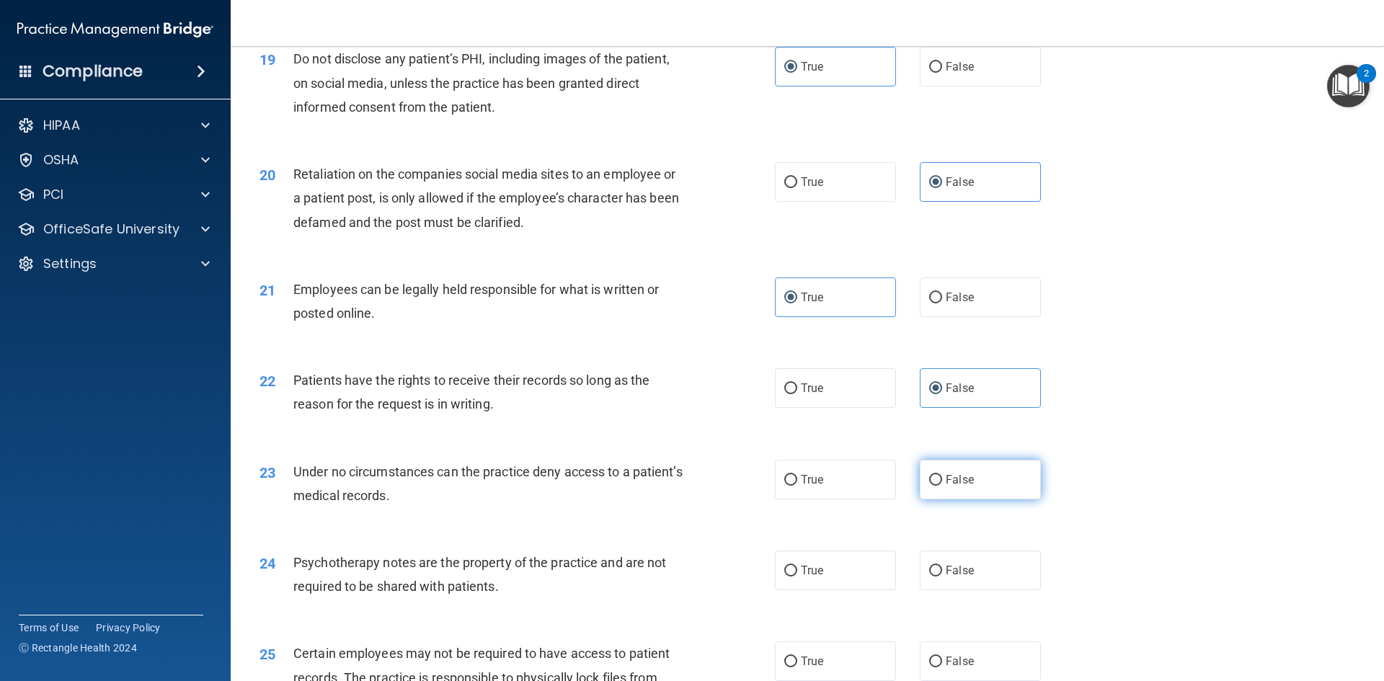
click at [951, 486] on span "False" at bounding box center [960, 480] width 28 height 14
click at [942, 486] on input "False" at bounding box center [935, 480] width 13 height 11
radio input "true"
click at [785, 577] on input "True" at bounding box center [790, 571] width 13 height 11
radio input "true"
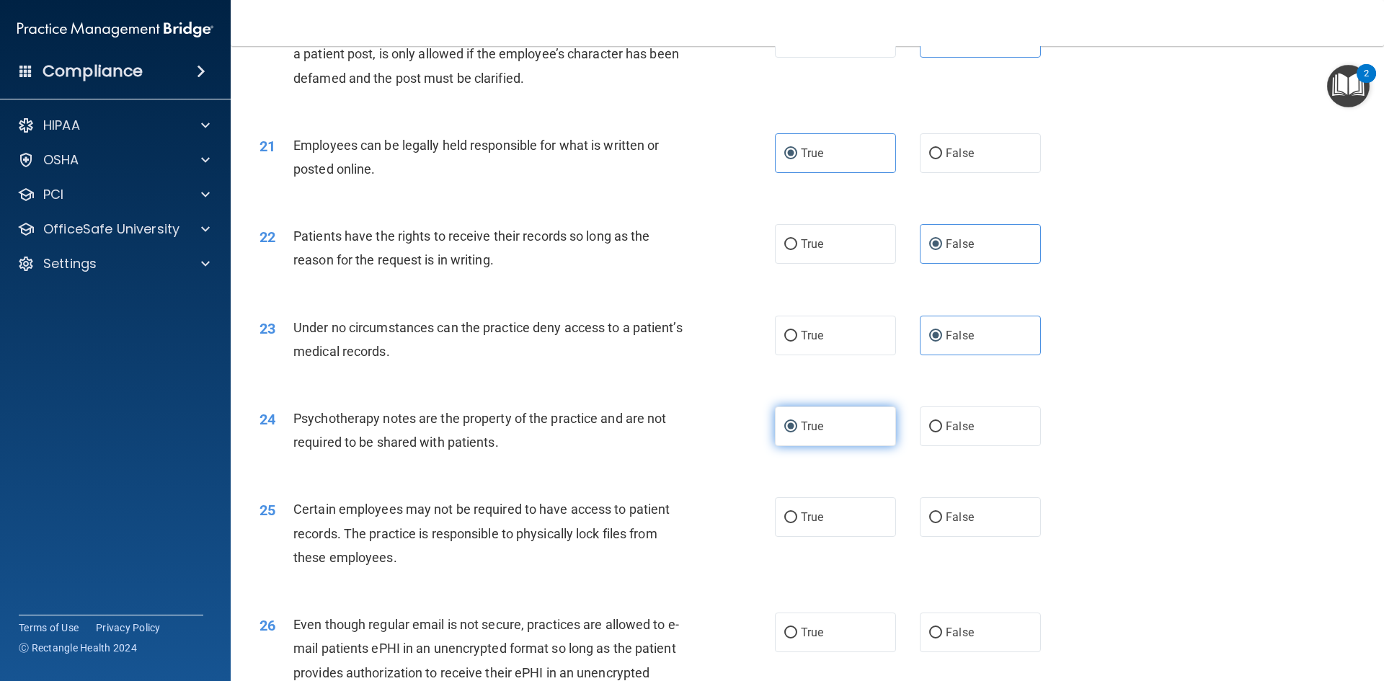
scroll to position [2378, 0]
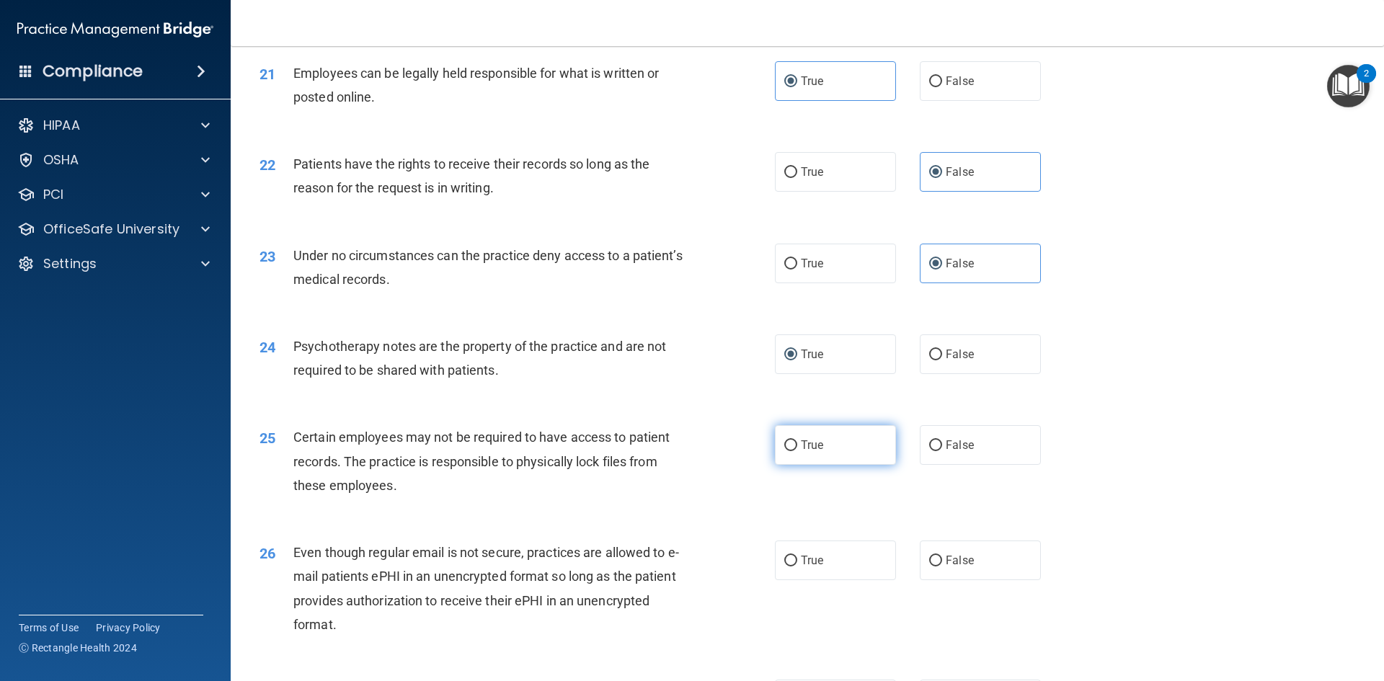
click at [802, 452] on span "True" at bounding box center [812, 445] width 22 height 14
click at [797, 451] on input "True" at bounding box center [790, 445] width 13 height 11
radio input "true"
click at [809, 567] on span "True" at bounding box center [812, 560] width 22 height 14
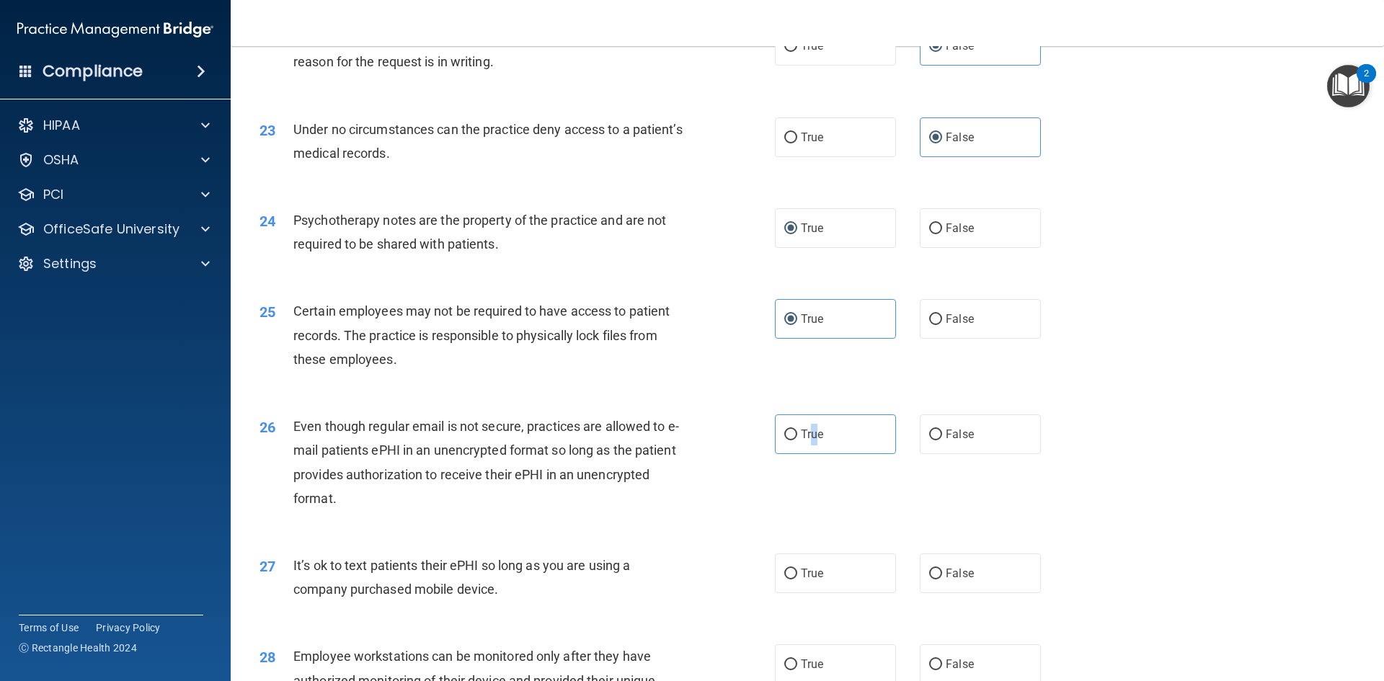
scroll to position [2522, 0]
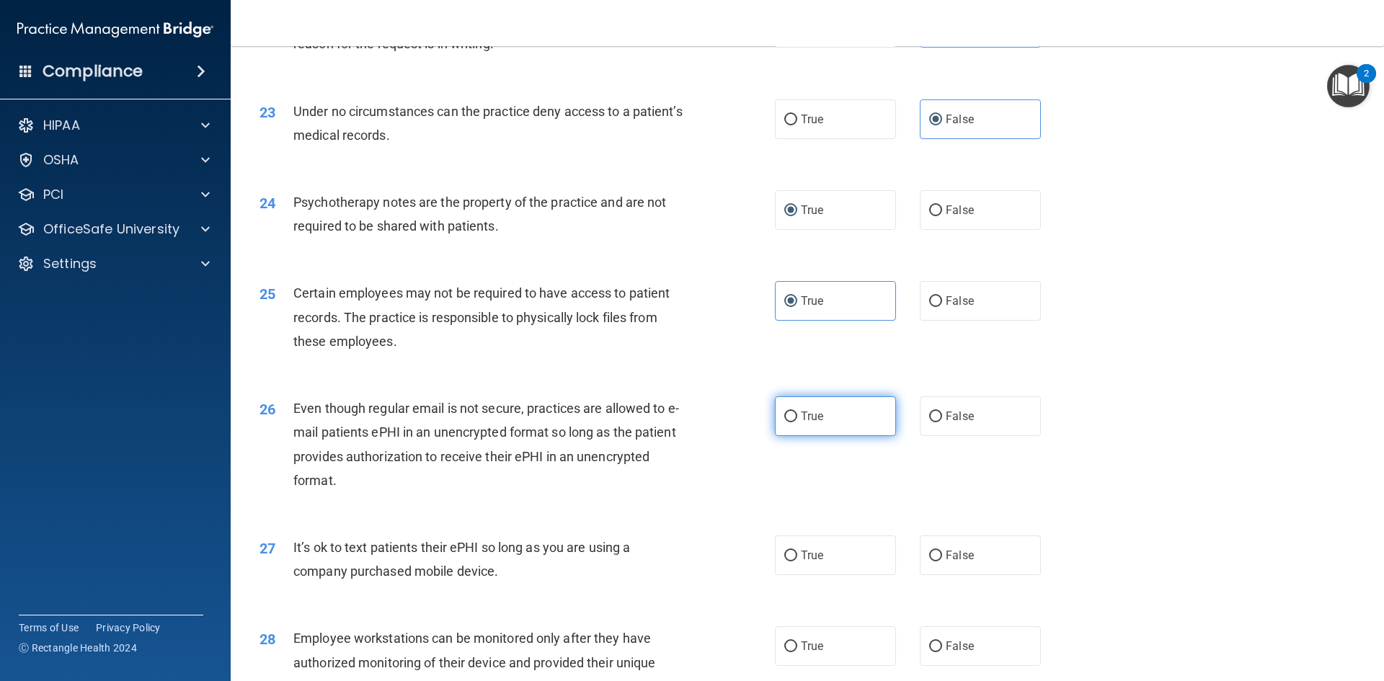
click at [791, 434] on label "True" at bounding box center [835, 416] width 121 height 40
click at [791, 422] on input "True" at bounding box center [790, 417] width 13 height 11
radio input "true"
click at [952, 562] on span "False" at bounding box center [960, 555] width 28 height 14
click at [942, 561] on input "False" at bounding box center [935, 556] width 13 height 11
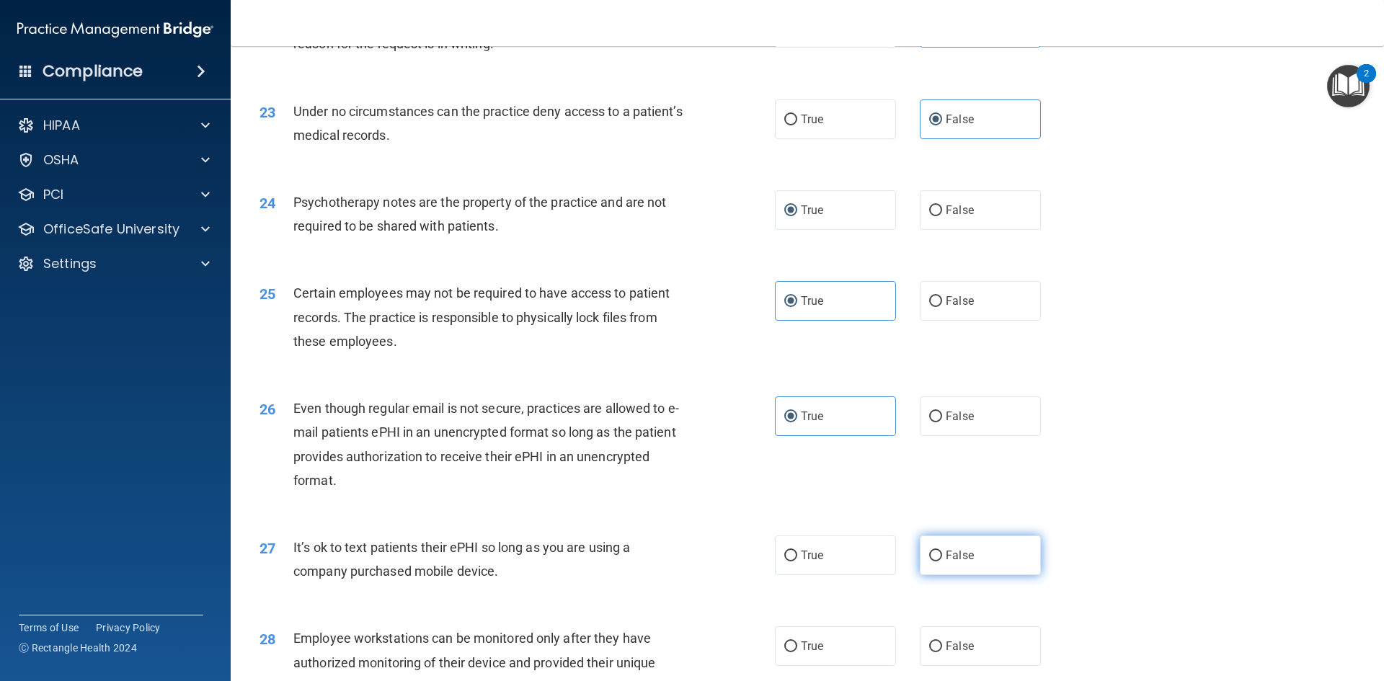
radio input "true"
click at [956, 653] on span "False" at bounding box center [960, 646] width 28 height 14
click at [942, 652] on input "False" at bounding box center [935, 646] width 13 height 11
radio input "true"
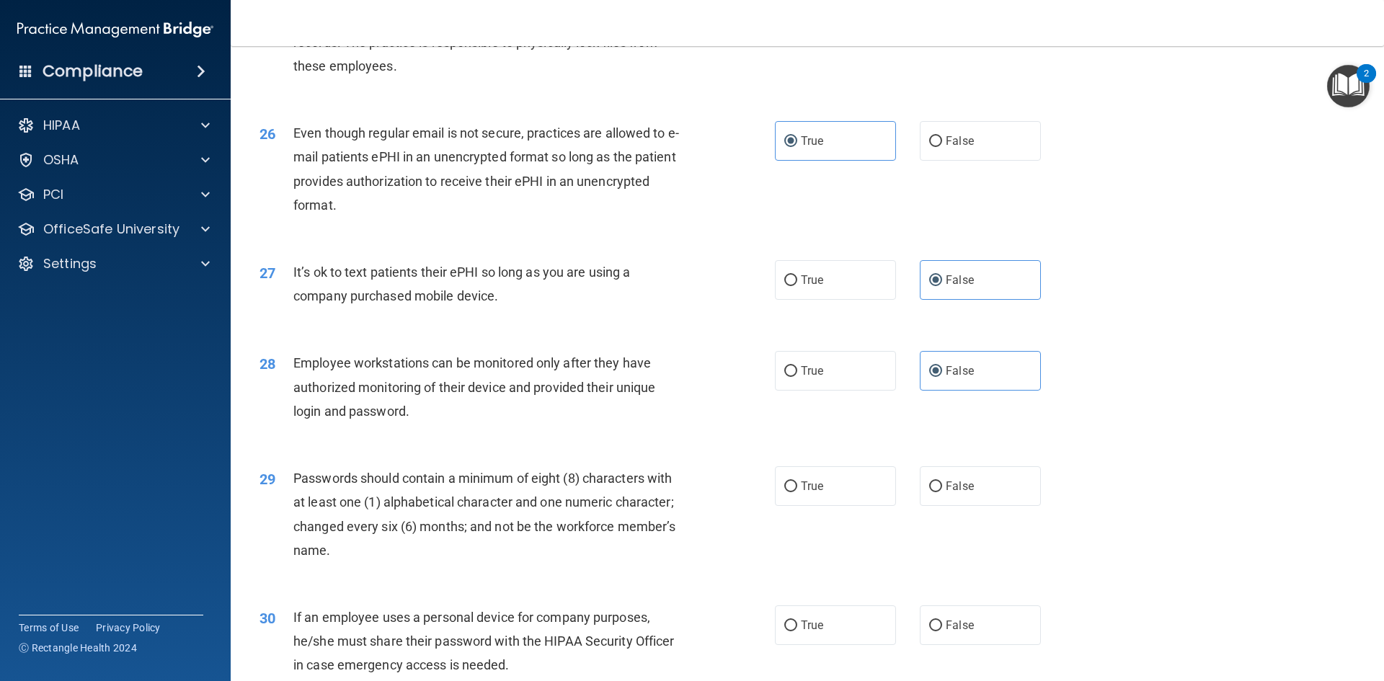
scroll to position [2811, 0]
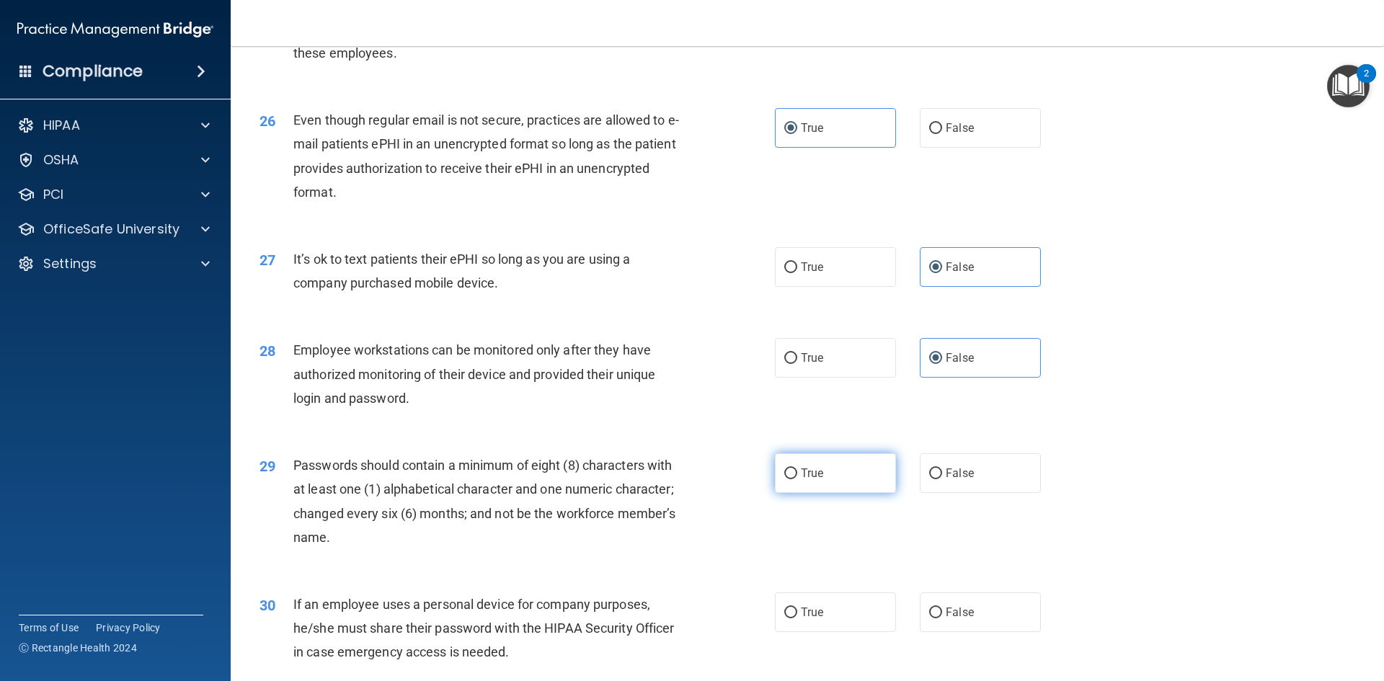
click at [786, 479] on input "True" at bounding box center [790, 473] width 13 height 11
radio input "true"
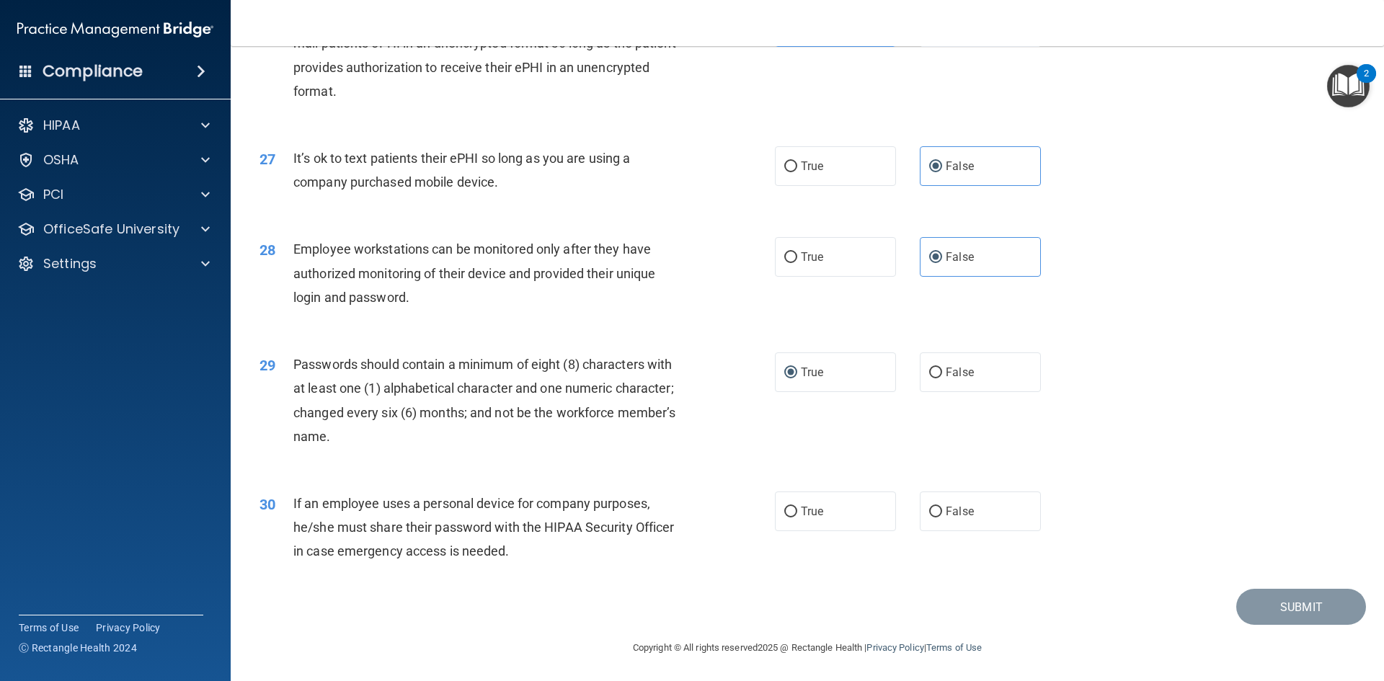
scroll to position [2937, 0]
click at [937, 507] on label "False" at bounding box center [980, 510] width 121 height 40
click at [937, 507] on input "False" at bounding box center [935, 510] width 13 height 11
radio input "true"
click at [1272, 602] on button "Submit" at bounding box center [1301, 605] width 130 height 37
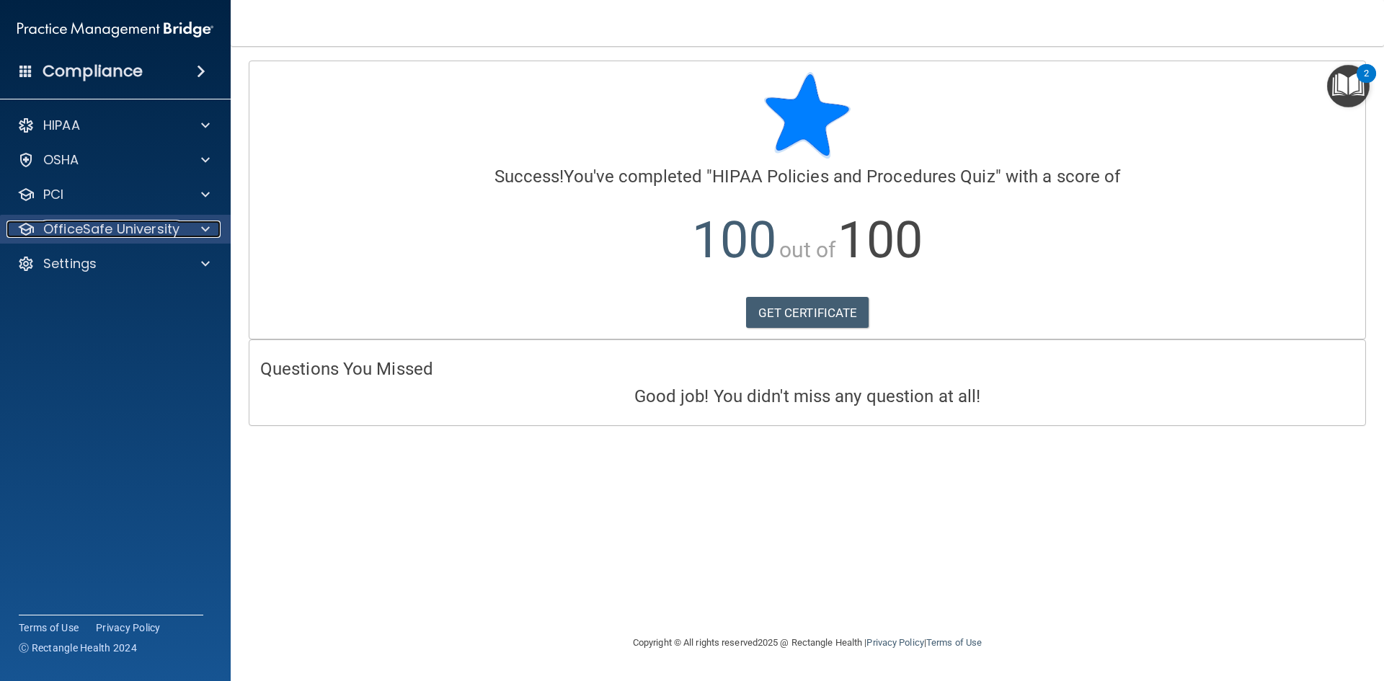
click at [89, 227] on p "OfficeSafe University" at bounding box center [111, 229] width 136 height 17
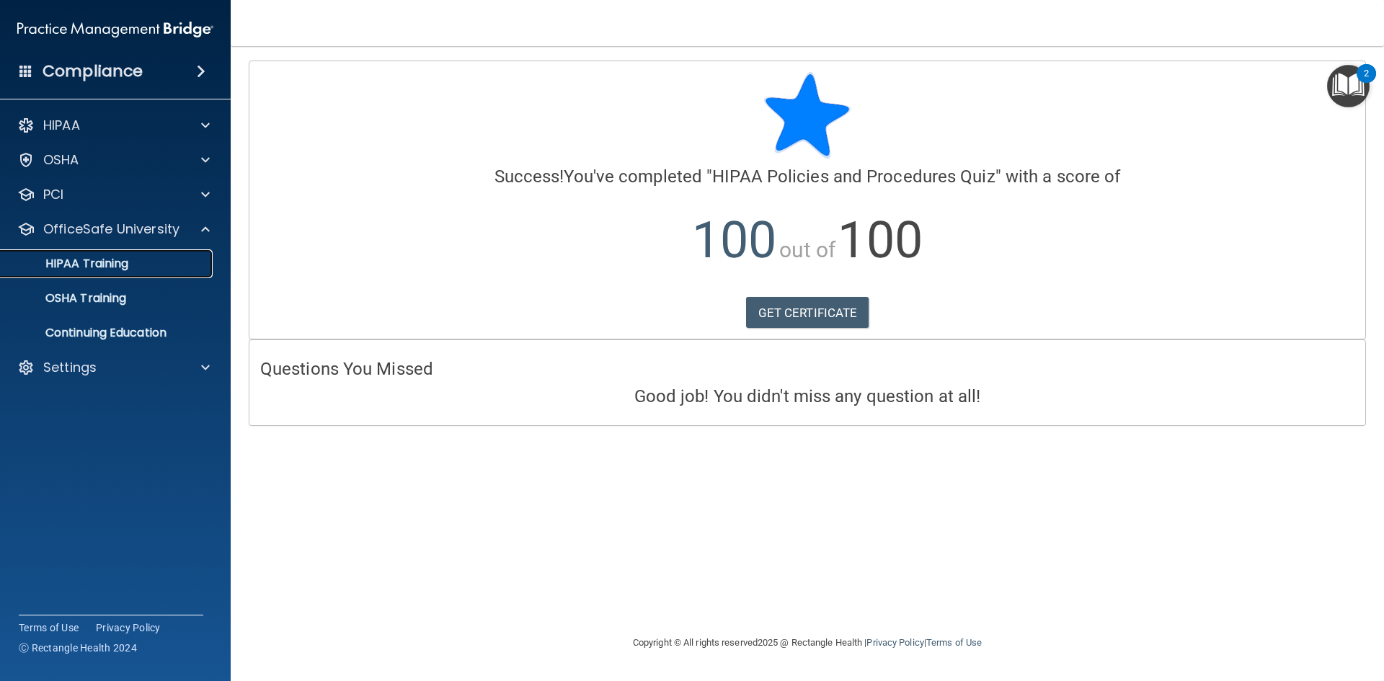
click at [94, 267] on p "HIPAA Training" at bounding box center [68, 264] width 119 height 14
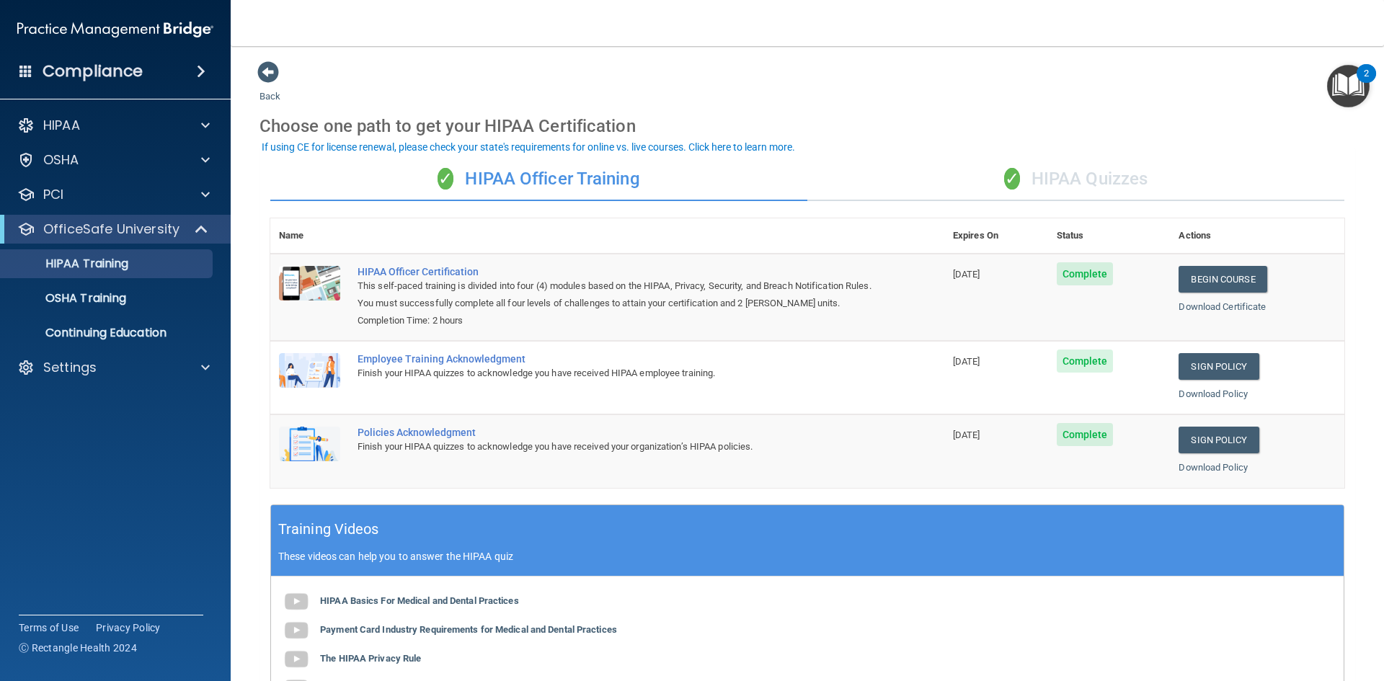
click at [1080, 179] on div "✓ HIPAA Quizzes" at bounding box center [1075, 179] width 537 height 43
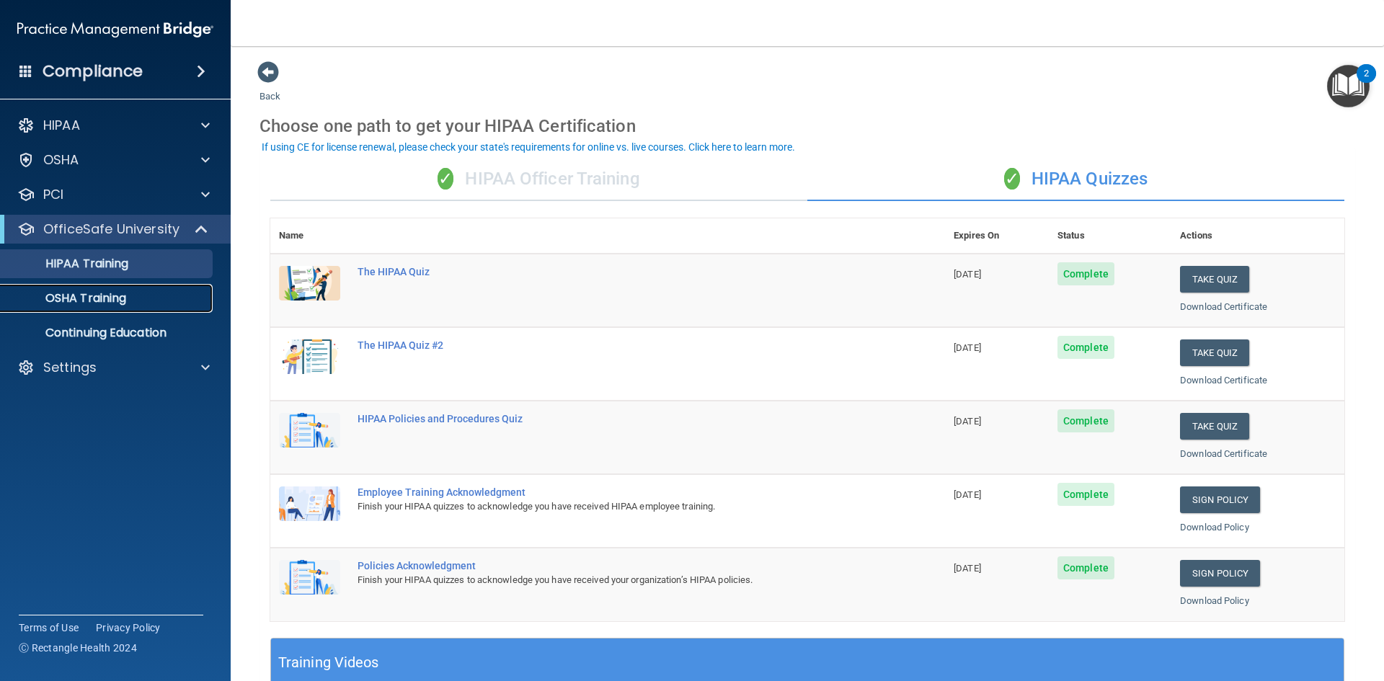
click at [91, 301] on p "OSHA Training" at bounding box center [67, 298] width 117 height 14
